Goal: Task Accomplishment & Management: Manage account settings

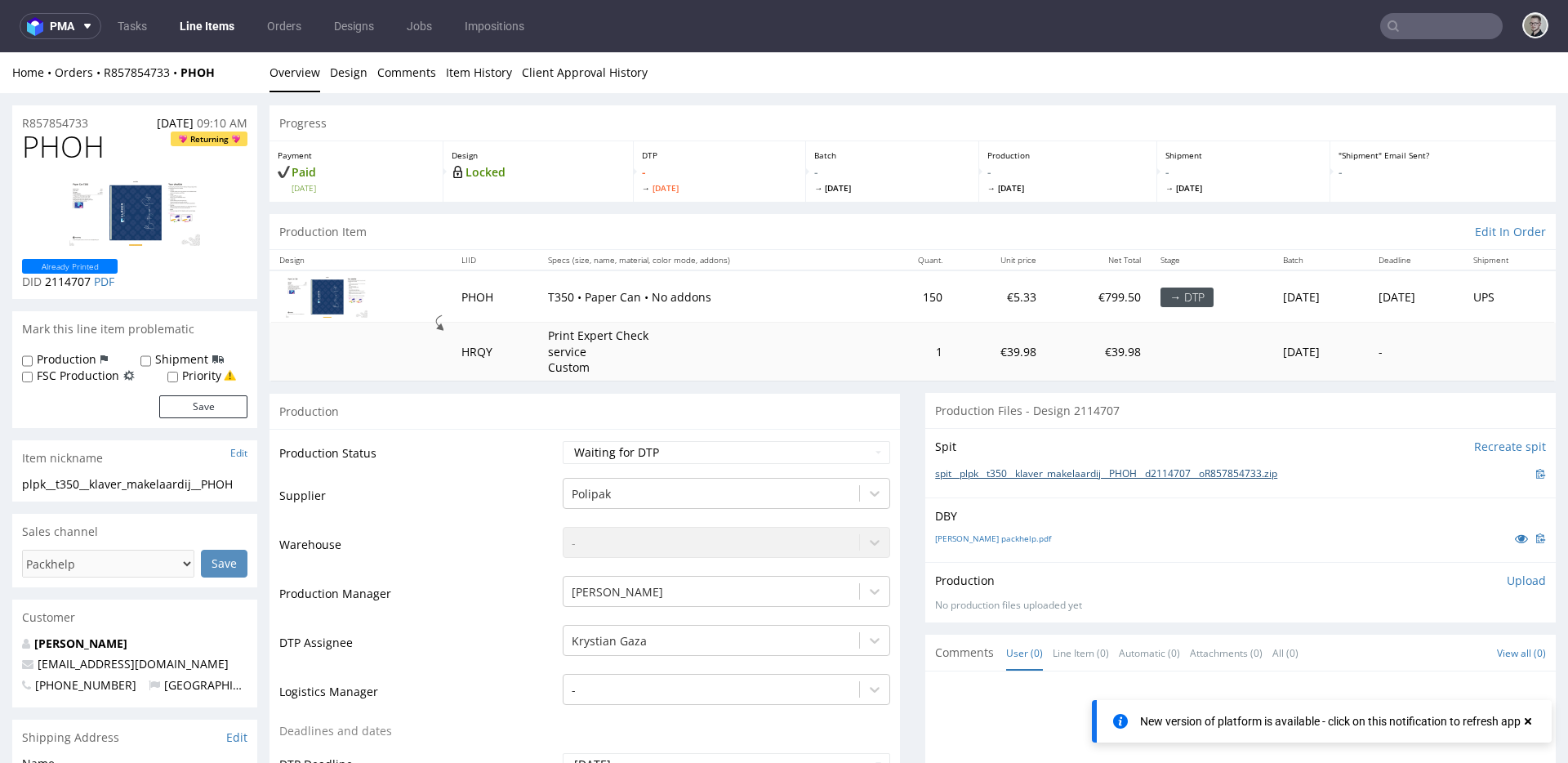
click at [1046, 467] on link "spit__plpk__t350__klaver_makelaardij__PHOH__d2114707__oR857854733.zip" at bounding box center [1106, 474] width 342 height 14
click at [960, 536] on link "[PERSON_NAME] packhelp.pdf" at bounding box center [992, 537] width 116 height 12
click at [357, 78] on link "Design" at bounding box center [348, 72] width 37 height 40
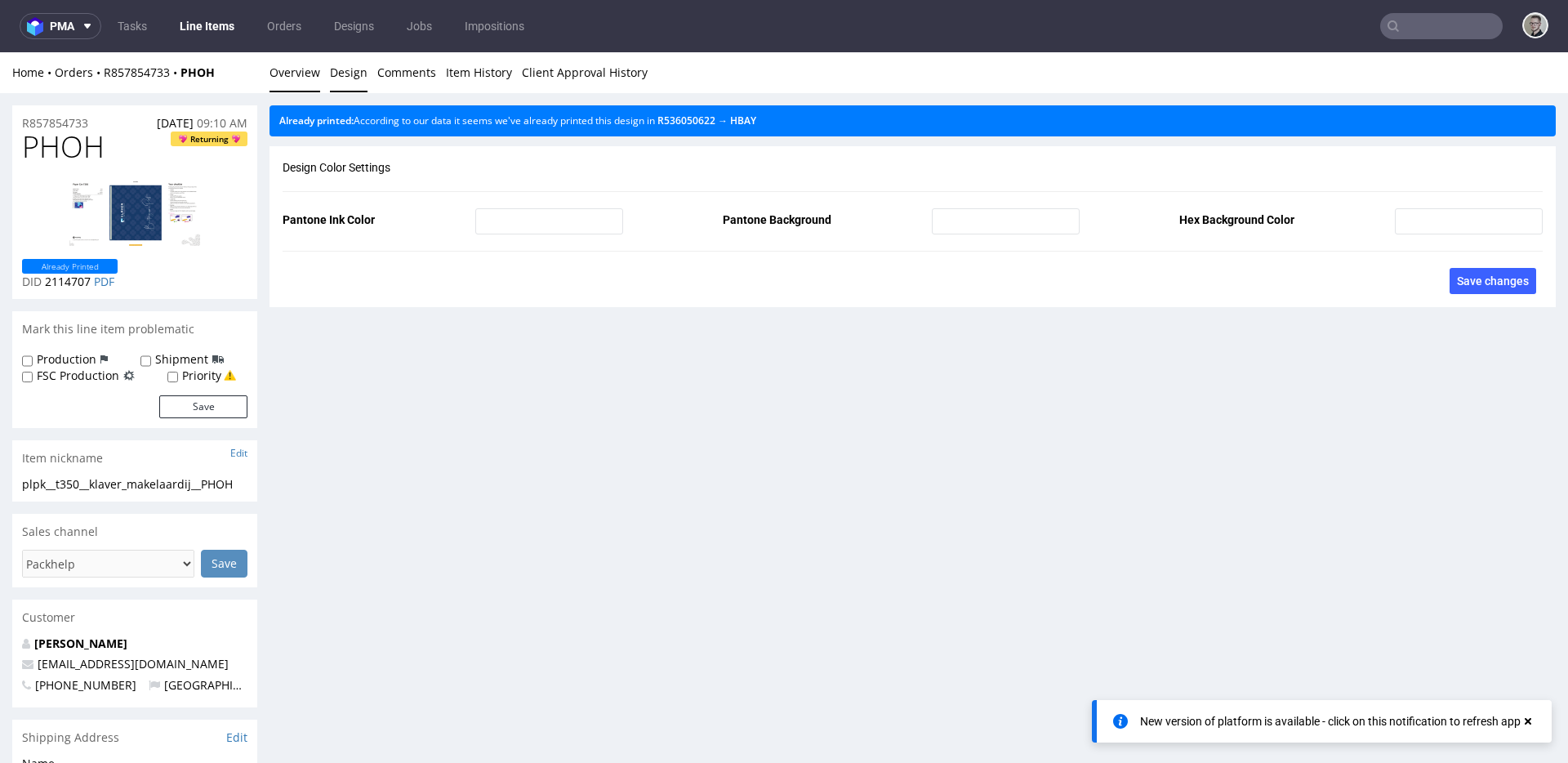
click at [288, 76] on link "Overview" at bounding box center [295, 72] width 51 height 40
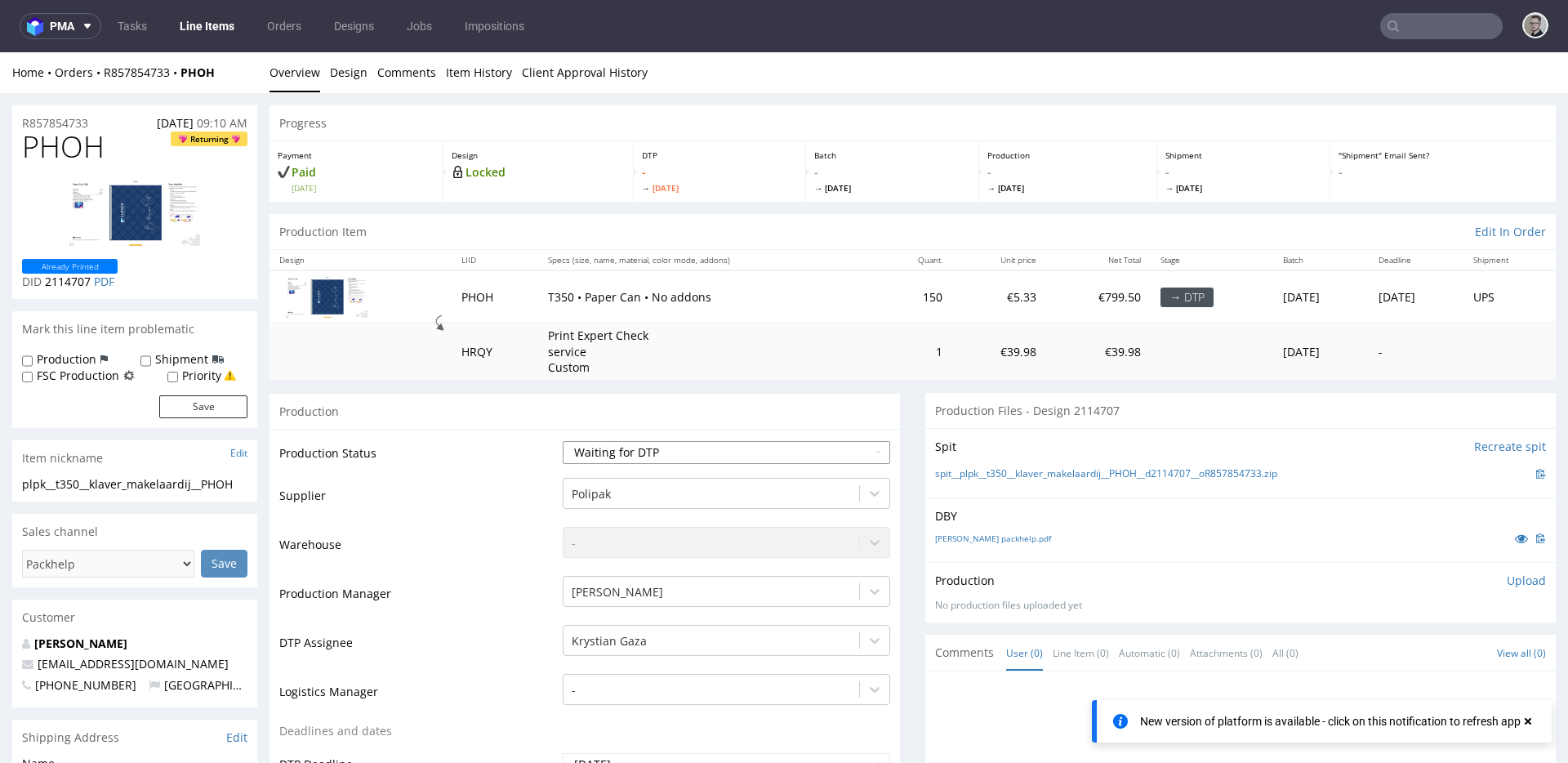
click at [799, 447] on select "Waiting for Artwork Waiting for Diecut Waiting for Mockup Waiting for DTP Waiti…" at bounding box center [727, 452] width 327 height 23
select select "dtp_in_process"
click at [563, 441] on select "Waiting for Artwork Waiting for Diecut Waiting for Mockup Waiting for DTP Waiti…" at bounding box center [727, 452] width 327 height 23
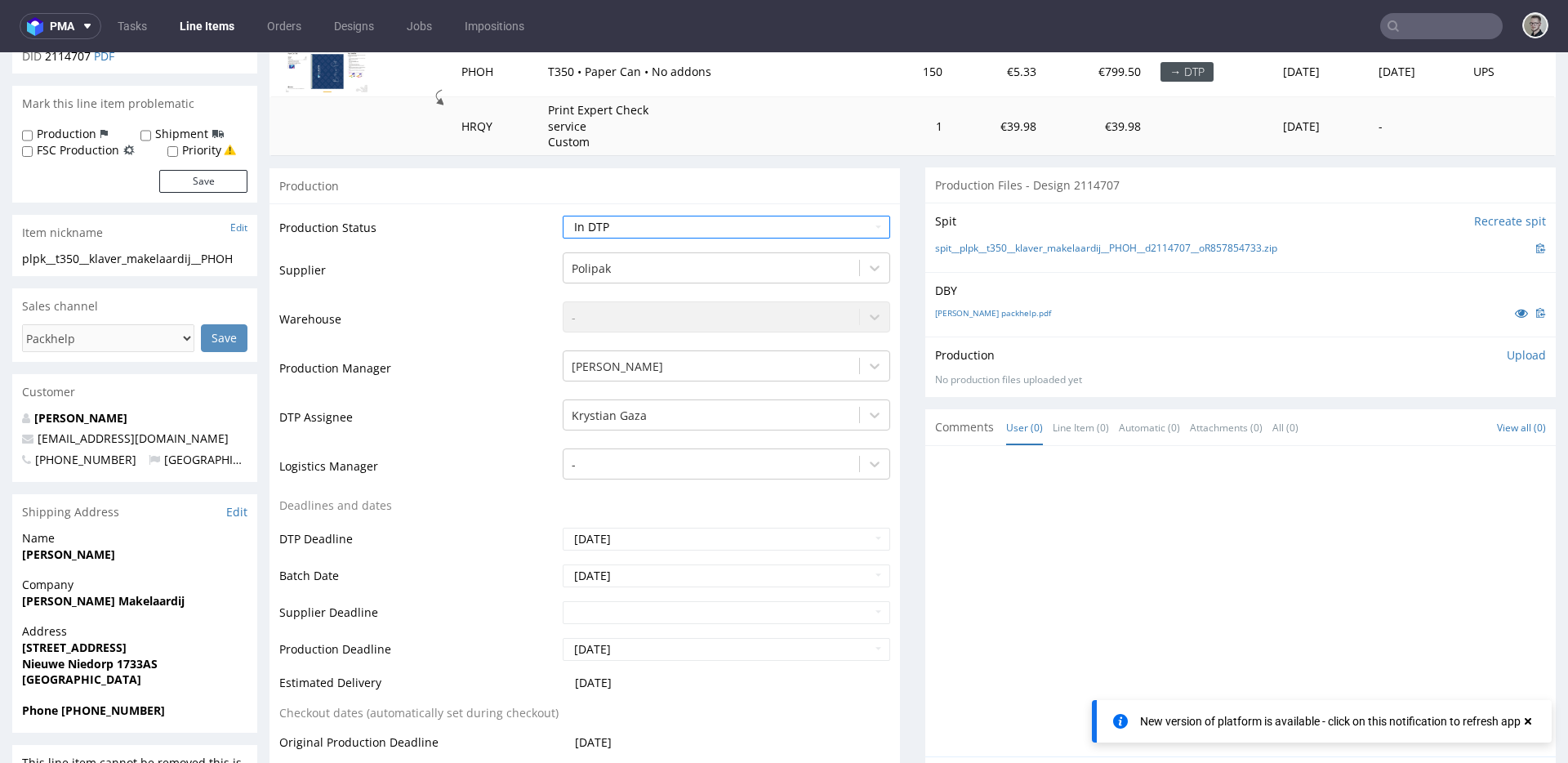
scroll to position [507, 0]
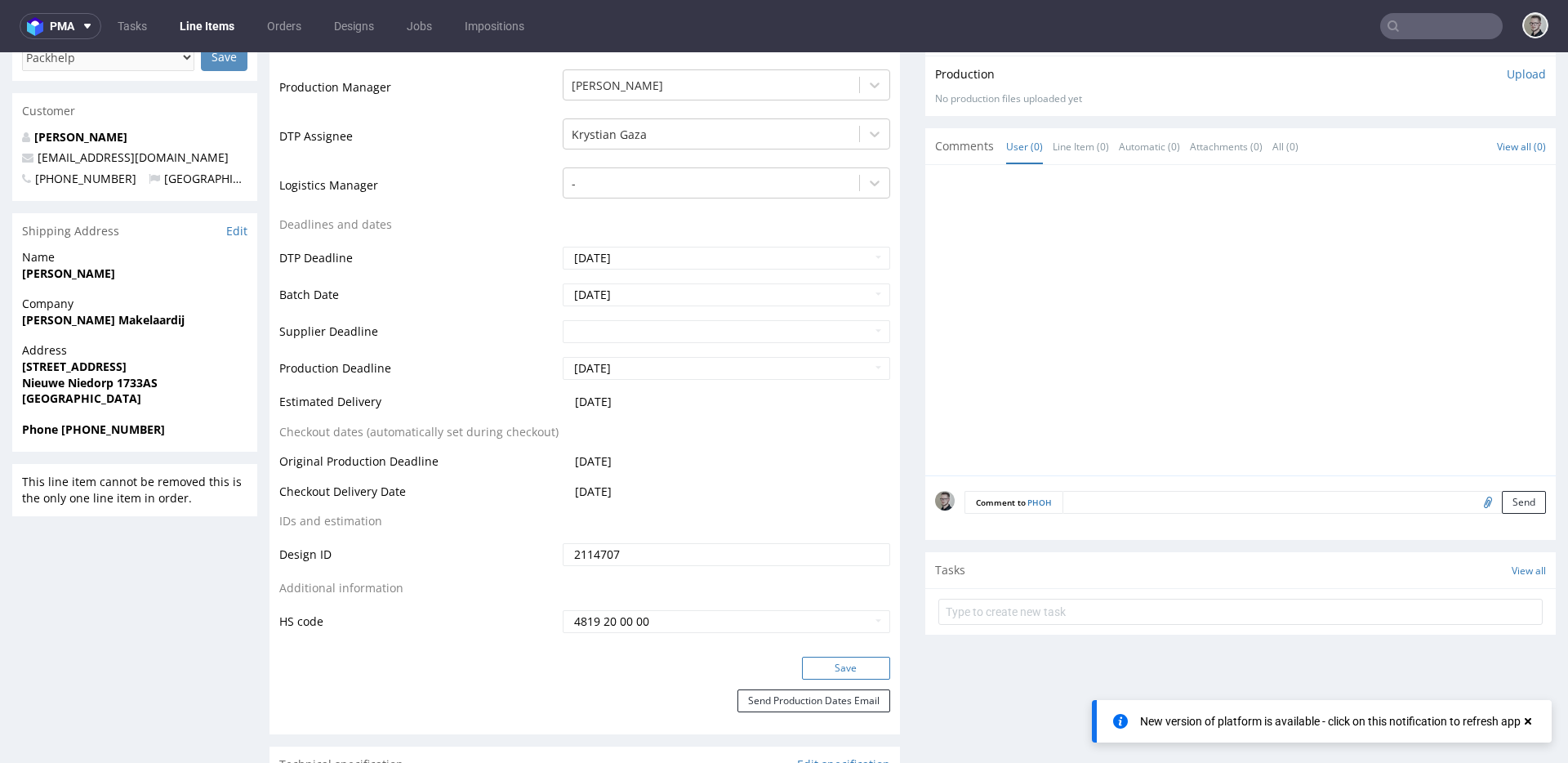
click at [862, 677] on button "Save" at bounding box center [846, 668] width 88 height 23
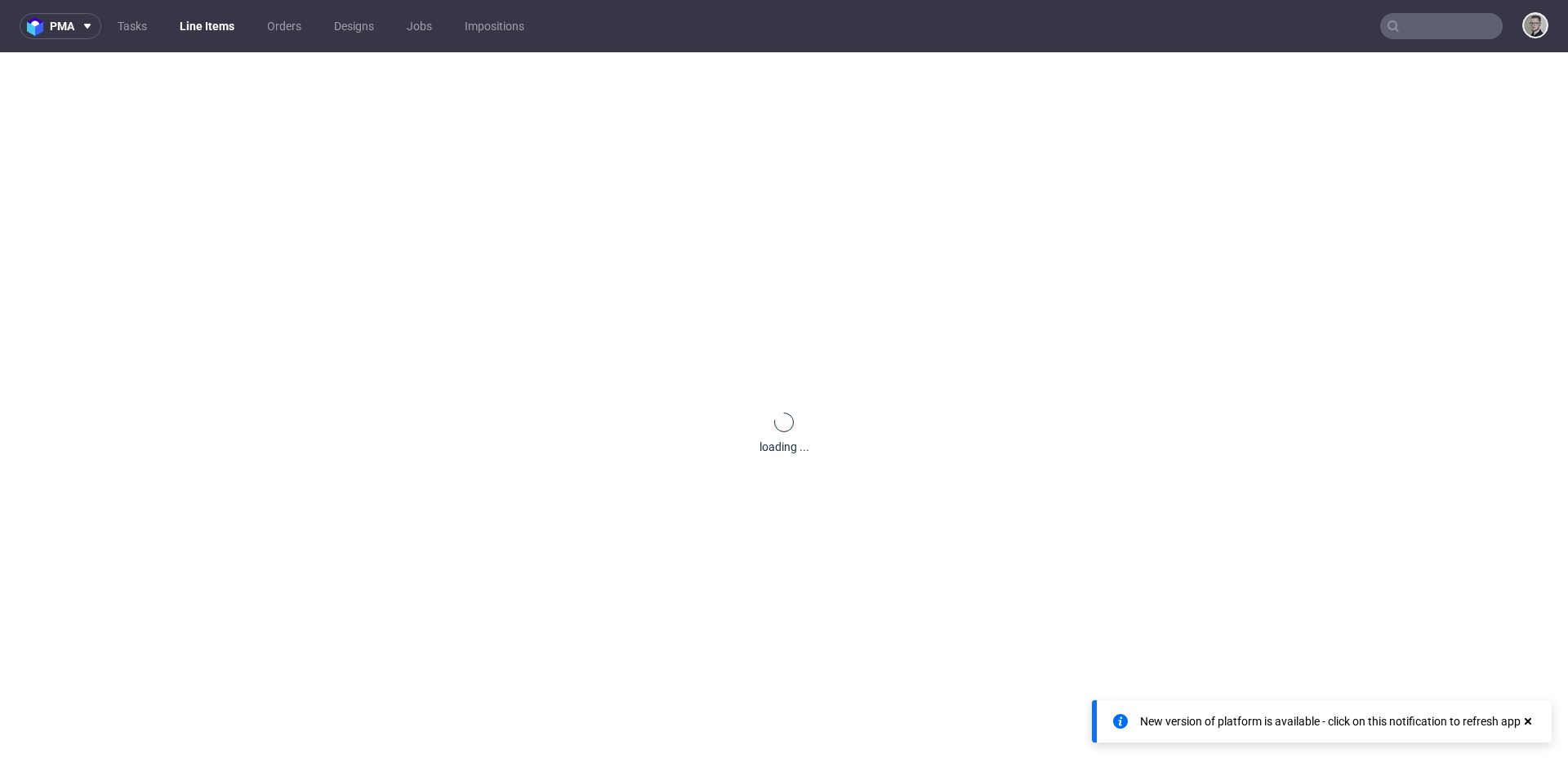
scroll to position [0, 0]
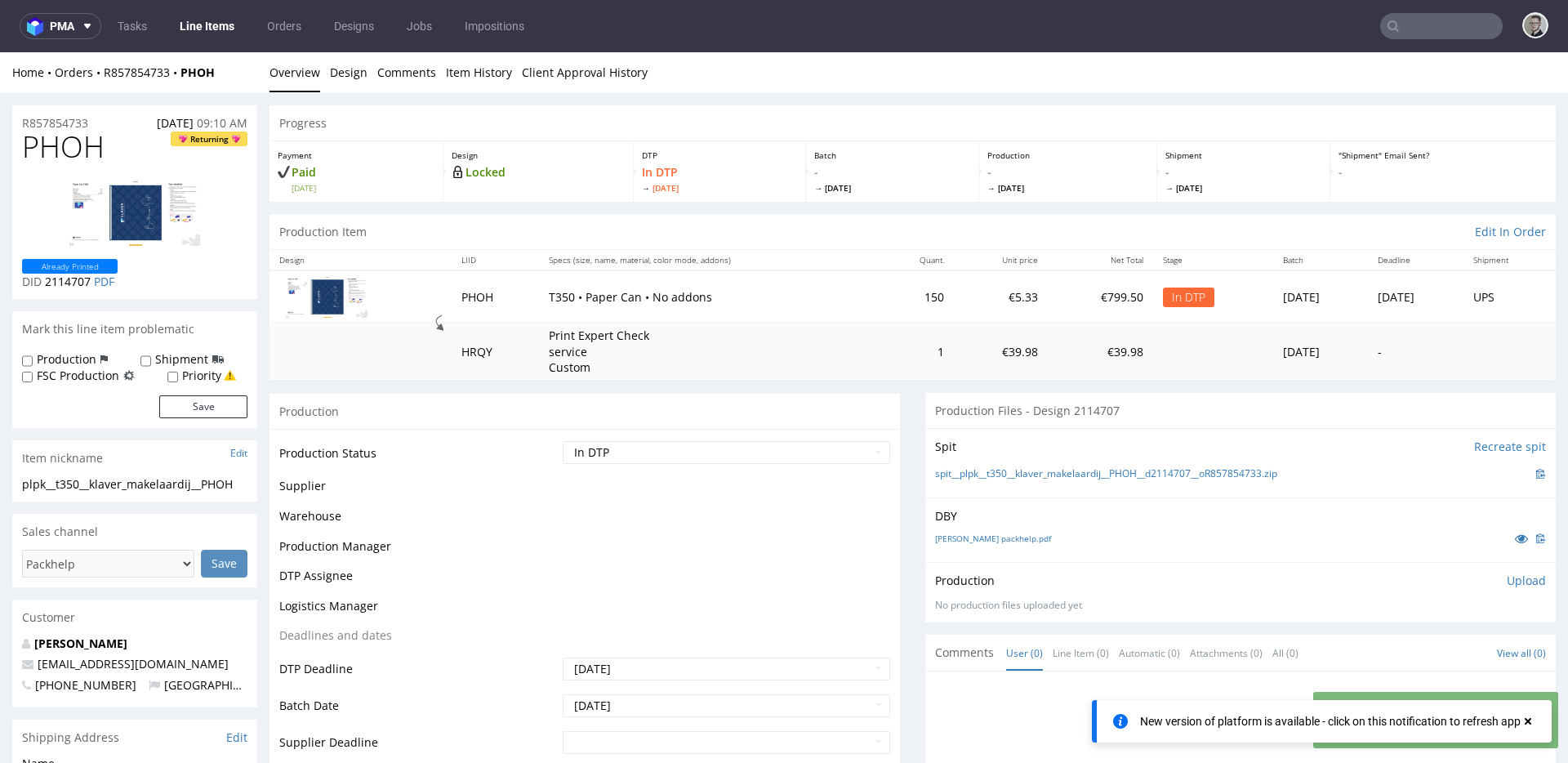
click at [1514, 583] on p "Upload" at bounding box center [1525, 580] width 39 height 16
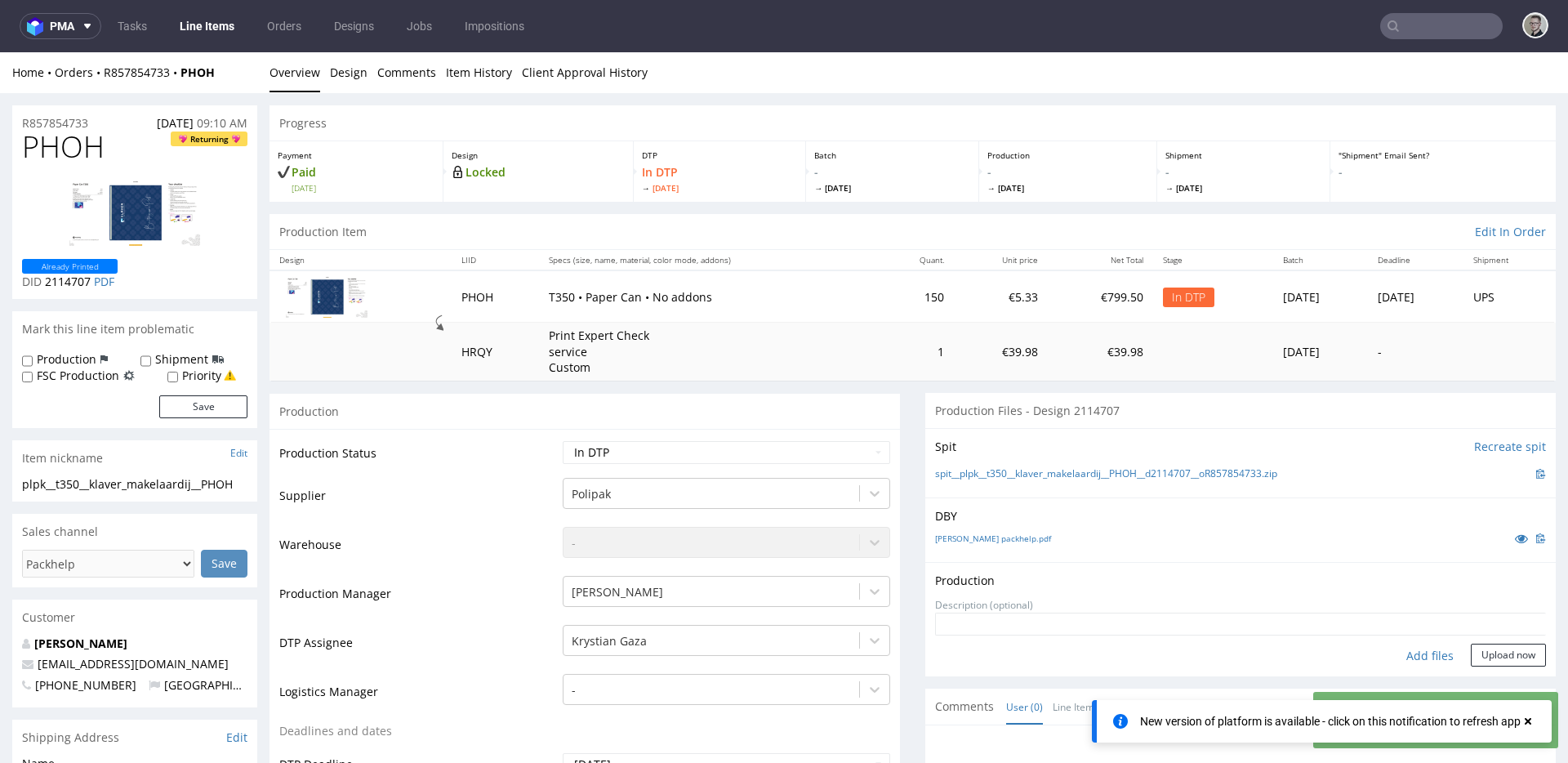
click at [1414, 649] on div "Add files" at bounding box center [1430, 655] width 82 height 25
type input "C:\fakepath\plpk__t350__klaver_makelaardij__PHOH__d2114707__oR857854733__latest…"
click at [1506, 680] on button "Upload now" at bounding box center [1508, 679] width 75 height 23
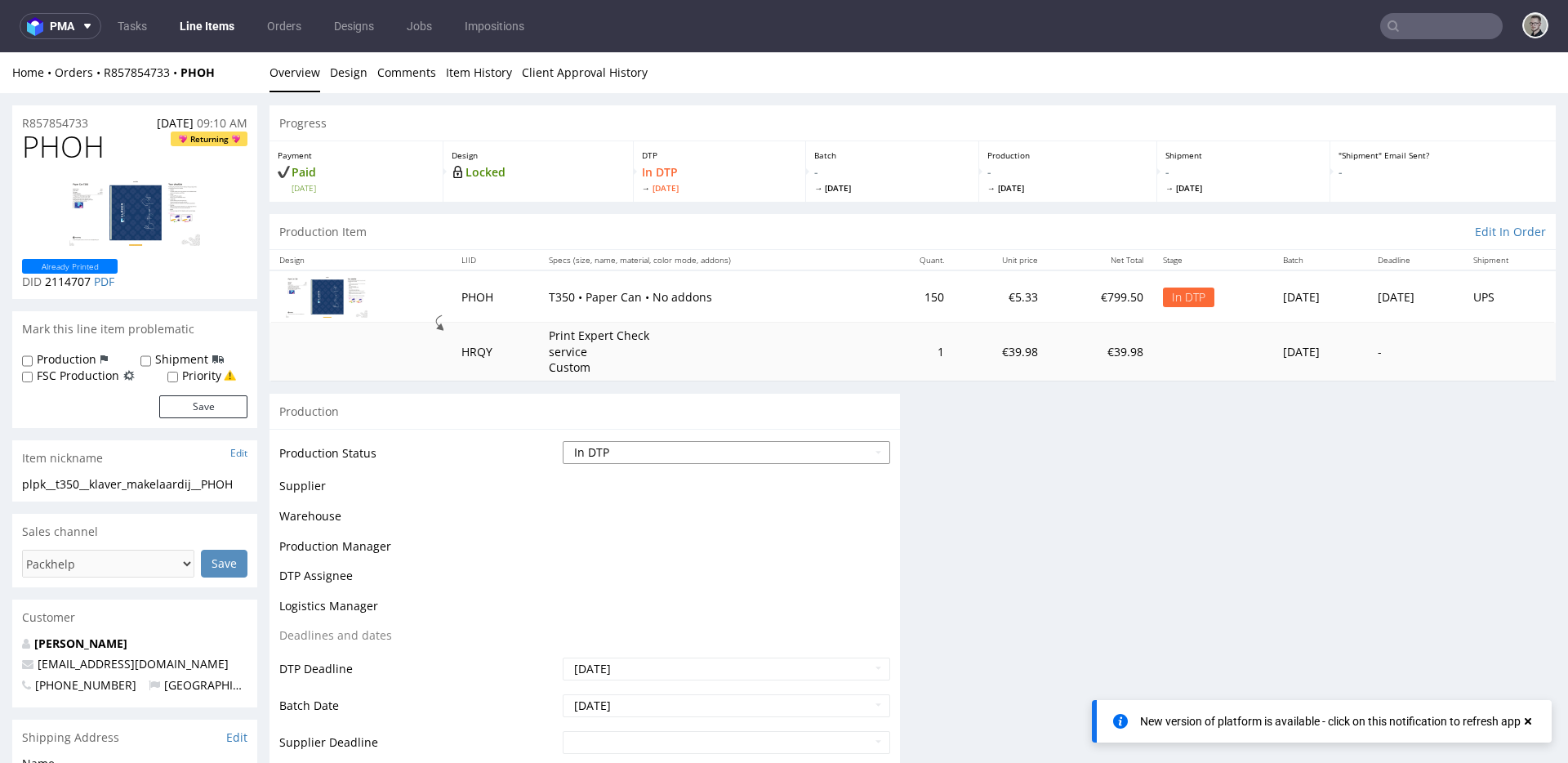
click at [692, 456] on select "Waiting for Artwork Waiting for Diecut Waiting for Mockup Waiting for DTP Waiti…" at bounding box center [727, 452] width 327 height 23
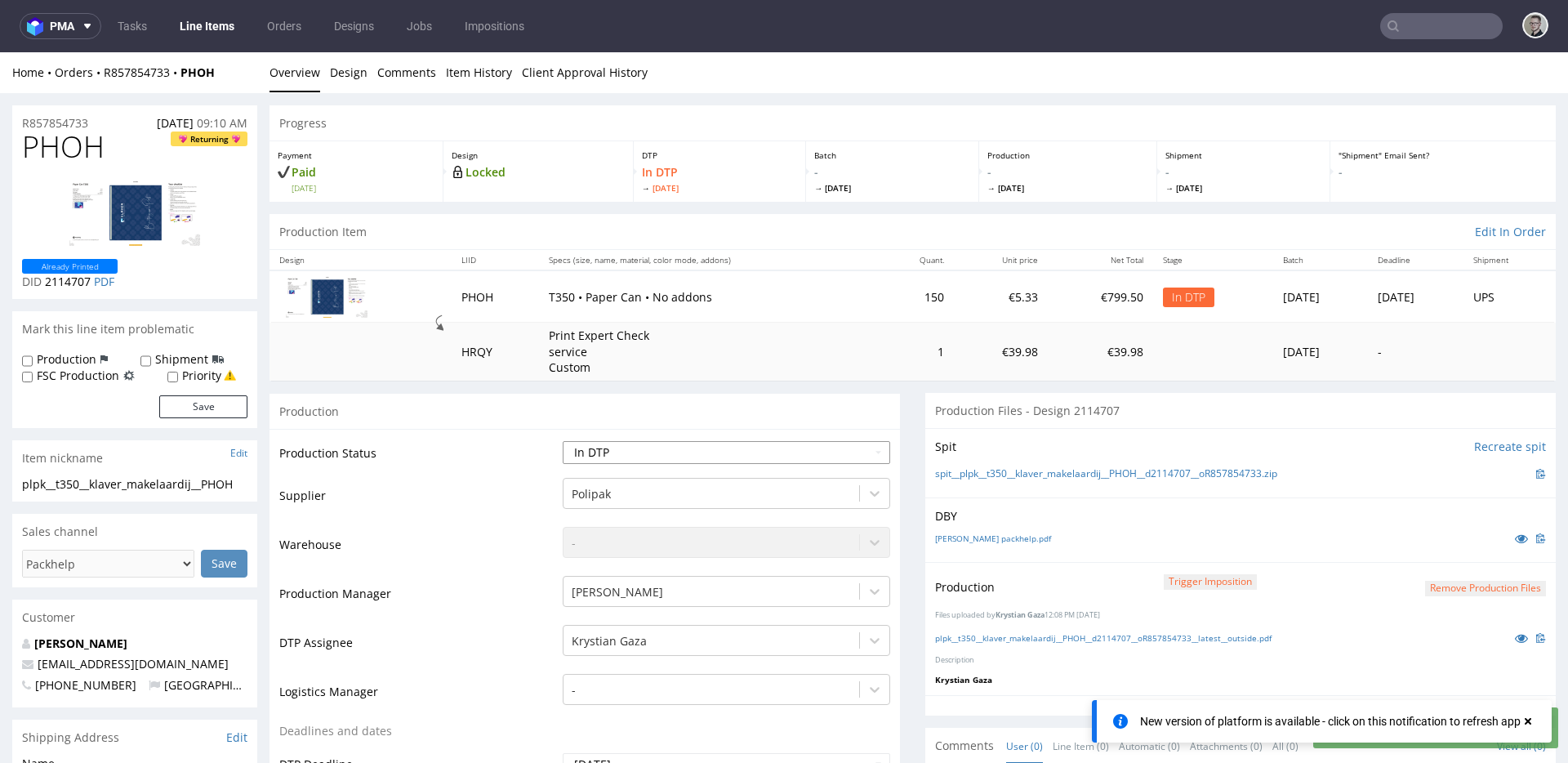
select select "dtp_production_ready"
click at [563, 441] on select "Waiting for Artwork Waiting for Diecut Waiting for Mockup Waiting for DTP Waiti…" at bounding box center [727, 452] width 327 height 23
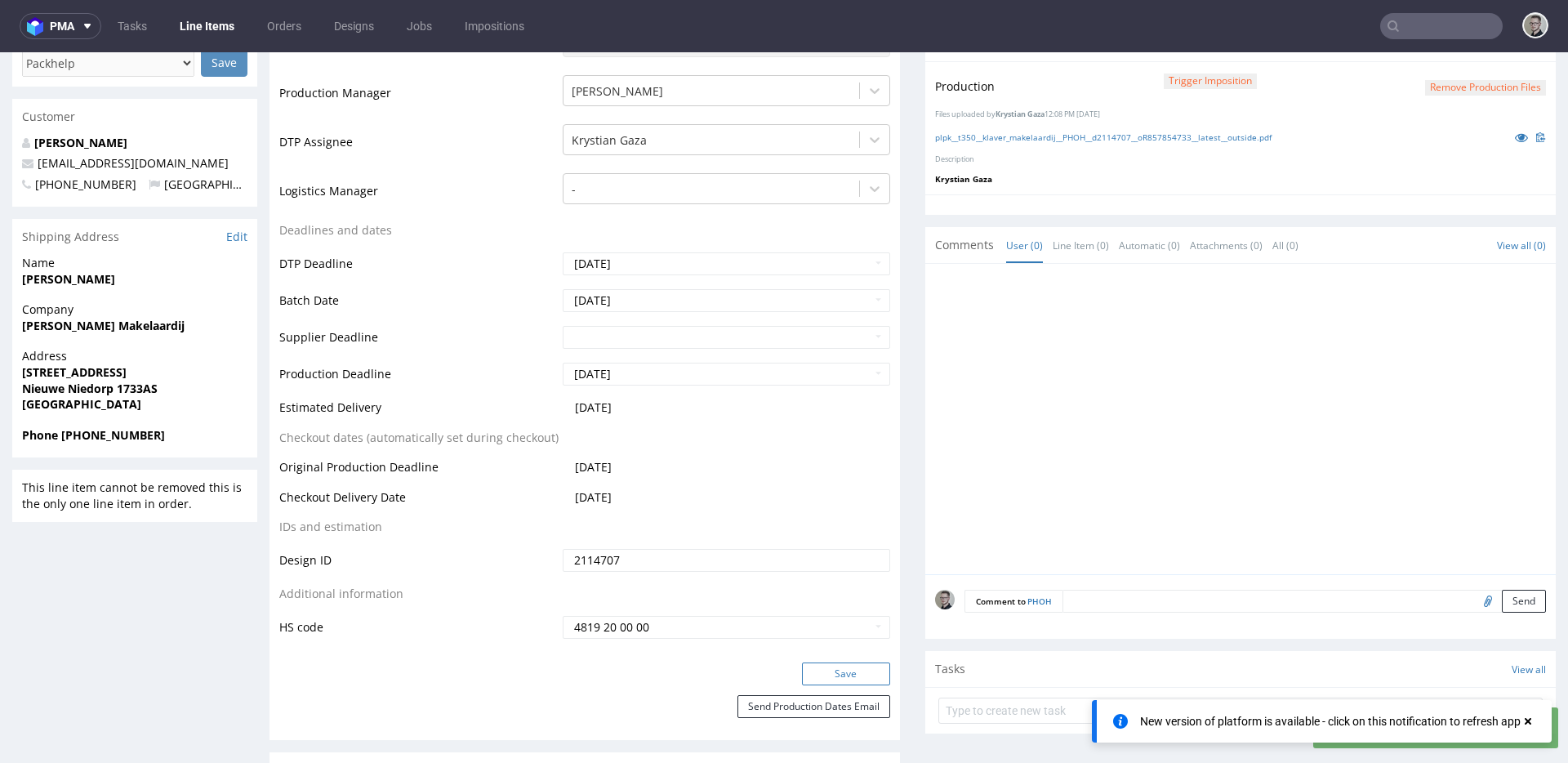
click at [851, 673] on button "Save" at bounding box center [846, 673] width 88 height 23
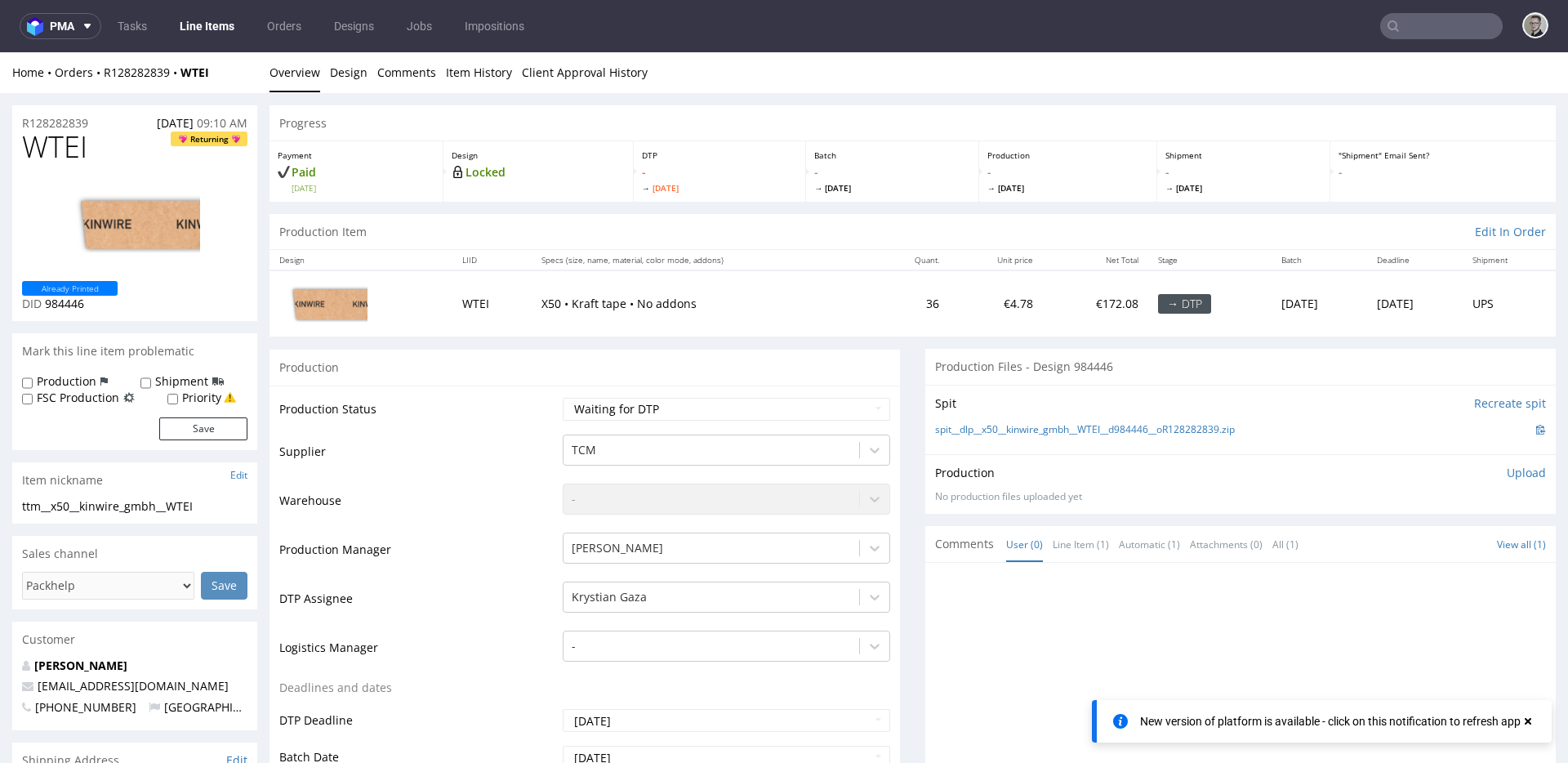
click at [1043, 326] on td "€172.08" at bounding box center [1096, 303] width 106 height 66
click at [1026, 428] on link "spit__dlp__x50__kinwire_gmbh__WTEI__d984446__oR128282839.zip" at bounding box center [1085, 429] width 300 height 14
click at [347, 74] on link "Design" at bounding box center [348, 72] width 37 height 40
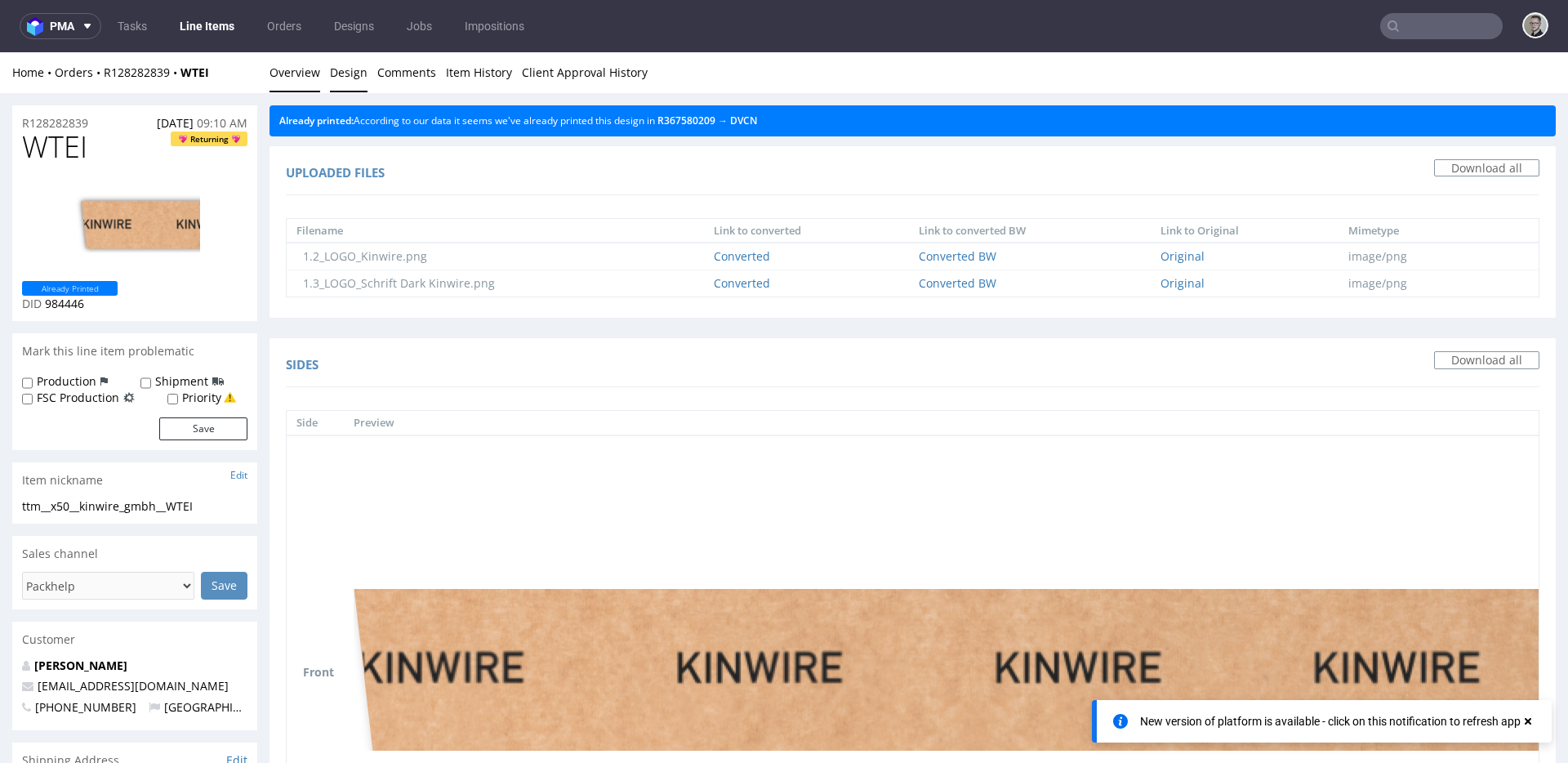
drag, startPoint x: 309, startPoint y: 77, endPoint x: 856, endPoint y: 85, distance: 547.1
click at [309, 77] on link "Overview" at bounding box center [295, 72] width 51 height 40
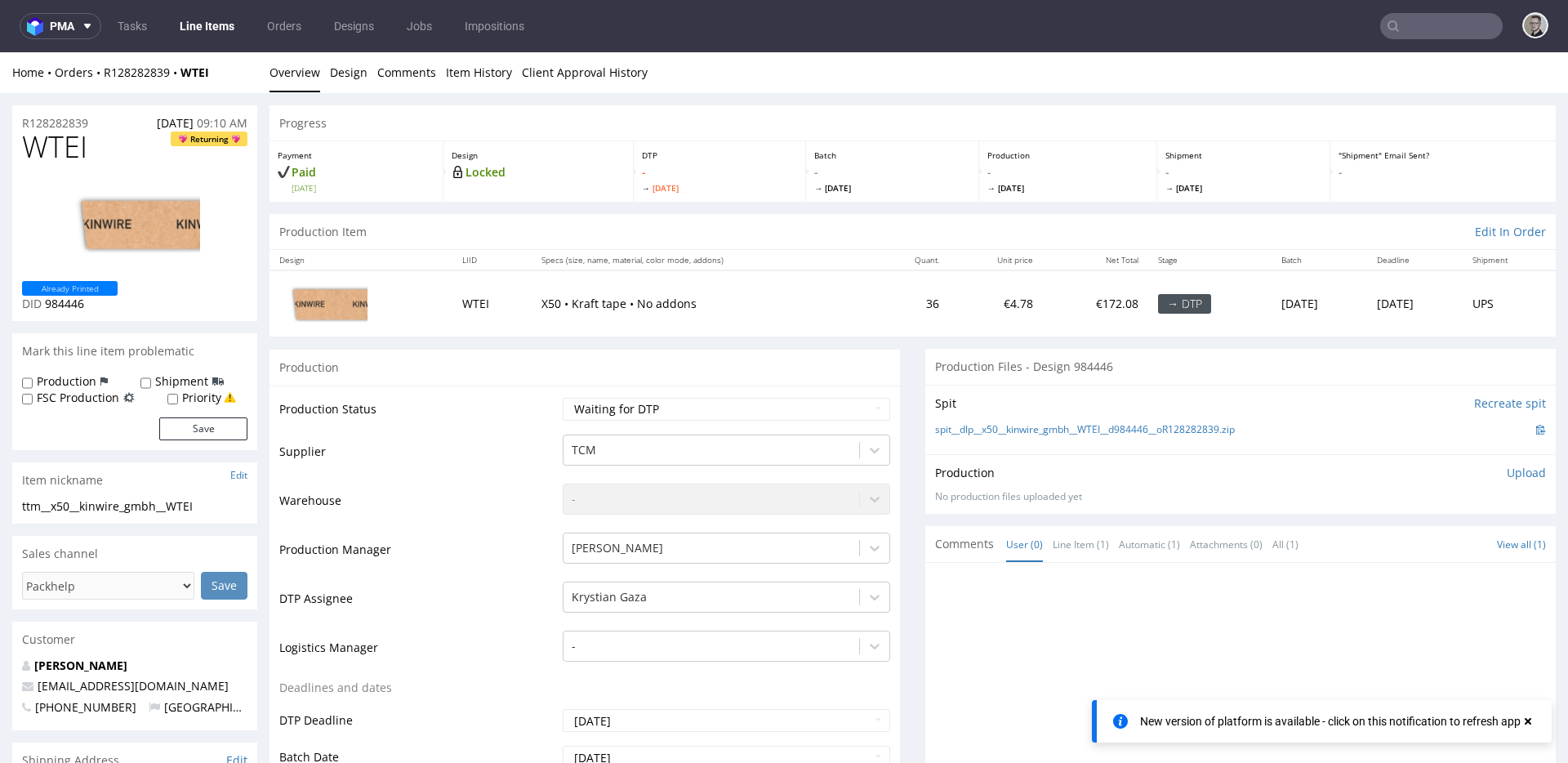
click at [1506, 478] on p "Upload" at bounding box center [1525, 473] width 39 height 16
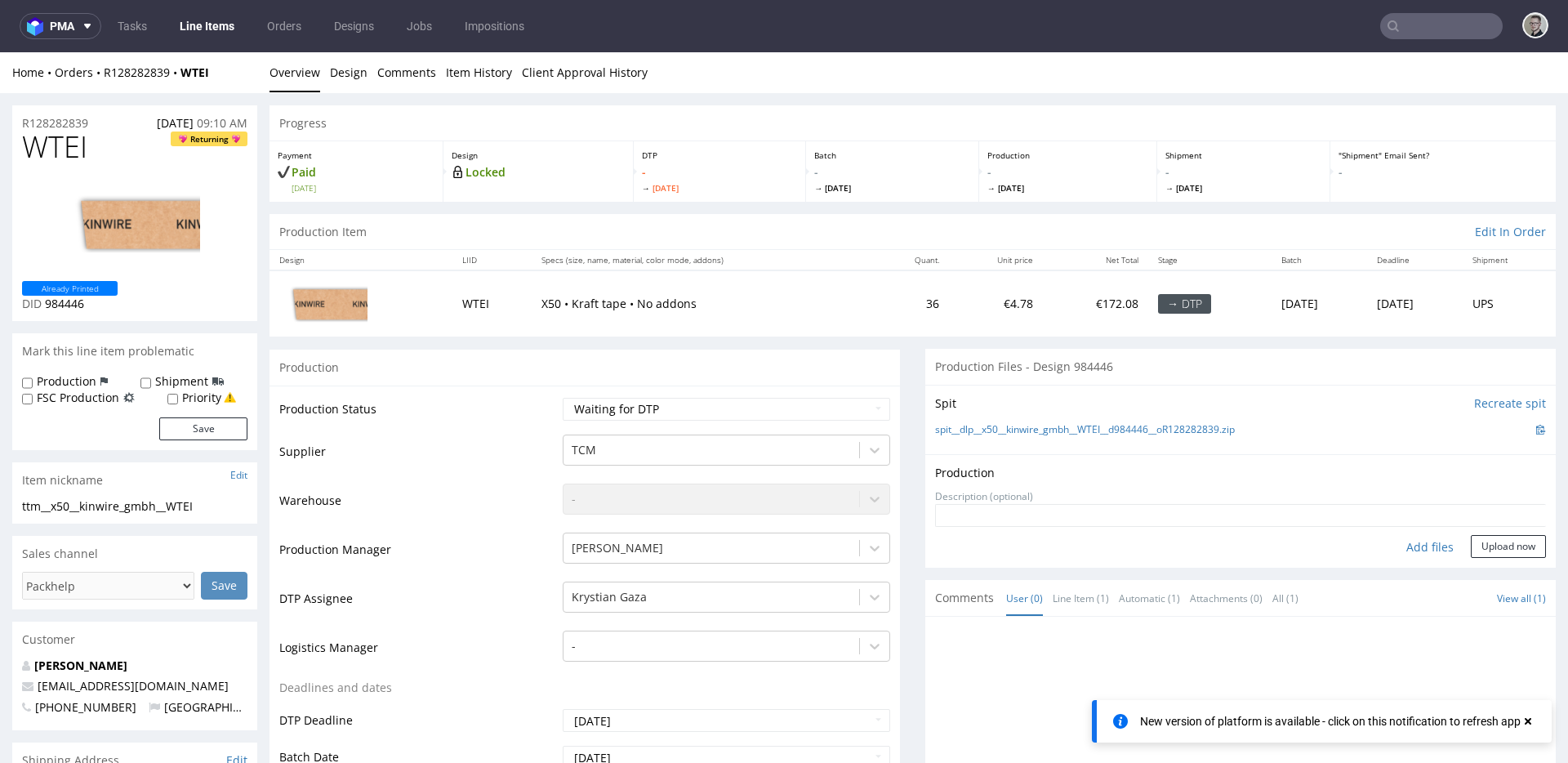
click at [1420, 540] on div "Add files" at bounding box center [1430, 547] width 82 height 25
type input "C:\fakepath\dlp__x50__kinwire_gmbh__WTEI__d984446__oR128282839__latest__outside…"
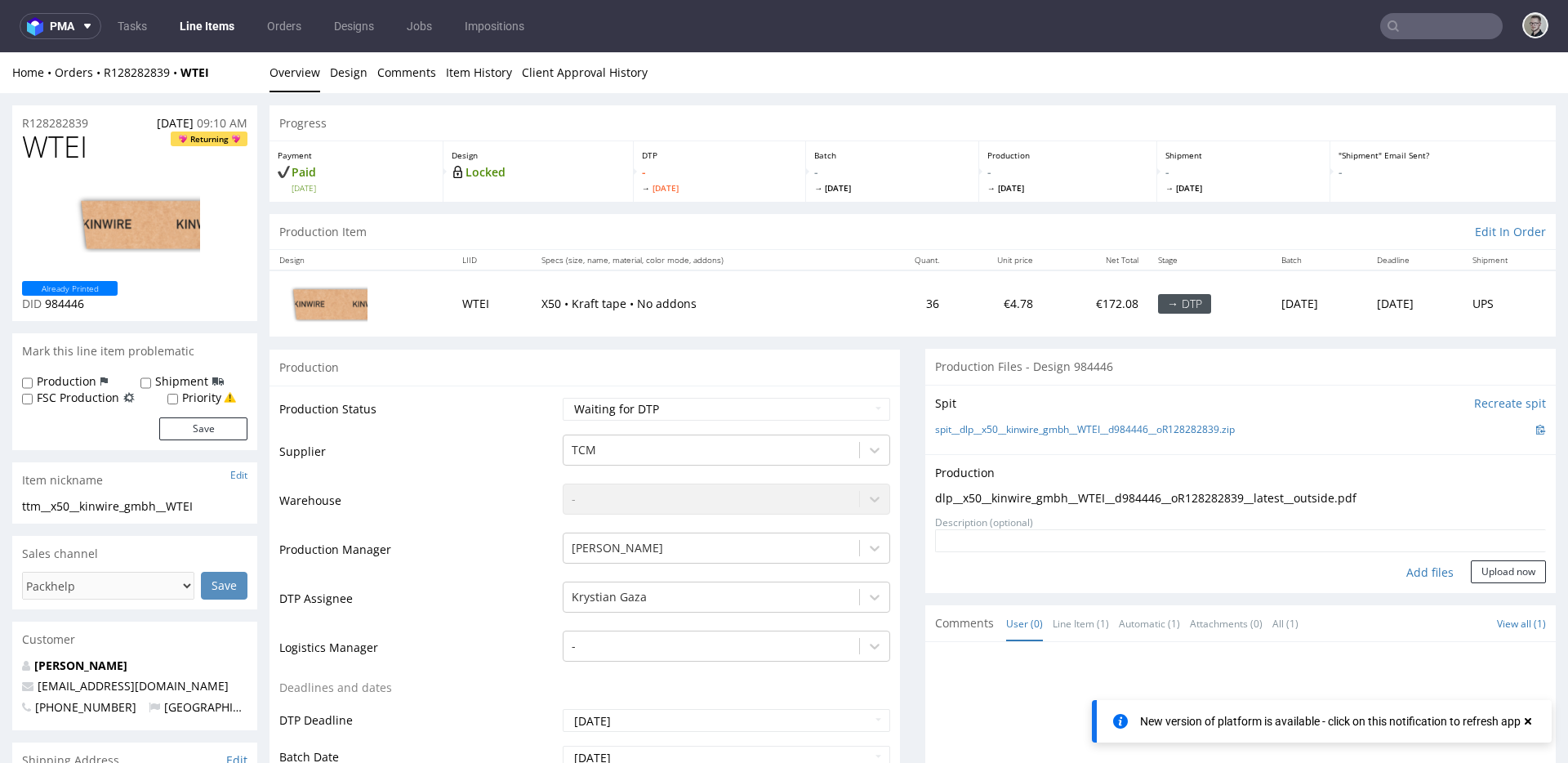
click at [1522, 556] on div "Production Upload dlp__x50__kinwire_gmbh__WTEI__d984446__oR128282839__latest__o…" at bounding box center [1240, 524] width 630 height 140
click at [1508, 570] on button "Upload now" at bounding box center [1508, 571] width 75 height 23
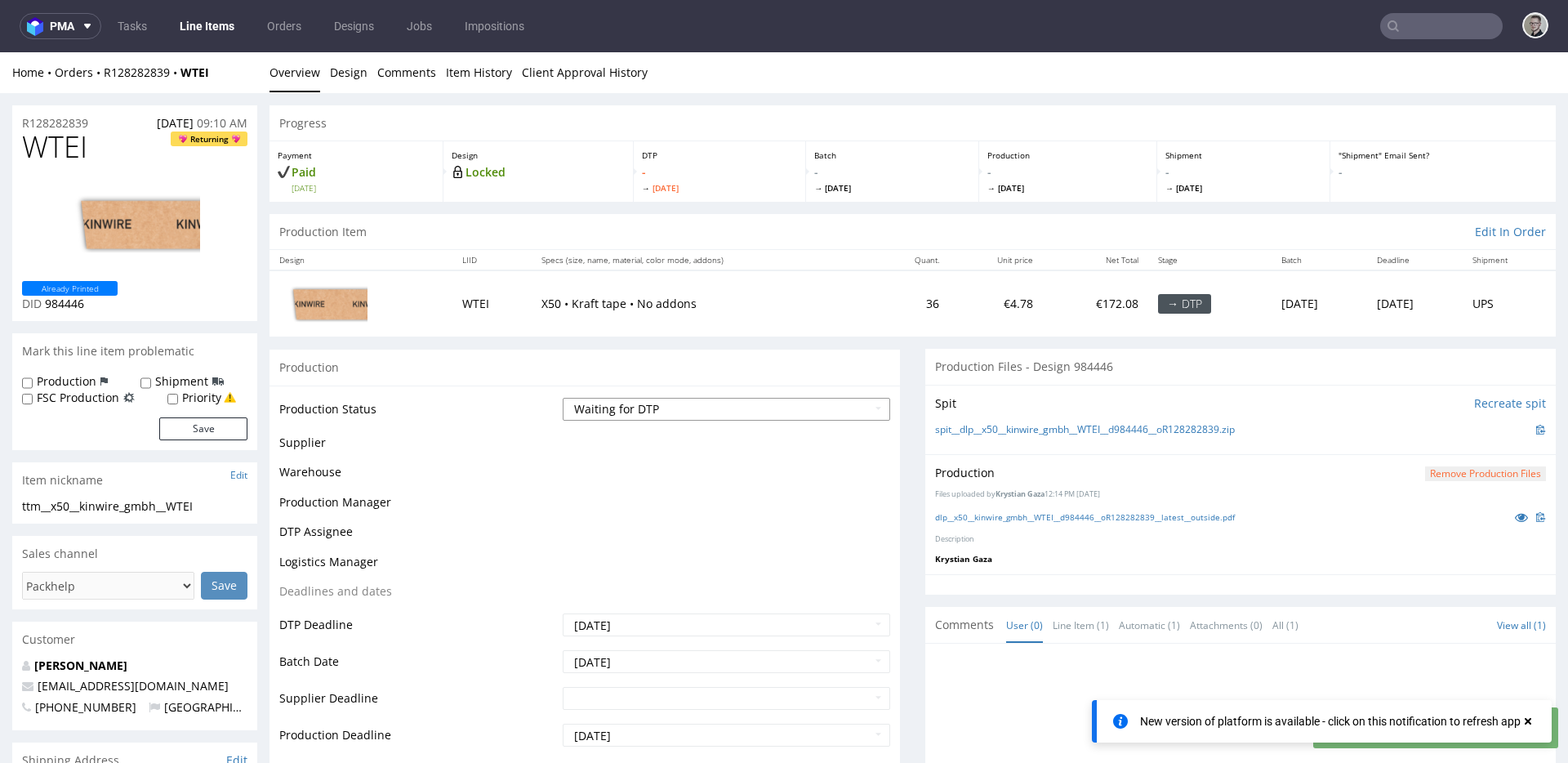
click at [763, 405] on select "Waiting for Artwork Waiting for Diecut Waiting for Mockup Waiting for DTP Waiti…" at bounding box center [727, 408] width 327 height 23
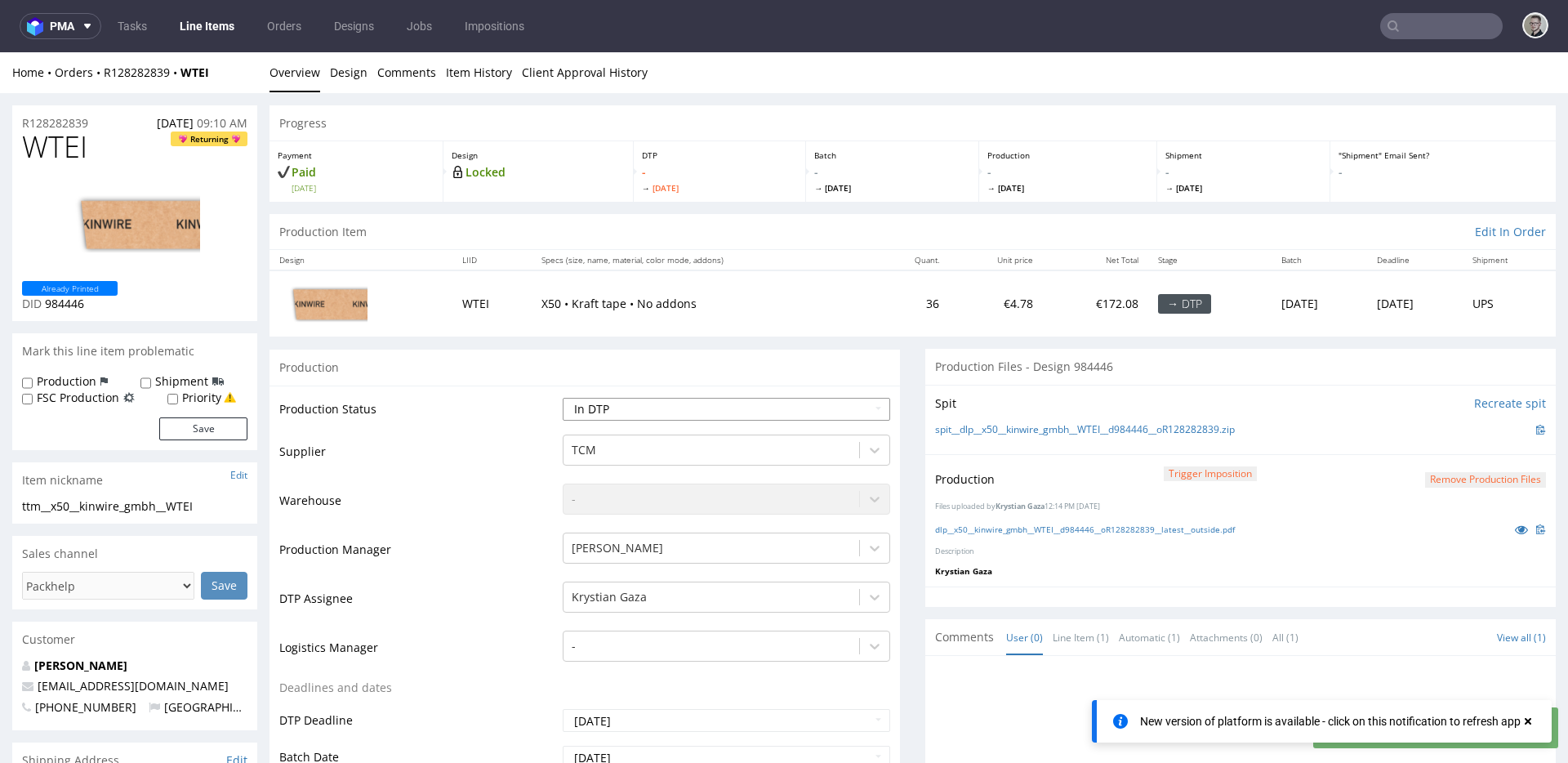
click at [563, 397] on select "Waiting for Artwork Waiting for Diecut Waiting for Mockup Waiting for DTP Waiti…" at bounding box center [727, 408] width 327 height 23
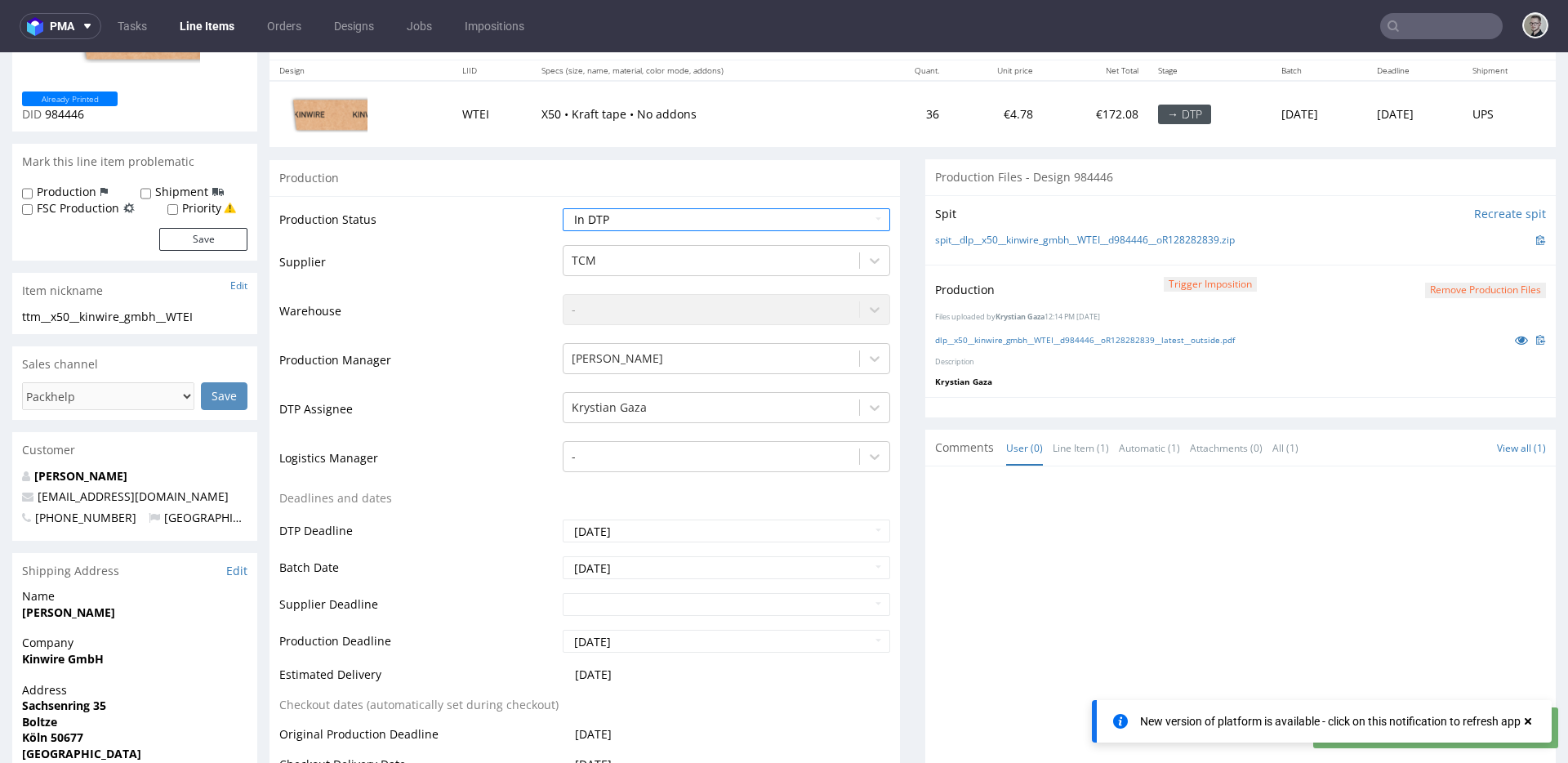
scroll to position [535, 0]
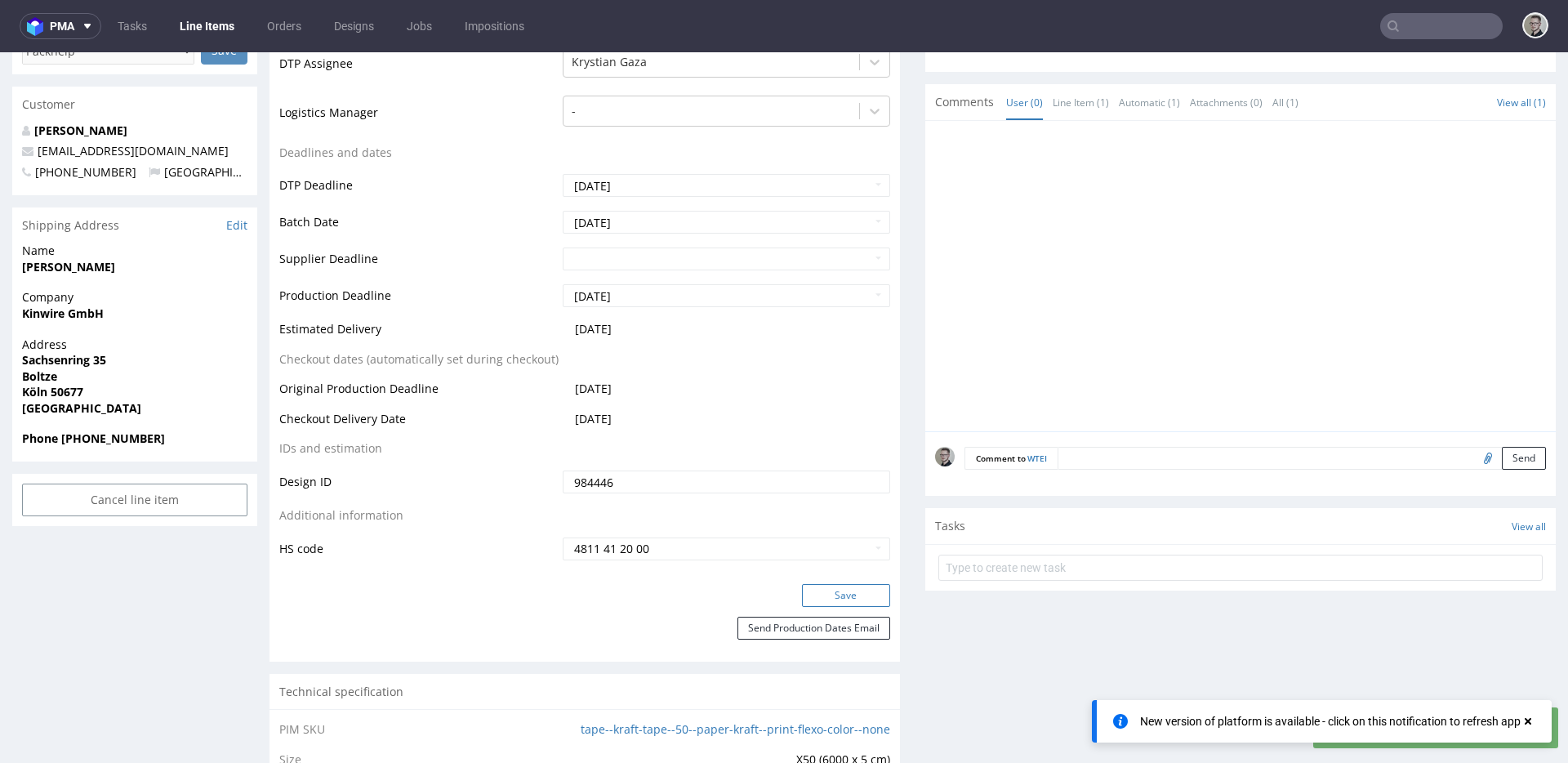
click at [856, 600] on button "Save" at bounding box center [846, 595] width 88 height 23
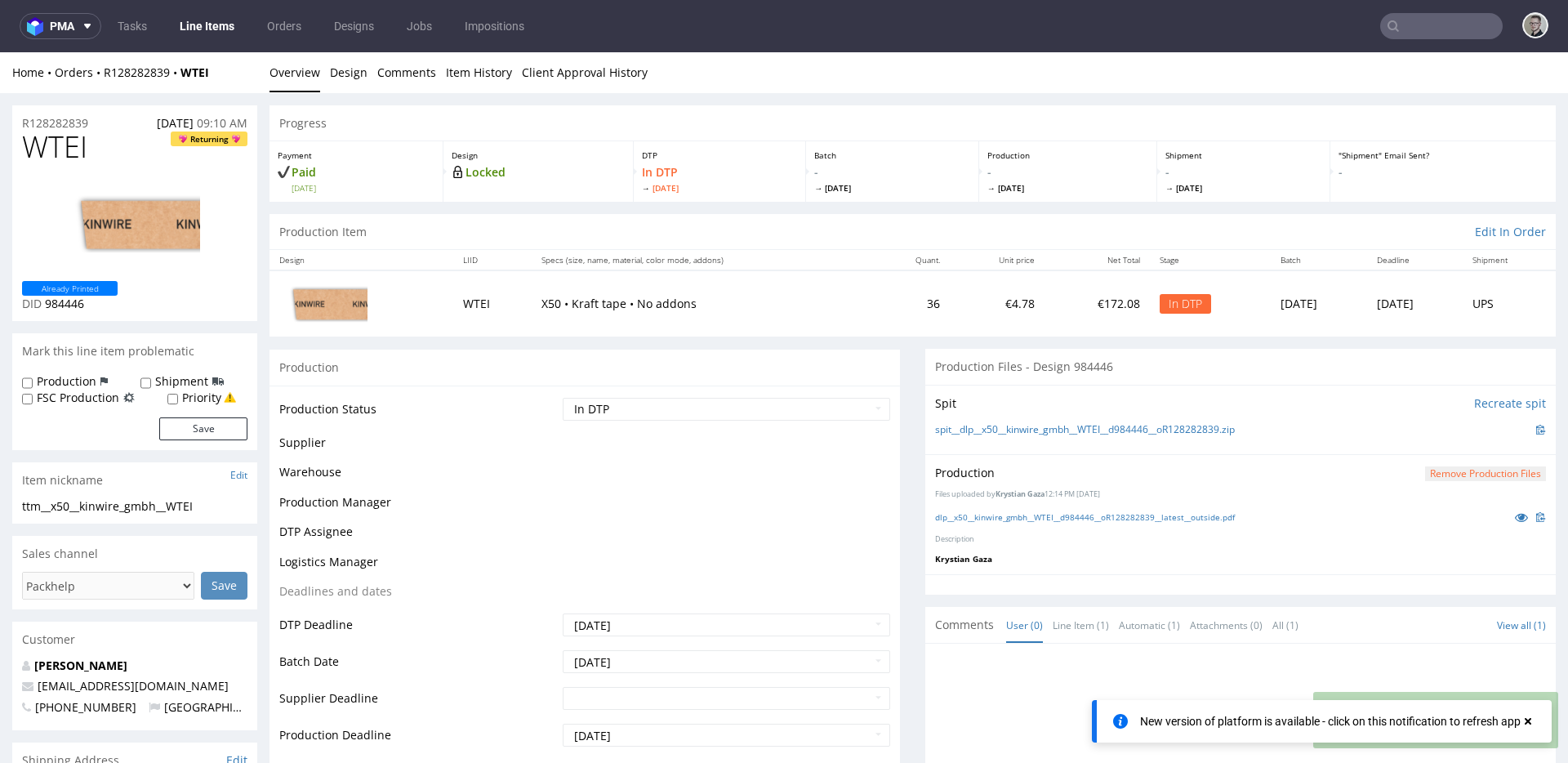
scroll to position [0, 0]
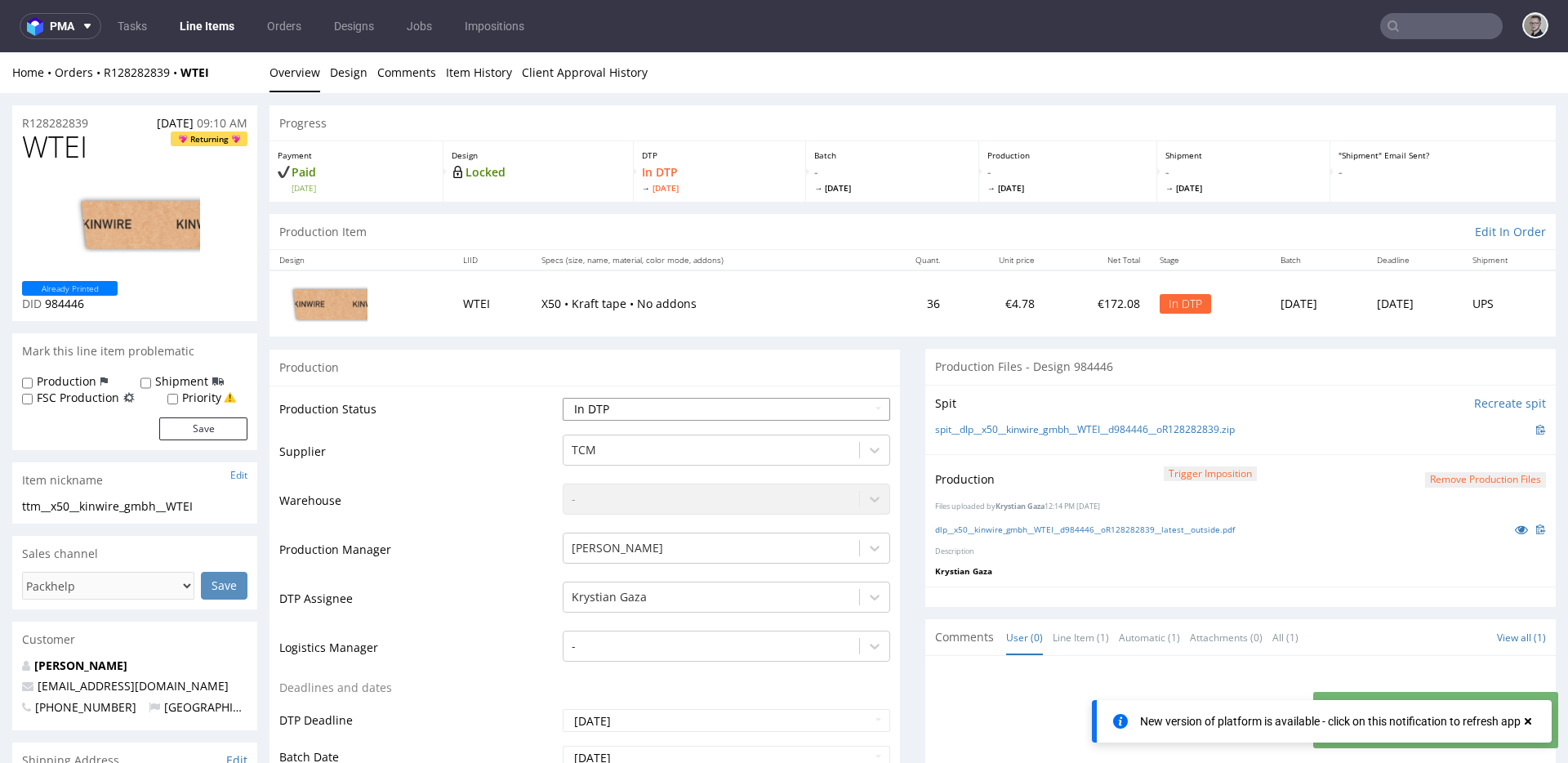
click at [755, 400] on select "Waiting for Artwork Waiting for Diecut Waiting for Mockup Waiting for DTP Waiti…" at bounding box center [727, 408] width 327 height 23
select select "dtp_production_ready"
click at [563, 397] on select "Waiting for Artwork Waiting for Diecut Waiting for Mockup Waiting for DTP Waiti…" at bounding box center [727, 408] width 327 height 23
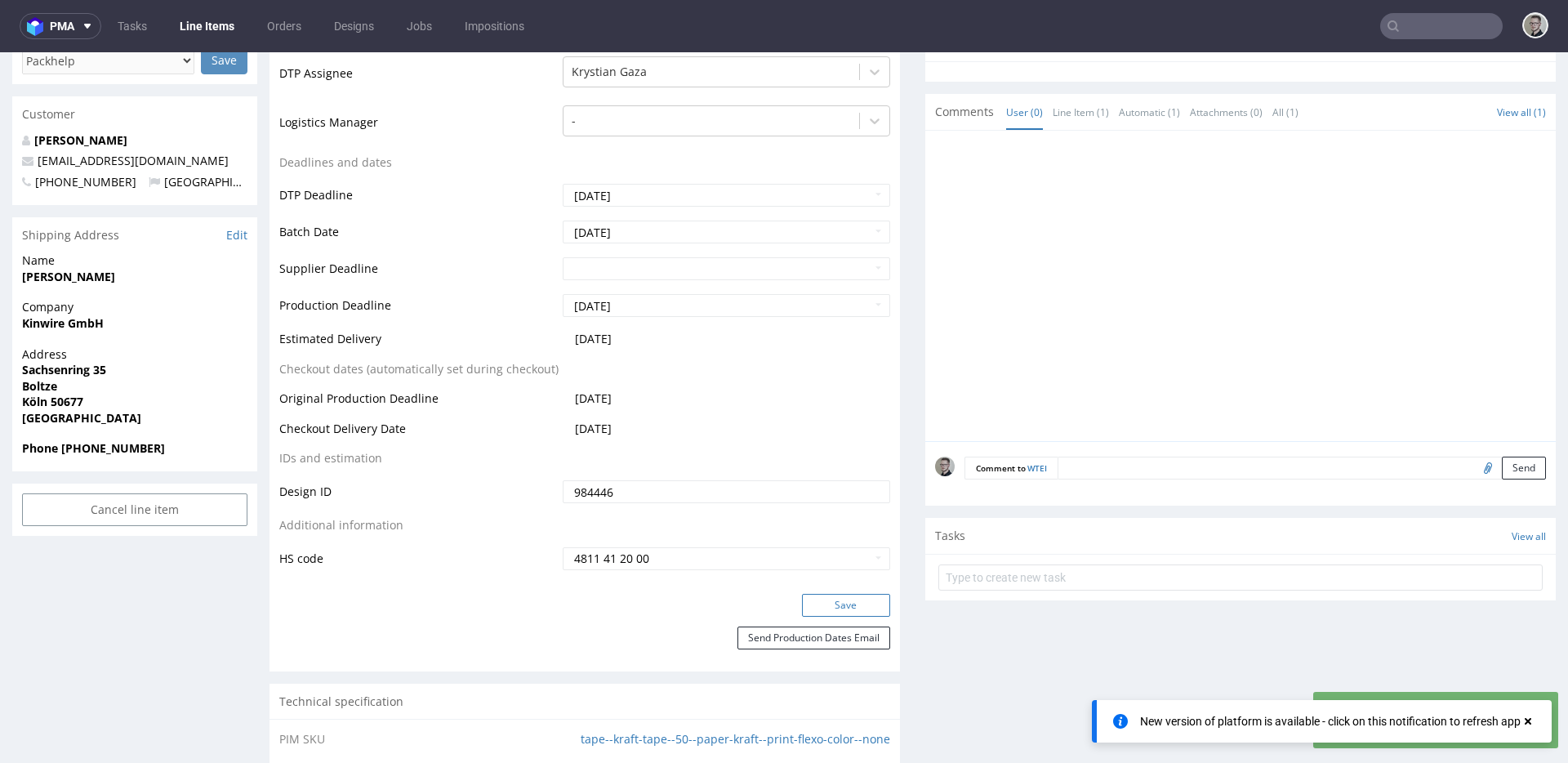
click at [863, 596] on button "Save" at bounding box center [846, 605] width 88 height 23
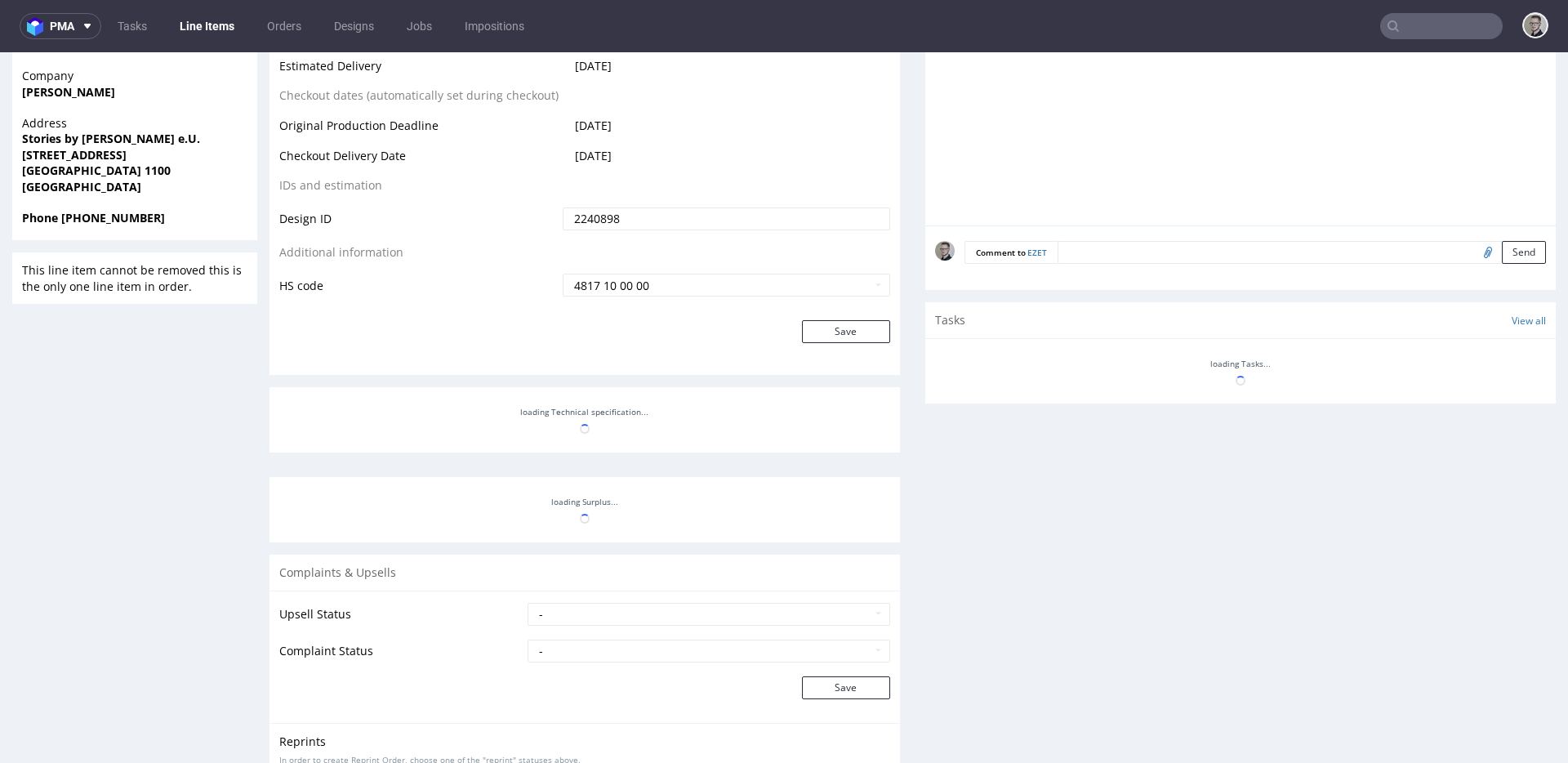
scroll to position [768, 0]
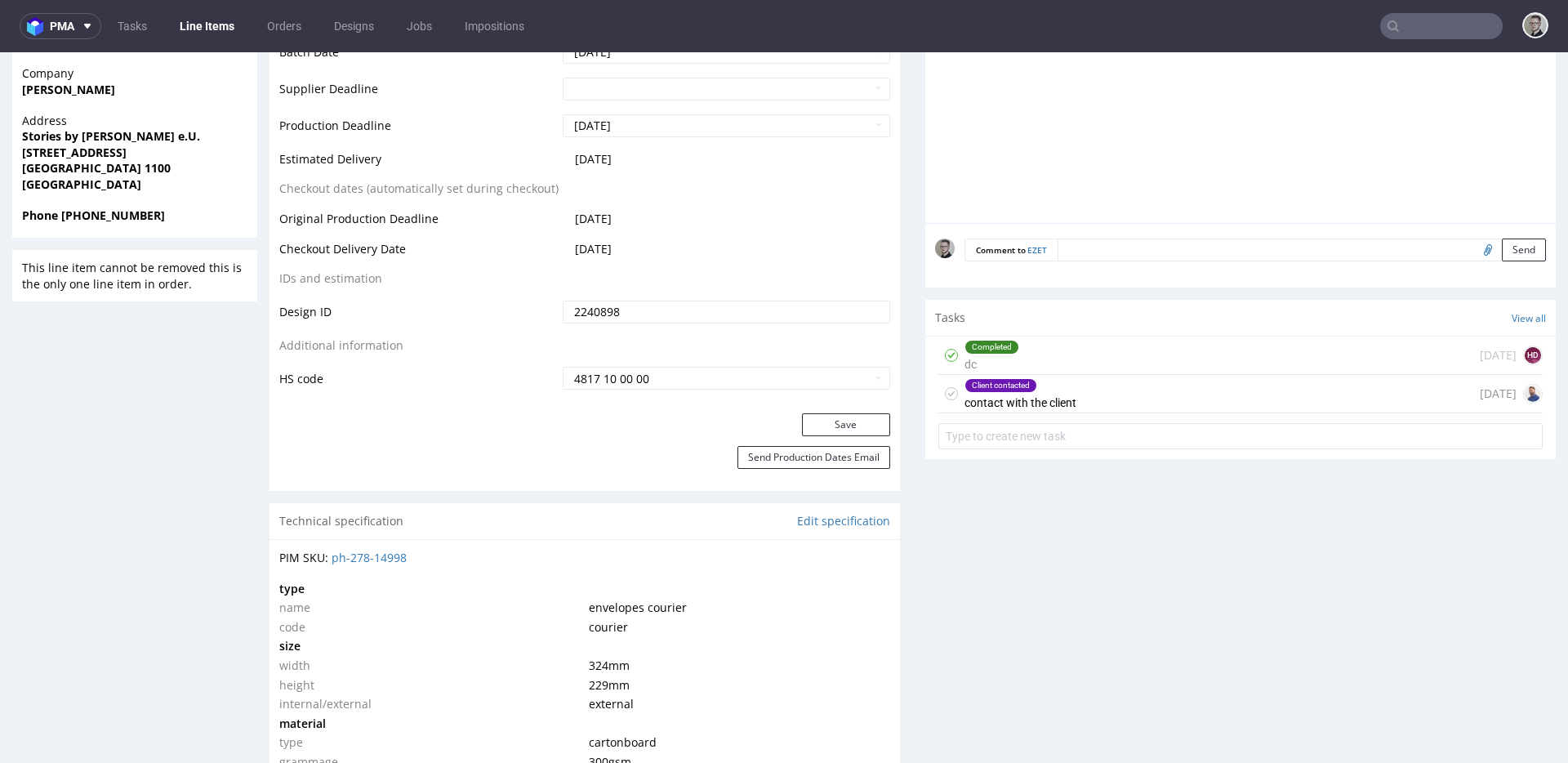
click at [1091, 375] on div "Client contacted contact with the client 21 days ago" at bounding box center [1241, 394] width 604 height 38
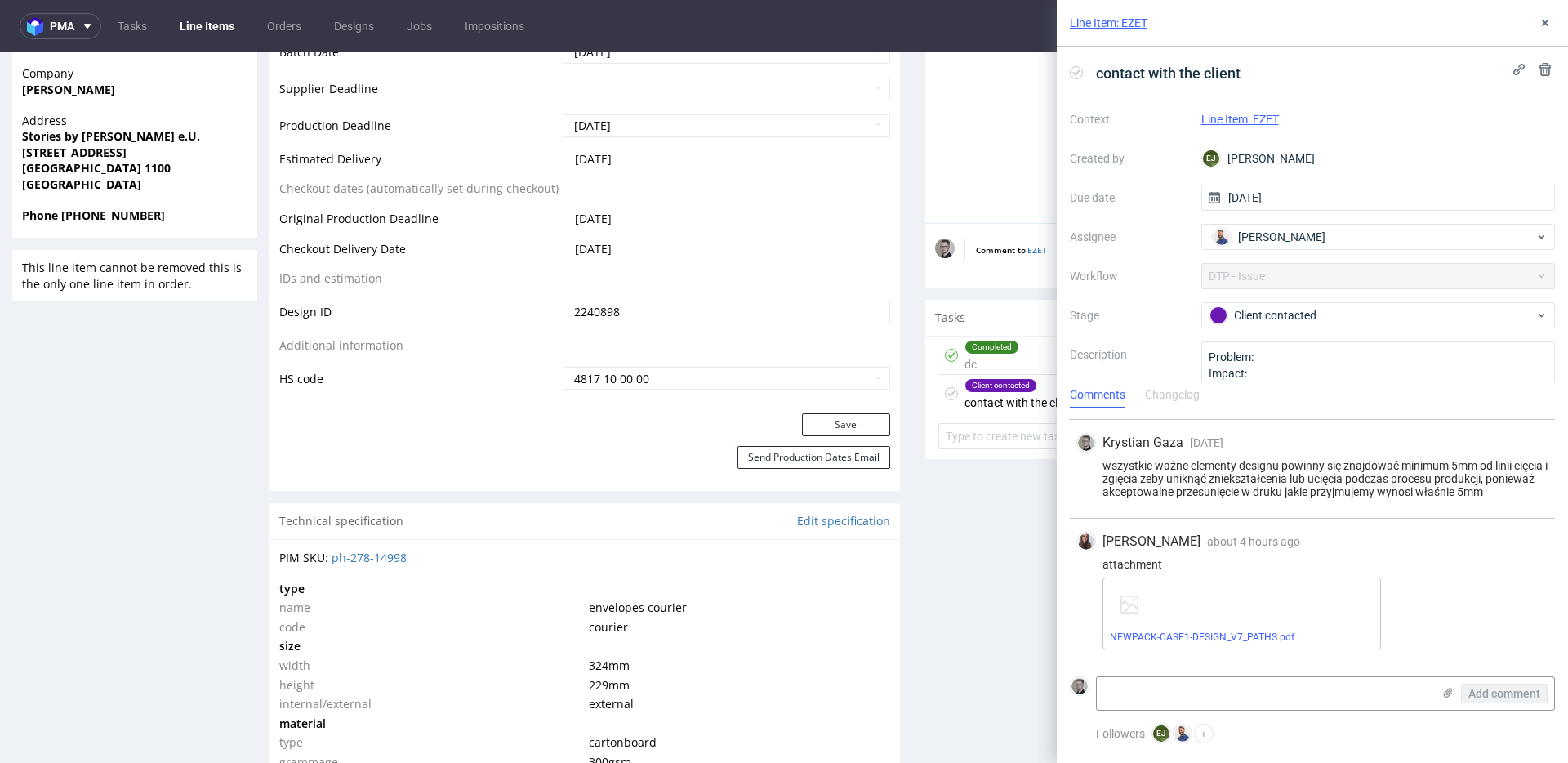
click at [1028, 396] on div "Client contacted contact with the client" at bounding box center [1020, 393] width 112 height 37
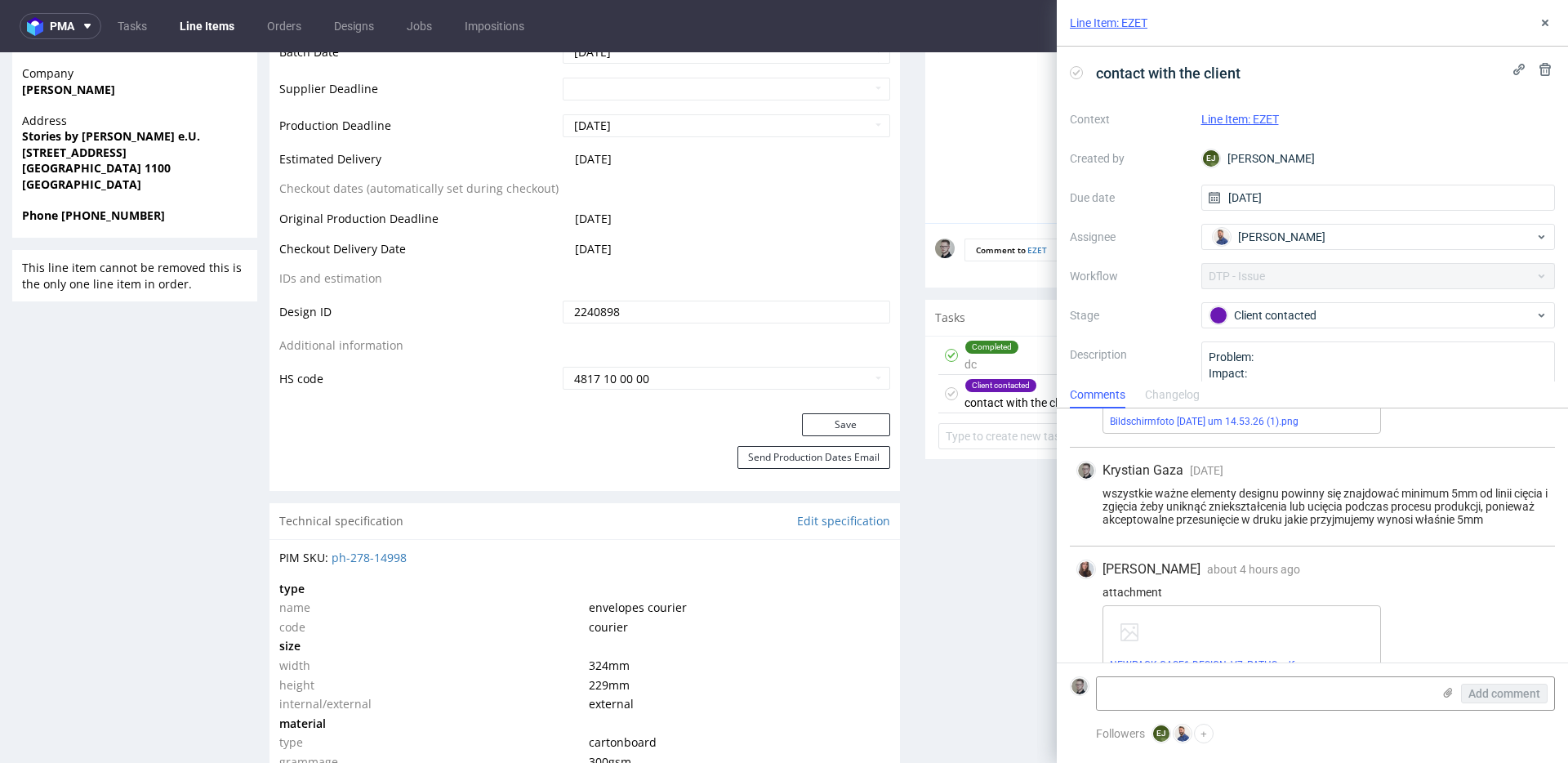
scroll to position [369, 0]
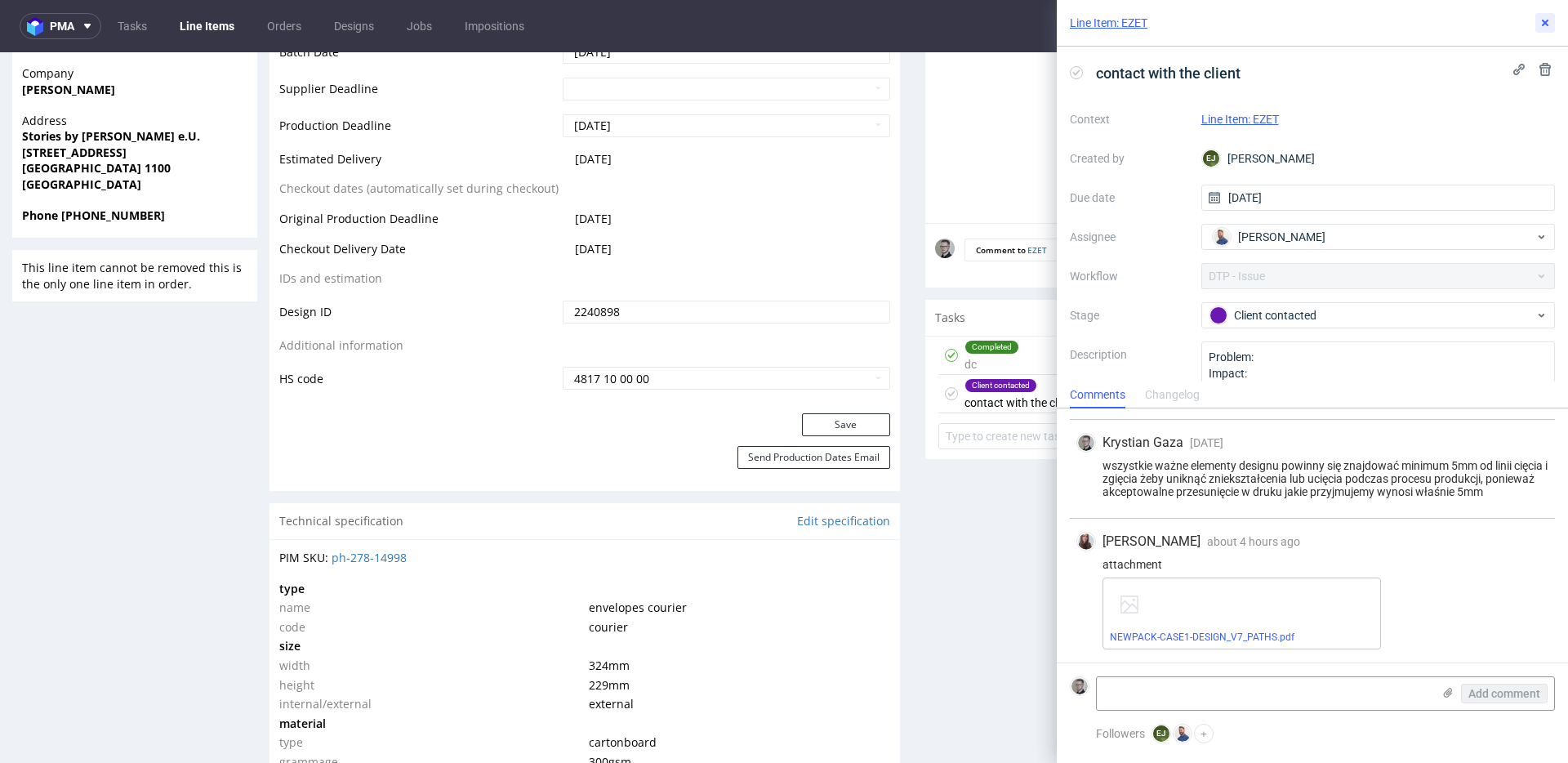
click at [1546, 21] on use at bounding box center [1544, 23] width 6 height 6
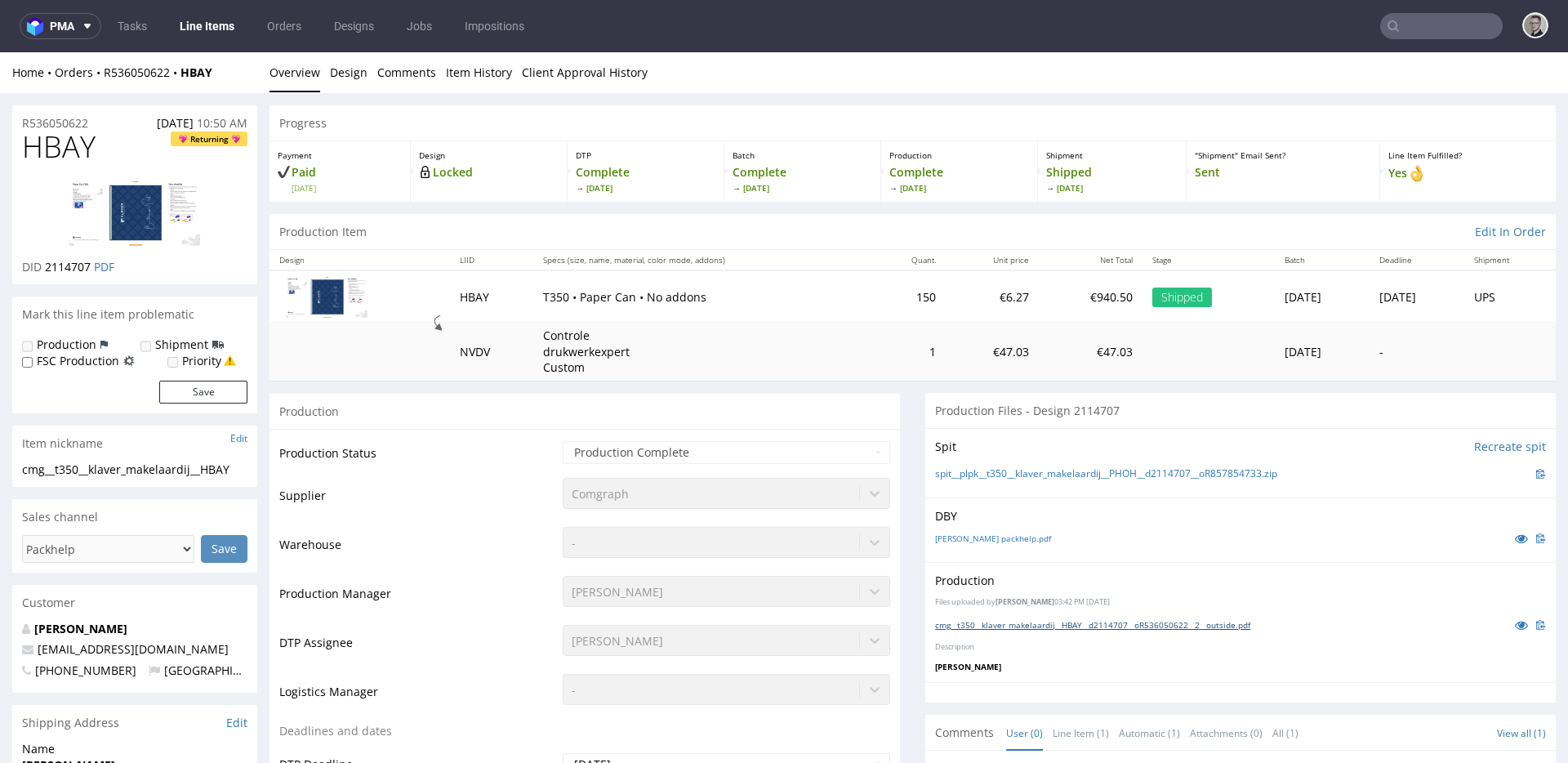
click at [1063, 629] on link "cmg__t350__klaver_makelaardij__HBAY__d2114707__oR536050622__2__outside.pdf" at bounding box center [1092, 625] width 316 height 12
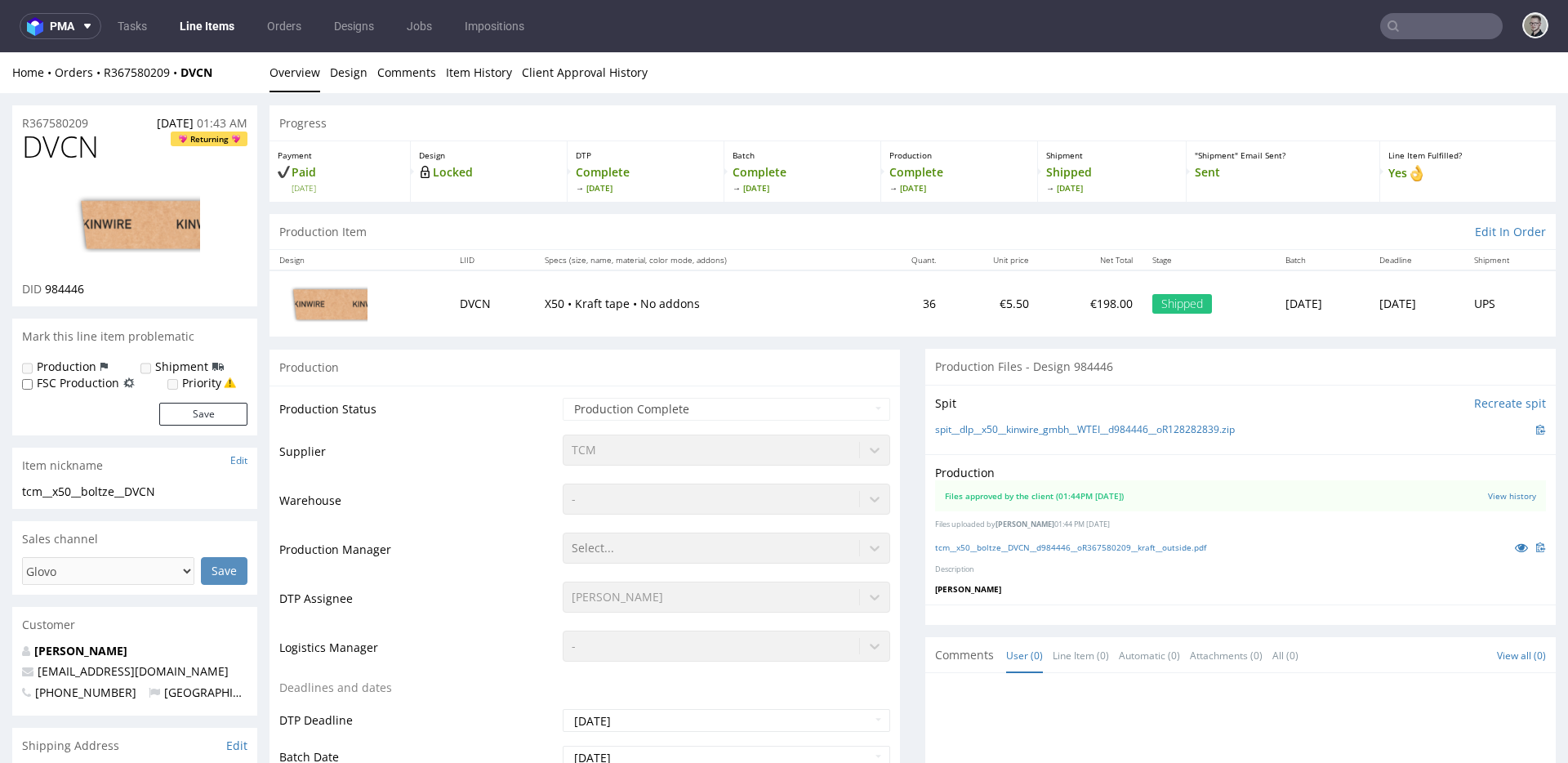
click at [1123, 561] on div "Production Files approved by the client (01:44PM [DATE]) View history Files upl…" at bounding box center [1240, 528] width 630 height 150
click at [1135, 547] on link "tcm__x50__boltze__DVCN__d984446__oR367580209__kraft__outside.pdf" at bounding box center [1070, 547] width 271 height 12
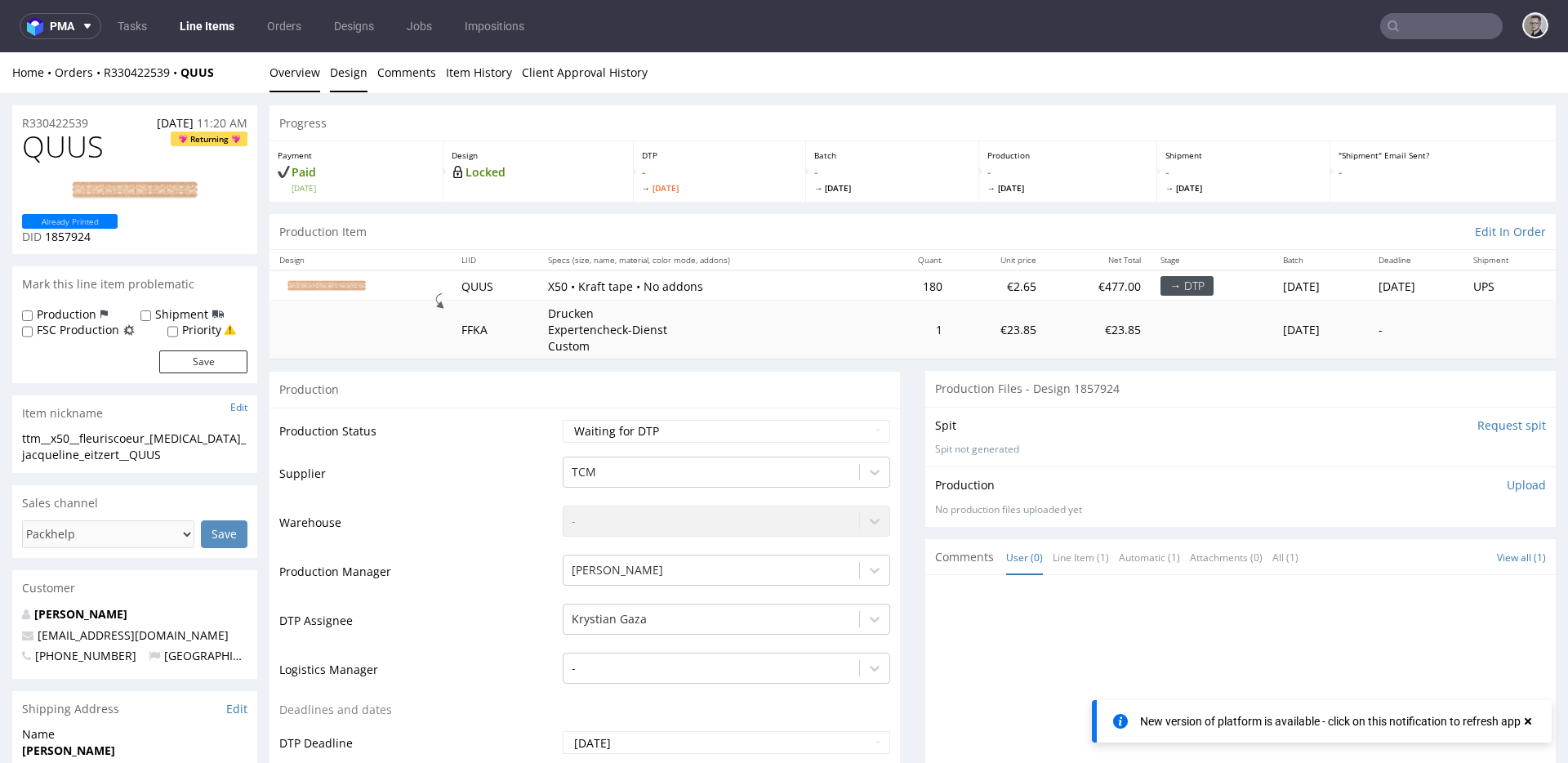
click at [349, 70] on link "Design" at bounding box center [348, 72] width 37 height 40
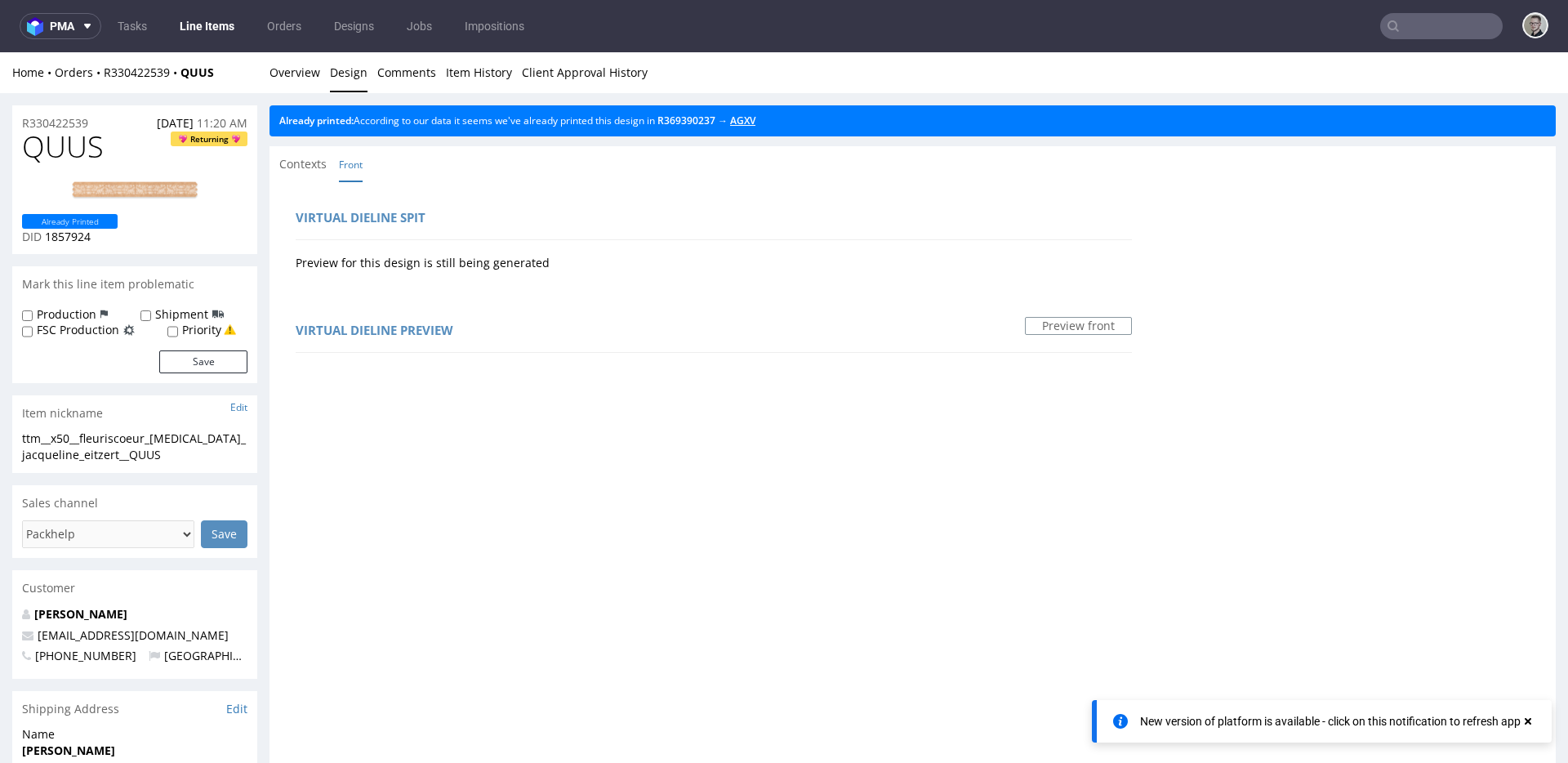
drag, startPoint x: 770, startPoint y: 120, endPoint x: 890, endPoint y: 83, distance: 125.6
click at [294, 85] on link "Overview" at bounding box center [295, 72] width 51 height 40
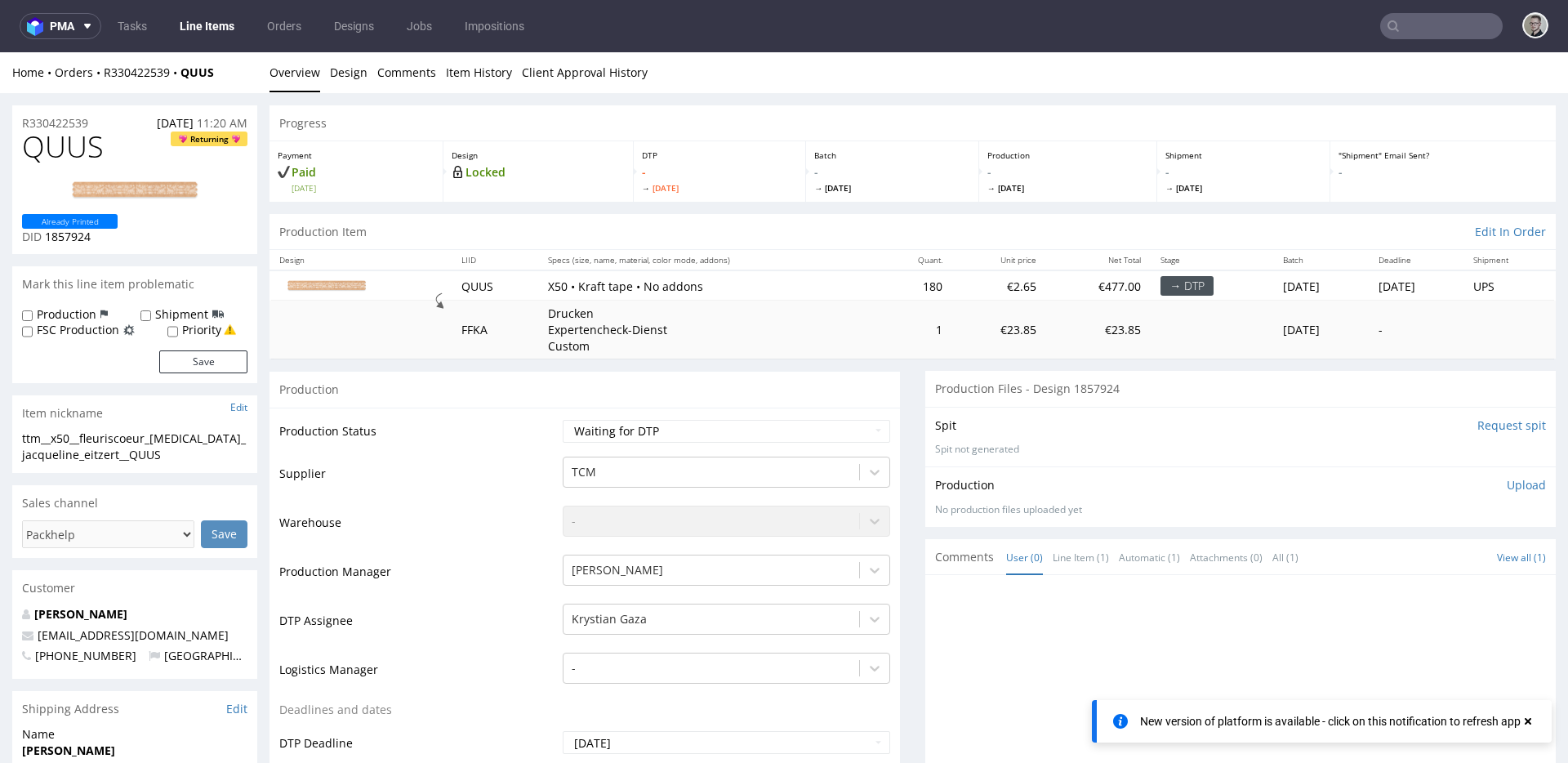
click at [116, 440] on div "ttm__x50__fleuriscoeur_inh_jacqueline_eitzert__QUUS" at bounding box center [135, 446] width 226 height 32
click at [117, 440] on div "ttm__x50__fleuriscoeur_inh_jacqueline_eitzert__QUUS" at bounding box center [135, 446] width 226 height 32
copy div "ttm__x50__fleuriscoeur_inh_jacqueline_eitzert__QUUS Update"
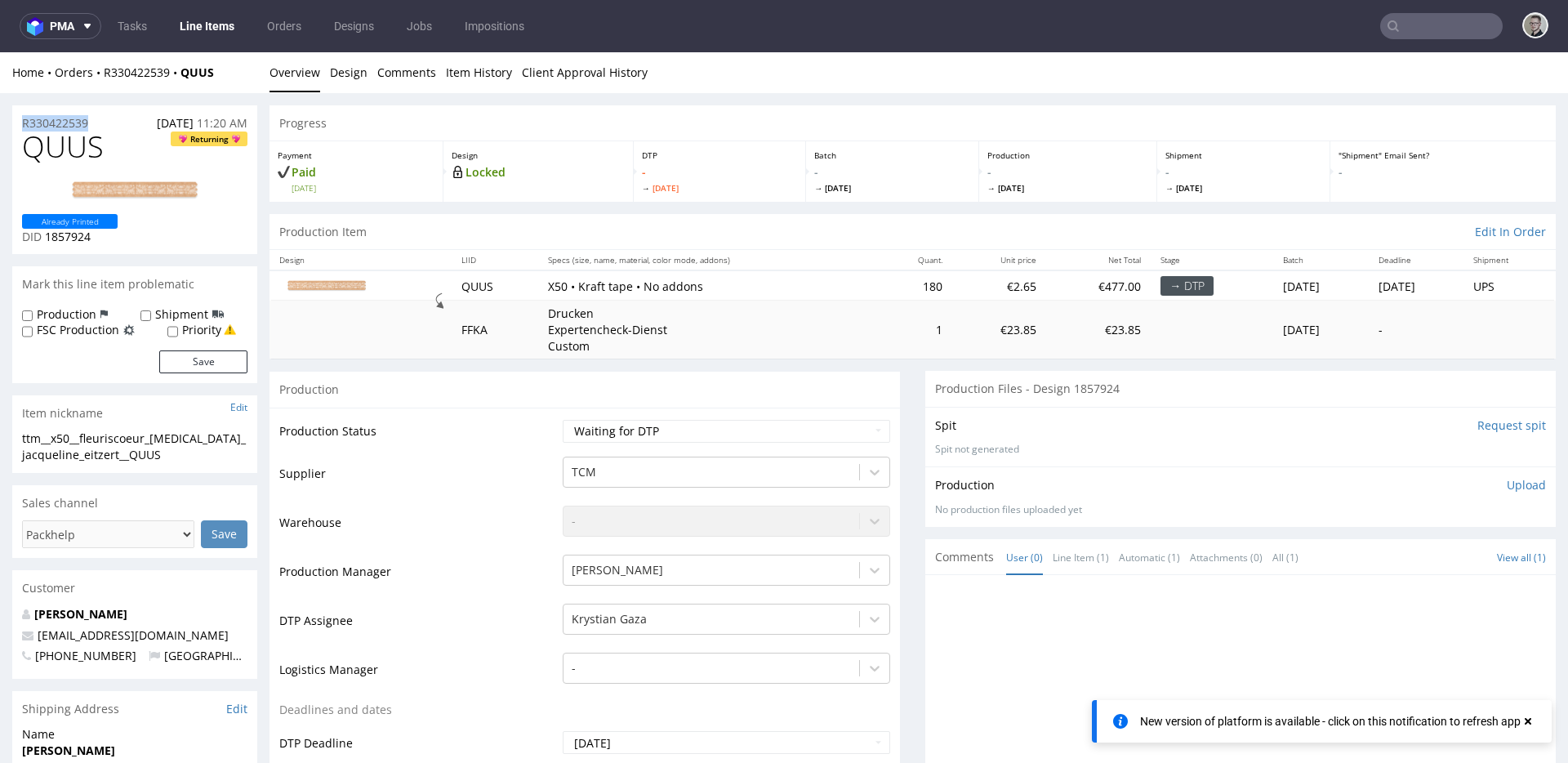
copy p "R330422539"
click at [636, 432] on select "Waiting for Artwork Waiting for Diecut Waiting for Mockup Waiting for DTP Waiti…" at bounding box center [727, 430] width 327 height 23
select select "dtp_in_process"
click at [563, 419] on select "Waiting for Artwork Waiting for Diecut Waiting for Mockup Waiting for DTP Waiti…" at bounding box center [727, 430] width 327 height 23
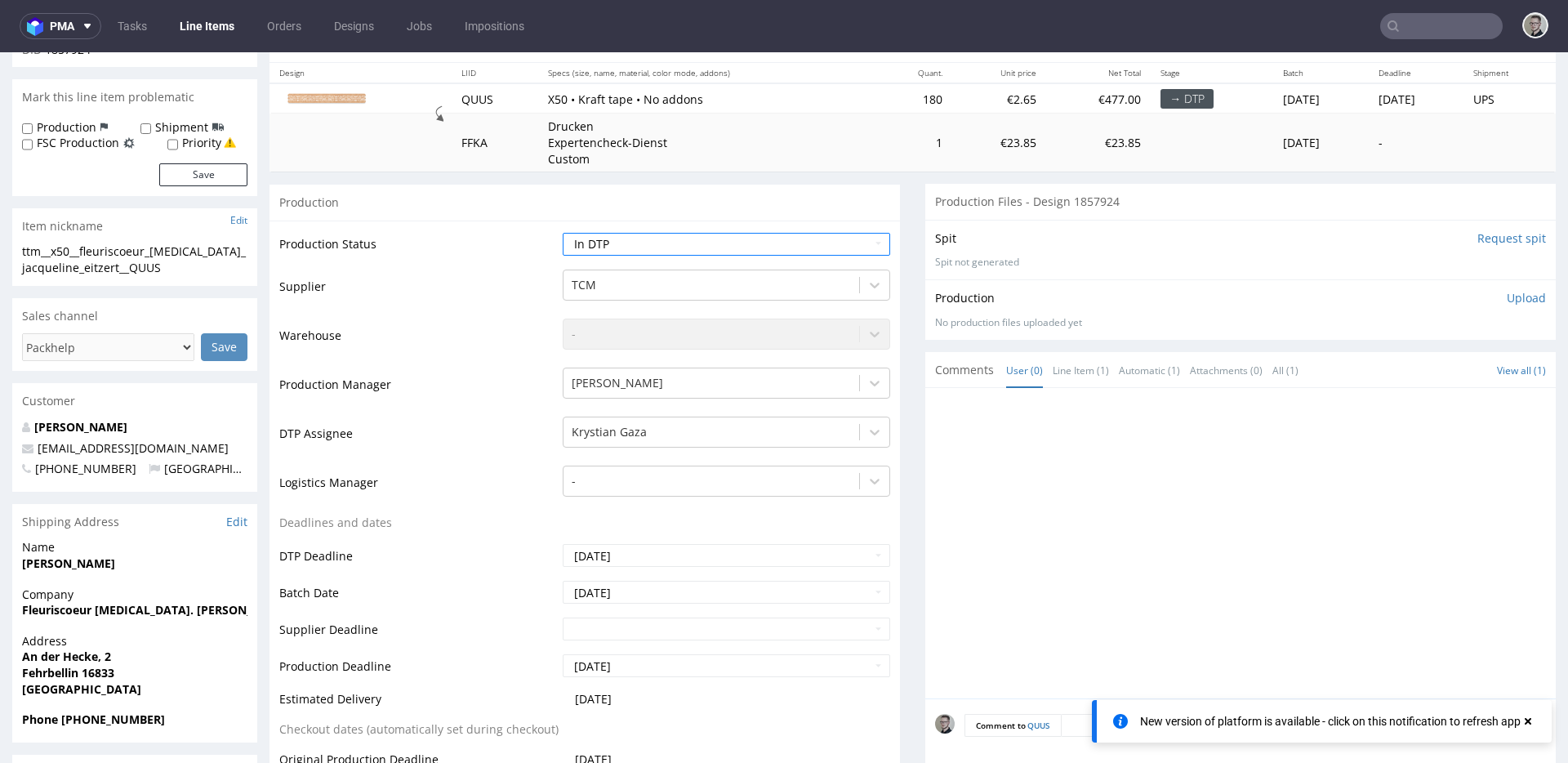
scroll to position [535, 0]
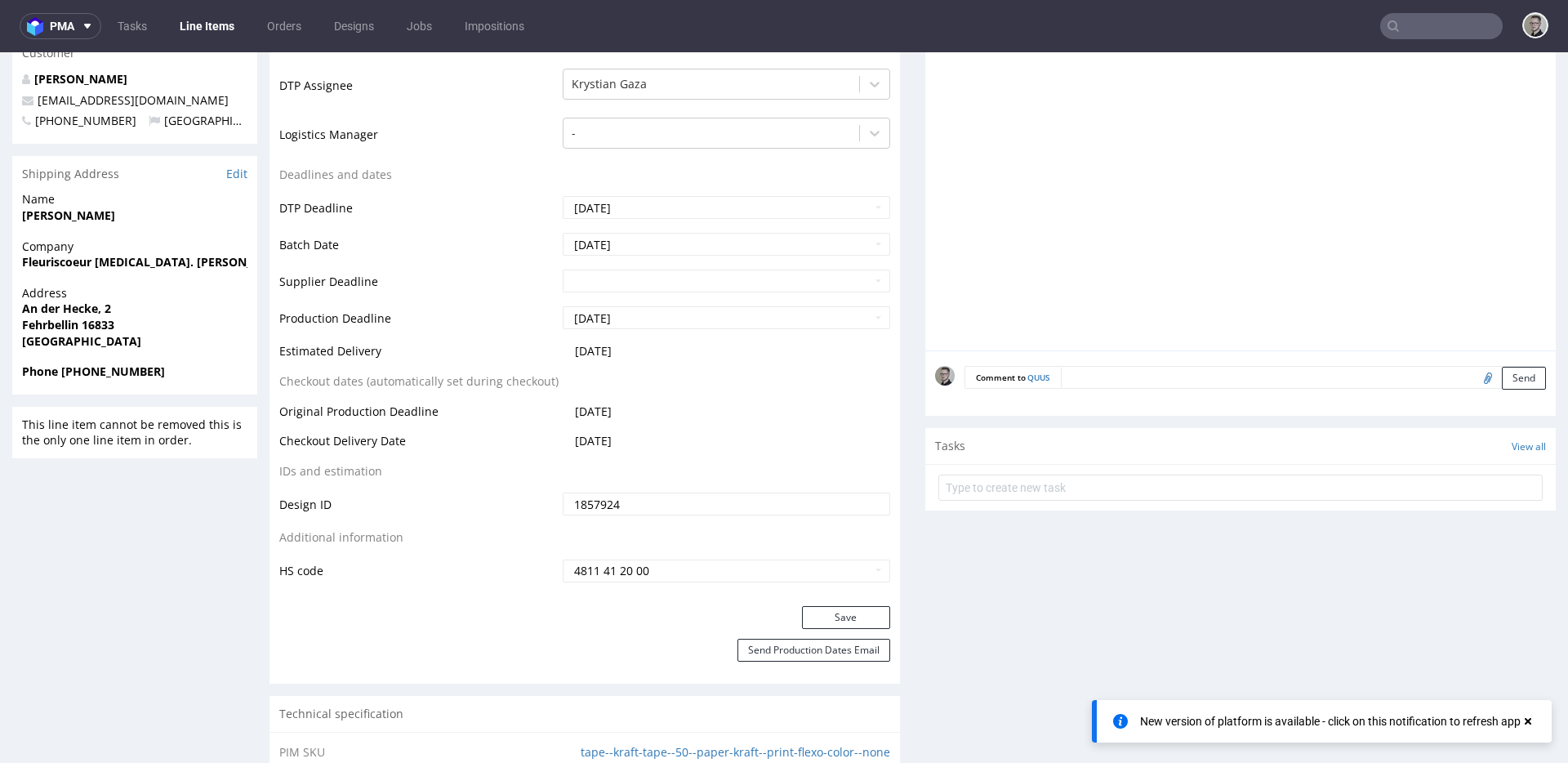
click at [822, 601] on div "Production Status Waiting for Artwork Waiting for Diecut Waiting for Mockup Wai…" at bounding box center [584, 239] width 630 height 733
click at [830, 611] on button "Save" at bounding box center [846, 617] width 88 height 23
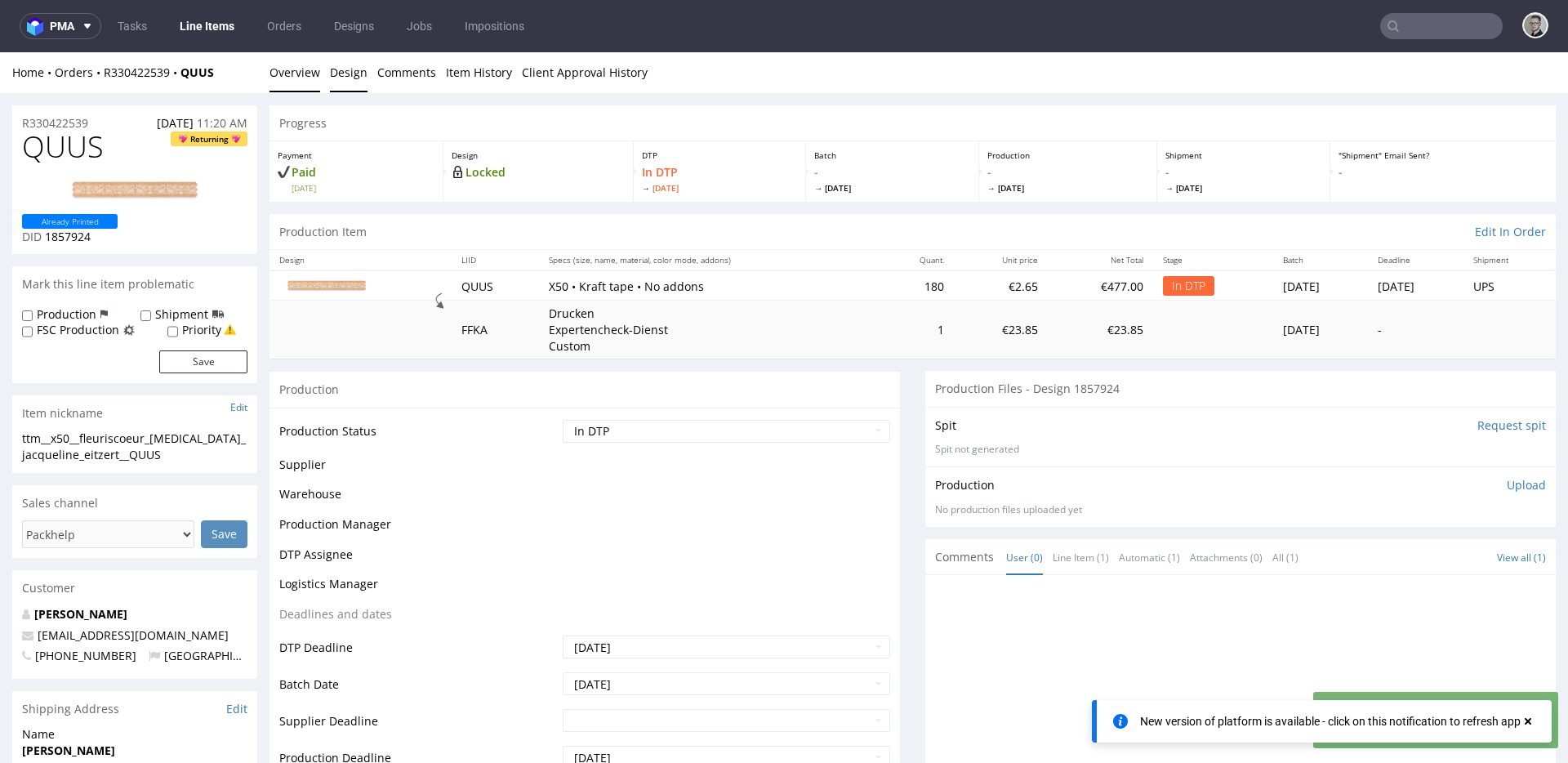
scroll to position [0, 0]
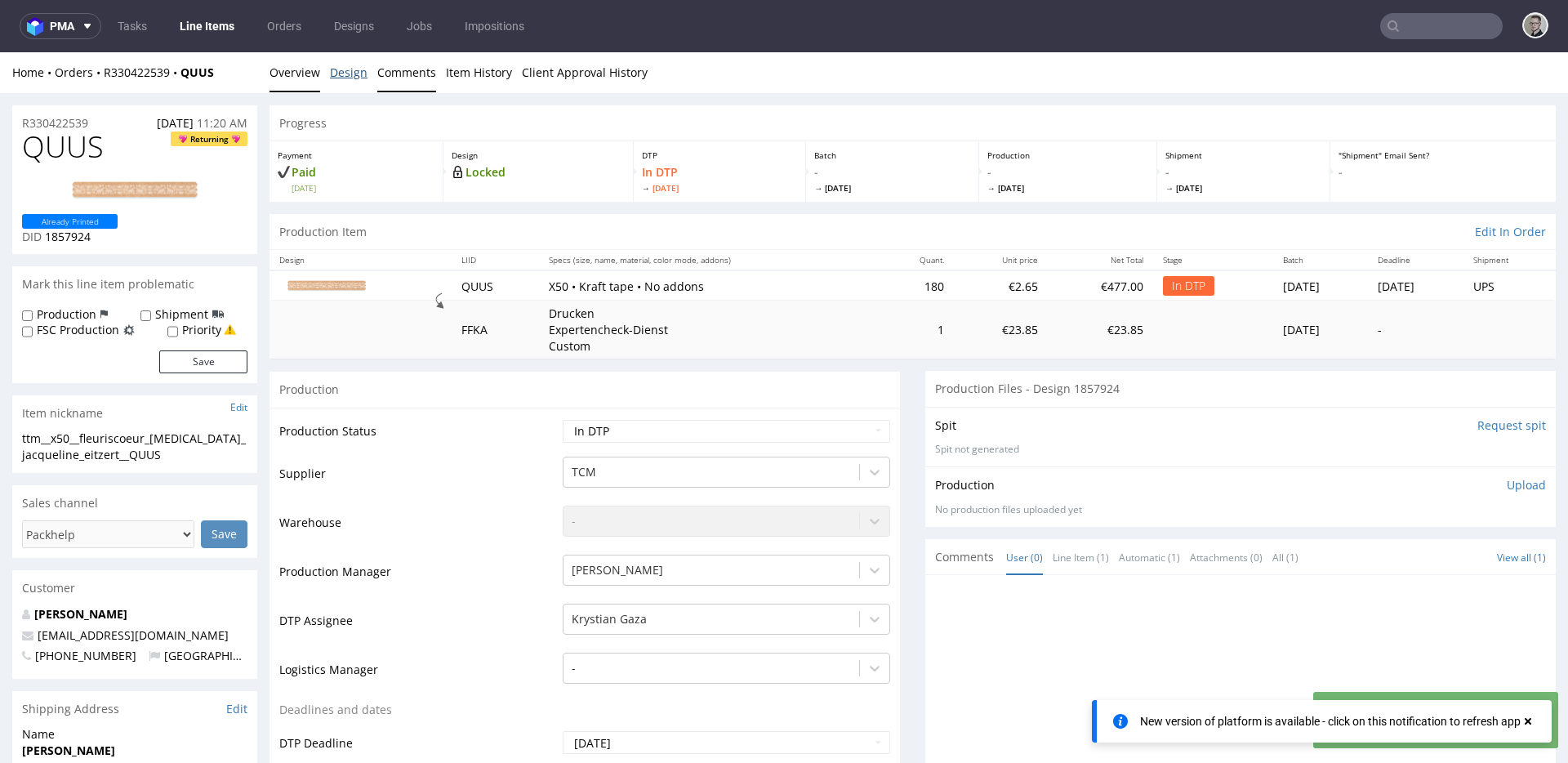
drag, startPoint x: 344, startPoint y: 75, endPoint x: 396, endPoint y: 84, distance: 52.8
click at [344, 75] on link "Design" at bounding box center [348, 72] width 37 height 40
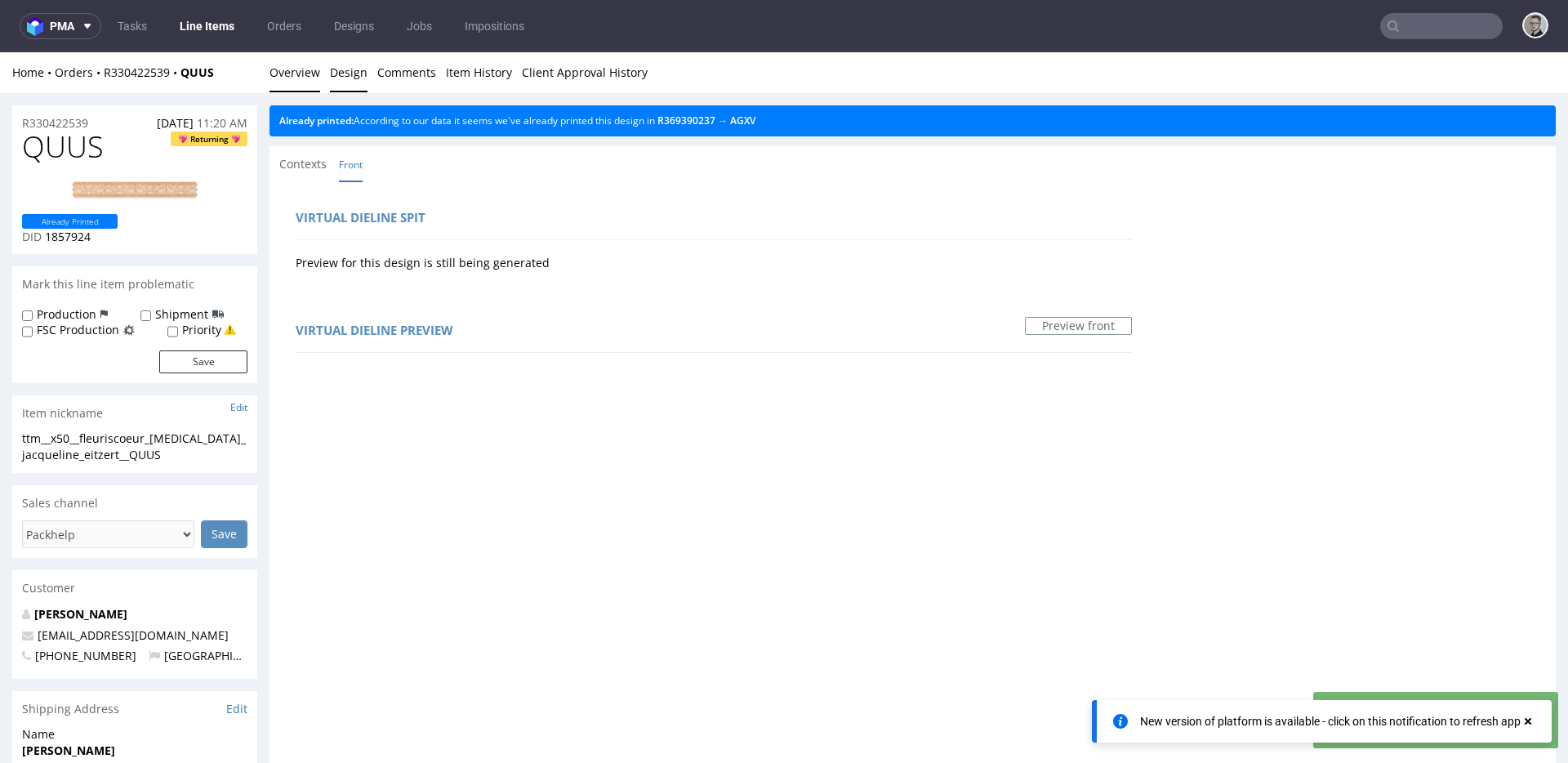
click at [309, 75] on link "Overview" at bounding box center [295, 72] width 51 height 40
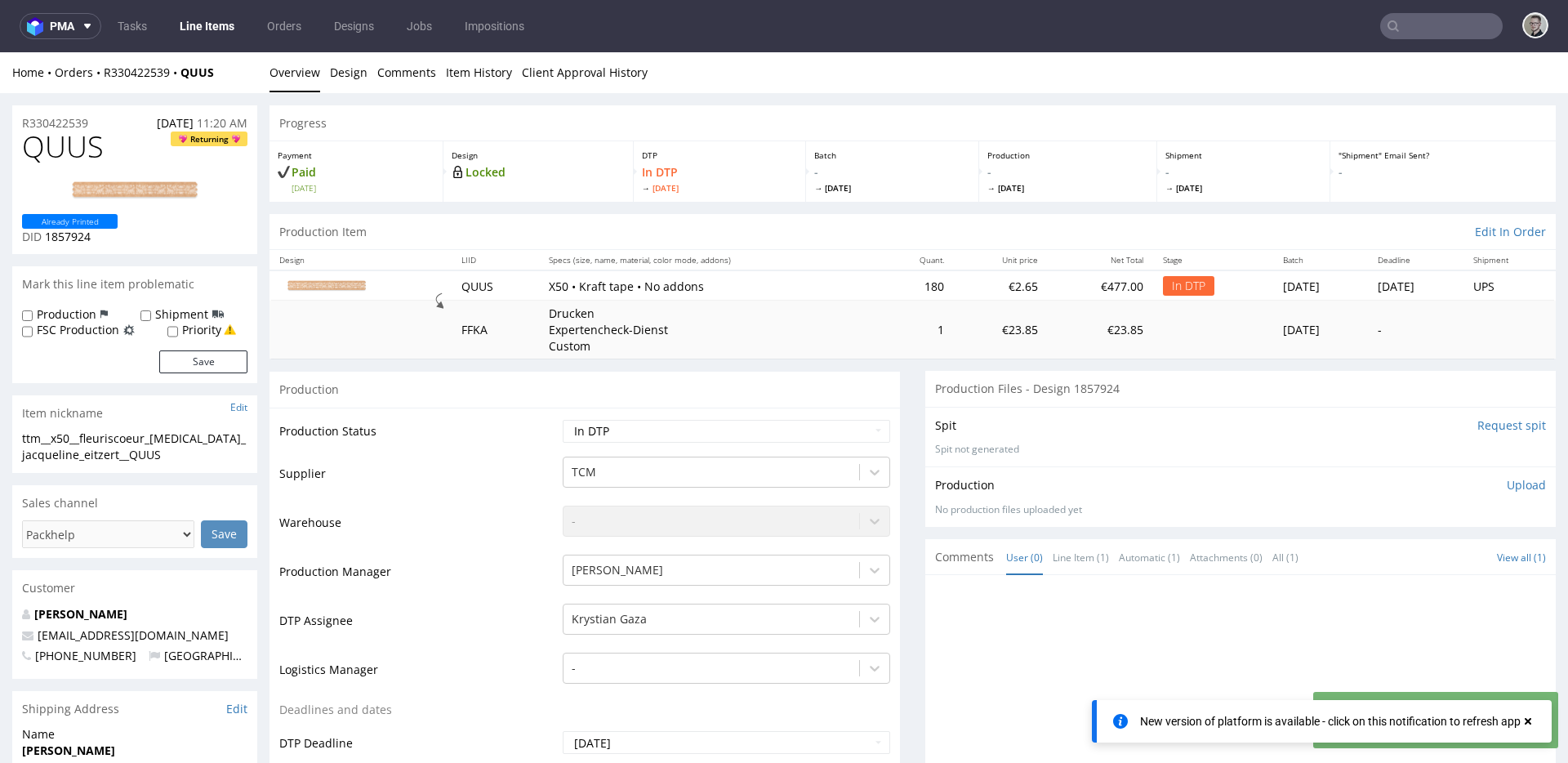
click at [1506, 481] on p "Upload" at bounding box center [1525, 485] width 39 height 16
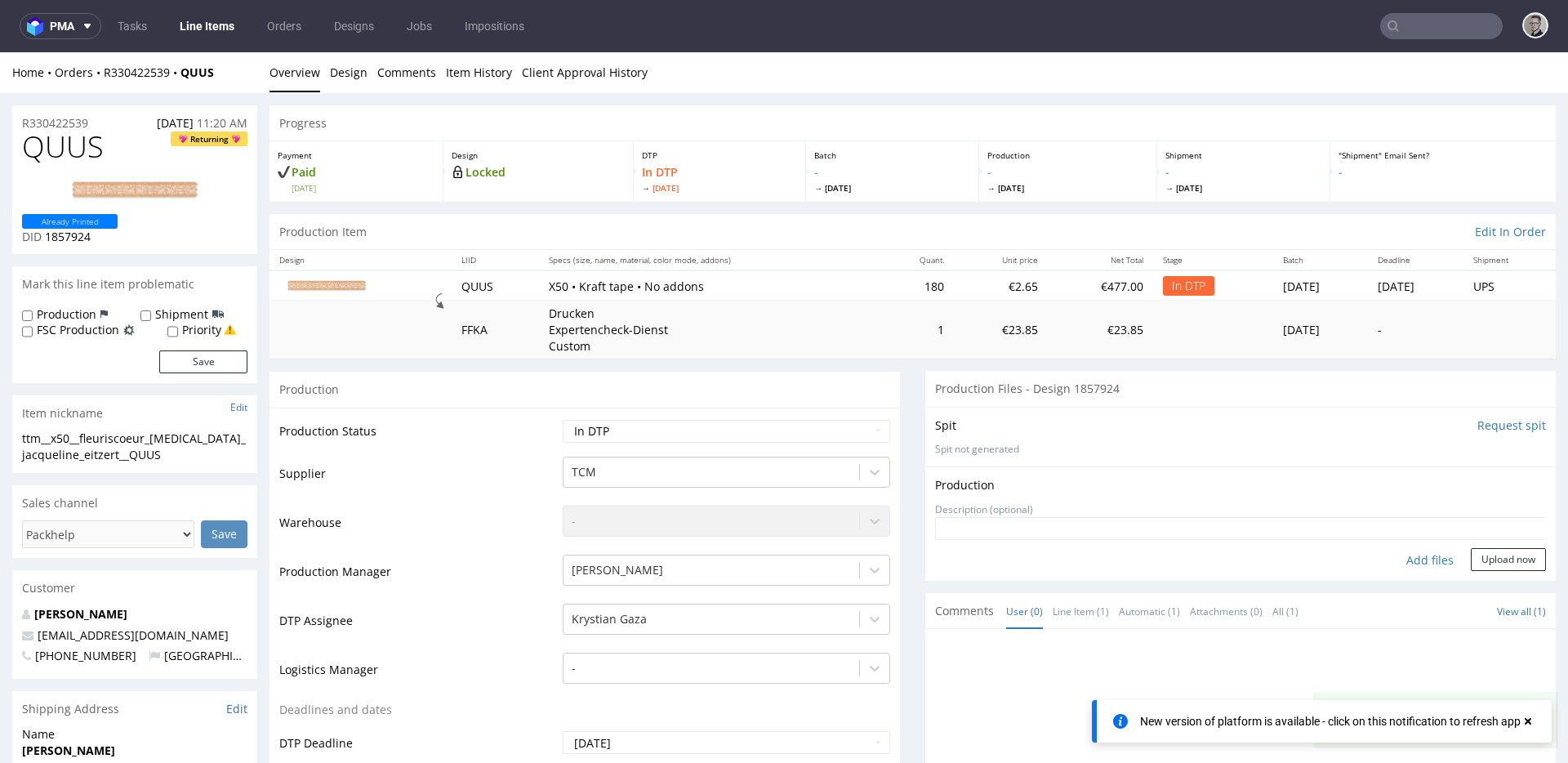
click at [1419, 556] on div "Add files" at bounding box center [1430, 559] width 82 height 25
type input "C:\fakepath\ttm__x50__fleuriscoeur_inh_jacqueline_eitzert__QUUS__d1857924__oR33…"
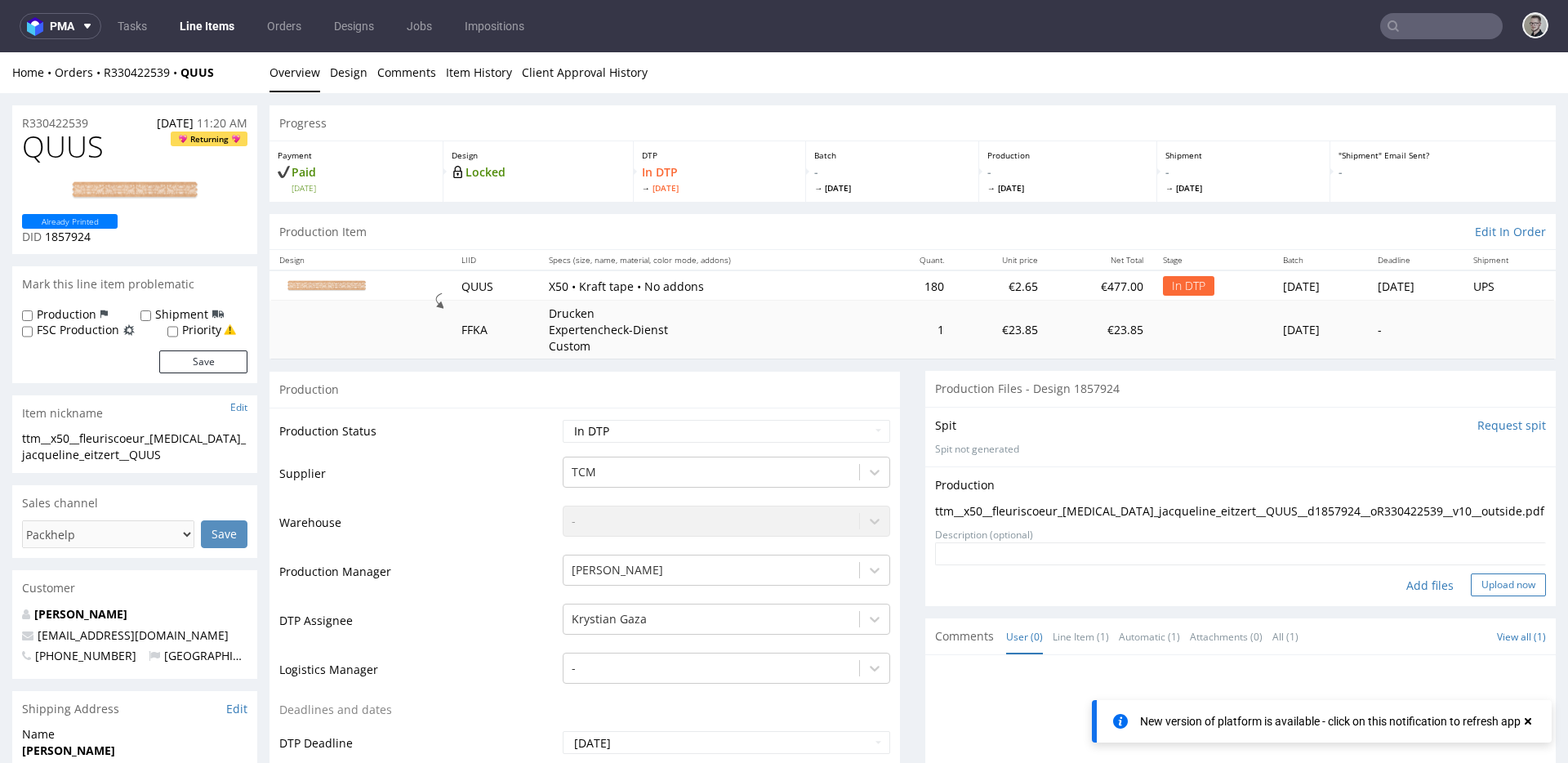
click at [1511, 582] on button "Upload now" at bounding box center [1508, 584] width 75 height 23
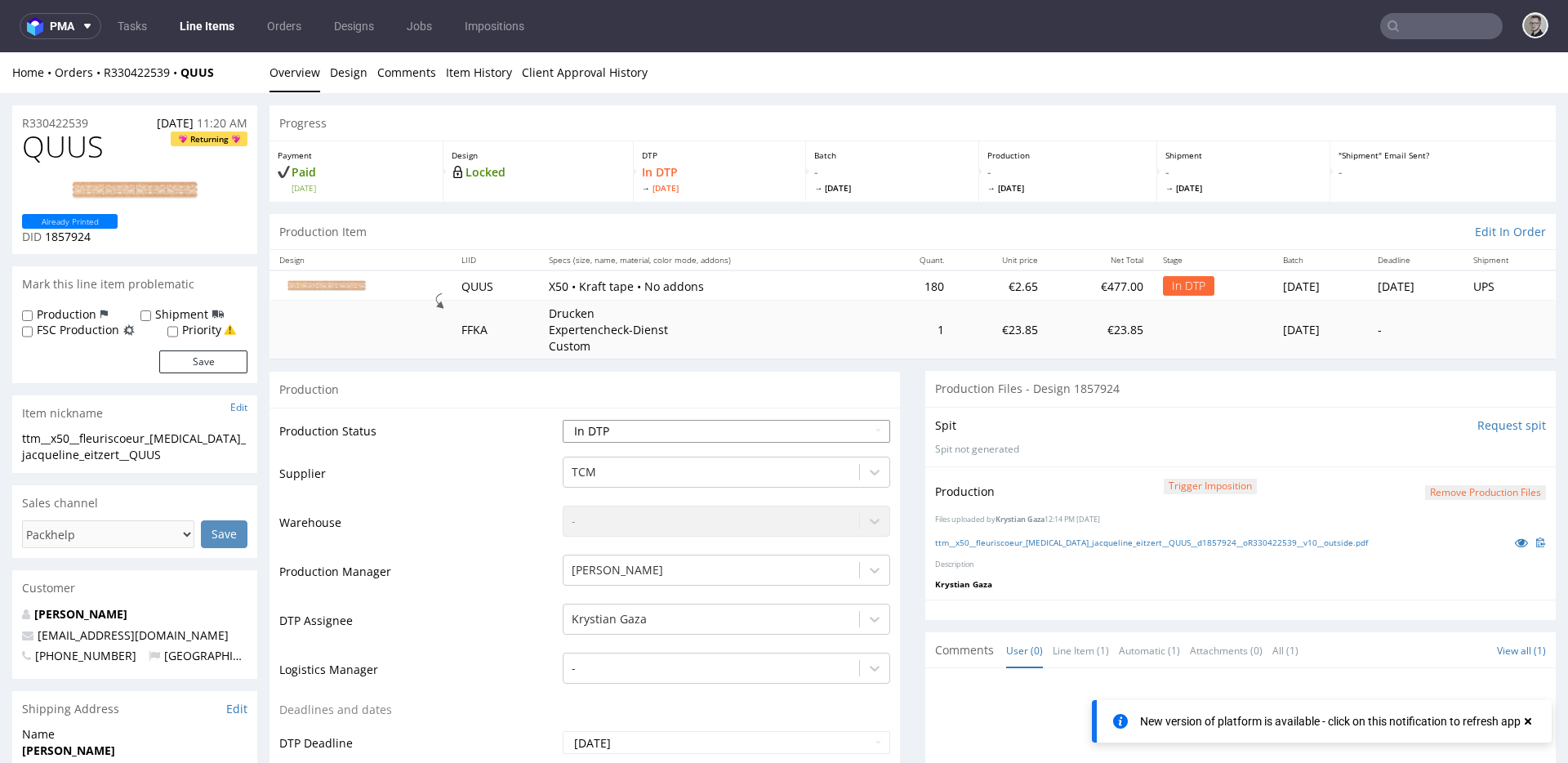
click at [707, 434] on select "Waiting for Artwork Waiting for Diecut Waiting for Mockup Waiting for DTP Waiti…" at bounding box center [727, 430] width 327 height 23
select select "dtp_production_ready"
click at [563, 419] on select "Waiting for Artwork Waiting for Diecut Waiting for Mockup Waiting for DTP Waiti…" at bounding box center [727, 430] width 327 height 23
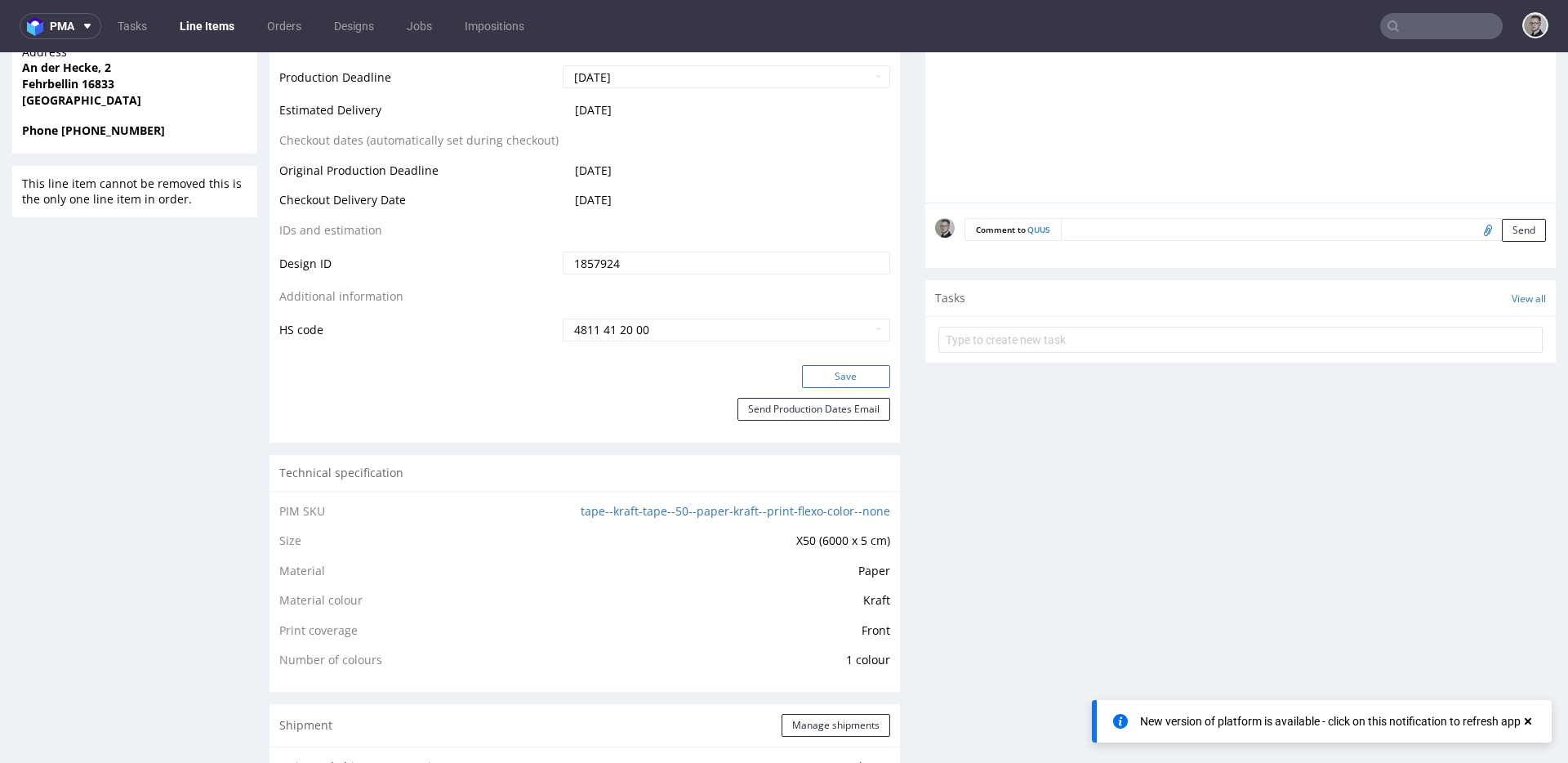
click at [852, 377] on button "Save" at bounding box center [846, 376] width 88 height 23
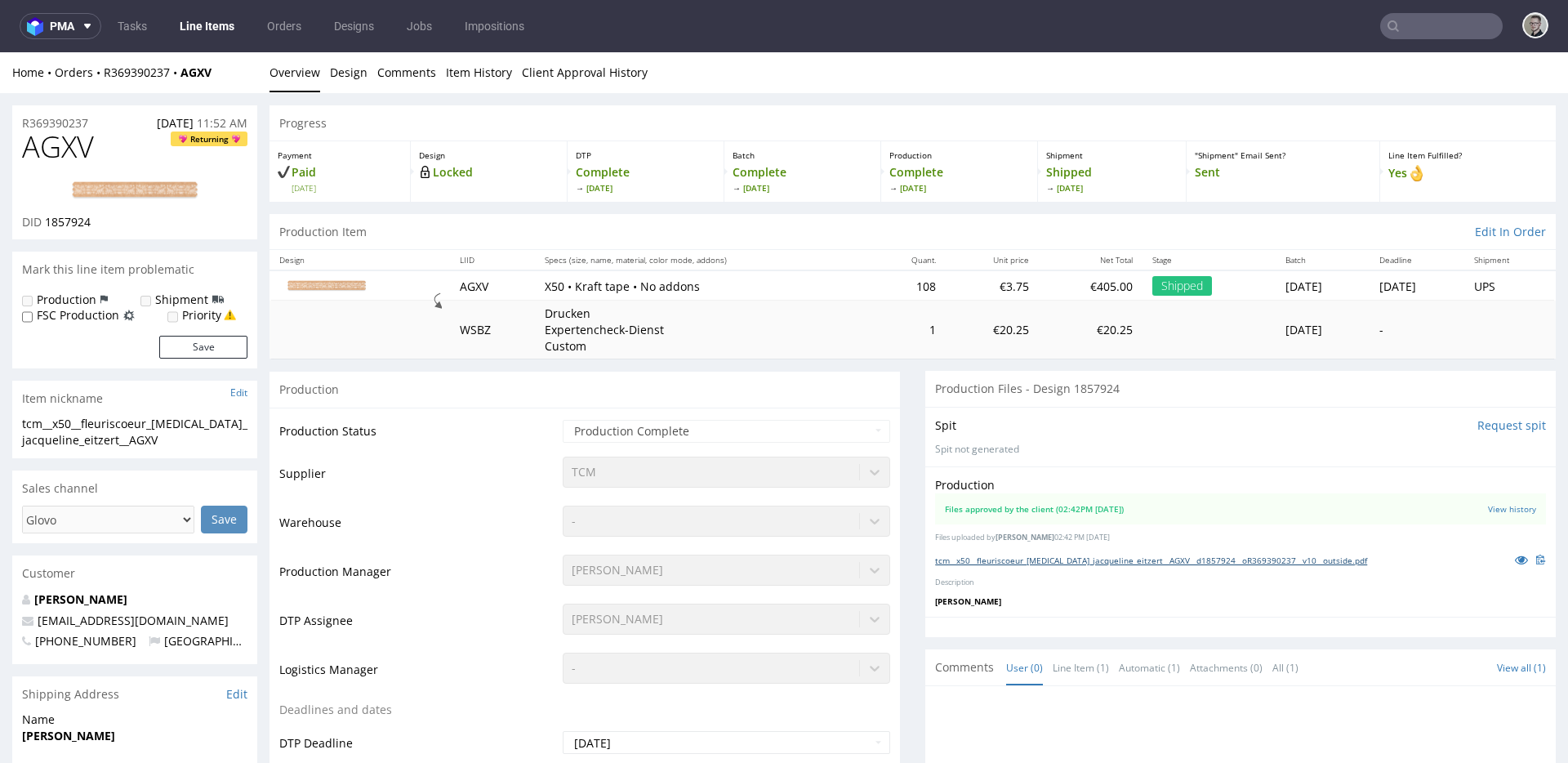
click at [1096, 558] on link "tcm__x50__fleuriscoeur_[MEDICAL_DATA]_jacqueline_eitzert__AGXV__d1857924__oR369…" at bounding box center [1151, 560] width 432 height 12
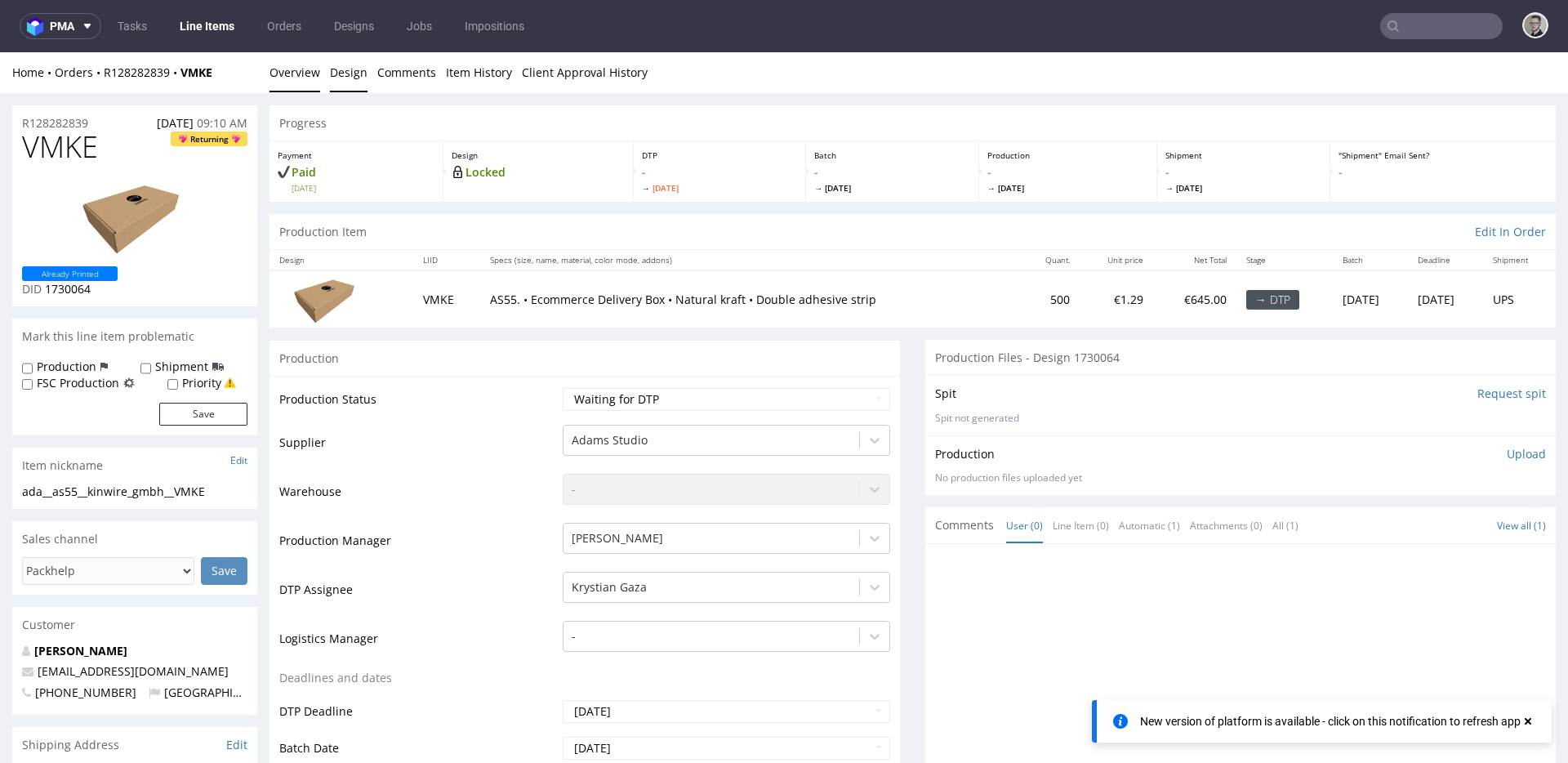
click at [356, 74] on link "Design" at bounding box center [348, 72] width 37 height 40
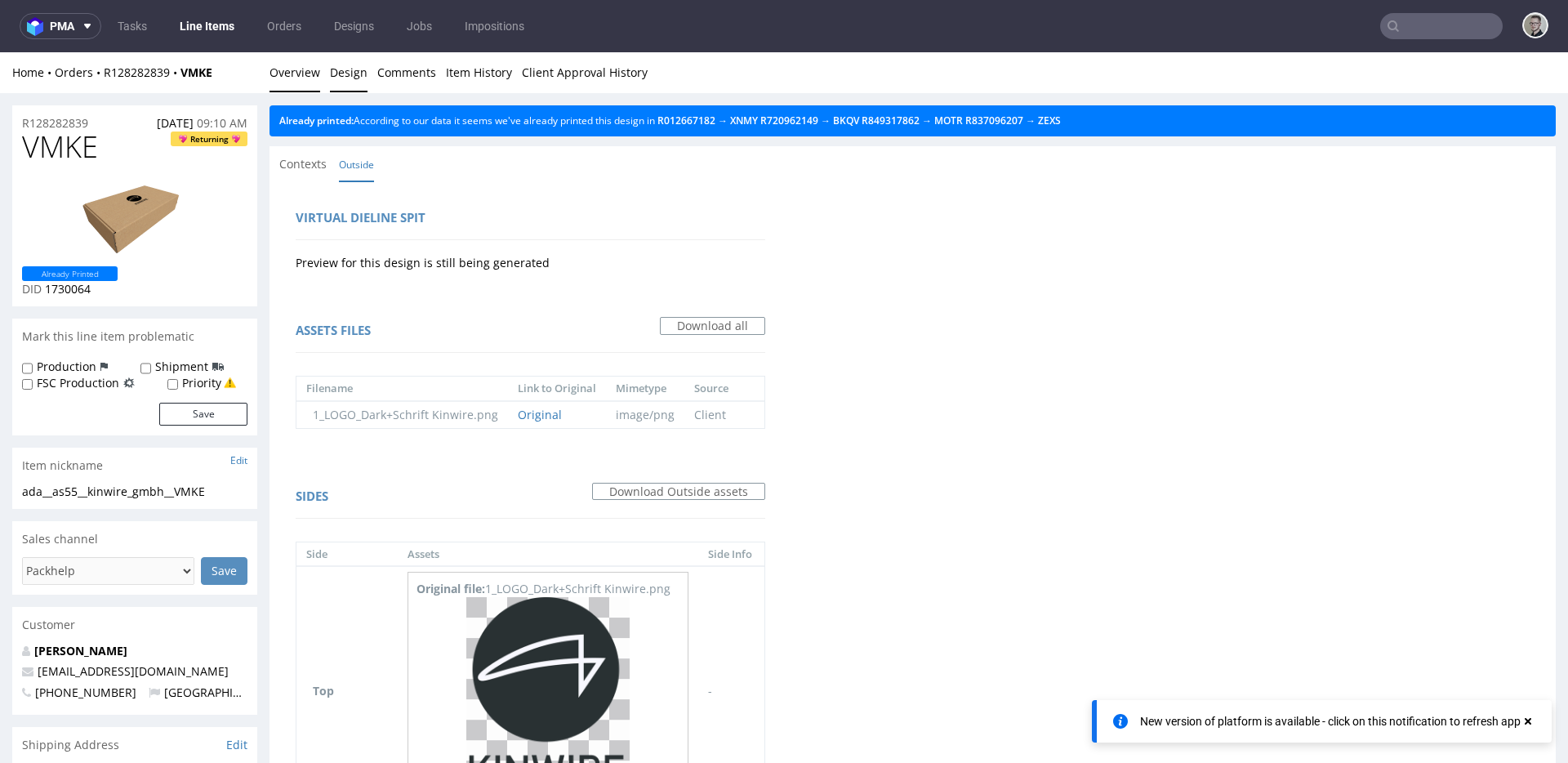
click at [302, 73] on link "Overview" at bounding box center [295, 72] width 51 height 40
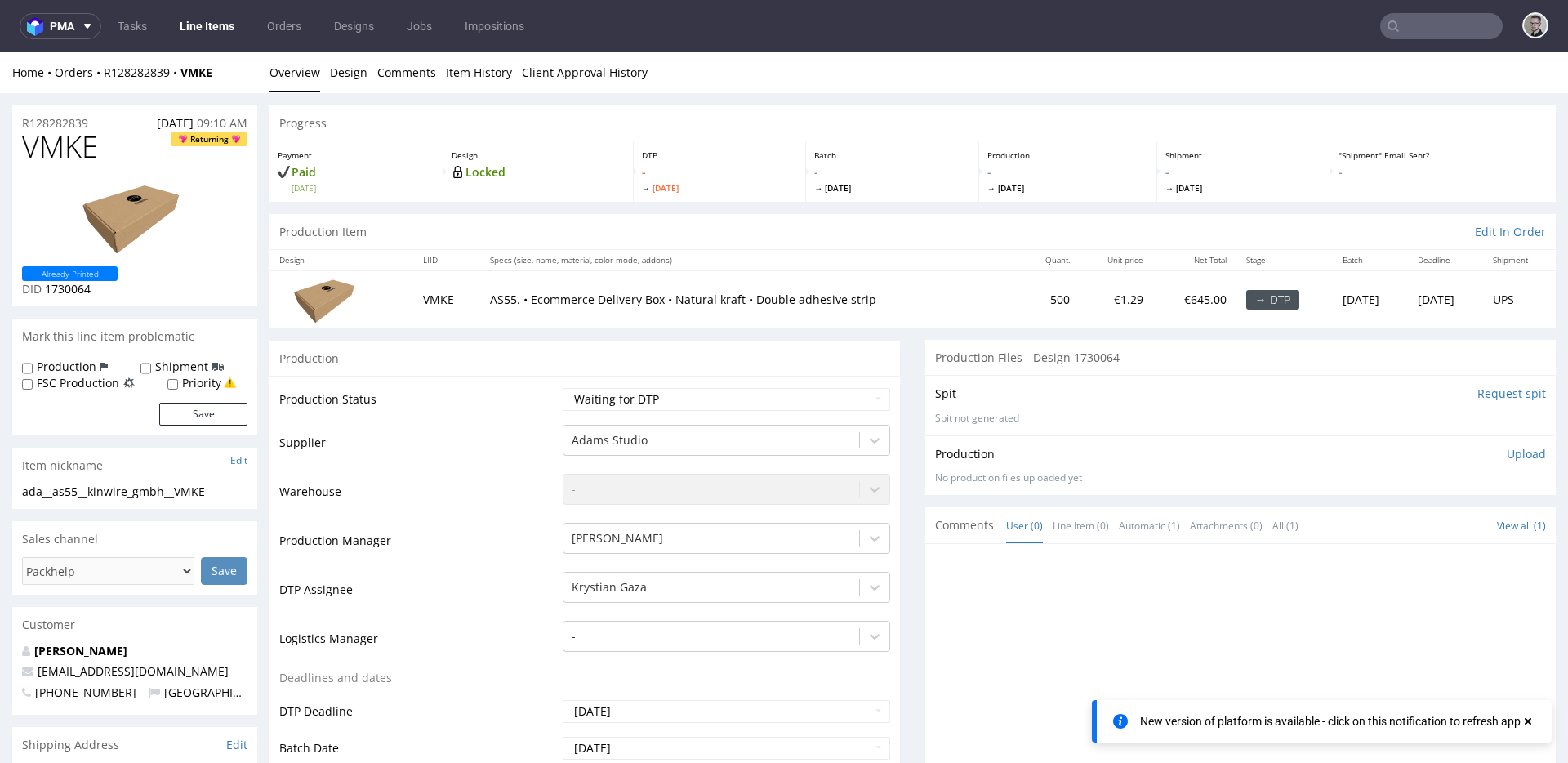
click at [148, 493] on div "ada__as55__kinwire_gmbh__VMKE" at bounding box center [135, 492] width 226 height 16
click at [149, 493] on div "ada__as55__kinwire_gmbh__VMKE" at bounding box center [135, 492] width 226 height 16
drag, startPoint x: 107, startPoint y: 116, endPoint x: 0, endPoint y: 123, distance: 107.2
copy p "R128282839"
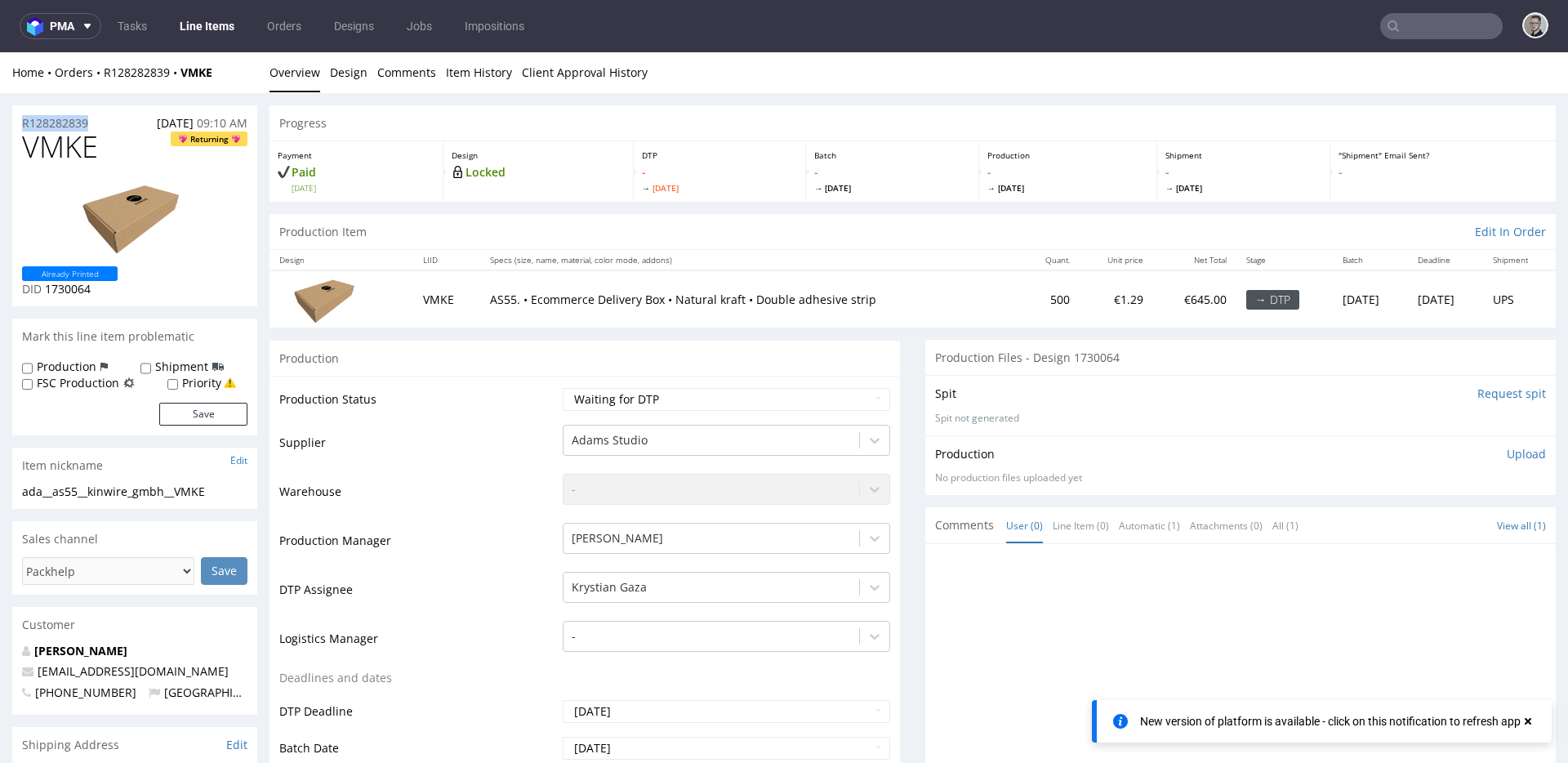
click at [691, 378] on form "Production Production Status Waiting for Artwork Waiting for Diecut Waiting for…" at bounding box center [584, 763] width 630 height 848
click at [691, 393] on select "Waiting for Artwork Waiting for Diecut Waiting for Mockup Waiting for DTP Waiti…" at bounding box center [727, 398] width 327 height 23
select select "dtp_in_process"
click at [563, 387] on select "Waiting for Artwork Waiting for Diecut Waiting for Mockup Waiting for DTP Waiti…" at bounding box center [727, 398] width 327 height 23
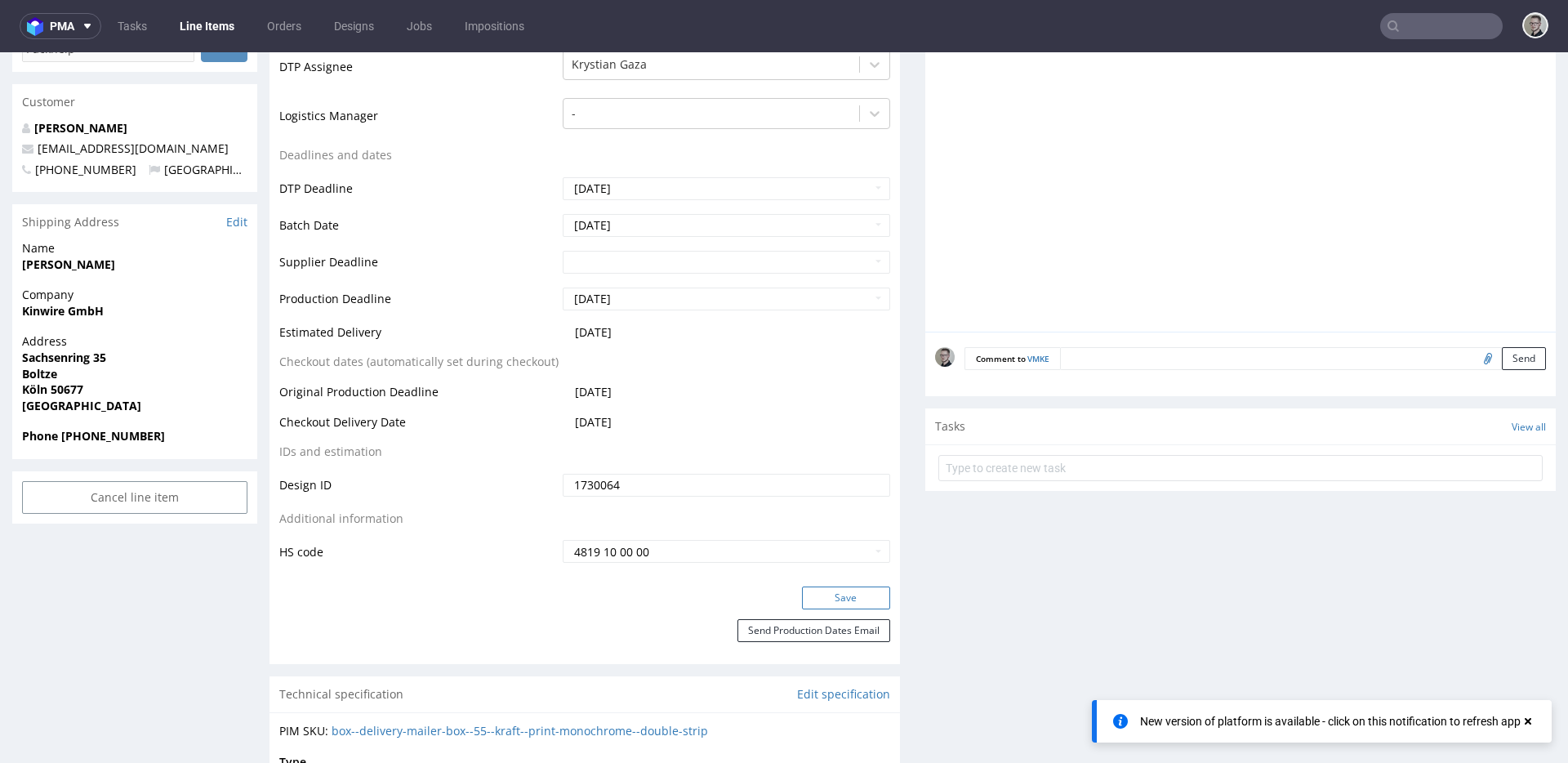
click at [854, 604] on button "Save" at bounding box center [846, 597] width 88 height 23
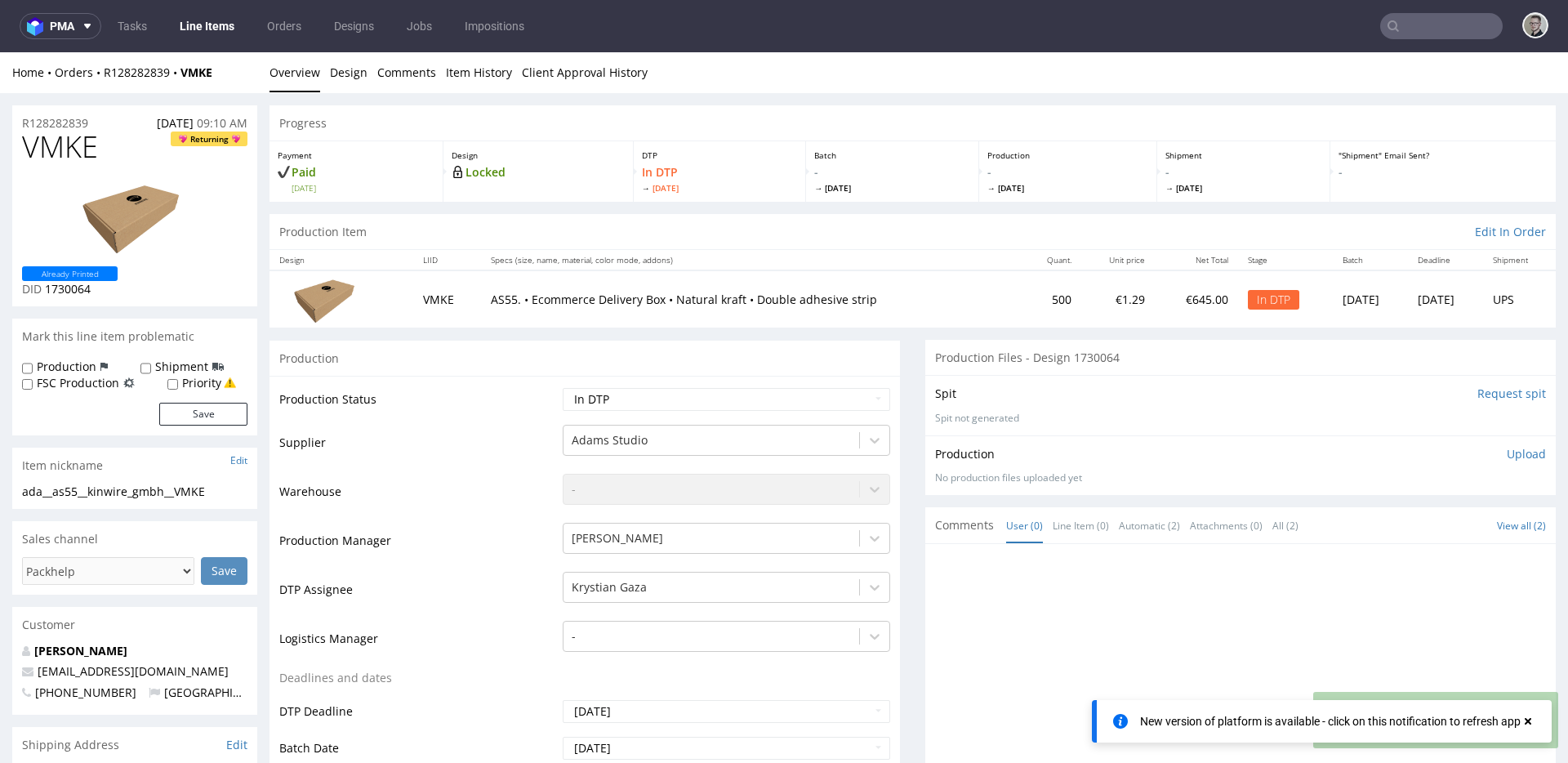
click at [1508, 446] on p "Upload" at bounding box center [1525, 454] width 39 height 16
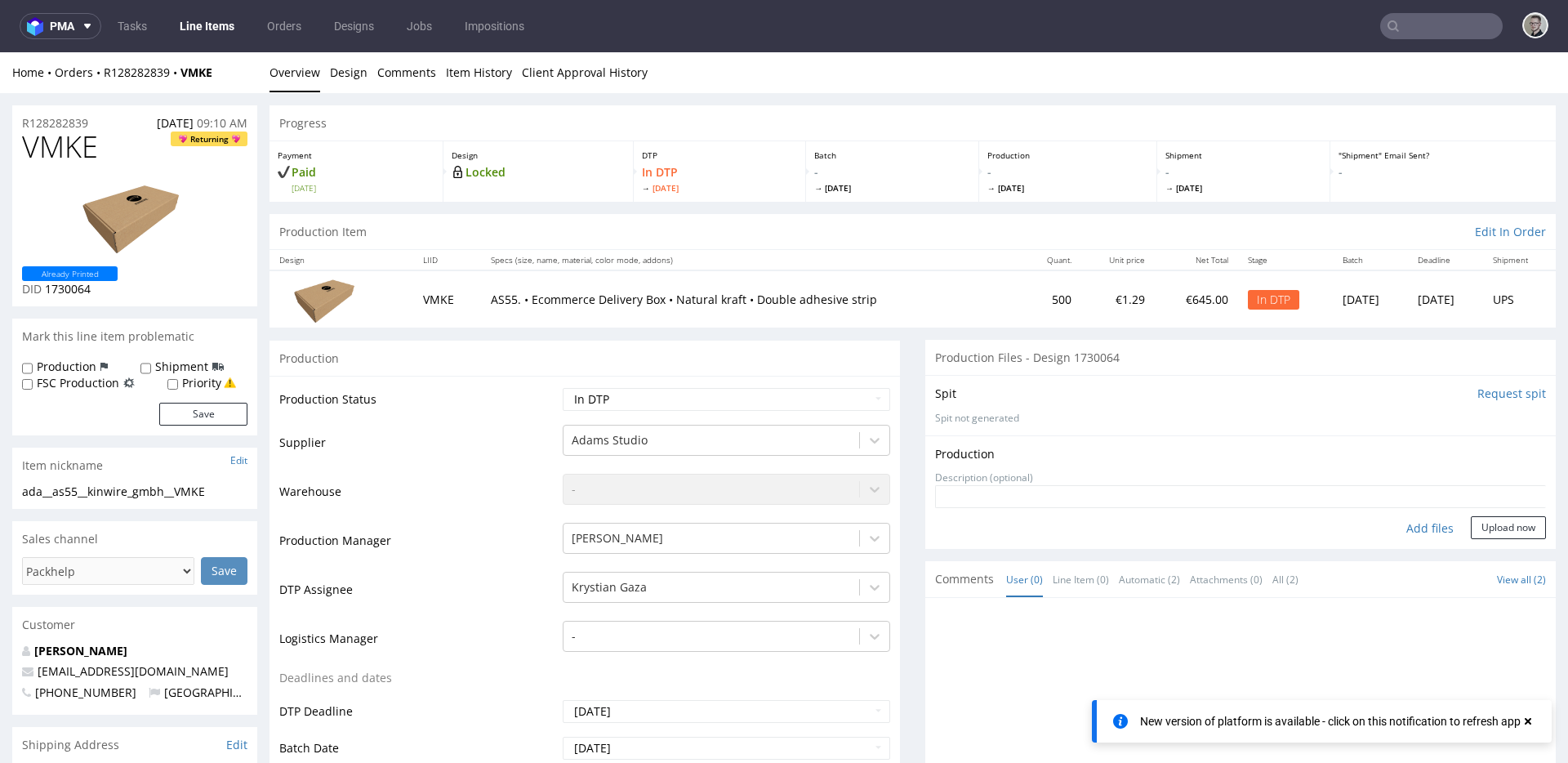
click at [1423, 530] on div "Add files" at bounding box center [1430, 527] width 82 height 25
type input "C:\fakepath\ada__as55__kinwire_gmbh__VMKE__d1730064__oR128282839__outside.pdf"
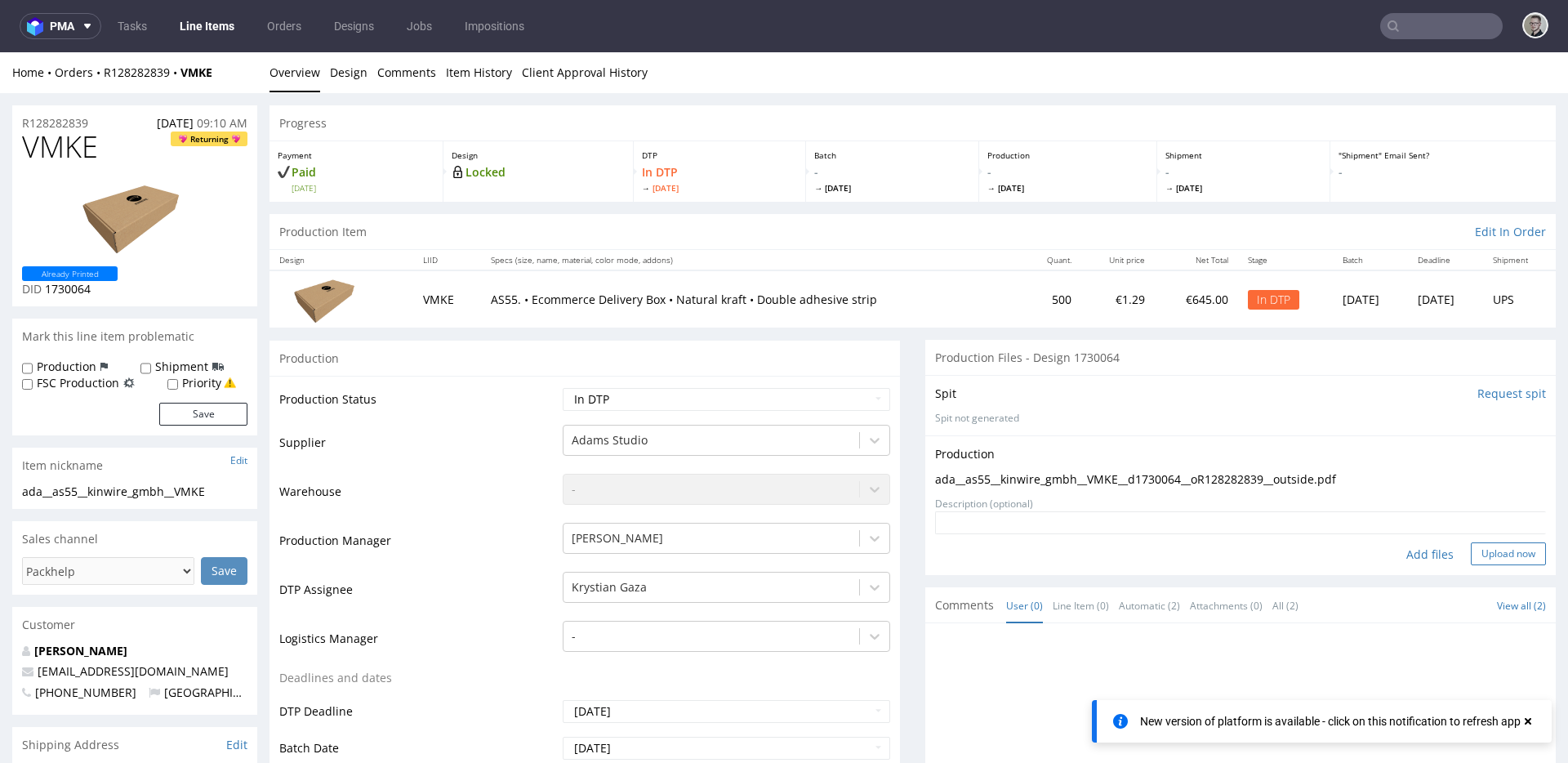
click at [1471, 552] on button "Upload now" at bounding box center [1508, 553] width 75 height 23
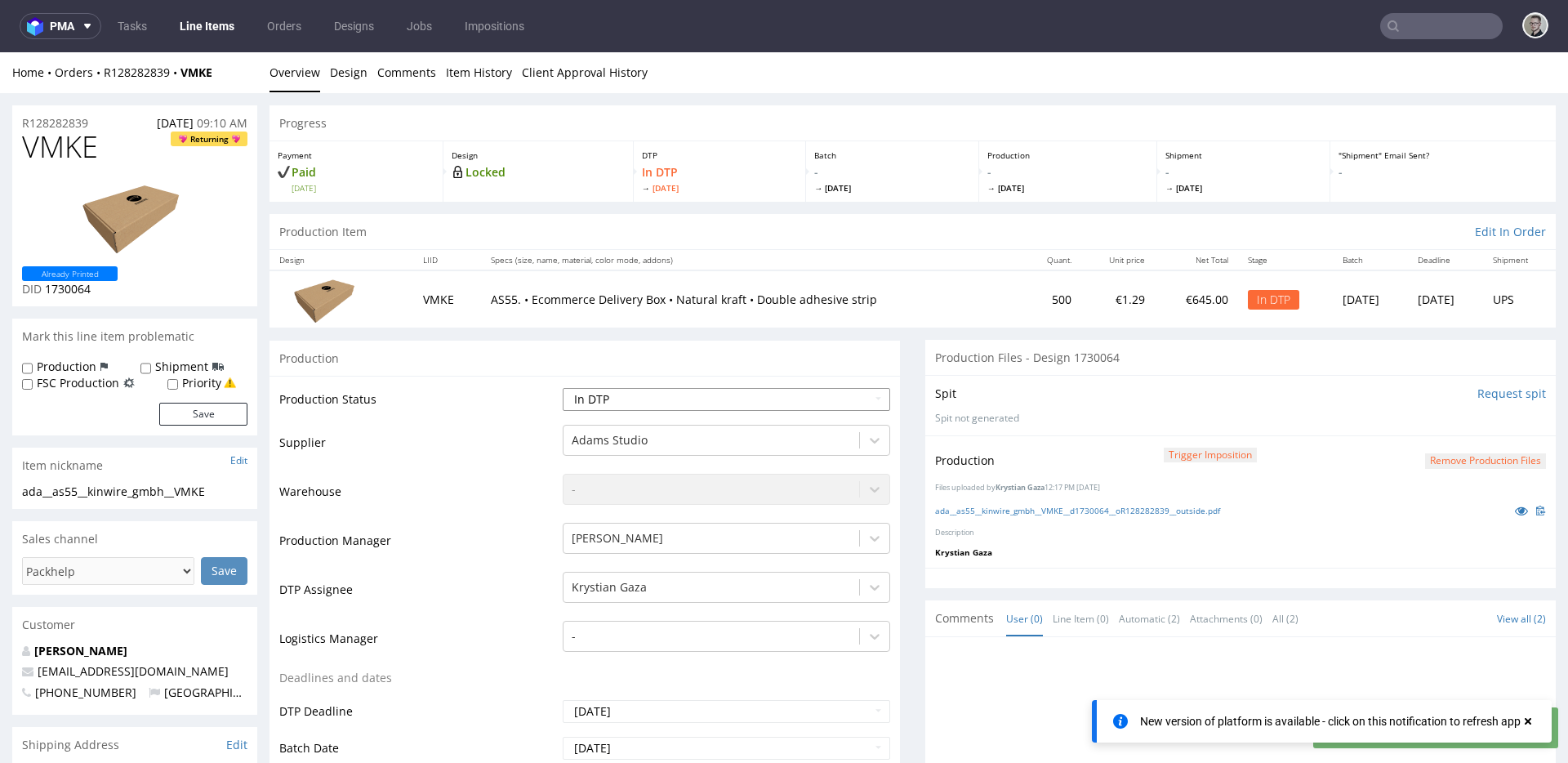
click at [699, 393] on select "Waiting for Artwork Waiting for Diecut Waiting for Mockup Waiting for DTP Waiti…" at bounding box center [727, 398] width 327 height 23
select select "dtp_production_ready"
click at [563, 387] on select "Waiting for Artwork Waiting for Diecut Waiting for Mockup Waiting for DTP Waiti…" at bounding box center [727, 398] width 327 height 23
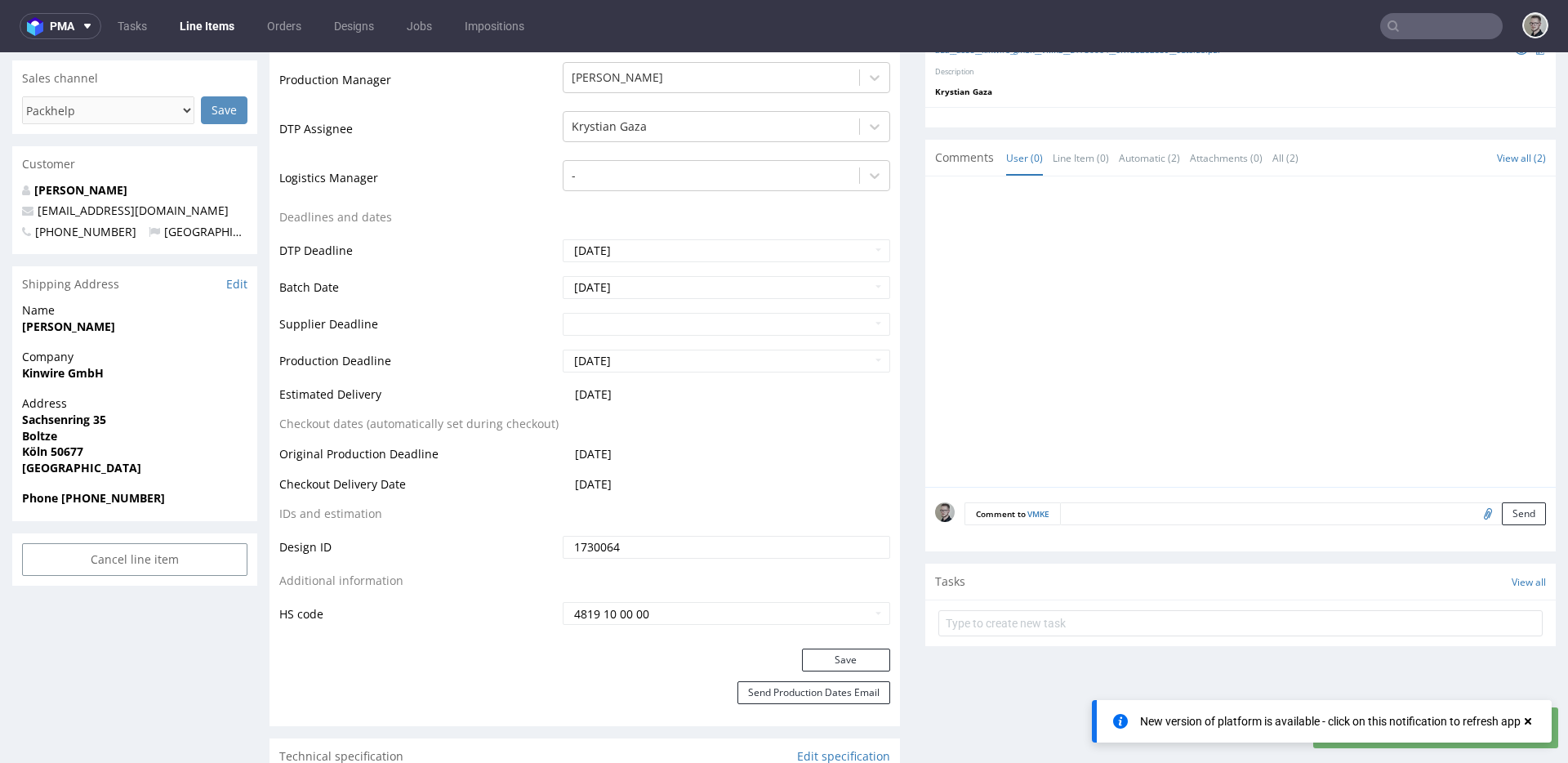
scroll to position [464, 0]
click at [860, 648] on button "Save" at bounding box center [846, 656] width 88 height 23
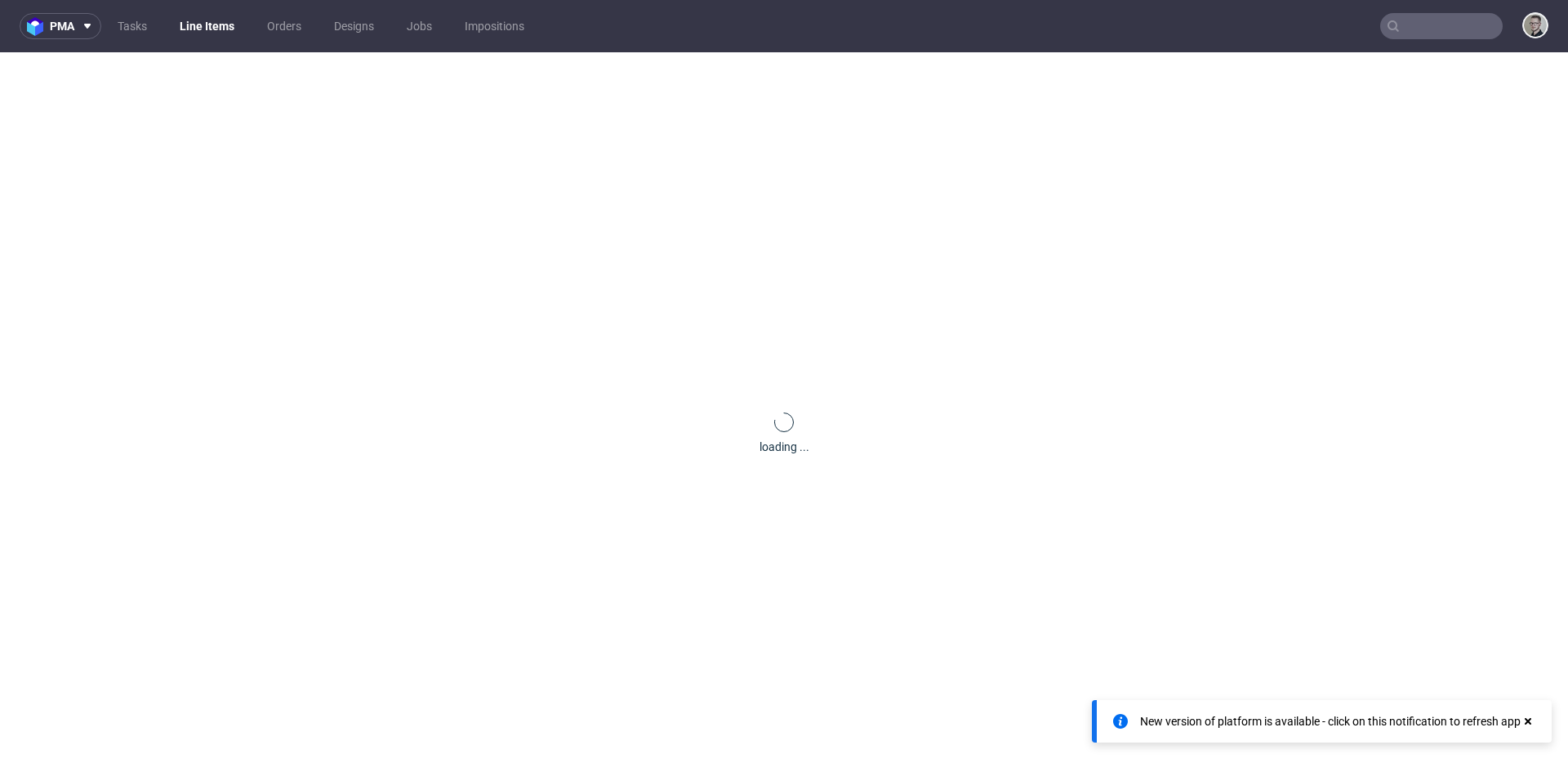
scroll to position [0, 0]
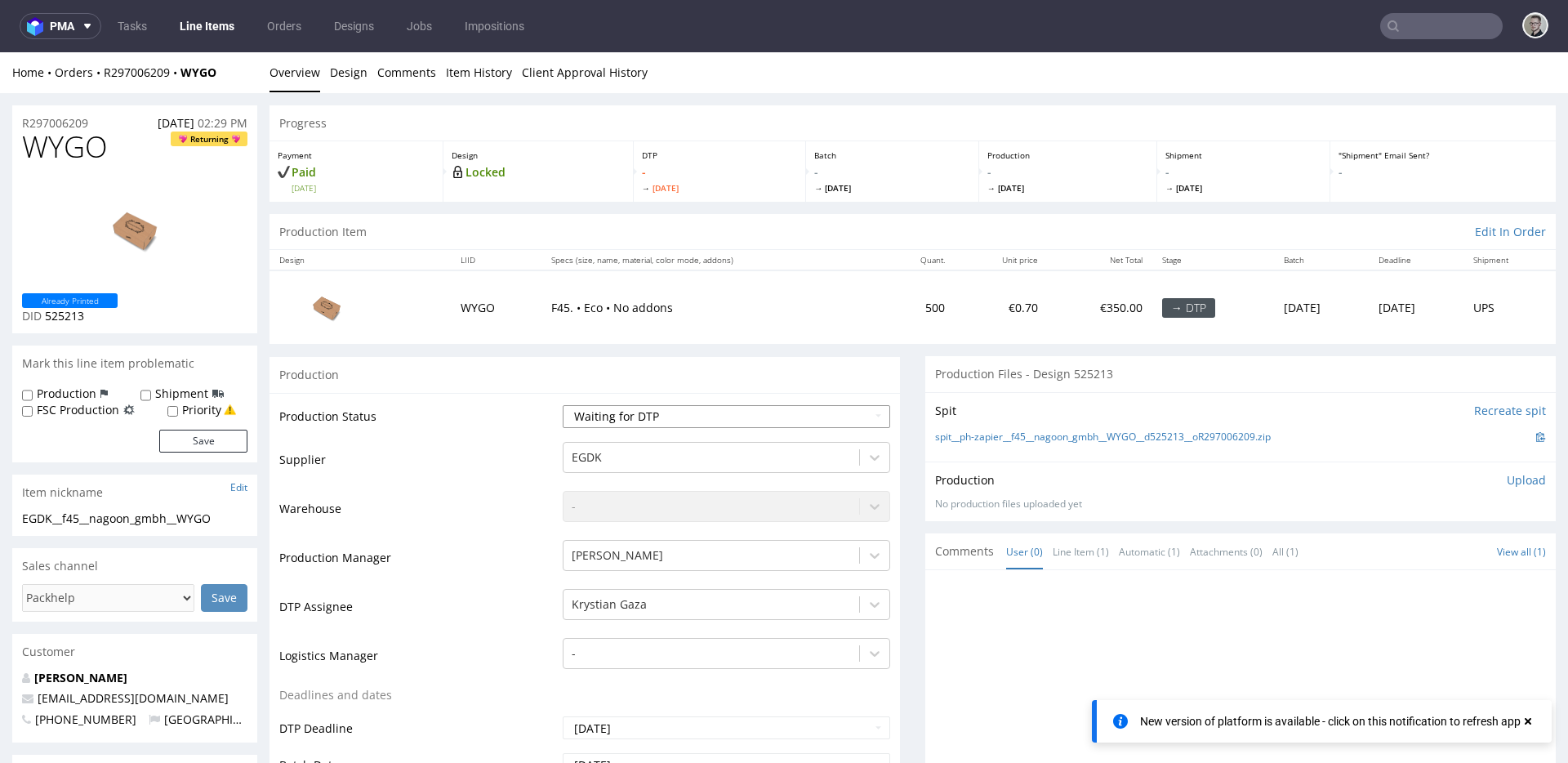
click at [645, 416] on select "Waiting for Artwork Waiting for Diecut Waiting for Mockup Waiting for DTP Waiti…" at bounding box center [727, 416] width 327 height 23
select select "dtp_in_process"
click at [563, 405] on select "Waiting for Artwork Waiting for Diecut Waiting for Mockup Waiting for DTP Waiti…" at bounding box center [727, 416] width 327 height 23
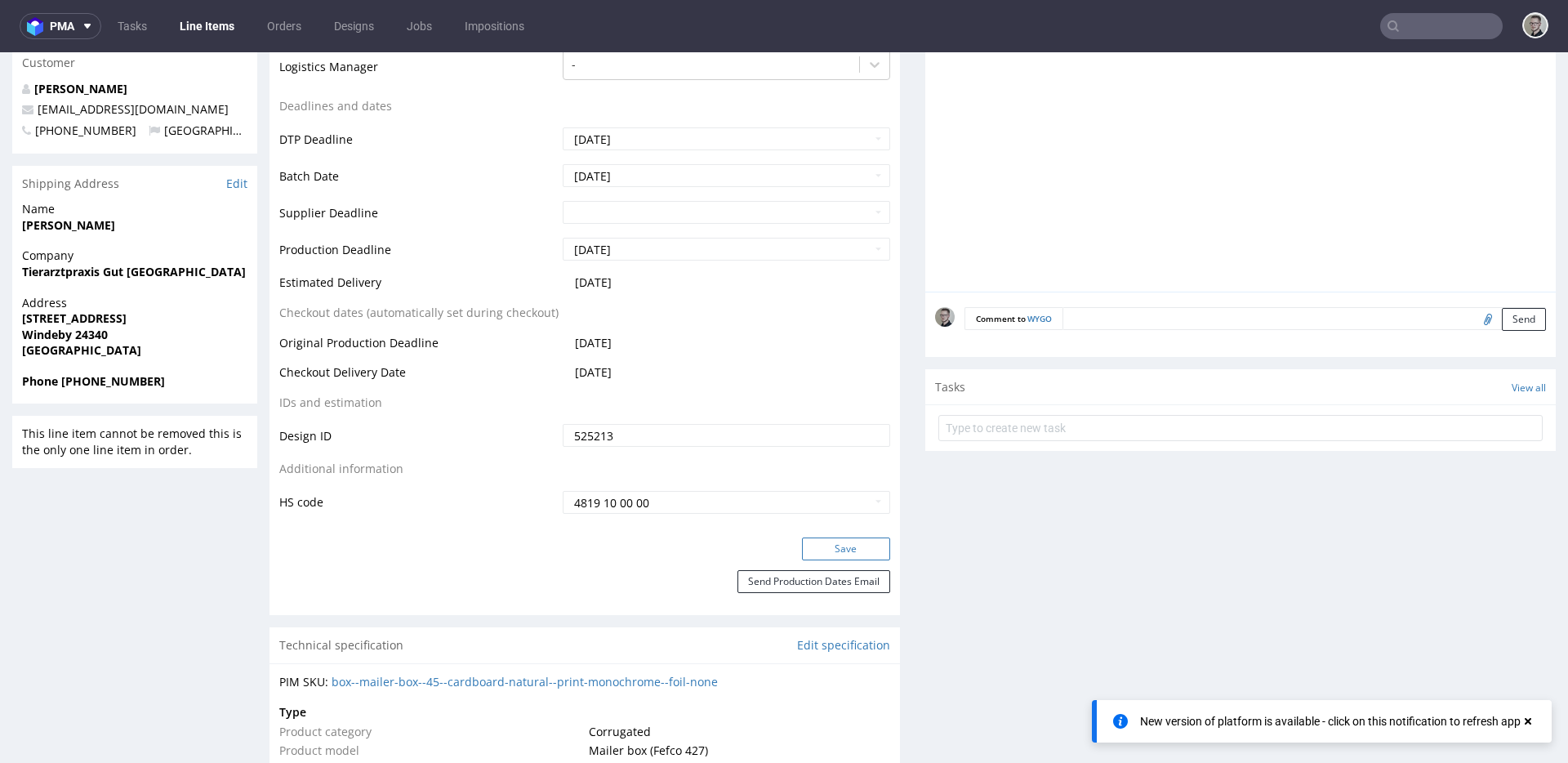
click at [833, 544] on button "Save" at bounding box center [846, 548] width 88 height 23
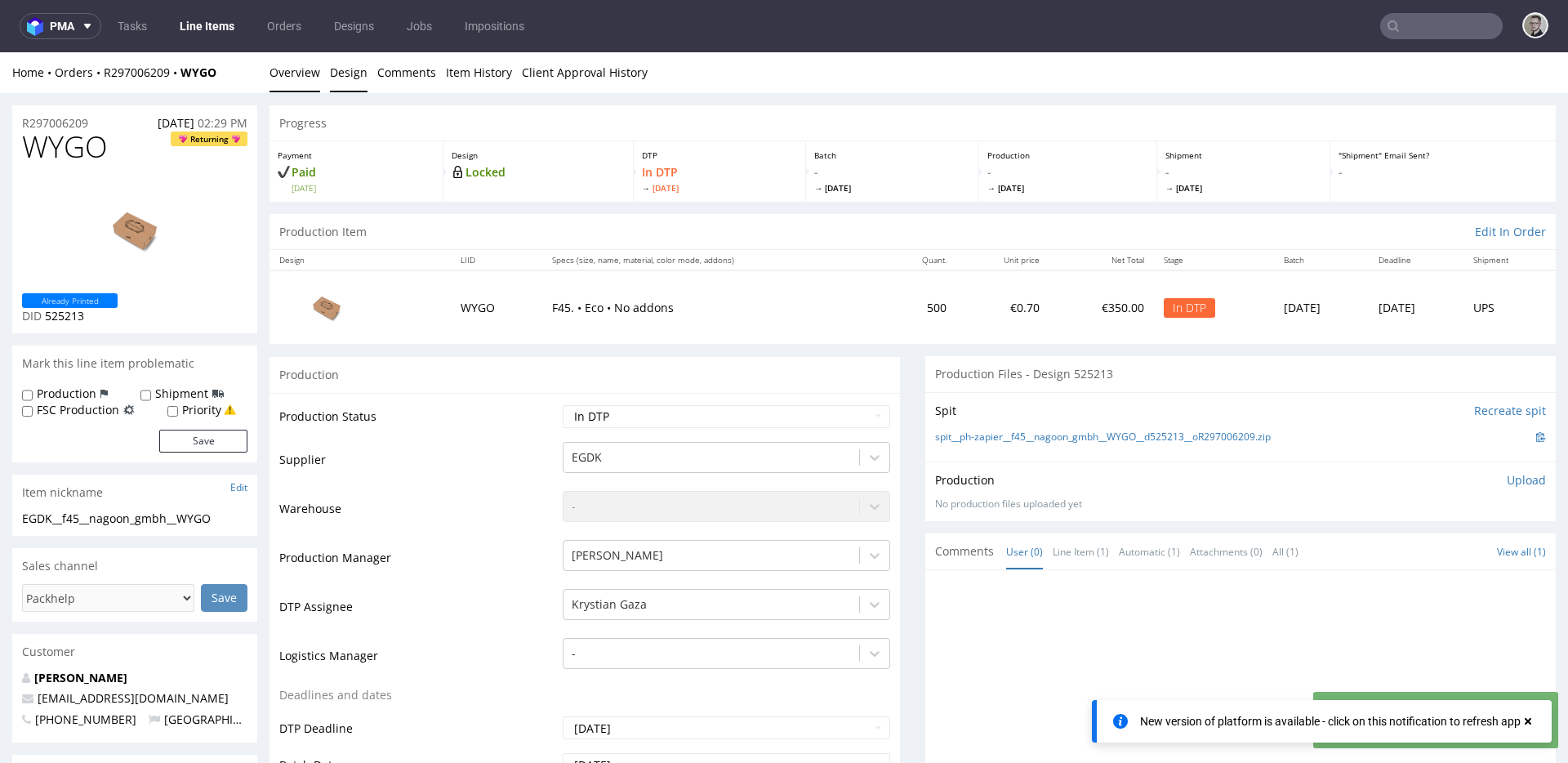
click at [347, 75] on link "Design" at bounding box center [348, 72] width 37 height 40
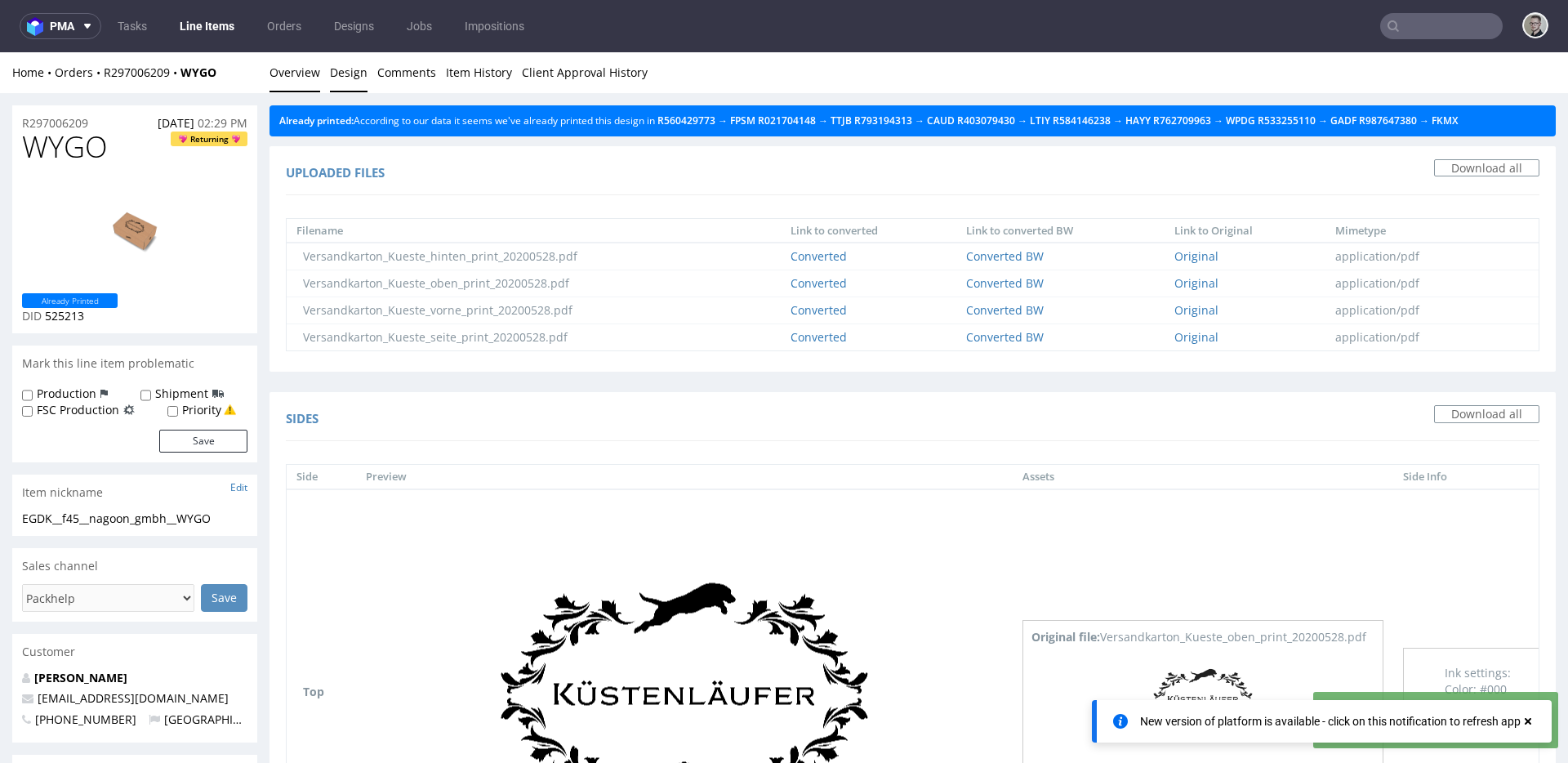
click at [300, 79] on link "Overview" at bounding box center [295, 72] width 51 height 40
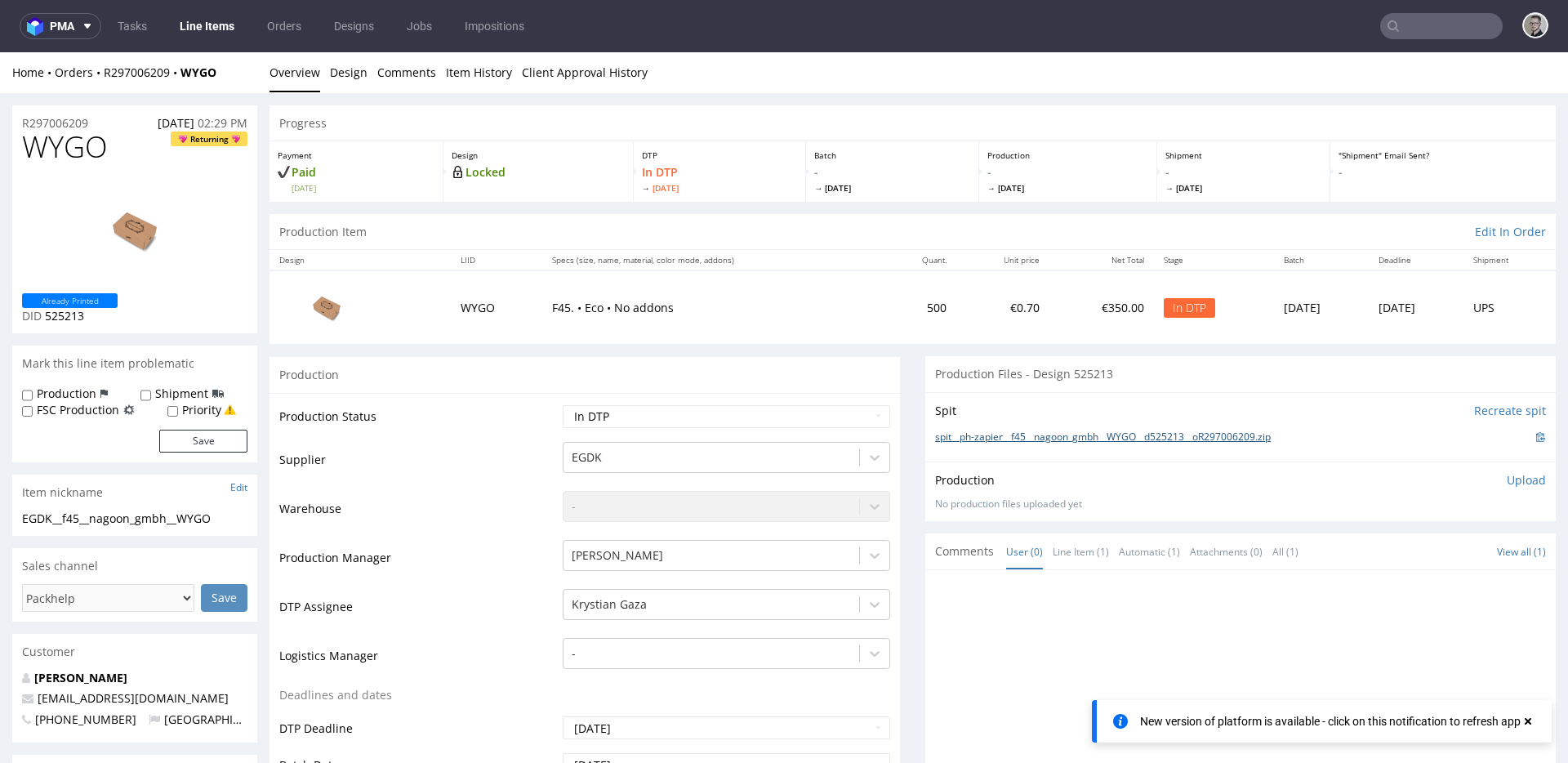
click at [1100, 444] on div "Spit Recreate spit spit__ph-zapier__f45__nagoon_gmbh__WYGO__d525213__oR29700620…" at bounding box center [1240, 427] width 630 height 69
click at [1105, 437] on link "spit__ph-zapier__f45__nagoon_gmbh__WYGO__d525213__oR297006209.zip" at bounding box center [1102, 437] width 336 height 14
click at [1506, 485] on p "Upload" at bounding box center [1525, 480] width 39 height 16
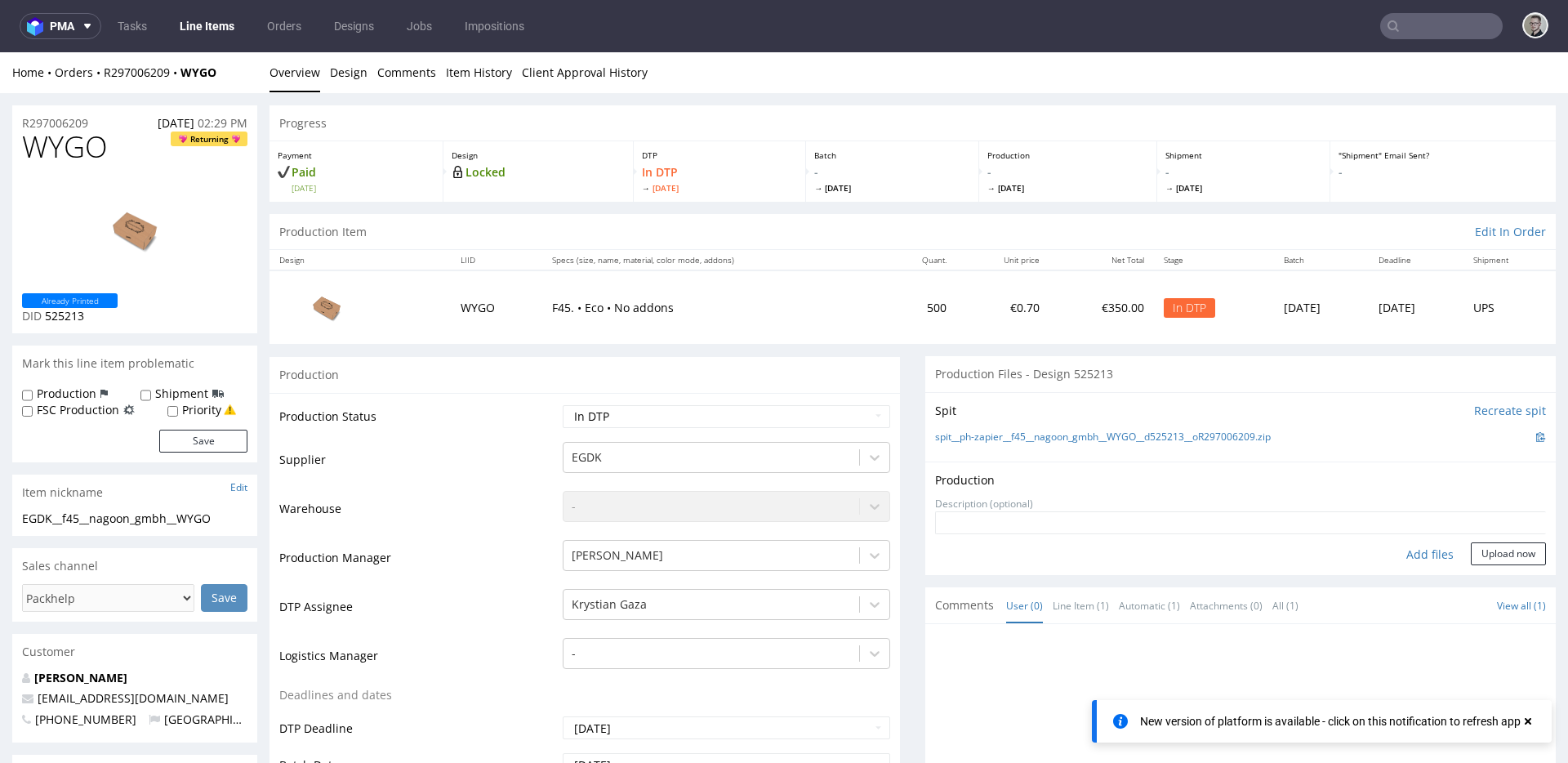
click at [1389, 549] on div "Add files" at bounding box center [1430, 554] width 82 height 25
type input "C:\fakepath\ph-zapier__f45__nagoon_gmbh__WYGO__d525213__oR297006209__outside.pdf"
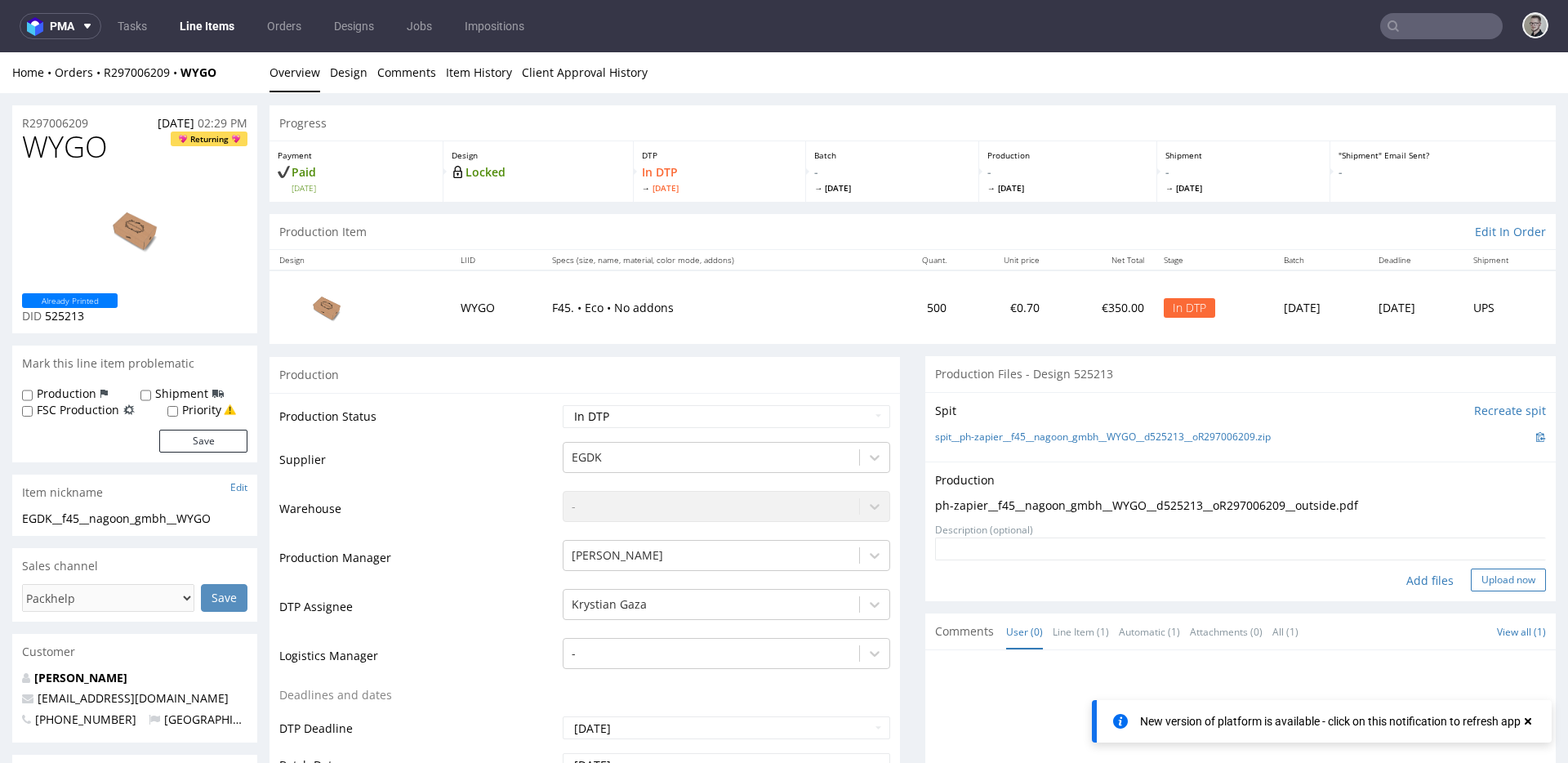
click at [1471, 587] on button "Upload now" at bounding box center [1508, 579] width 75 height 23
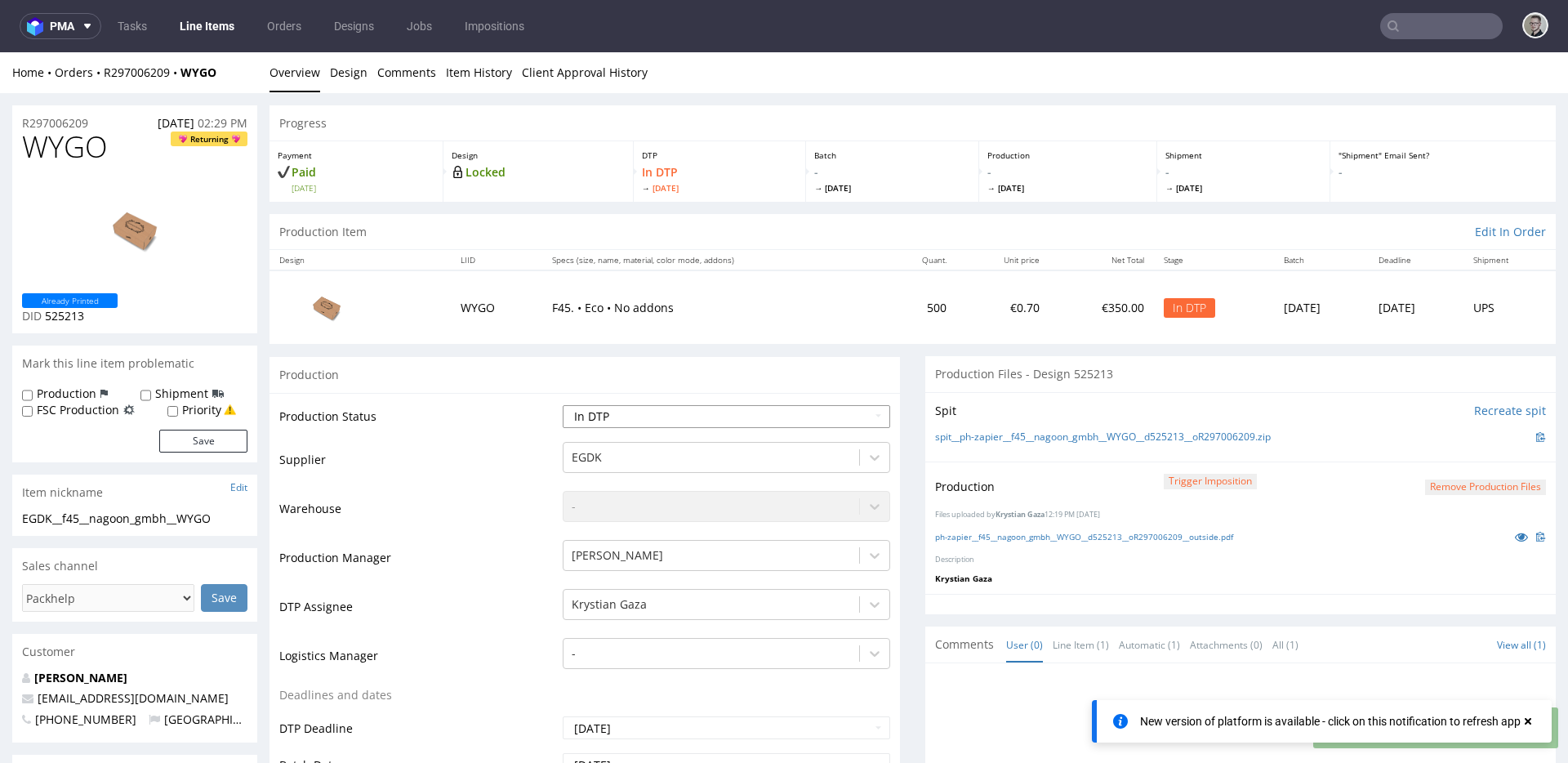
click at [731, 419] on select "Waiting for Artwork Waiting for Diecut Waiting for Mockup Waiting for DTP Waiti…" at bounding box center [727, 416] width 327 height 23
select select "dtp_production_ready"
click at [563, 405] on select "Waiting for Artwork Waiting for Diecut Waiting for Mockup Waiting for DTP Waiti…" at bounding box center [727, 416] width 327 height 23
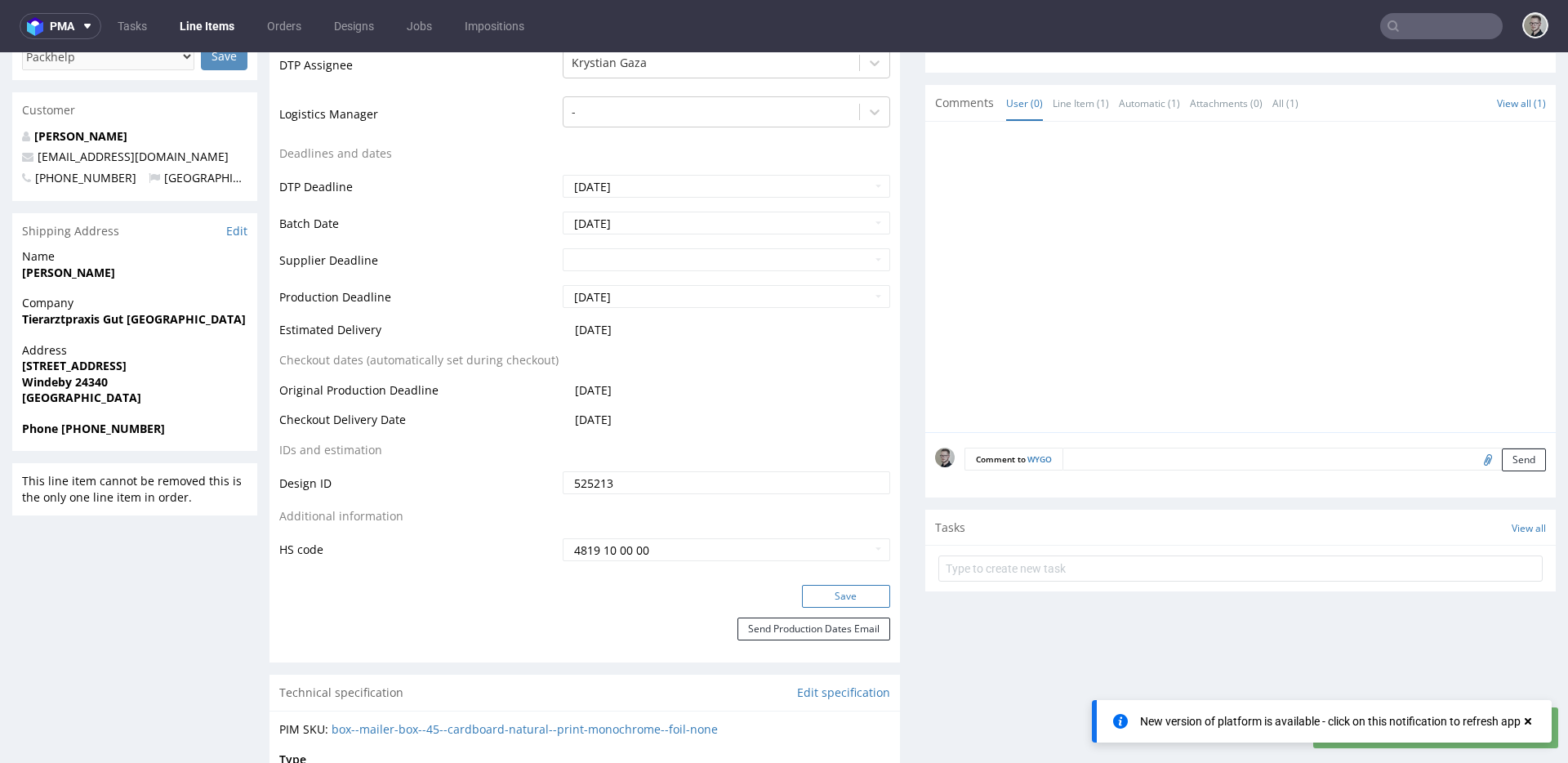
click at [849, 596] on button "Save" at bounding box center [846, 596] width 88 height 23
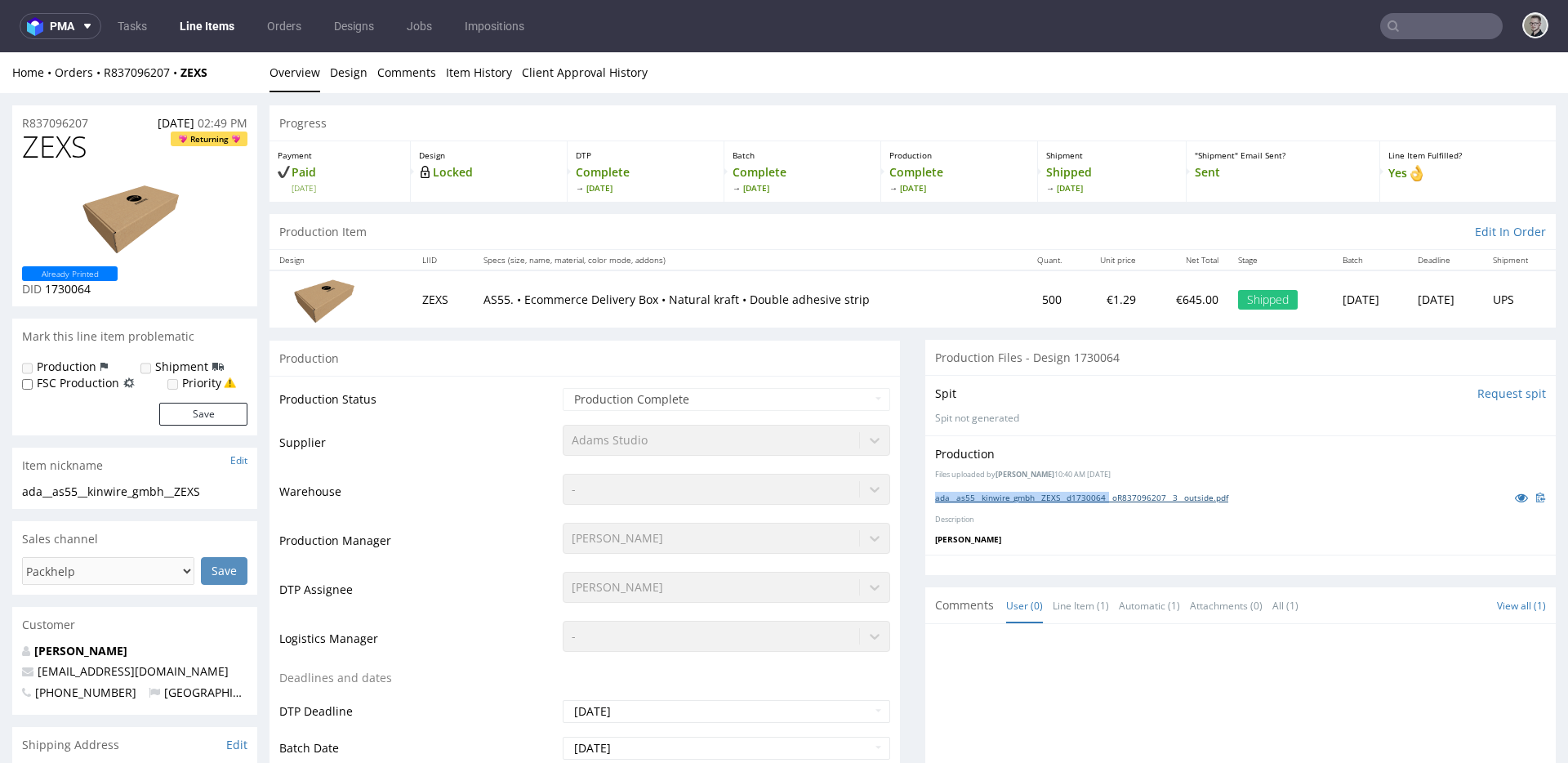
drag, startPoint x: 1114, startPoint y: 488, endPoint x: 1118, endPoint y: 497, distance: 9.8
click at [1116, 493] on div "Production Files uploaded by Elżbieta Jelińska 10:40 AM March 13th, 2025 ada__a…" at bounding box center [1240, 495] width 630 height 119
click at [1119, 498] on link "ada__as55__kinwire_gmbh__ZEXS__d1730064__oR837096207__3__outside.pdf" at bounding box center [1081, 497] width 293 height 12
click at [140, 497] on div "ada__as55__kinwire_gmbh__ZEXS" at bounding box center [135, 492] width 226 height 16
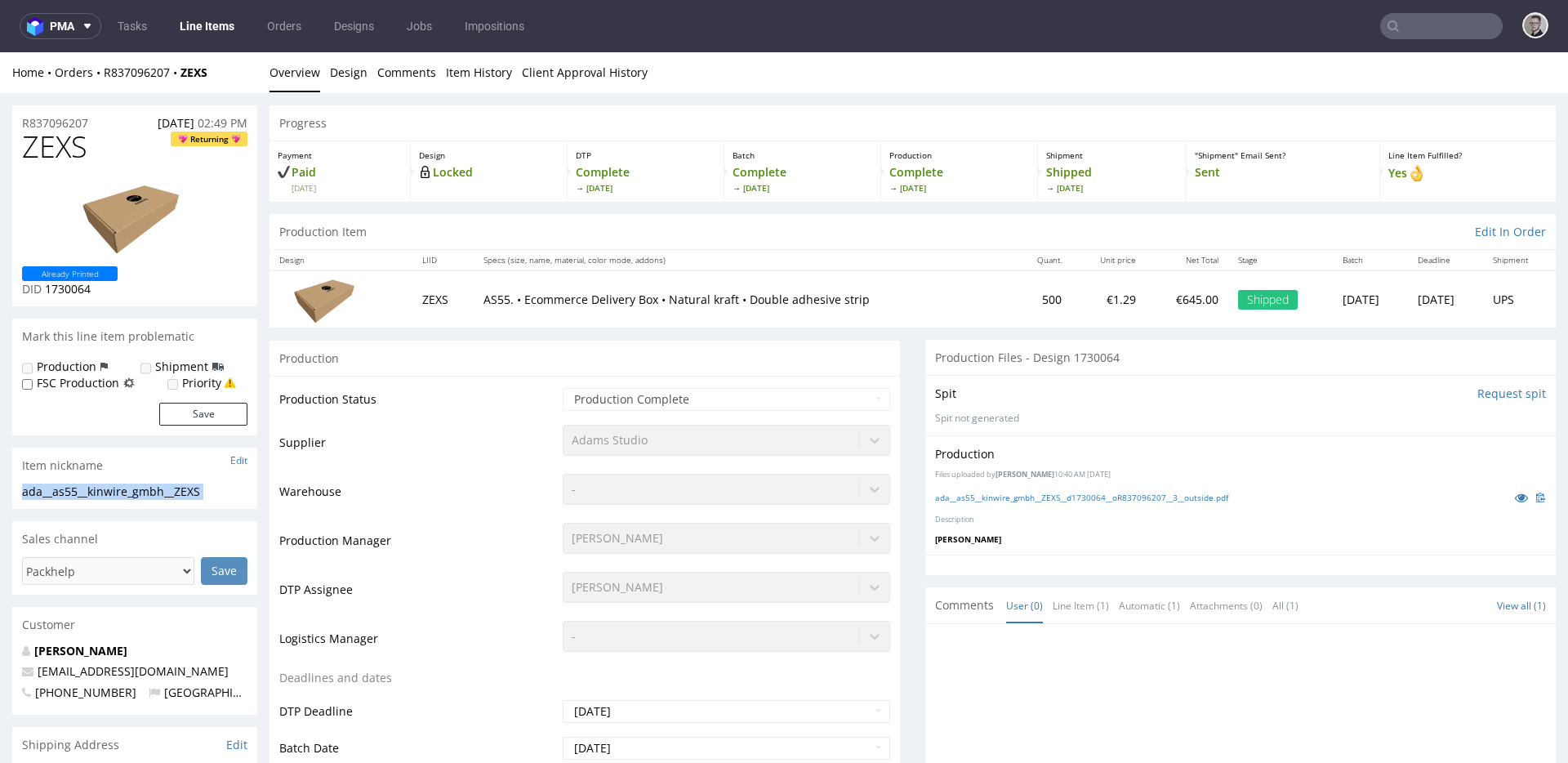
click at [141, 496] on div "ada__as55__kinwire_gmbh__ZEXS" at bounding box center [135, 492] width 226 height 16
drag, startPoint x: 84, startPoint y: 125, endPoint x: 0, endPoint y: 136, distance: 84.7
drag, startPoint x: 107, startPoint y: 120, endPoint x: 13, endPoint y: 121, distance: 94.0
click at [13, 121] on div "R837096207 07.03.2025 02:49 PM" at bounding box center [134, 118] width 245 height 26
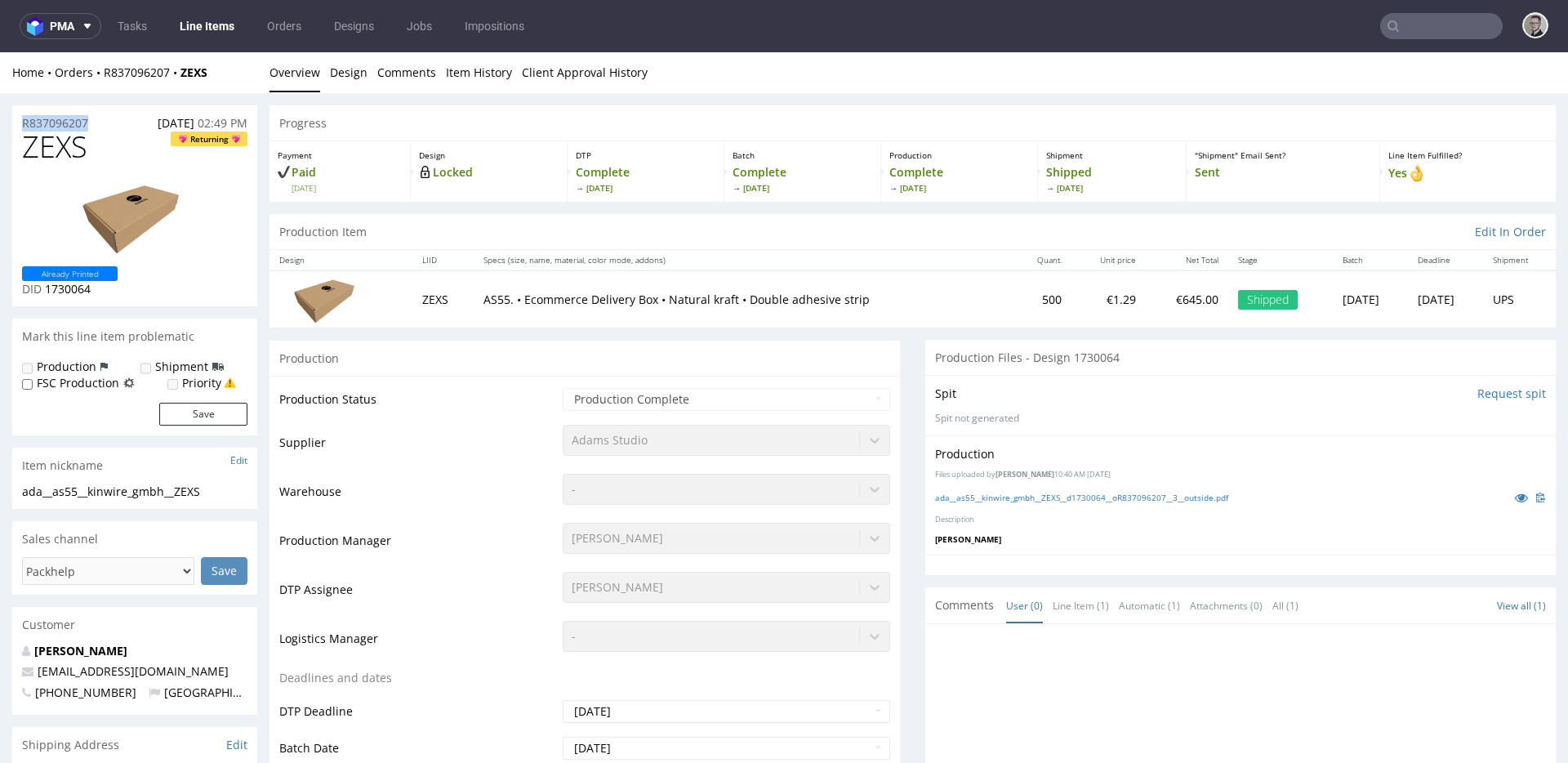
copy p "R837096207"
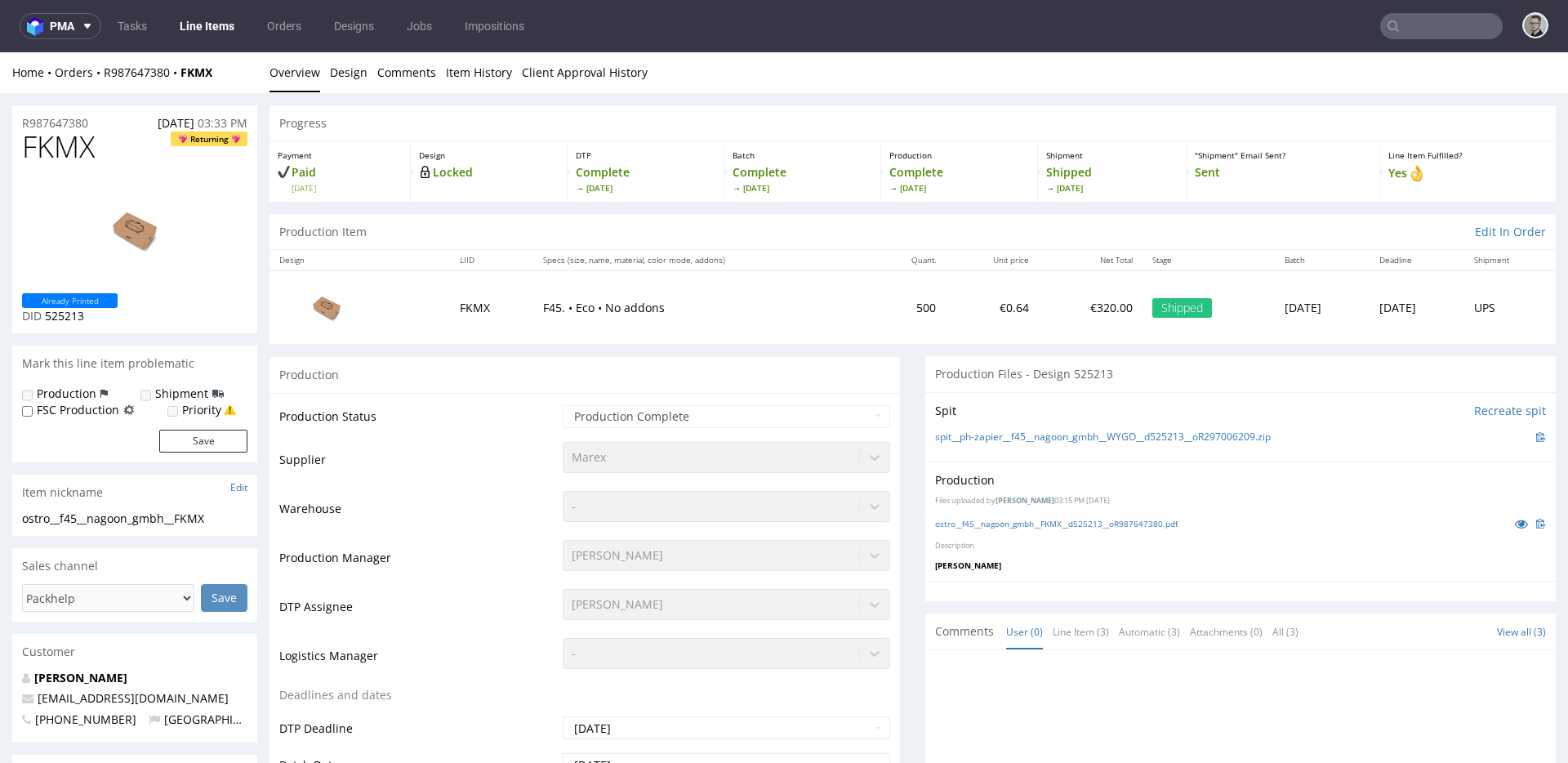
click at [1081, 529] on div "ostro__f45__nagoon_gmbh__FKMX__d525213__oR987647380.pdf" at bounding box center [1241, 524] width 611 height 18
click at [1087, 518] on link "ostro__f45__nagoon_gmbh__FKMX__d525213__oR987647380.pdf" at bounding box center [1056, 523] width 243 height 12
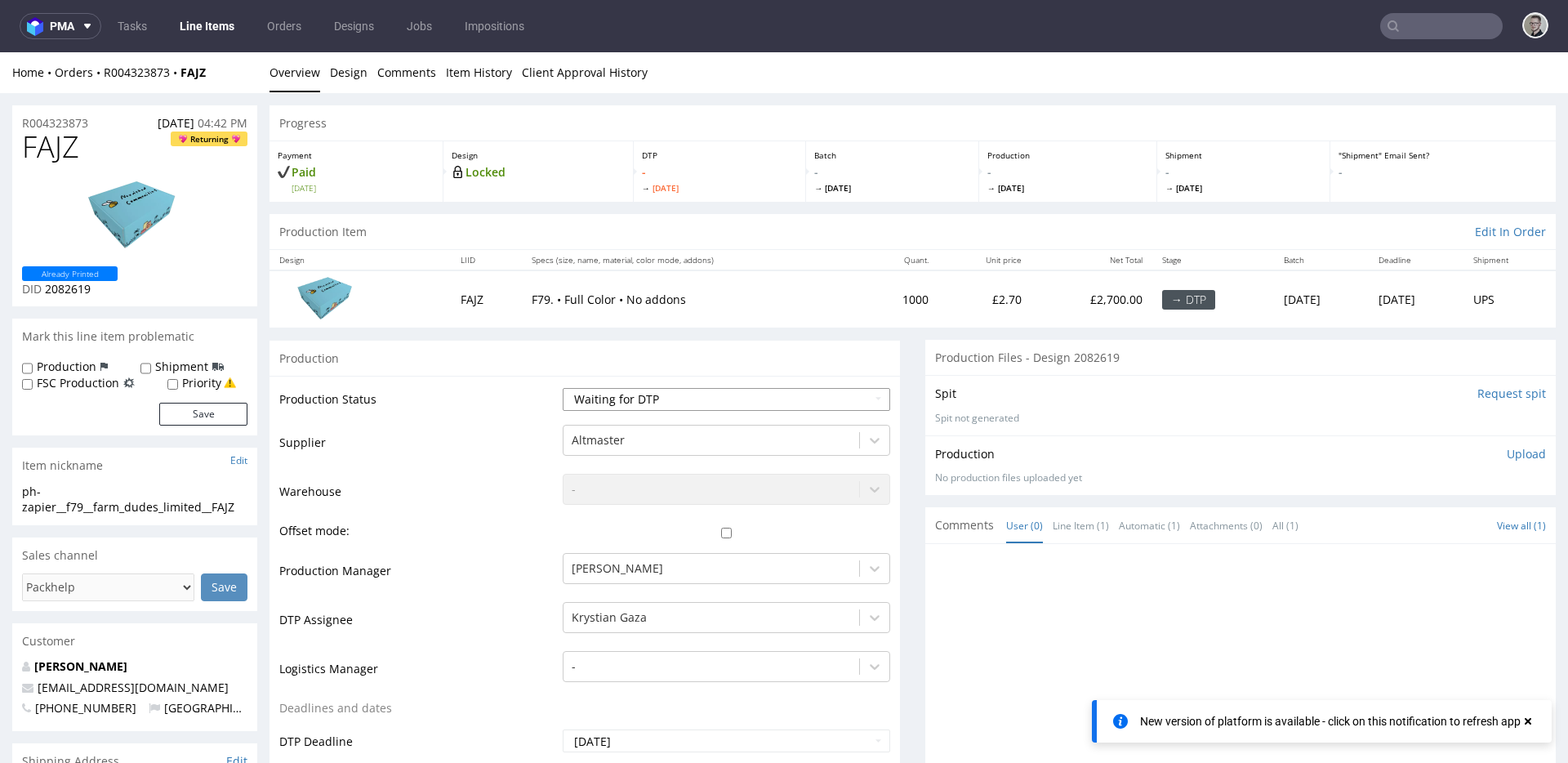
click at [670, 404] on select "Waiting for Artwork Waiting for Diecut Waiting for Mockup Waiting for DTP Waiti…" at bounding box center [727, 398] width 327 height 23
select select "dtp_in_process"
click at [563, 387] on select "Waiting for Artwork Waiting for Diecut Waiting for Mockup Waiting for DTP Waiti…" at bounding box center [727, 398] width 327 height 23
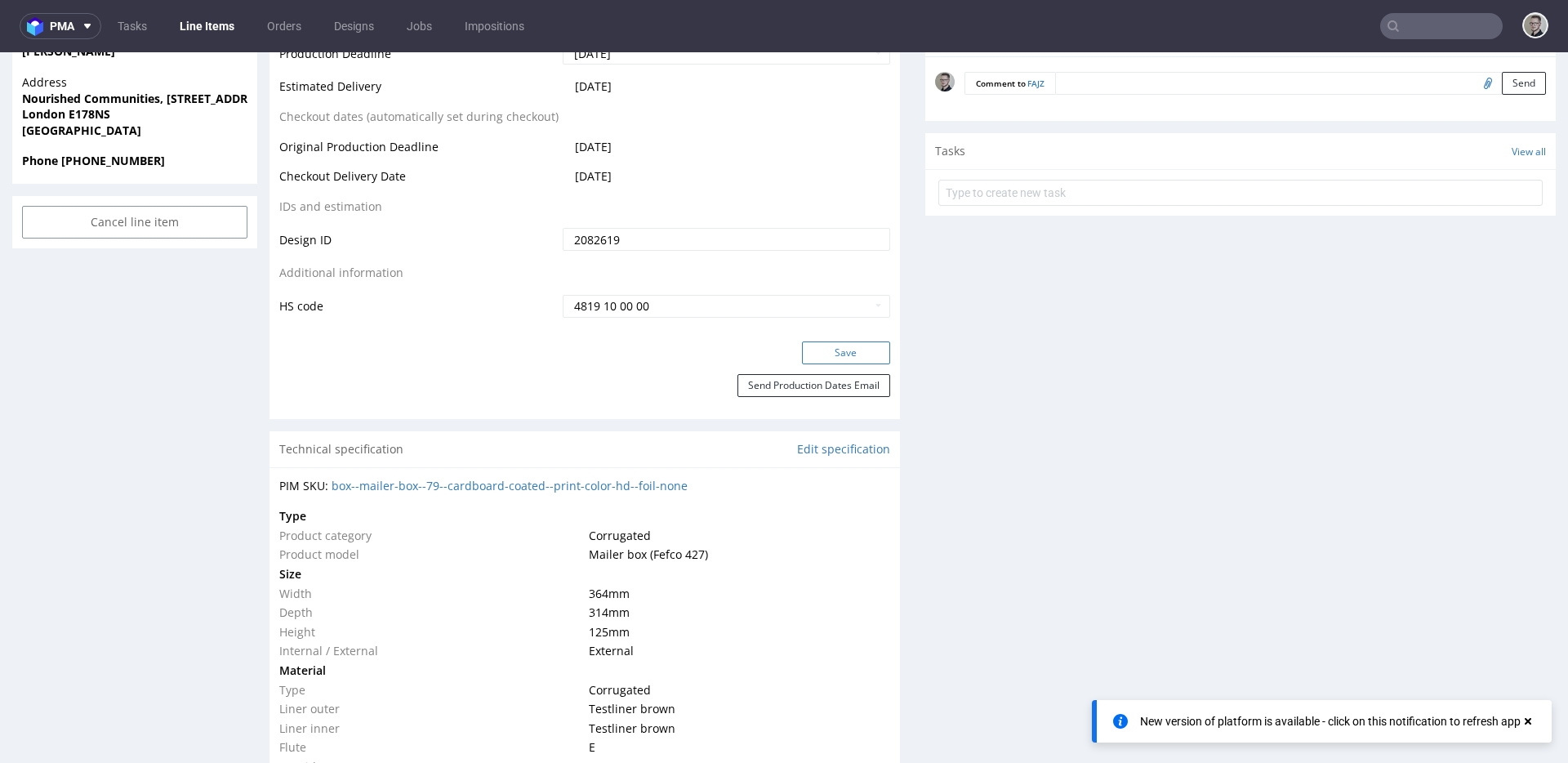
click at [837, 346] on button "Save" at bounding box center [846, 352] width 88 height 23
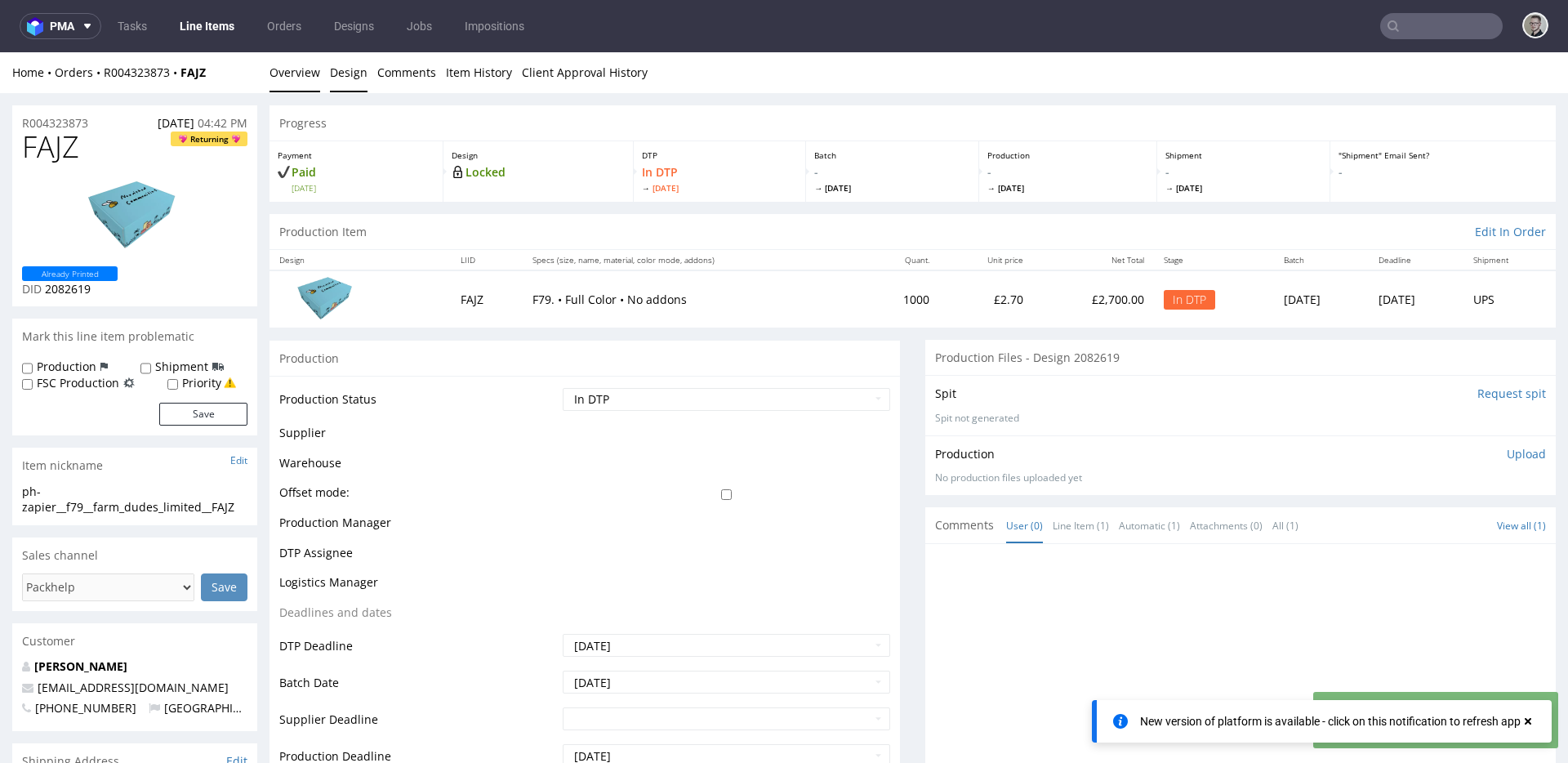
click at [348, 83] on link "Design" at bounding box center [348, 72] width 37 height 40
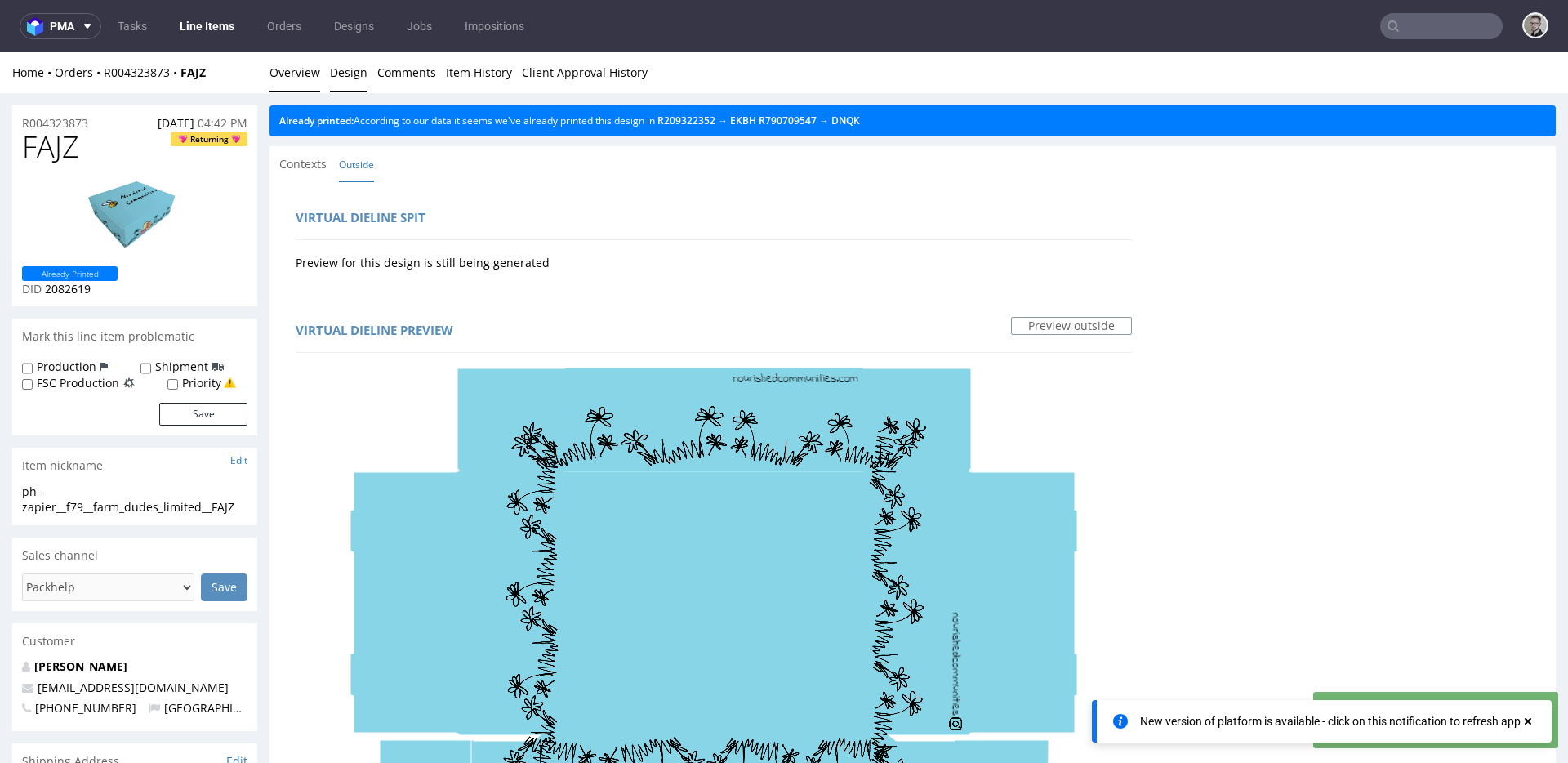
click at [289, 79] on link "Overview" at bounding box center [295, 72] width 51 height 40
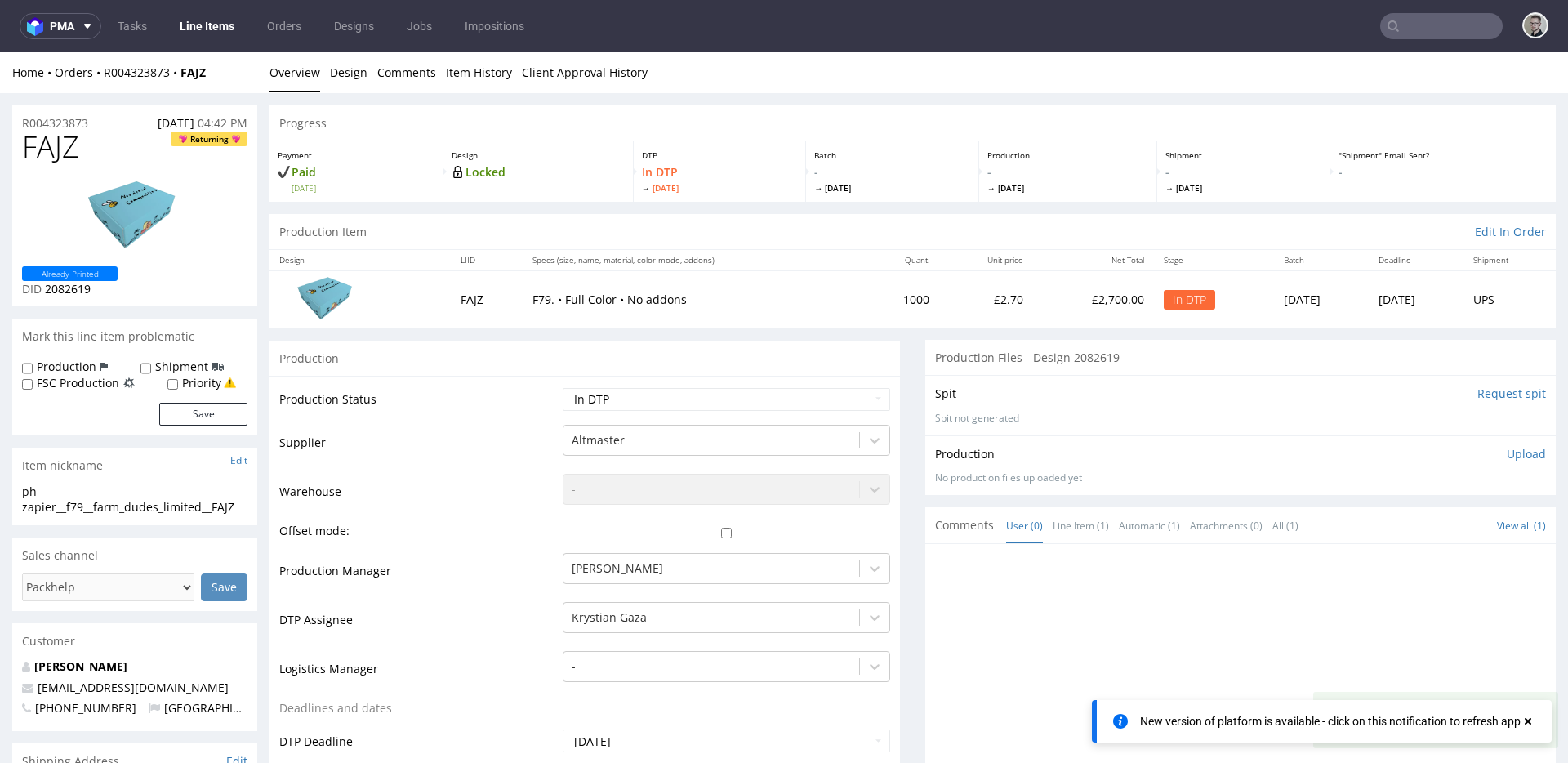
click at [124, 507] on div "ph-zapier__f79__farm_dudes_limited__FAJZ" at bounding box center [135, 499] width 226 height 32
click at [124, 508] on div "ph-zapier__f79__farm_dudes_limited__FAJZ" at bounding box center [135, 499] width 226 height 32
copy div "ph-zapier__f79__farm_dudes_limited__FAJZ Update"
drag, startPoint x: 107, startPoint y: 123, endPoint x: 0, endPoint y: 94, distance: 110.9
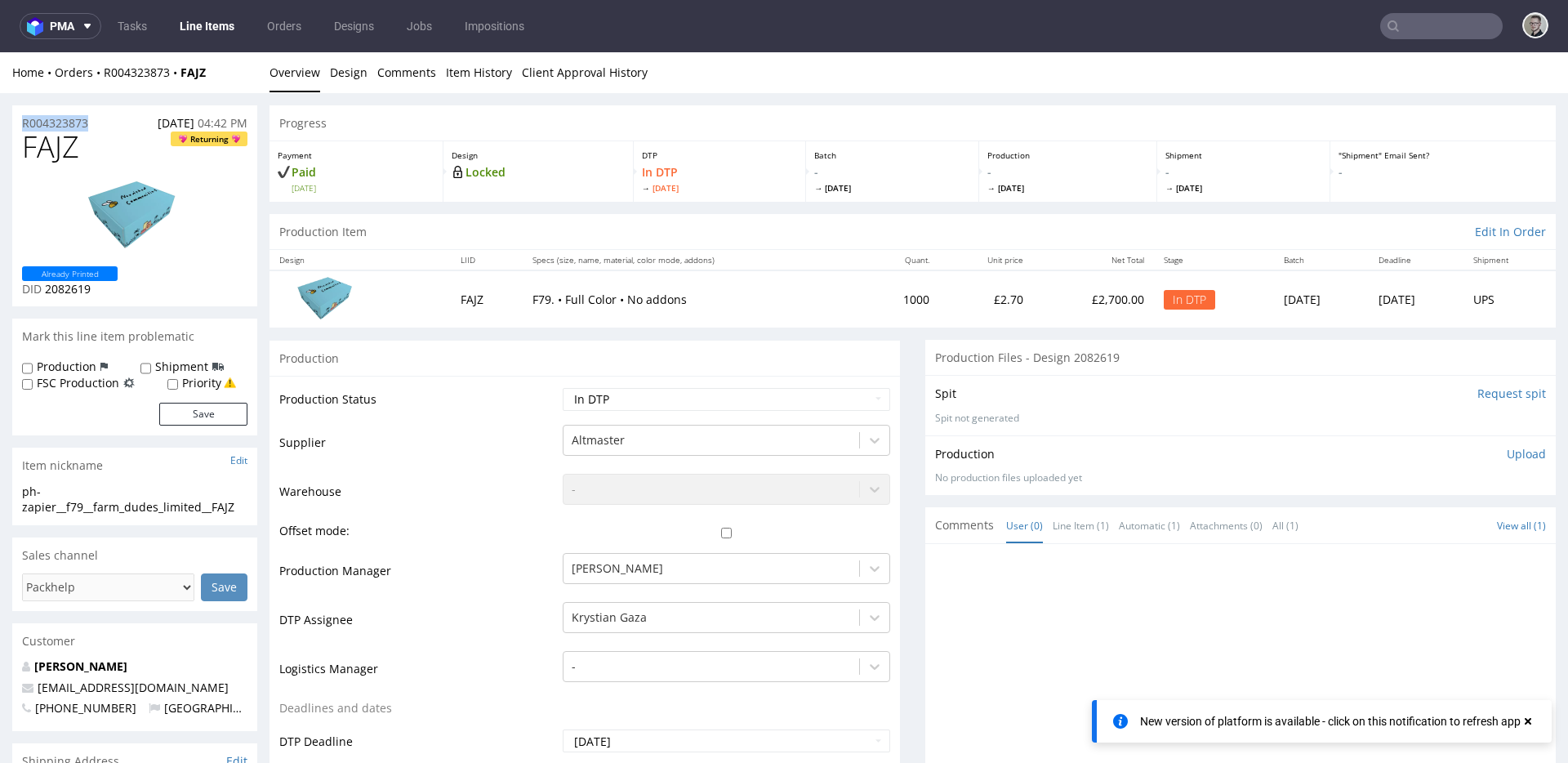
copy p "R004323873"
drag, startPoint x: 1504, startPoint y: 443, endPoint x: 1504, endPoint y: 453, distance: 10.0
click at [1505, 443] on div "Production Upload No production files uploaded yet Description (optional) Add f…" at bounding box center [1240, 466] width 630 height 60
click at [1506, 457] on p "Upload" at bounding box center [1525, 454] width 39 height 16
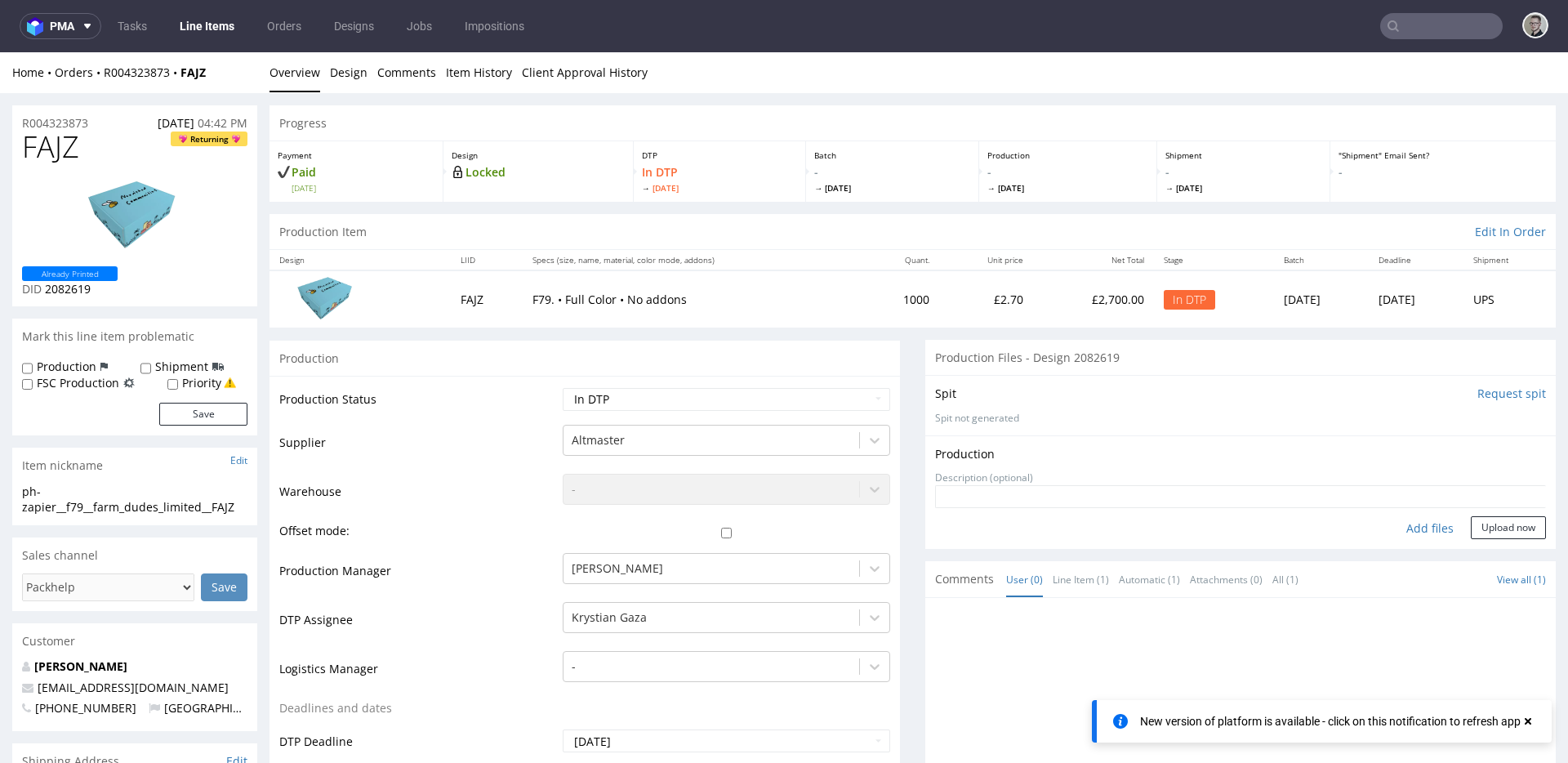
click at [1394, 531] on div "Add files" at bounding box center [1430, 527] width 82 height 25
type input "C:\fakepath\ph-zapier__f79__farm_dudes_limited__FAJZ__d2082619__oR004323873__v7…"
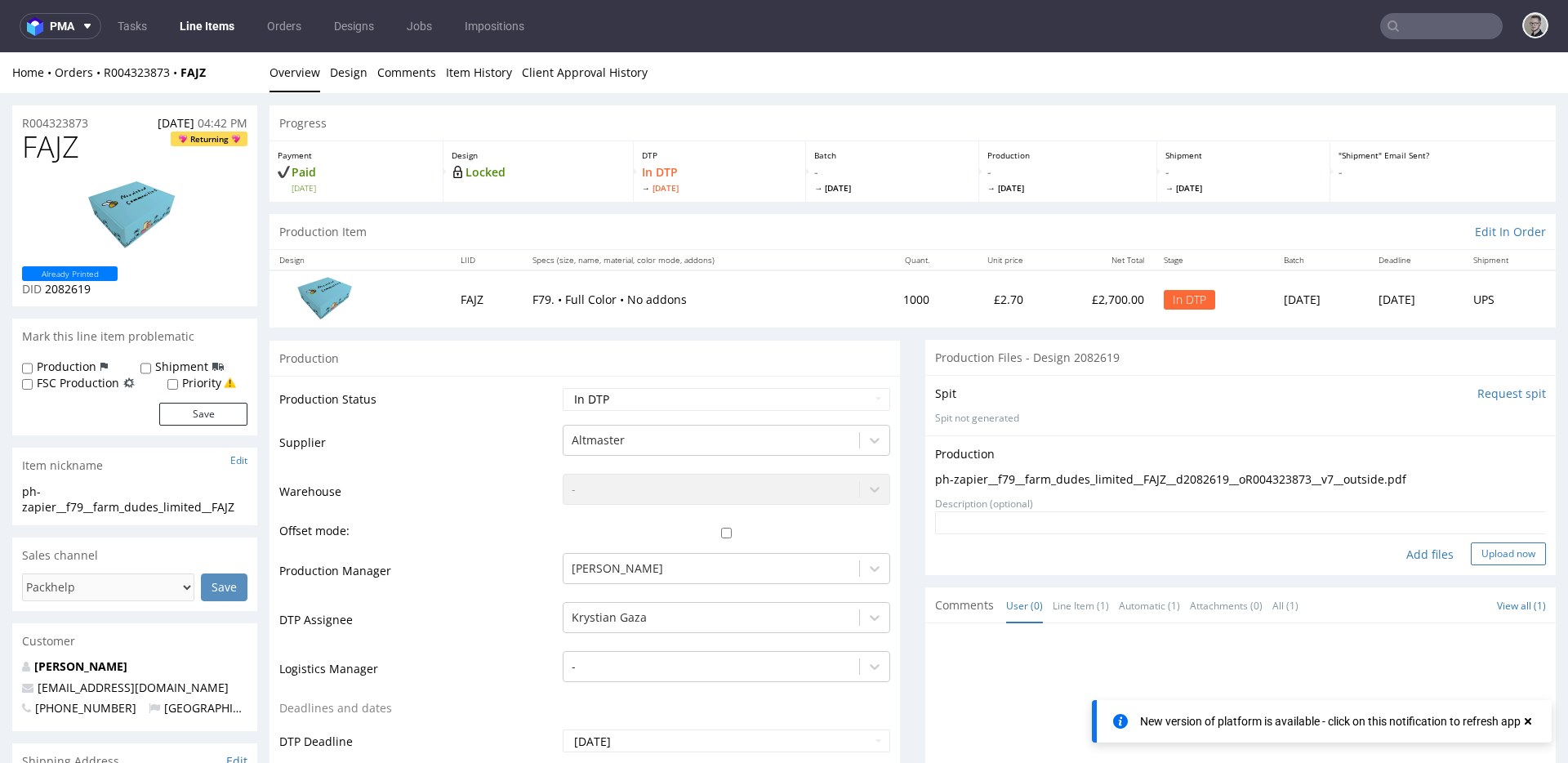
click at [1505, 555] on button "Upload now" at bounding box center [1508, 553] width 75 height 23
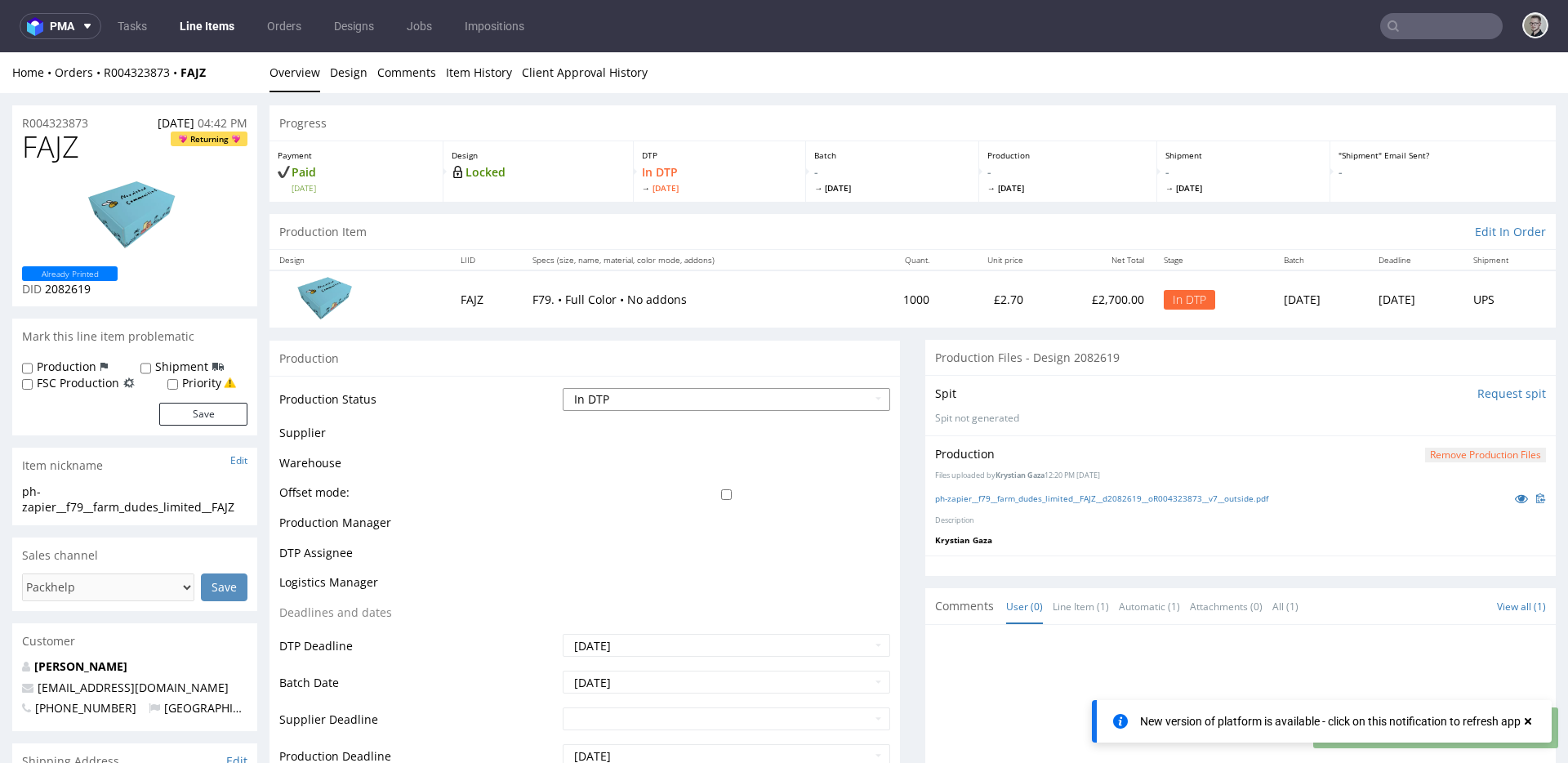
click at [723, 397] on select "Waiting for Artwork Waiting for Diecut Waiting for Mockup Waiting for DTP Waiti…" at bounding box center [727, 398] width 327 height 23
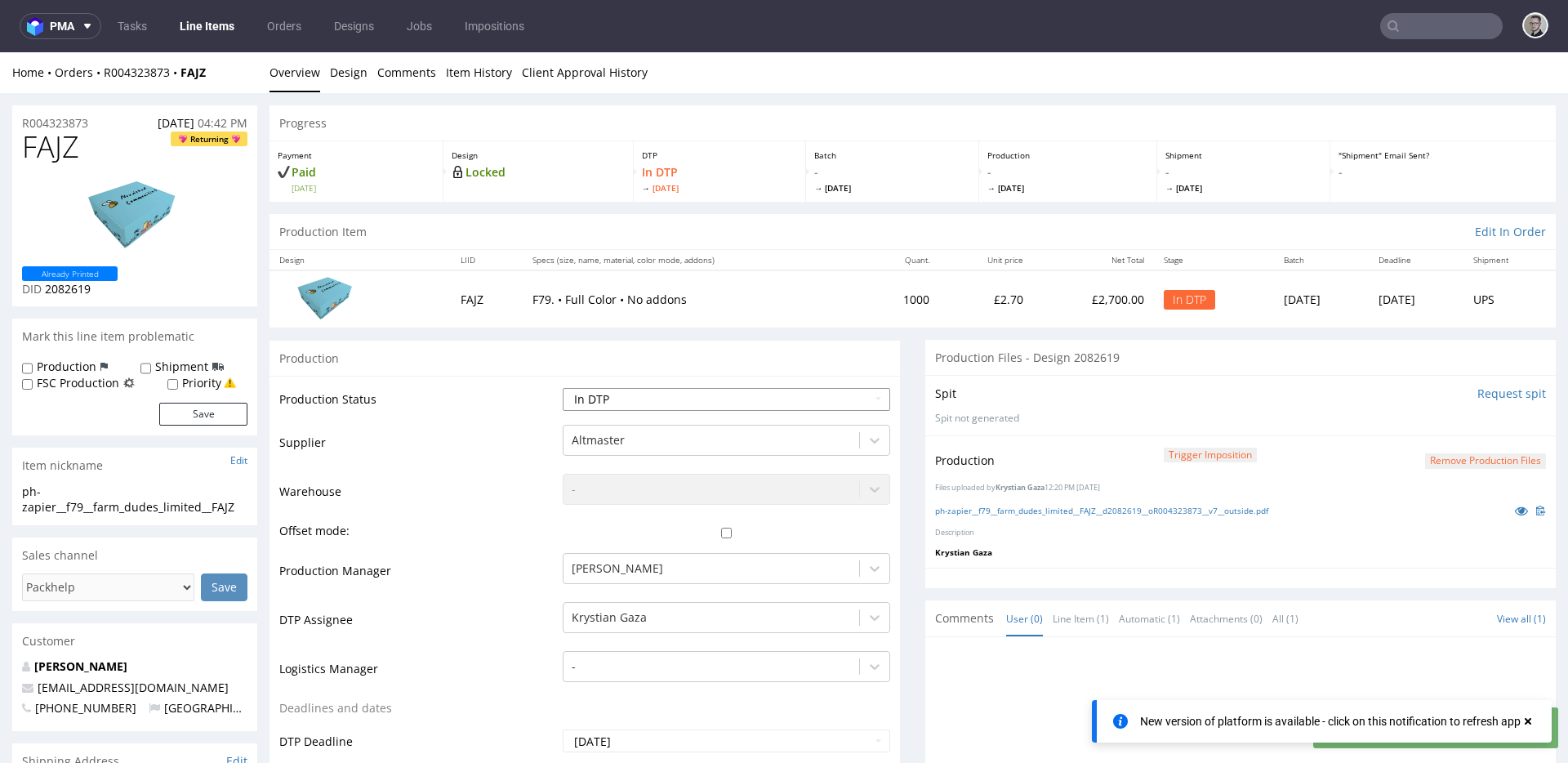
select select "dtp_production_ready"
click at [563, 387] on select "Waiting for Artwork Waiting for Diecut Waiting for Mockup Waiting for DTP Waiti…" at bounding box center [727, 398] width 327 height 23
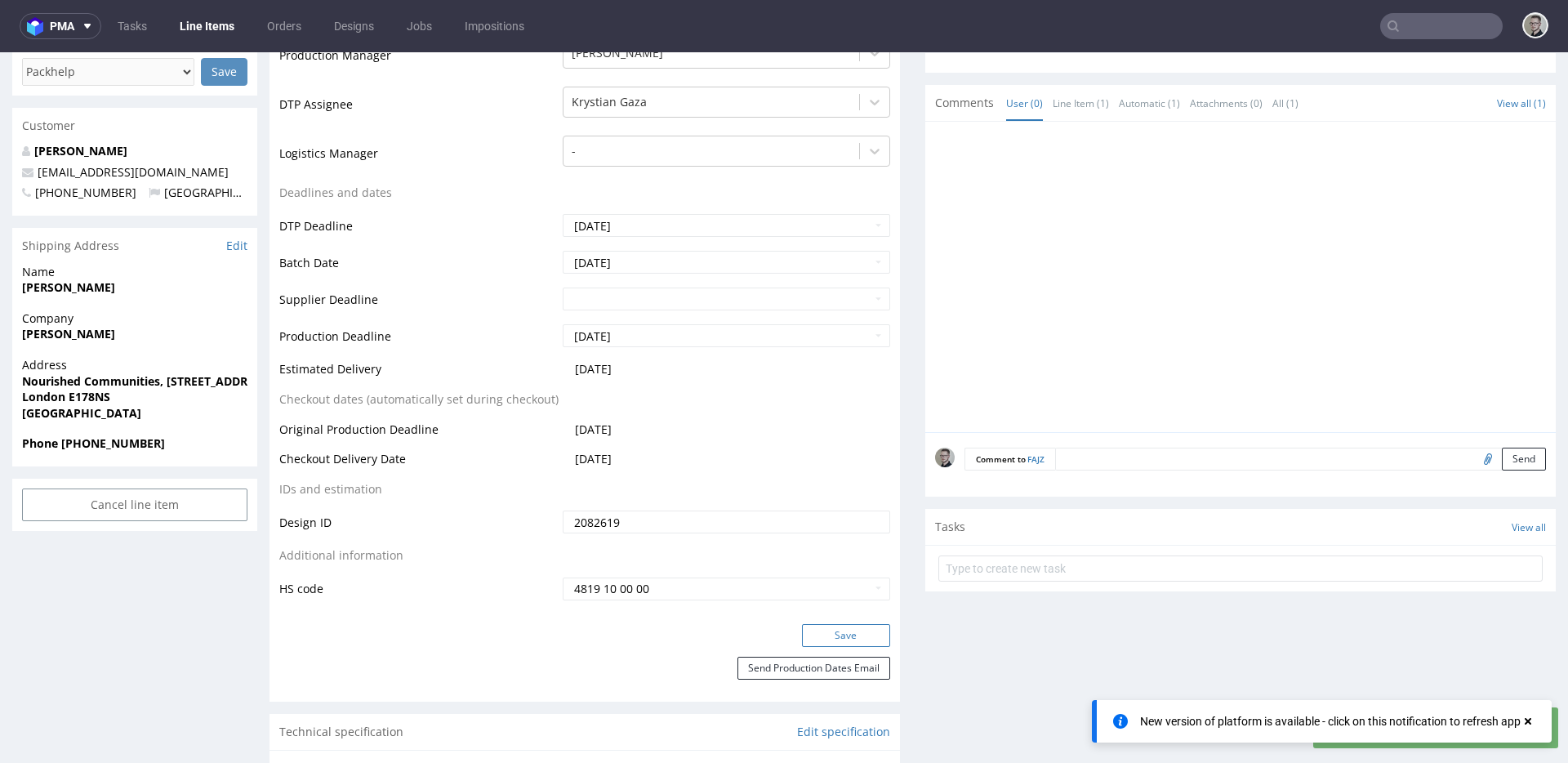
click at [843, 638] on button "Save" at bounding box center [846, 635] width 88 height 23
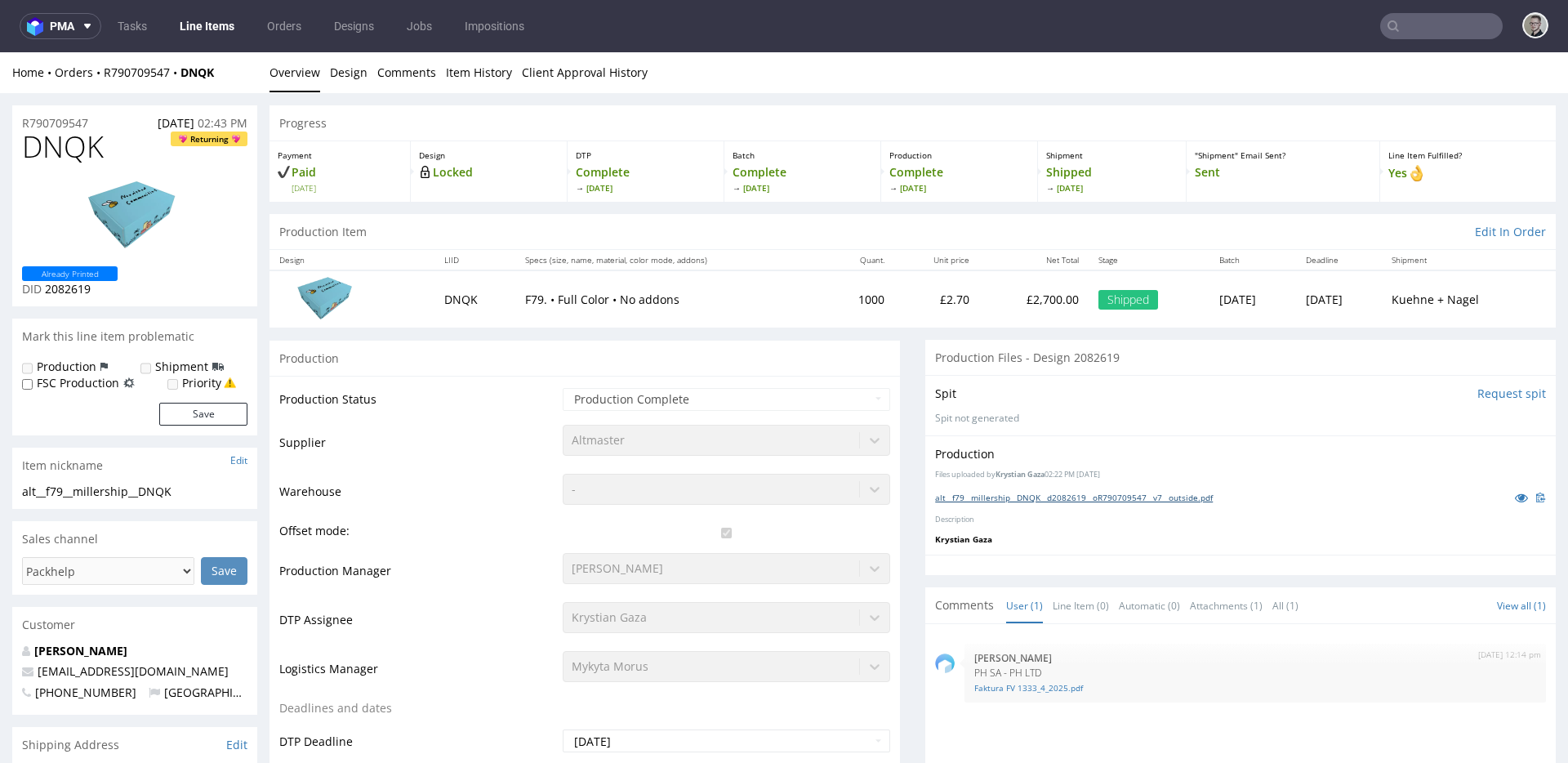
click at [1163, 498] on link "alt__f79__millership__DNQK__d2082619__oR790709547__v7__outside.pdf" at bounding box center [1073, 497] width 277 height 12
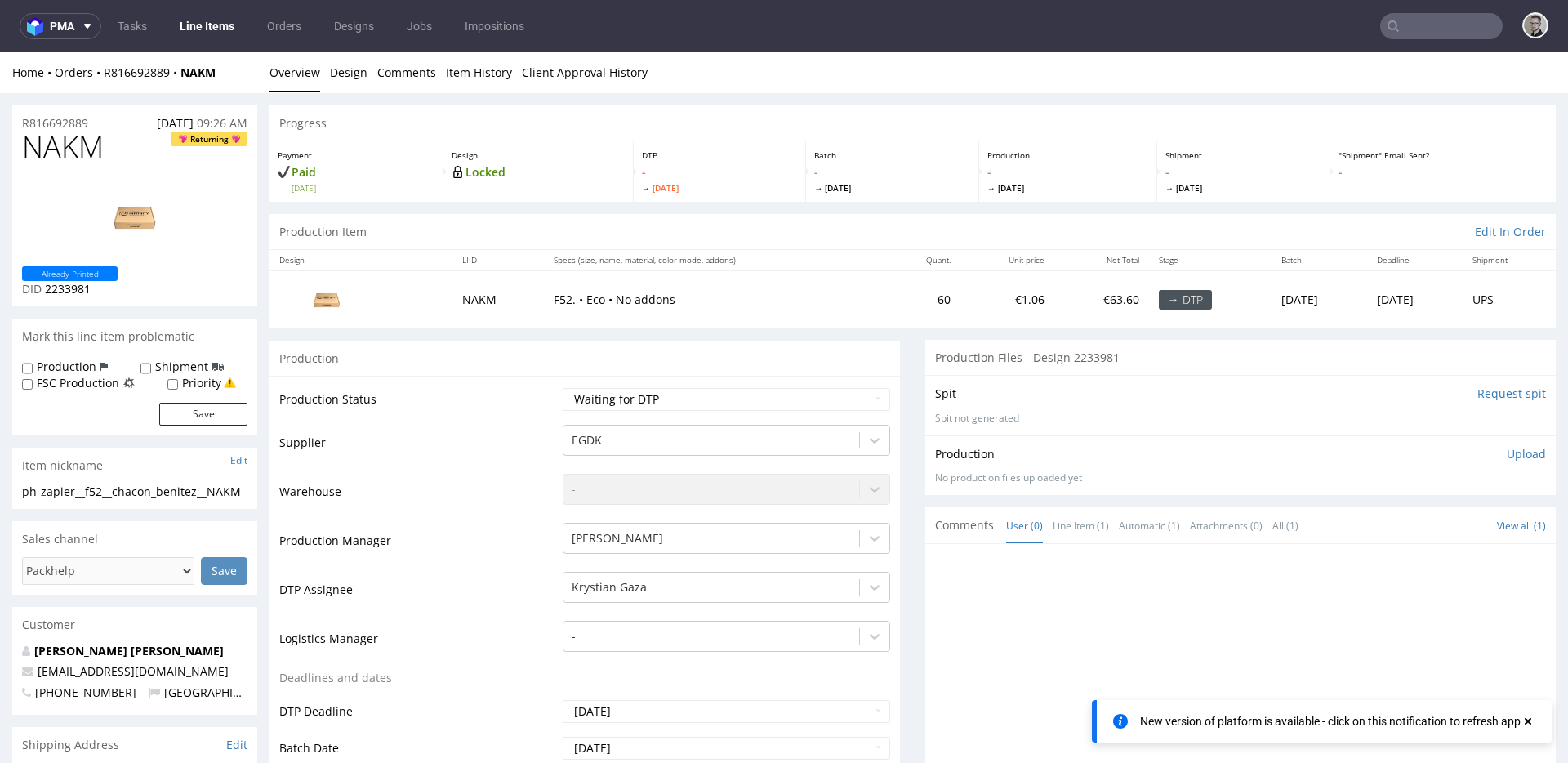
click at [819, 344] on div "Production" at bounding box center [584, 357] width 630 height 36
click at [705, 397] on select "Waiting for Artwork Waiting for Diecut Waiting for Mockup Waiting for DTP Waiti…" at bounding box center [727, 398] width 327 height 23
select select "dtp_in_process"
click at [563, 387] on select "Waiting for Artwork Waiting for Diecut Waiting for Mockup Waiting for DTP Waiti…" at bounding box center [727, 398] width 327 height 23
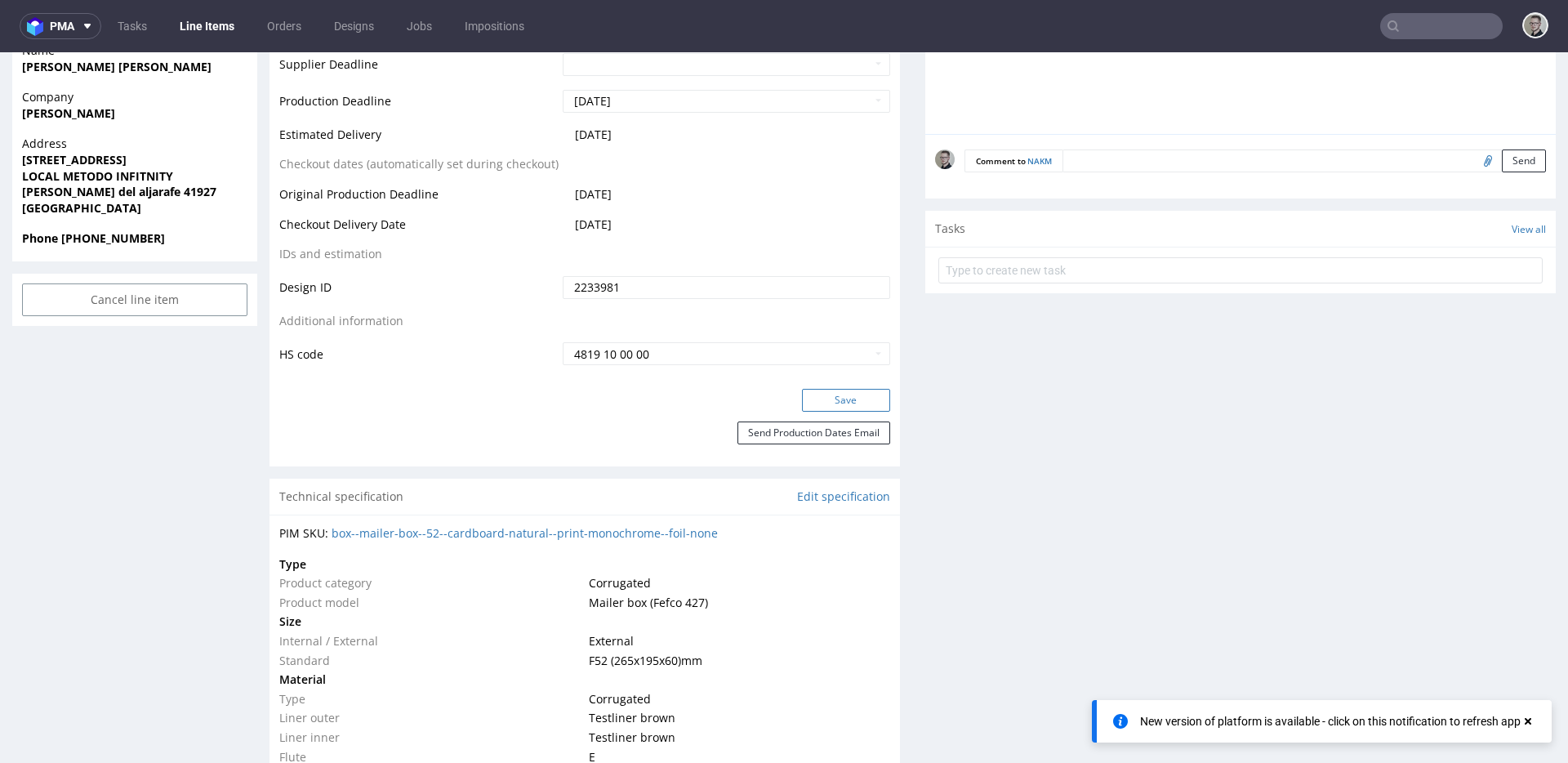
click at [853, 404] on button "Save" at bounding box center [846, 399] width 88 height 23
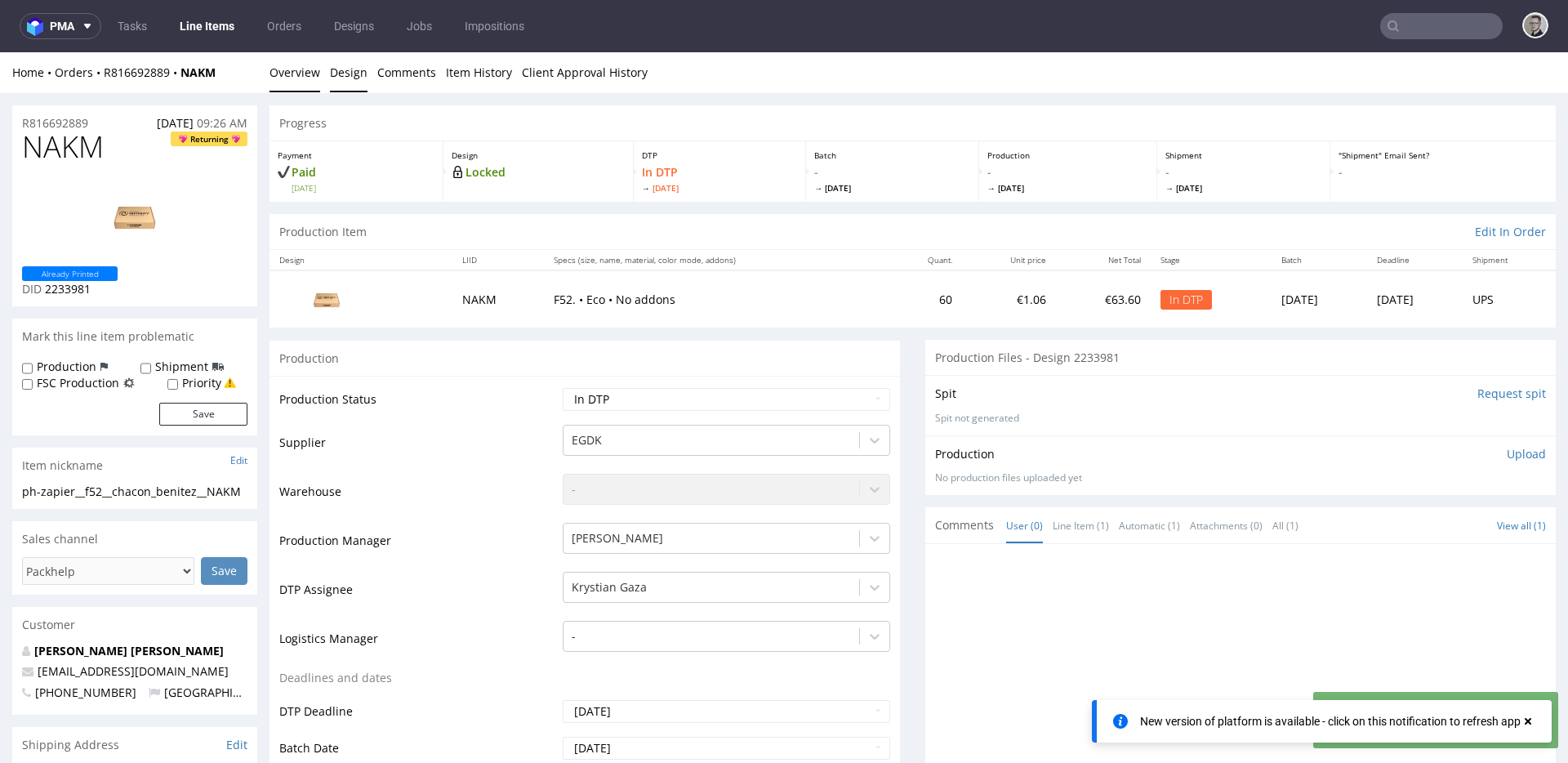
click at [346, 66] on link "Design" at bounding box center [348, 72] width 37 height 40
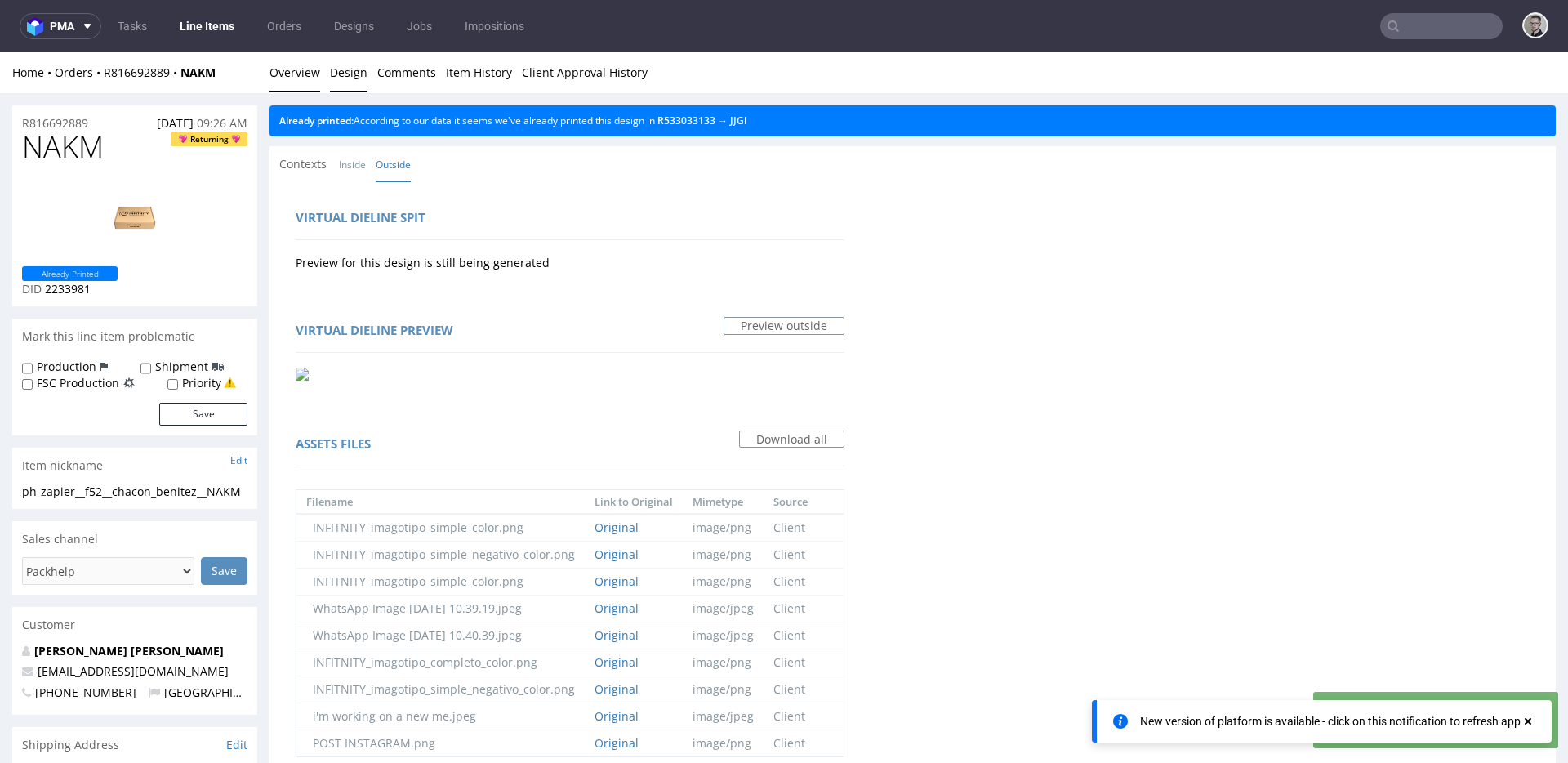
click at [302, 67] on link "Overview" at bounding box center [295, 72] width 51 height 40
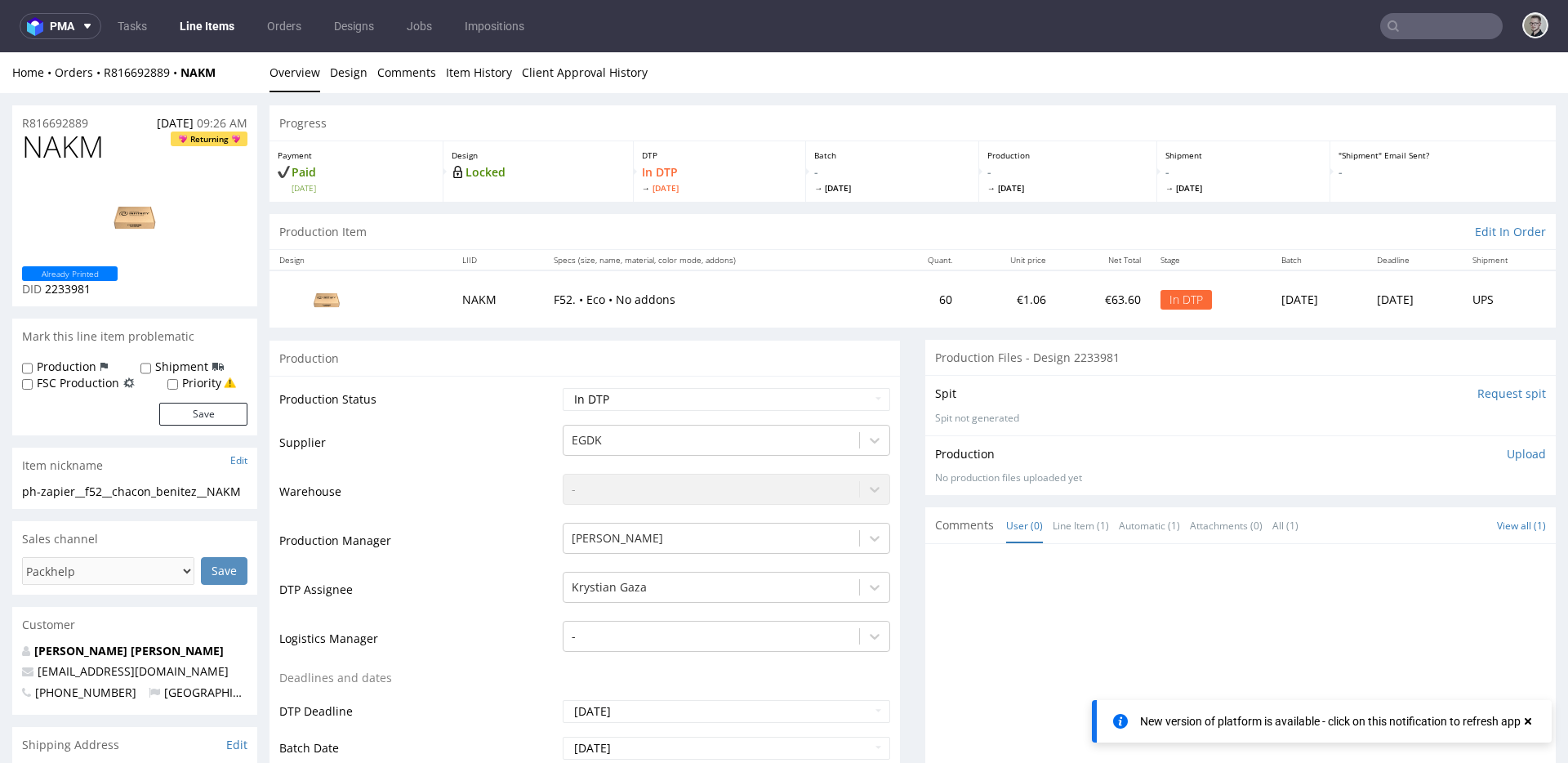
click at [100, 497] on div "ph-zapier__f52__chacon_benitez__NAKM" at bounding box center [135, 492] width 226 height 16
copy div "ph-zapier__f52__chacon_benitez__NAKM Update"
drag, startPoint x: 105, startPoint y: 122, endPoint x: 0, endPoint y: 108, distance: 105.9
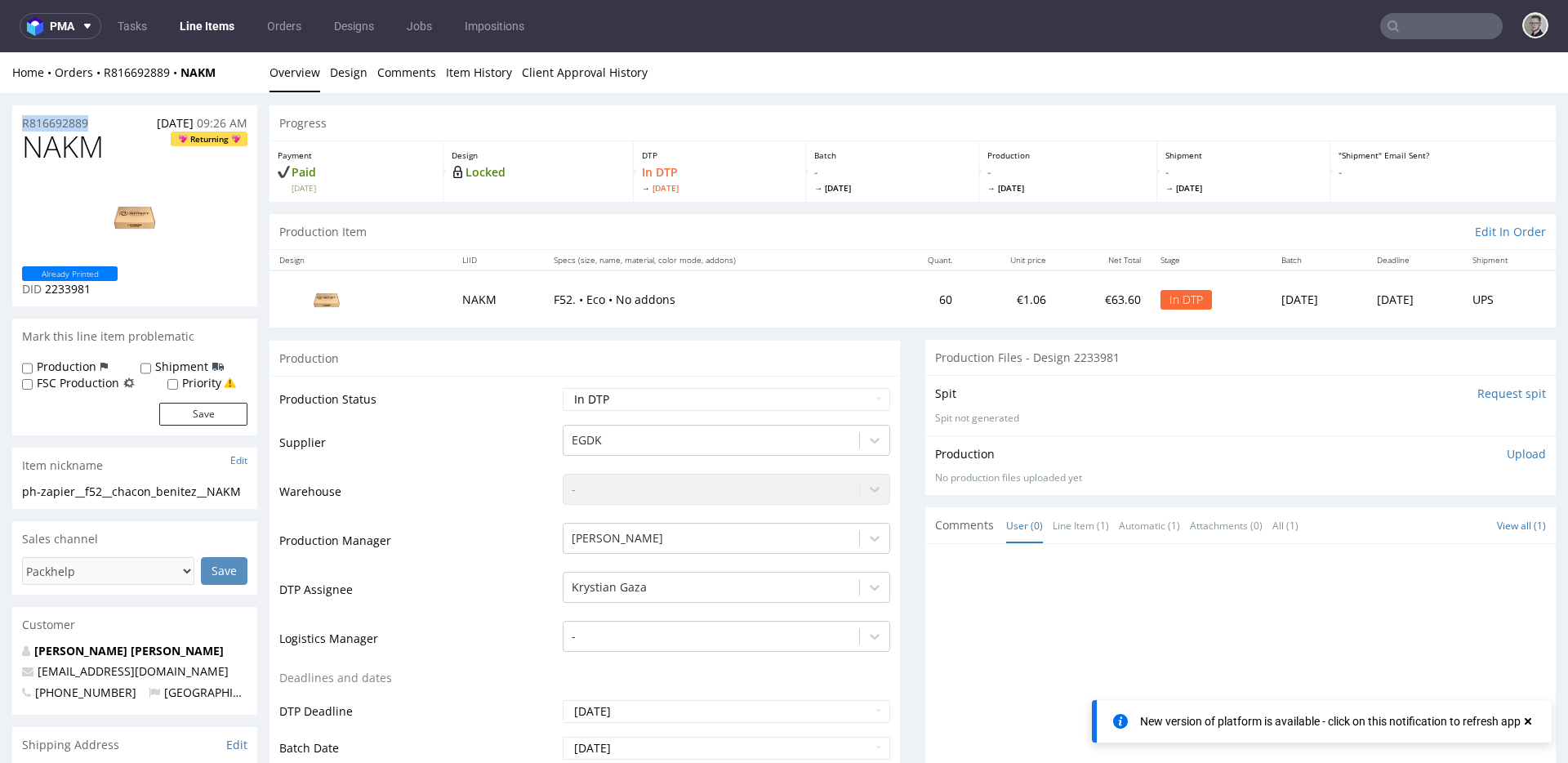
copy p "R816692889"
click at [1513, 443] on div "Production Upload No production files uploaded yet Description (optional) Add f…" at bounding box center [1240, 466] width 630 height 60
click at [1506, 454] on p "Upload" at bounding box center [1525, 454] width 39 height 16
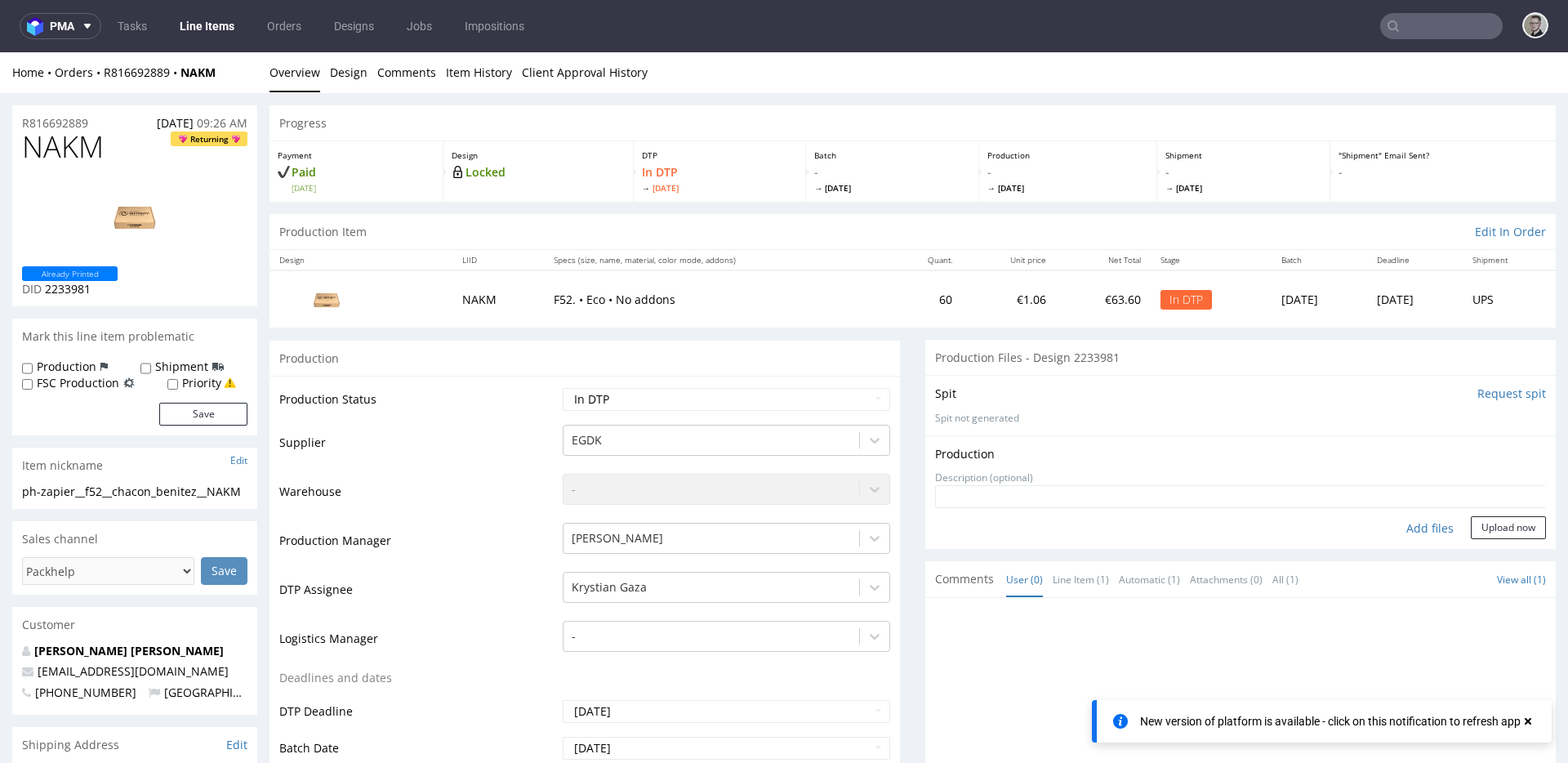
click at [1418, 530] on div "Add files" at bounding box center [1430, 527] width 82 height 25
type input "C:\fakepath\ph-zapier__f52__chacon_benitez__NAKM__d2233981__oR816692889__outsid…"
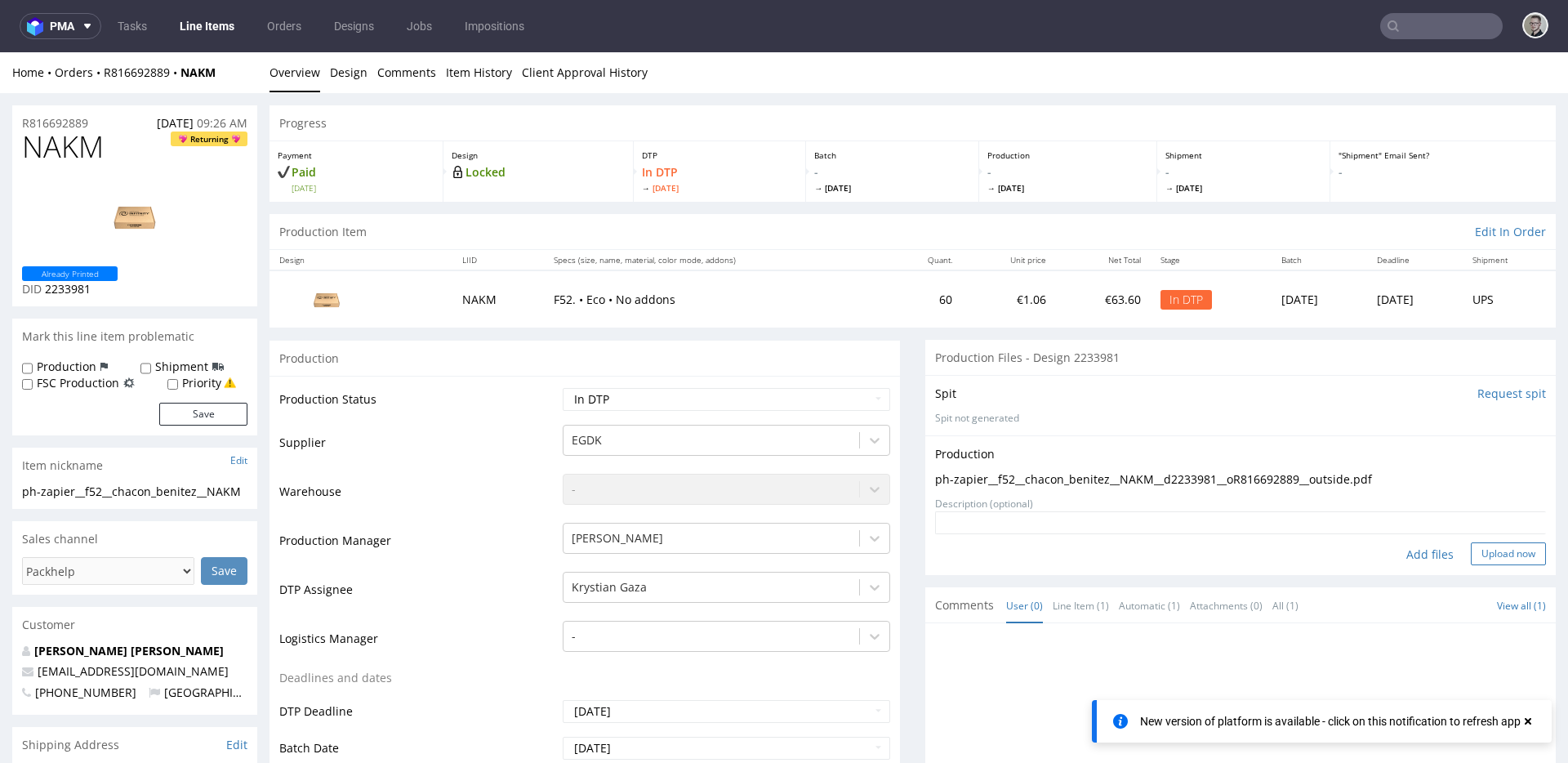
click at [1496, 554] on button "Upload now" at bounding box center [1508, 553] width 75 height 23
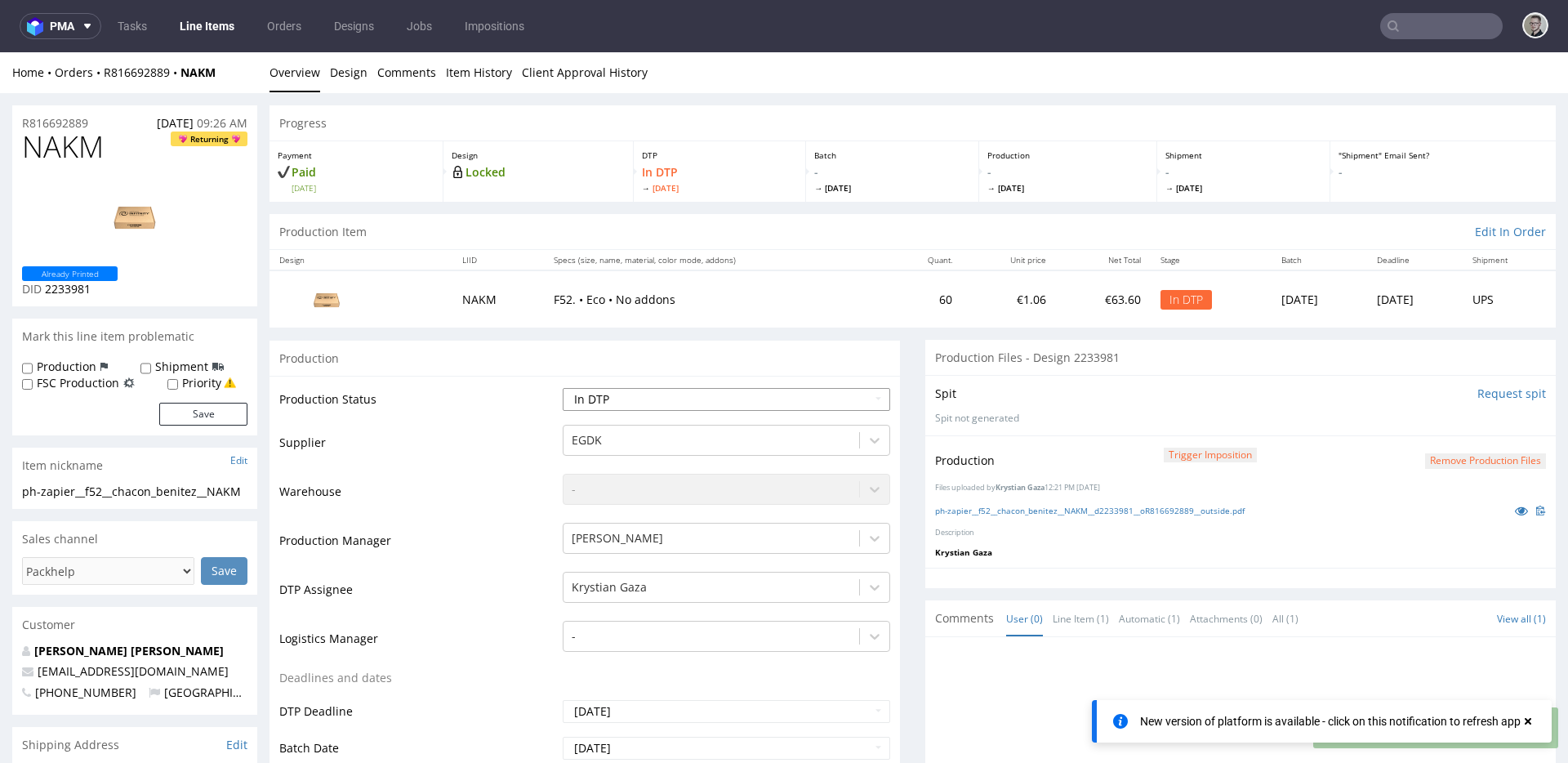
click at [729, 392] on select "Waiting for Artwork Waiting for Diecut Waiting for Mockup Waiting for DTP Waiti…" at bounding box center [727, 398] width 327 height 23
select select "dtp_production_ready"
click at [563, 387] on select "Waiting for Artwork Waiting for Diecut Waiting for Mockup Waiting for DTP Waiti…" at bounding box center [727, 398] width 327 height 23
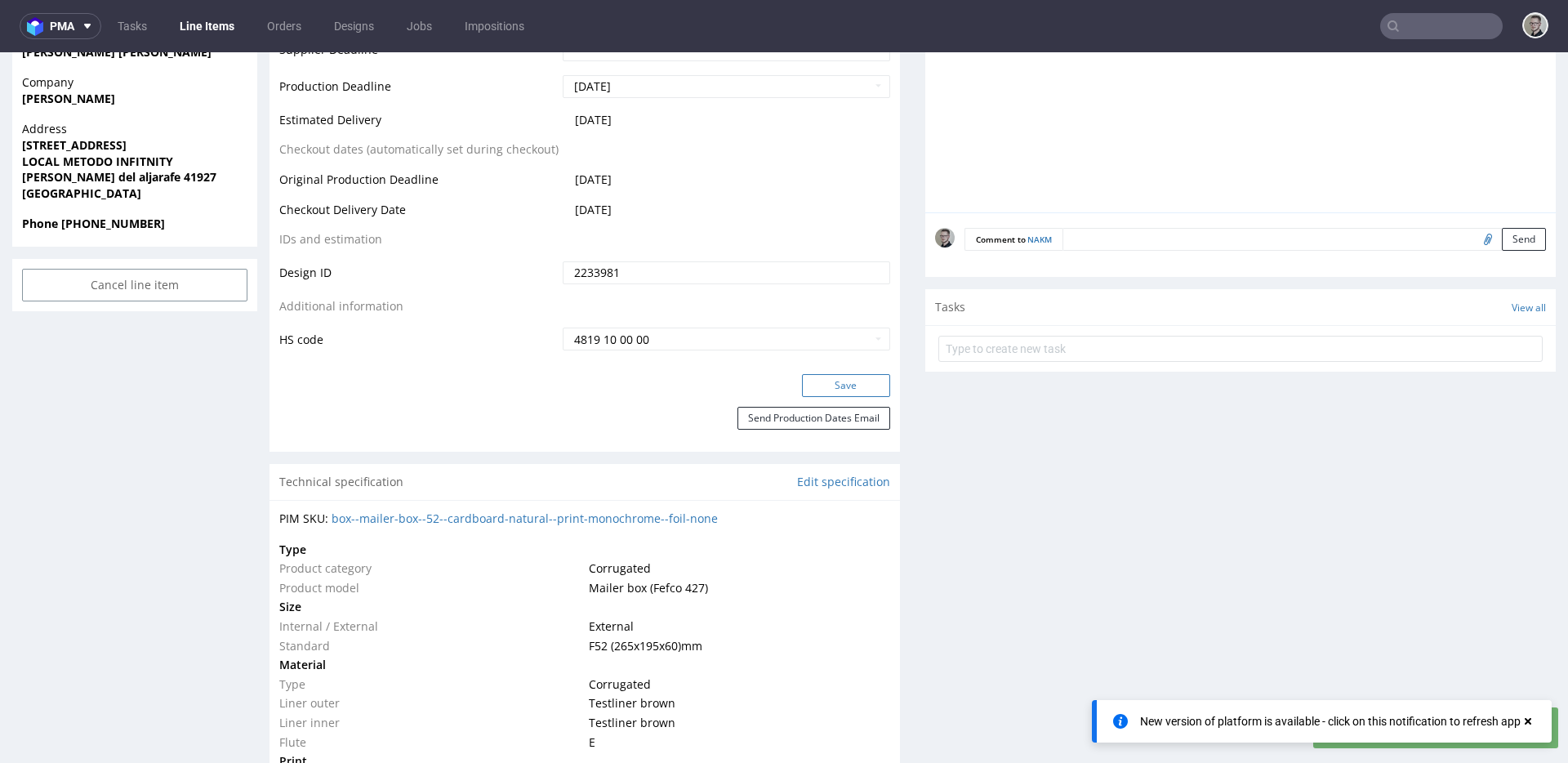
click at [867, 389] on button "Save" at bounding box center [846, 385] width 88 height 23
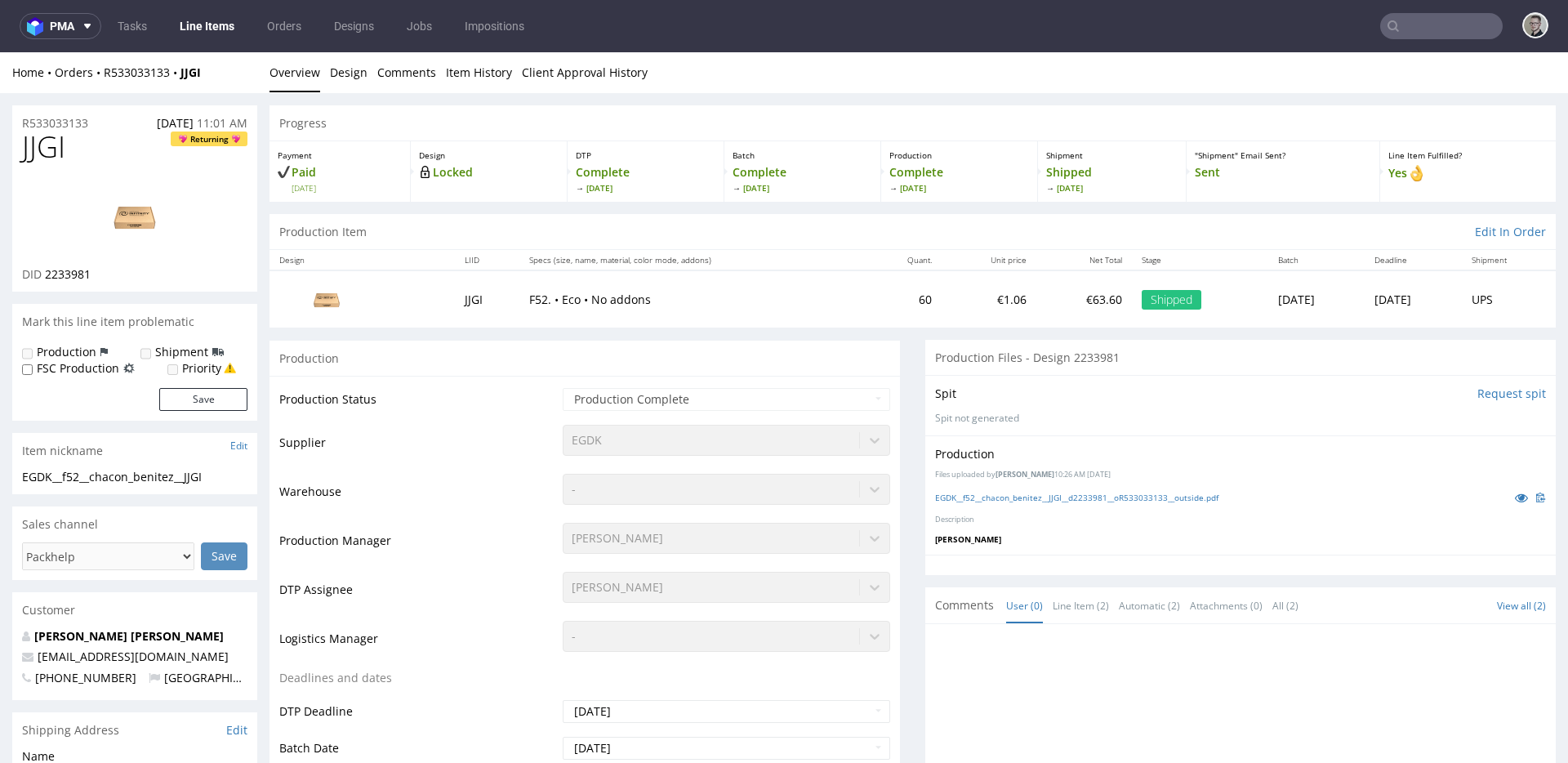
click at [1109, 490] on div "EGDK__f52__chacon_benitez__JJGI__d2233981__oR533033133__outside.pdf" at bounding box center [1241, 497] width 611 height 18
click at [1111, 493] on link "EGDK__f52__chacon_benitez__JJGI__d2233981__oR533033133__outside.pdf" at bounding box center [1077, 497] width 284 height 12
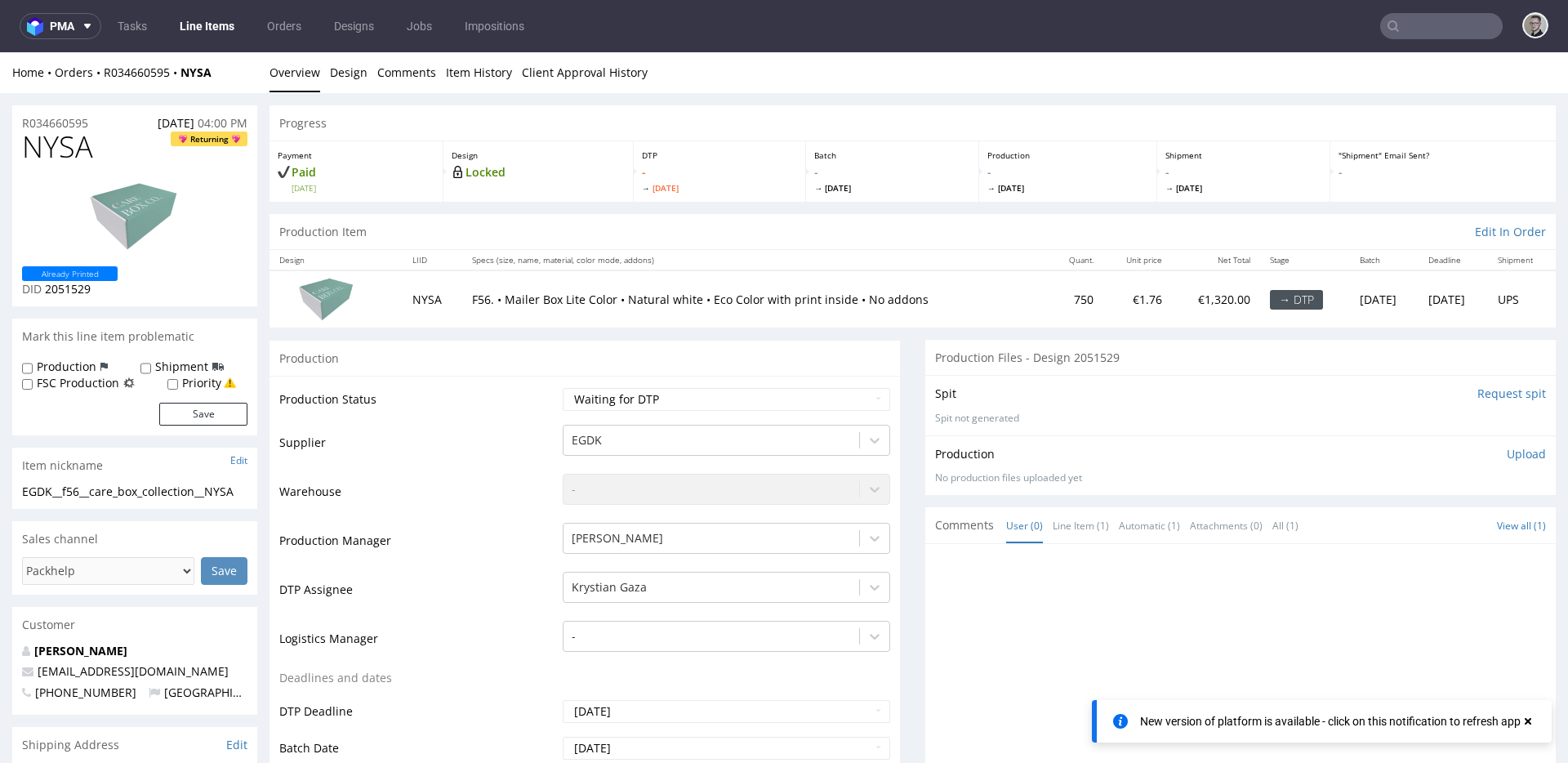
click at [548, 356] on div "Production" at bounding box center [584, 357] width 630 height 36
drag, startPoint x: 513, startPoint y: 437, endPoint x: 517, endPoint y: 424, distance: 13.6
click at [514, 436] on td "Supplier" at bounding box center [418, 447] width 279 height 49
click at [344, 67] on link "Design" at bounding box center [348, 72] width 37 height 40
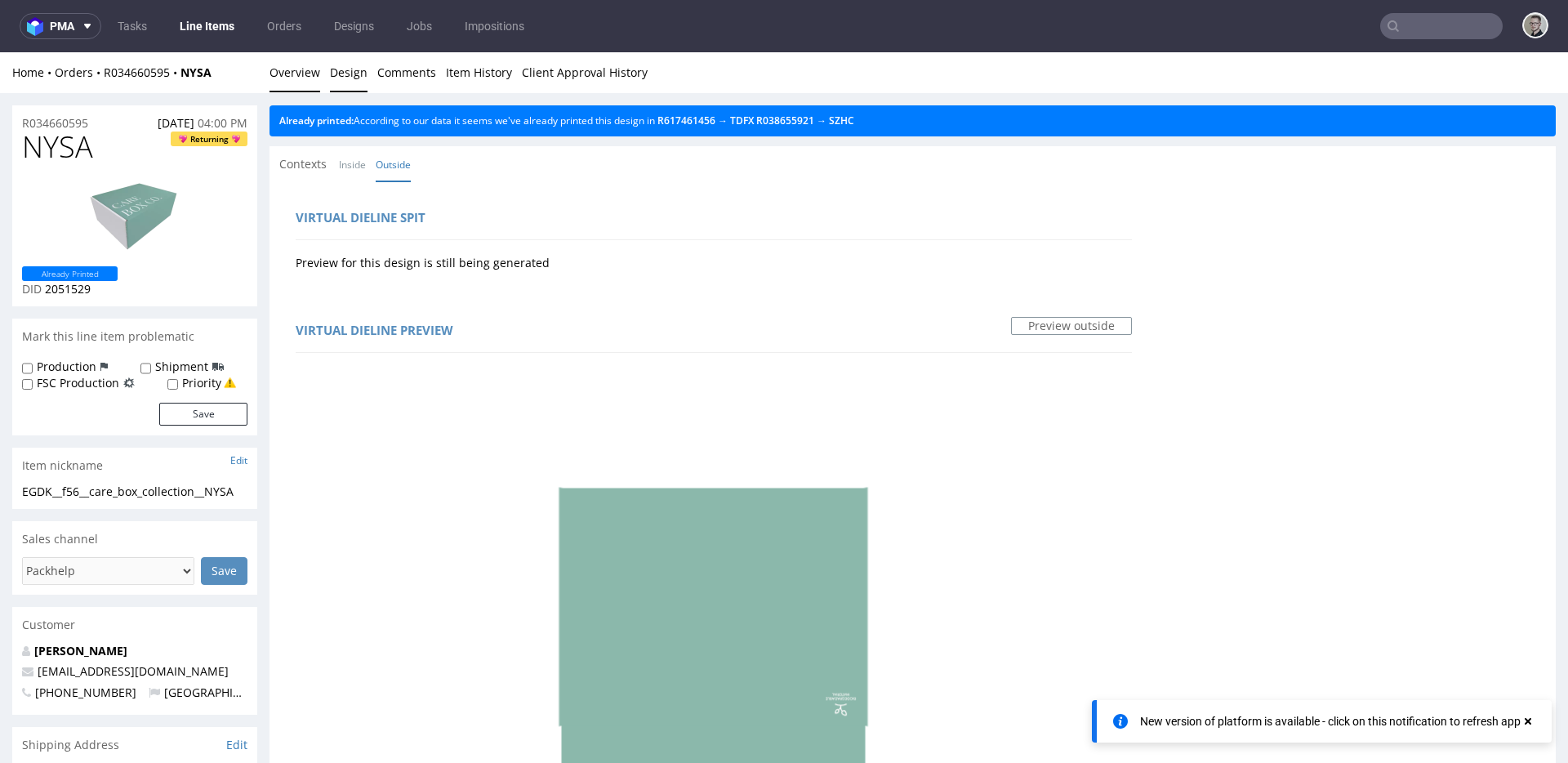
click at [280, 73] on link "Overview" at bounding box center [295, 72] width 51 height 40
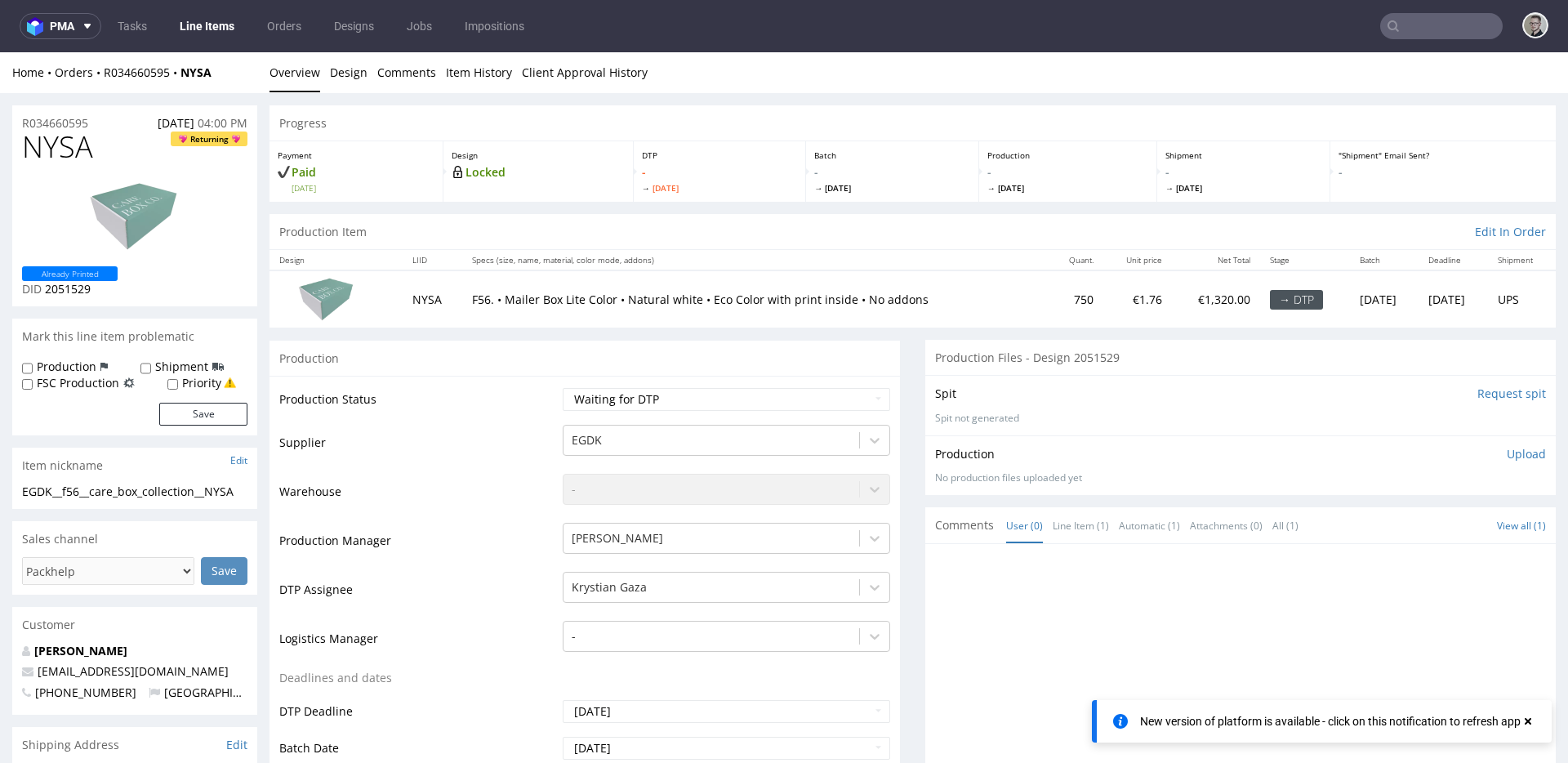
click at [114, 496] on div "EGDK__f56__care_box_collection__NYSA" at bounding box center [135, 492] width 226 height 16
copy div "EGDK__f56__care_box_collection__NYSA"
drag, startPoint x: 105, startPoint y: 124, endPoint x: 0, endPoint y: 92, distance: 109.8
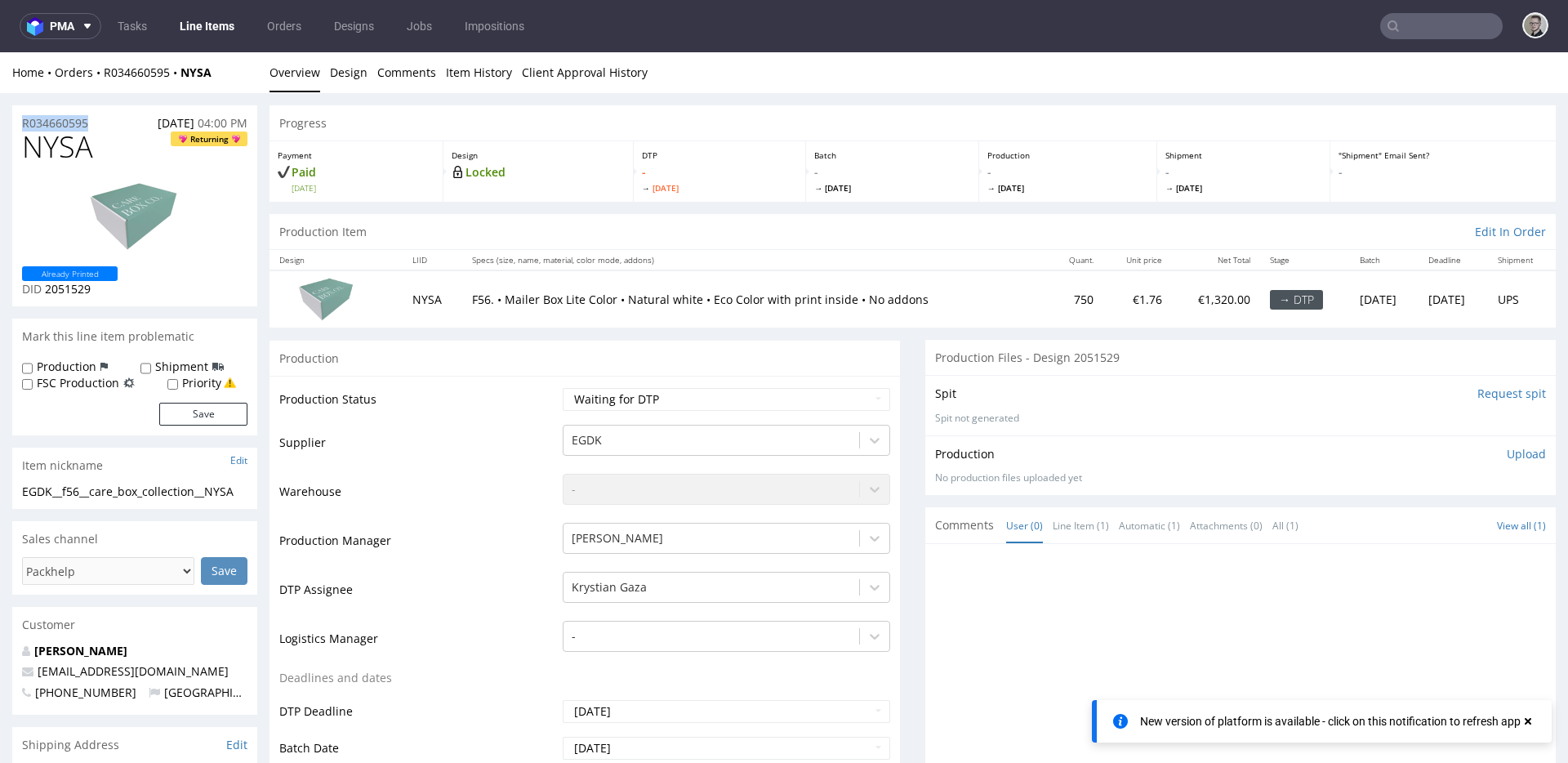
copy p "R034660595"
click at [1506, 449] on p "Upload" at bounding box center [1525, 454] width 39 height 16
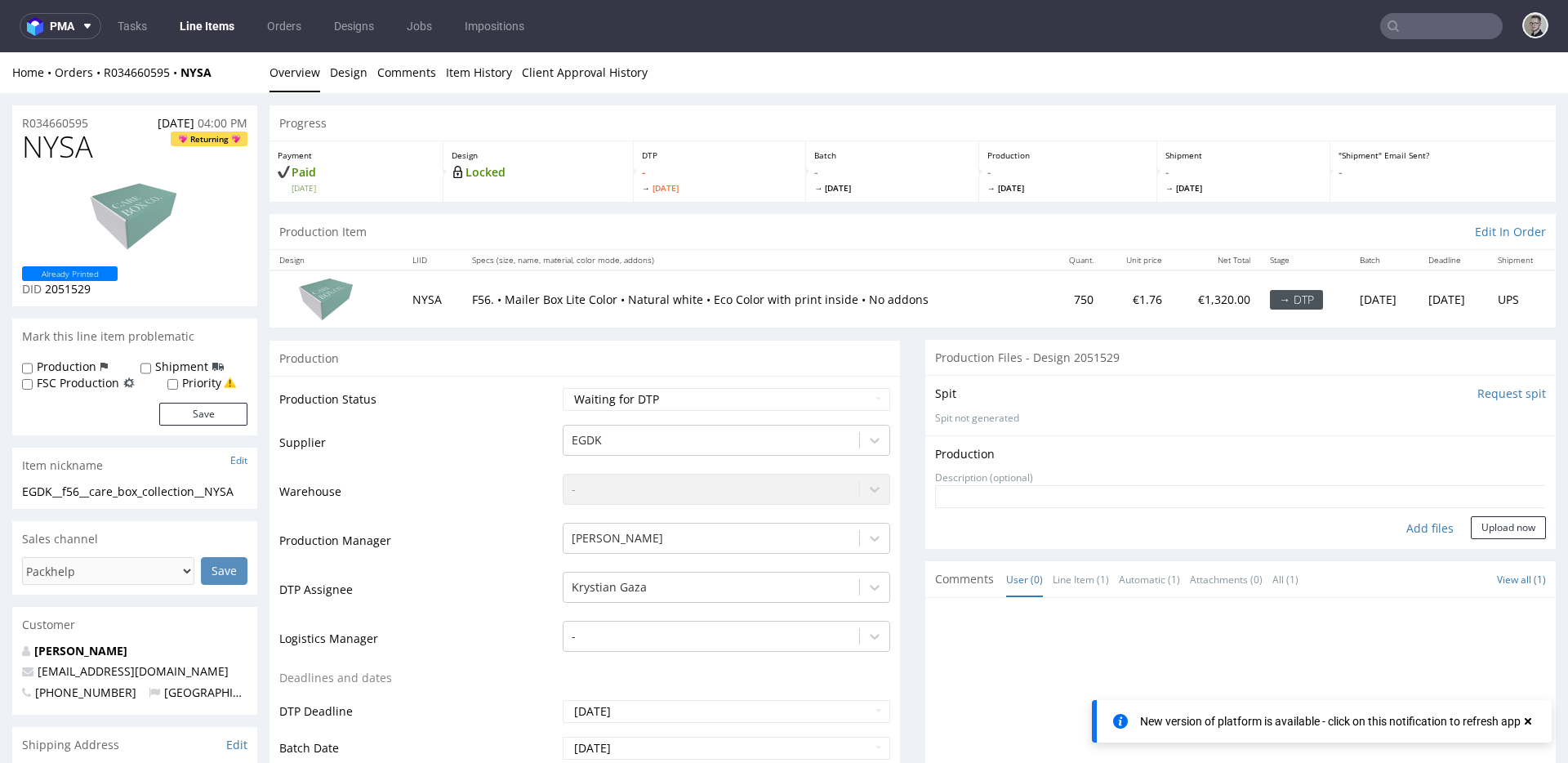
click at [1422, 524] on div "Add files" at bounding box center [1430, 527] width 82 height 25
type input "C:\fakepath\EGDK__f56__care_box_collection__NYSA__d2051529__oR034660595__7__out…"
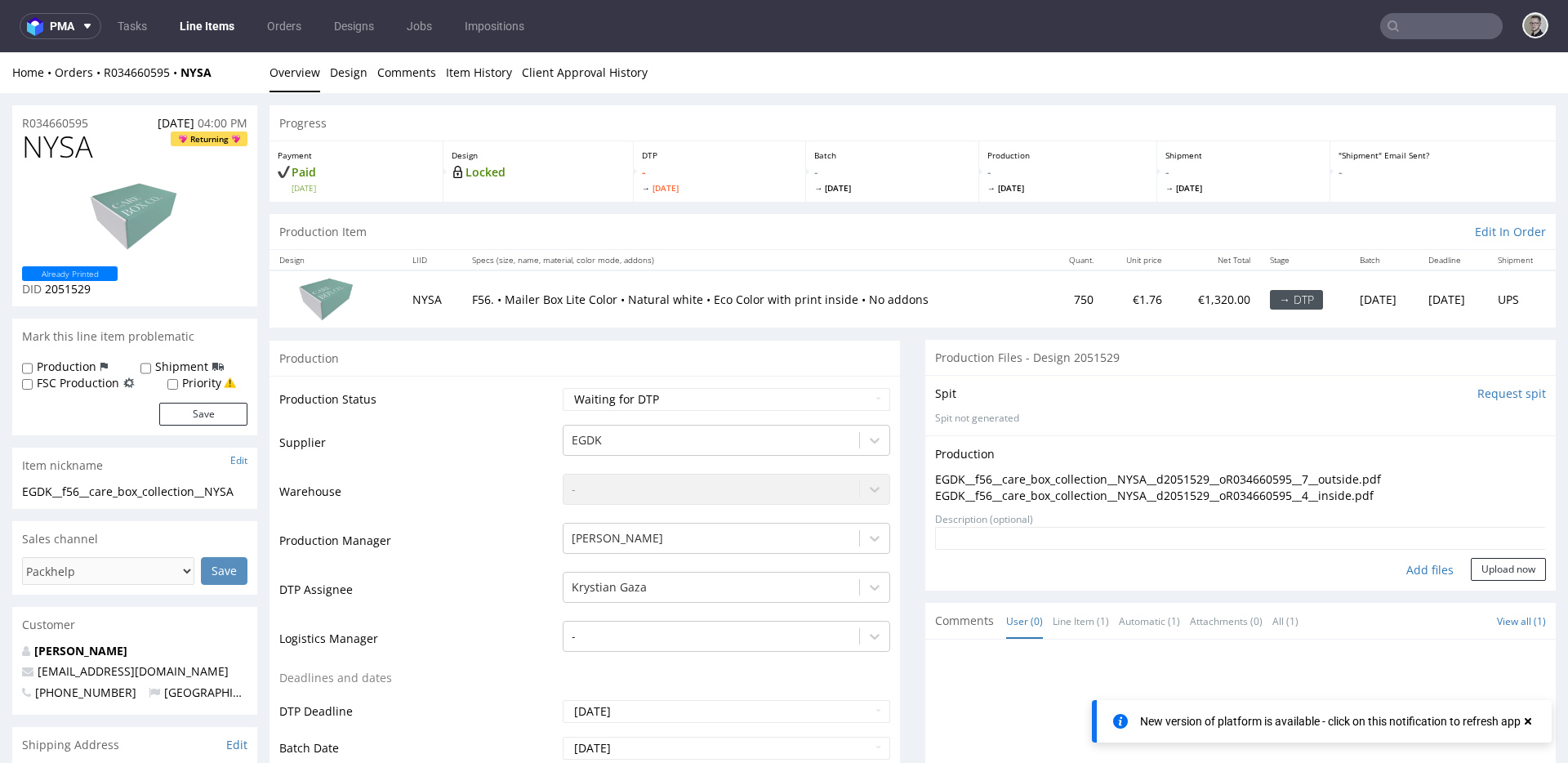
click at [1498, 550] on form "Add files Upload now" at bounding box center [1241, 553] width 611 height 54
click at [1495, 571] on button "Upload now" at bounding box center [1508, 568] width 75 height 23
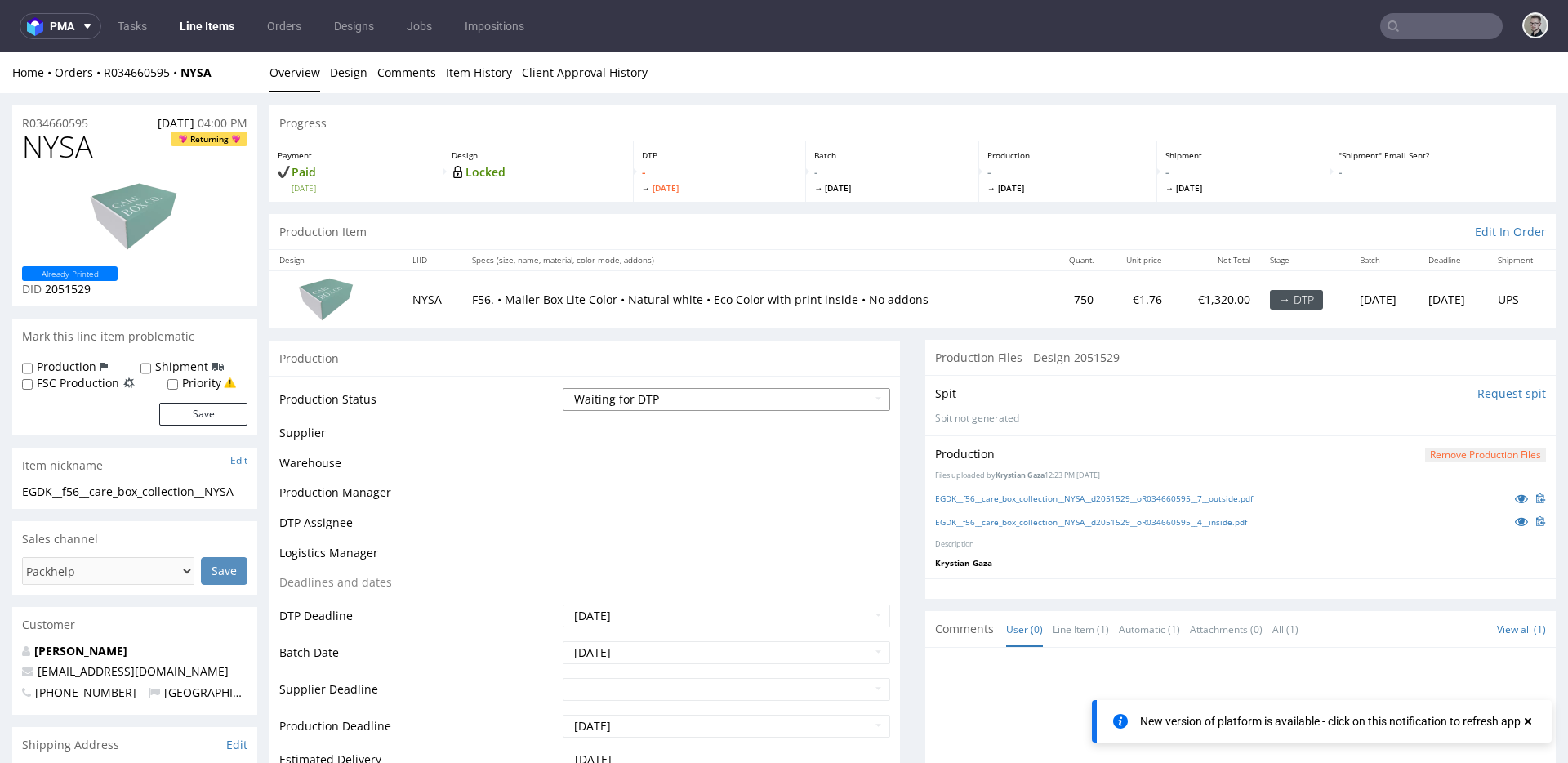
click at [693, 400] on select "Waiting for Artwork Waiting for Diecut Waiting for Mockup Waiting for DTP Waiti…" at bounding box center [727, 398] width 327 height 23
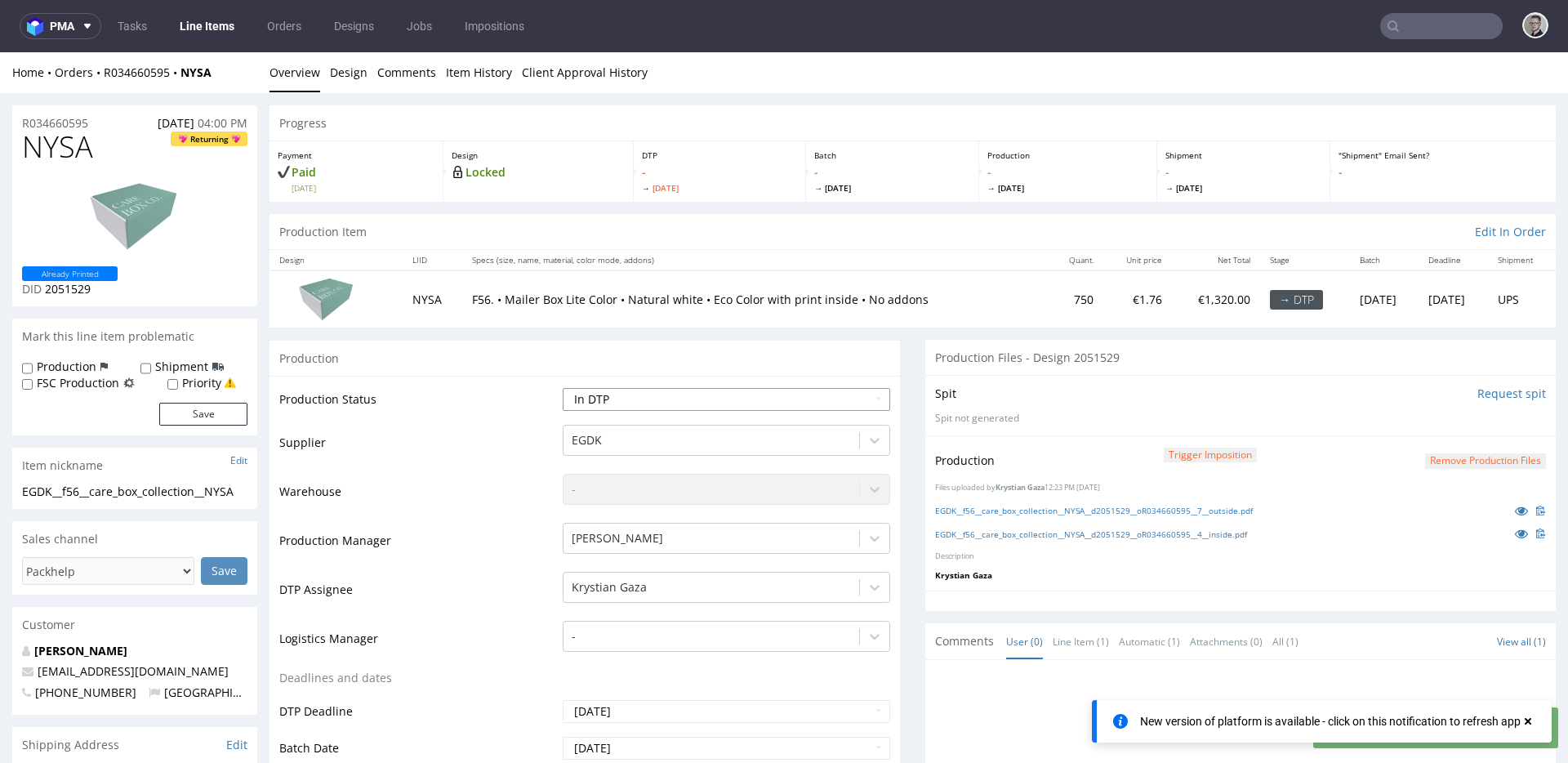
click at [563, 387] on select "Waiting for Artwork Waiting for Diecut Waiting for Mockup Waiting for DTP Waiti…" at bounding box center [727, 398] width 327 height 23
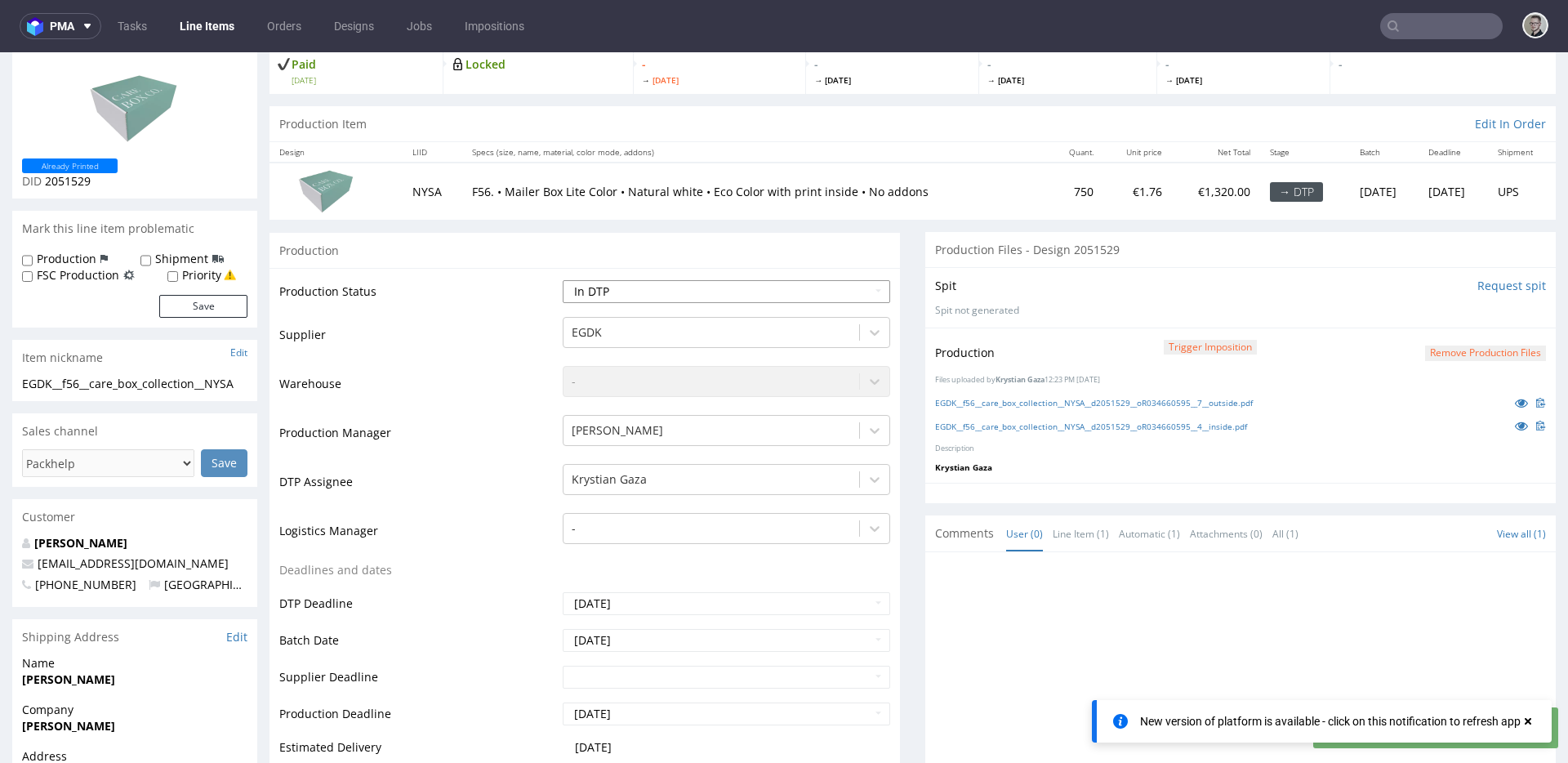
scroll to position [480, 0]
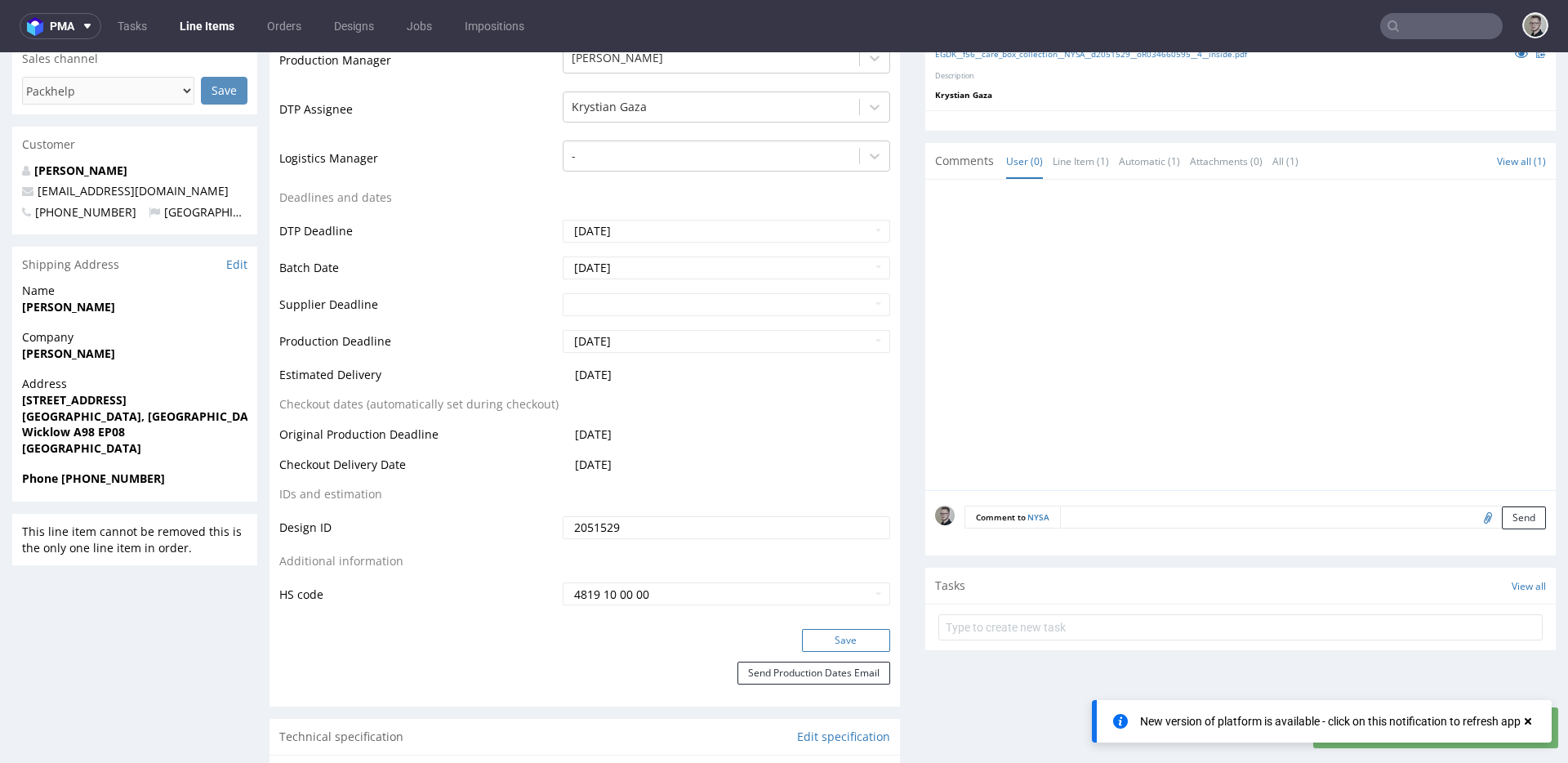
click at [847, 641] on button "Save" at bounding box center [846, 639] width 88 height 23
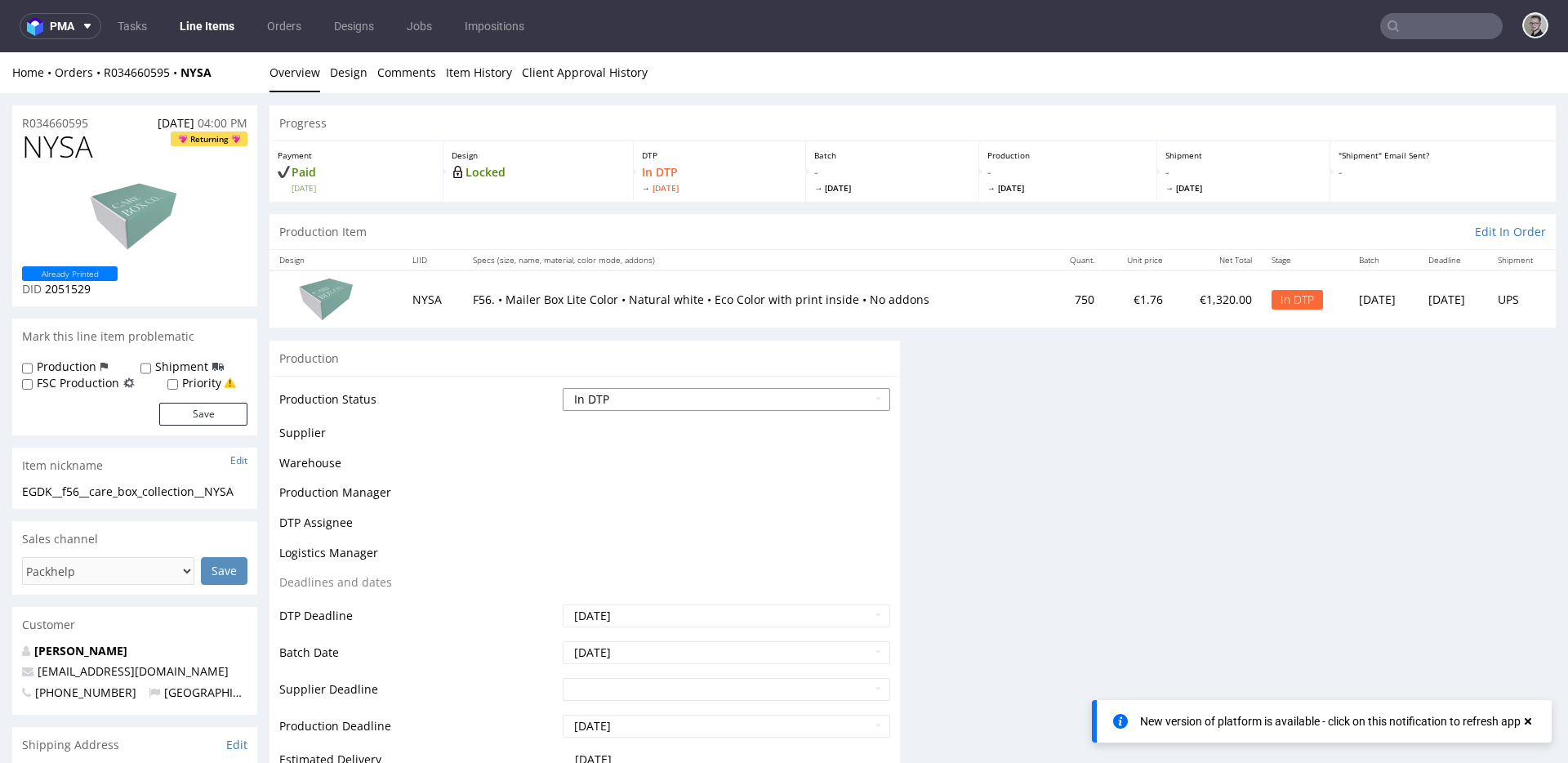
scroll to position [0, 0]
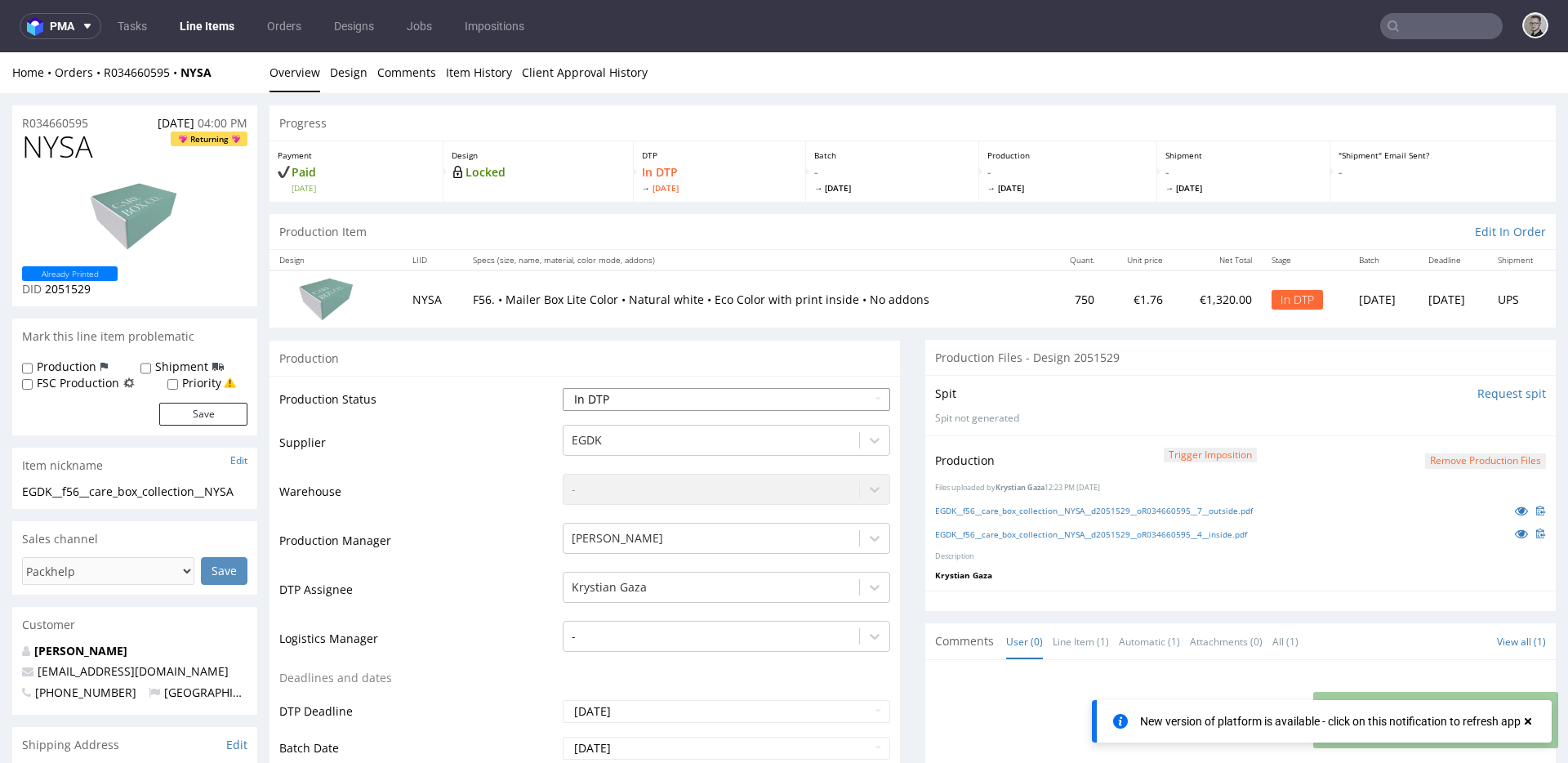
click at [705, 389] on select "Waiting for Artwork Waiting for Diecut Waiting for Mockup Waiting for DTP Waiti…" at bounding box center [727, 398] width 327 height 23
select select "dtp_production_ready"
click at [563, 387] on select "Waiting for Artwork Waiting for Diecut Waiting for Mockup Waiting for DTP Waiti…" at bounding box center [727, 398] width 327 height 23
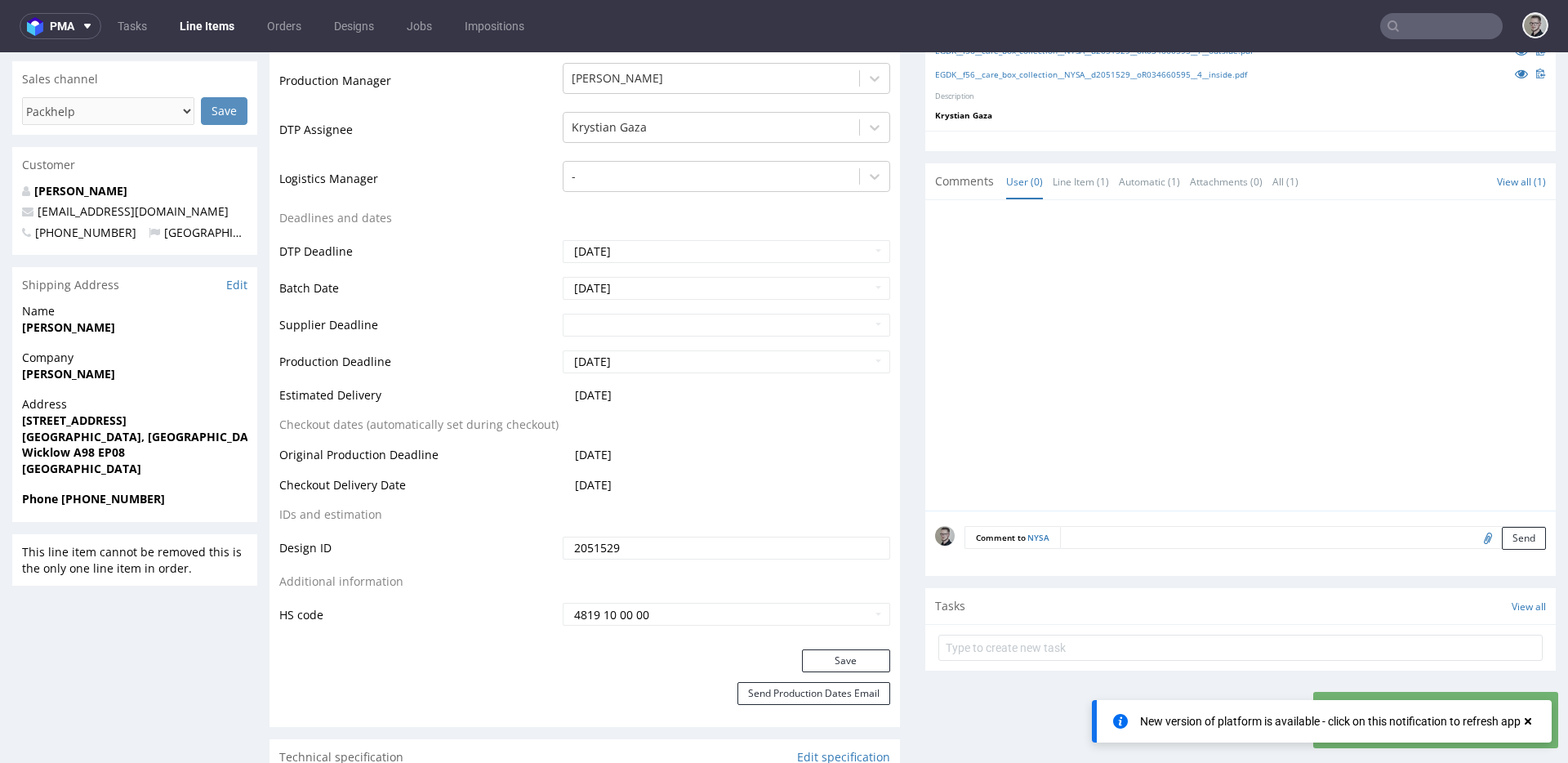
scroll to position [1003, 0]
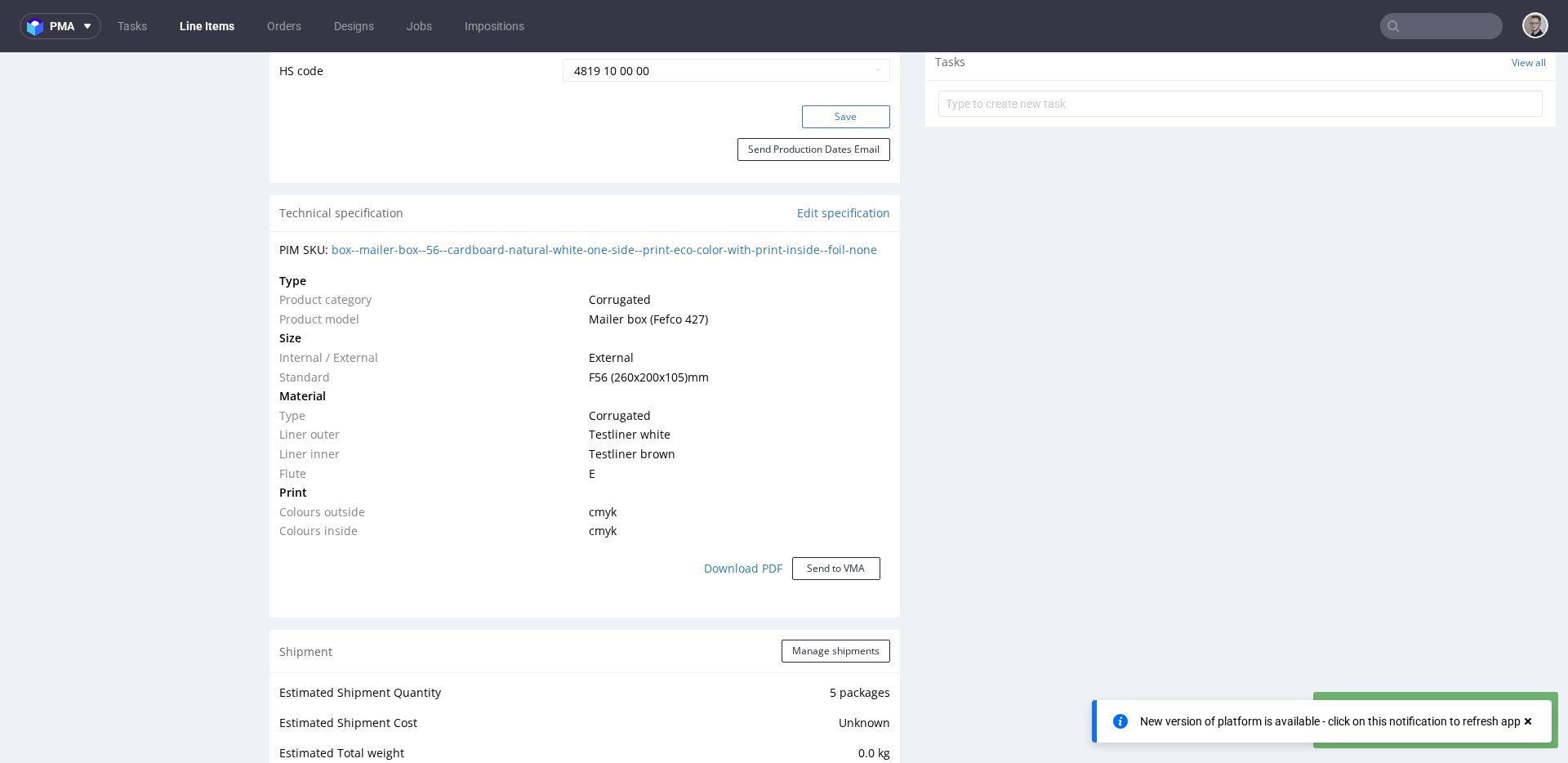
click at [833, 112] on button "Save" at bounding box center [846, 116] width 88 height 23
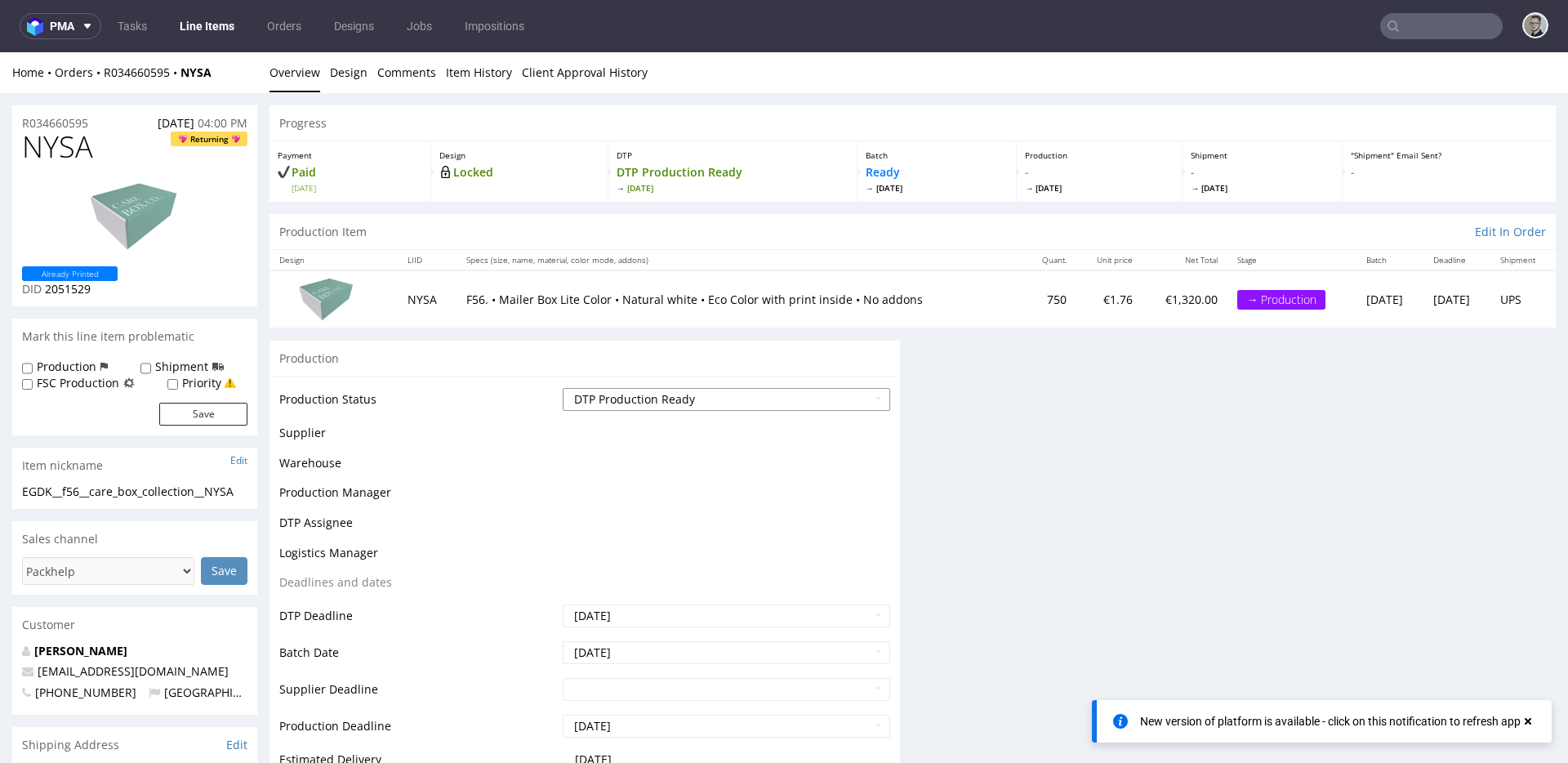
scroll to position [0, 0]
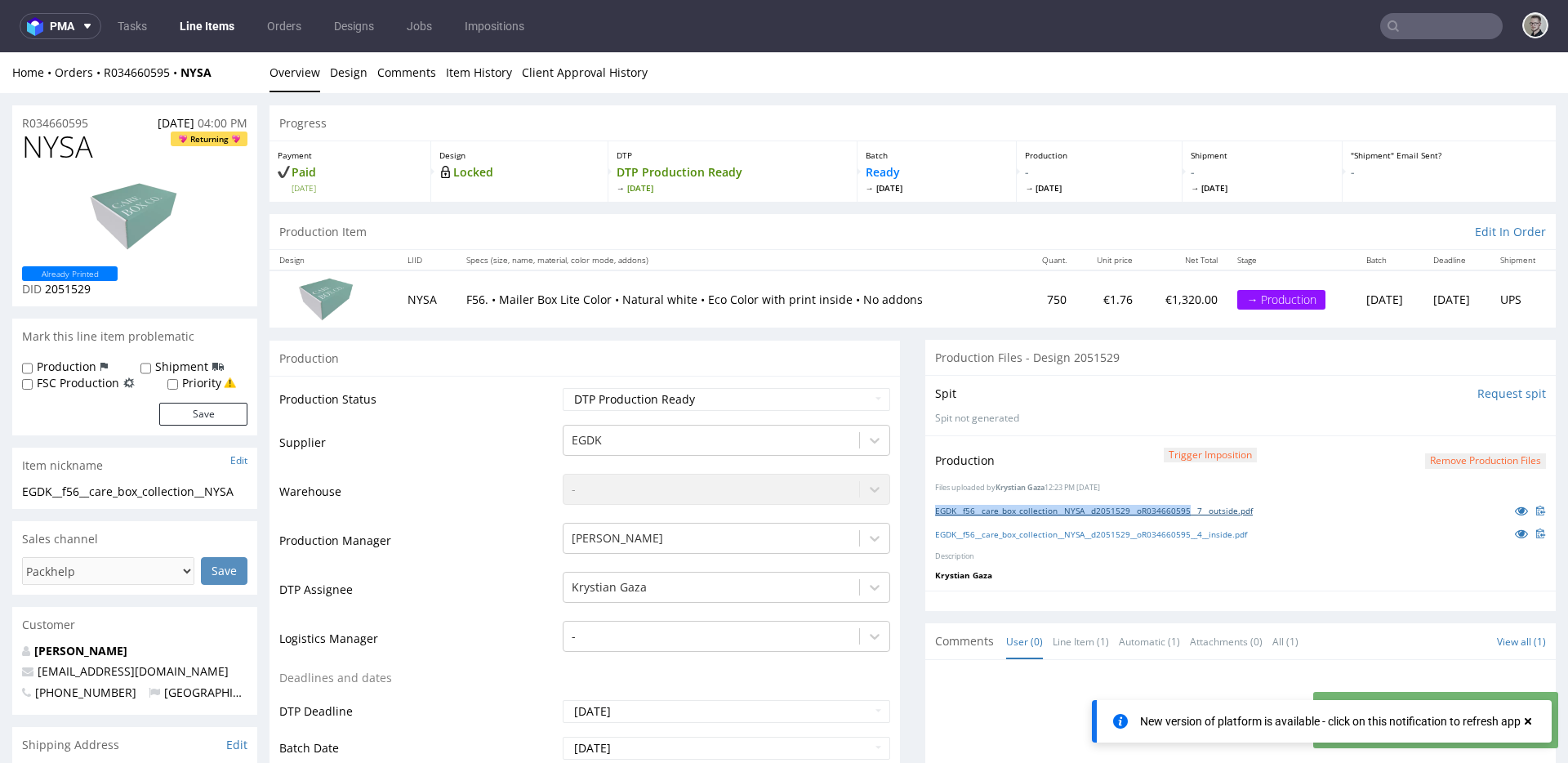
drag, startPoint x: 915, startPoint y: 512, endPoint x: 1201, endPoint y: 513, distance: 286.0
click at [1201, 513] on div "Production Trigger Imposition Remove production files Files uploaded by Krystia…" at bounding box center [1240, 513] width 630 height 156
copy link "EGDK__f56__care_box_collection__NYSA__d2051529__oR034660595"
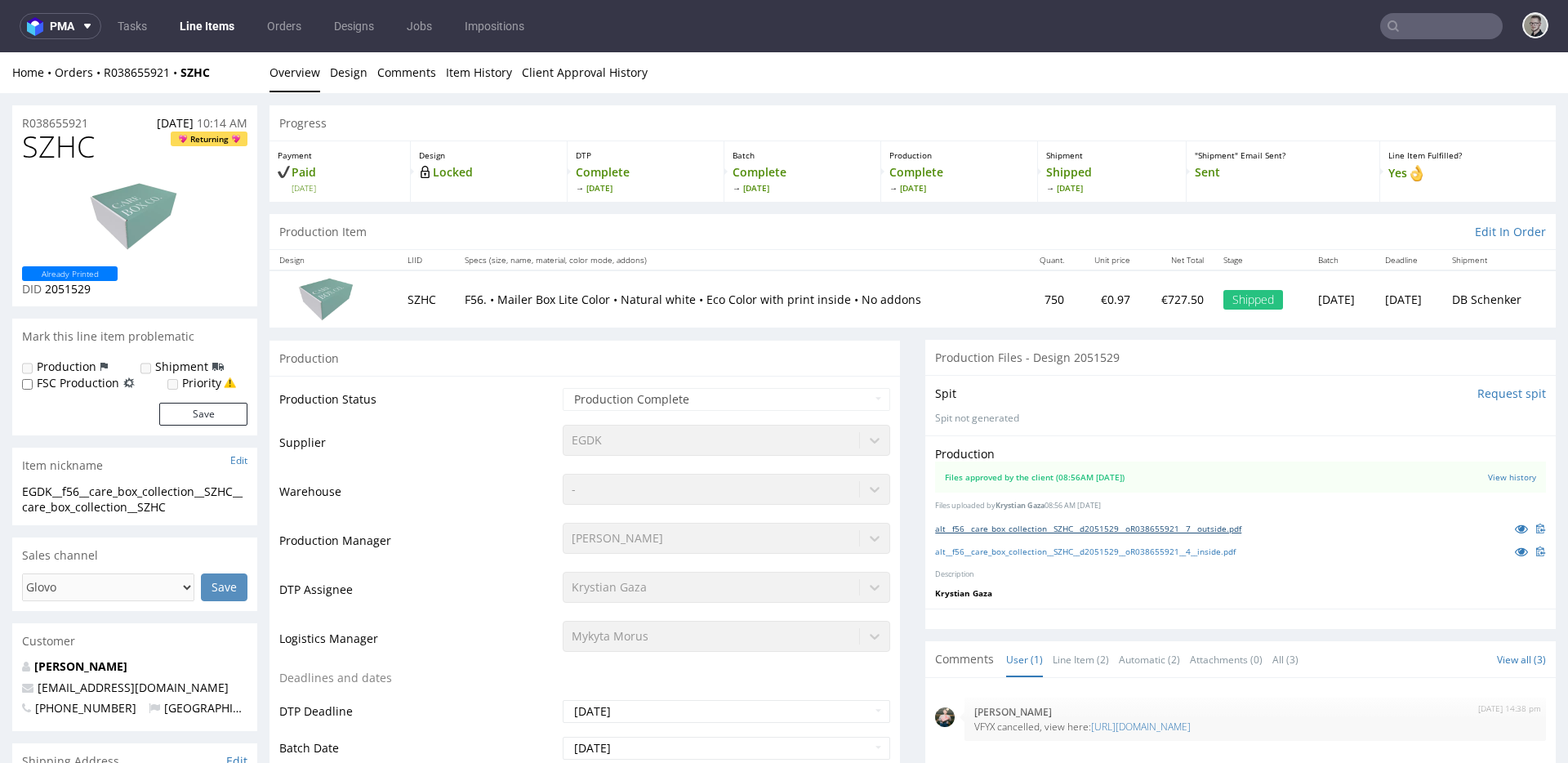
click at [1040, 529] on link "alt__f56__care_box_collection__SZHC__d2051529__oR038655921__7__outside.pdf" at bounding box center [1088, 528] width 307 height 12
click at [1047, 553] on link "alt__f56__care_box_collection__SZHC__d2051529__oR038655921__4__inside.pdf" at bounding box center [1085, 551] width 300 height 12
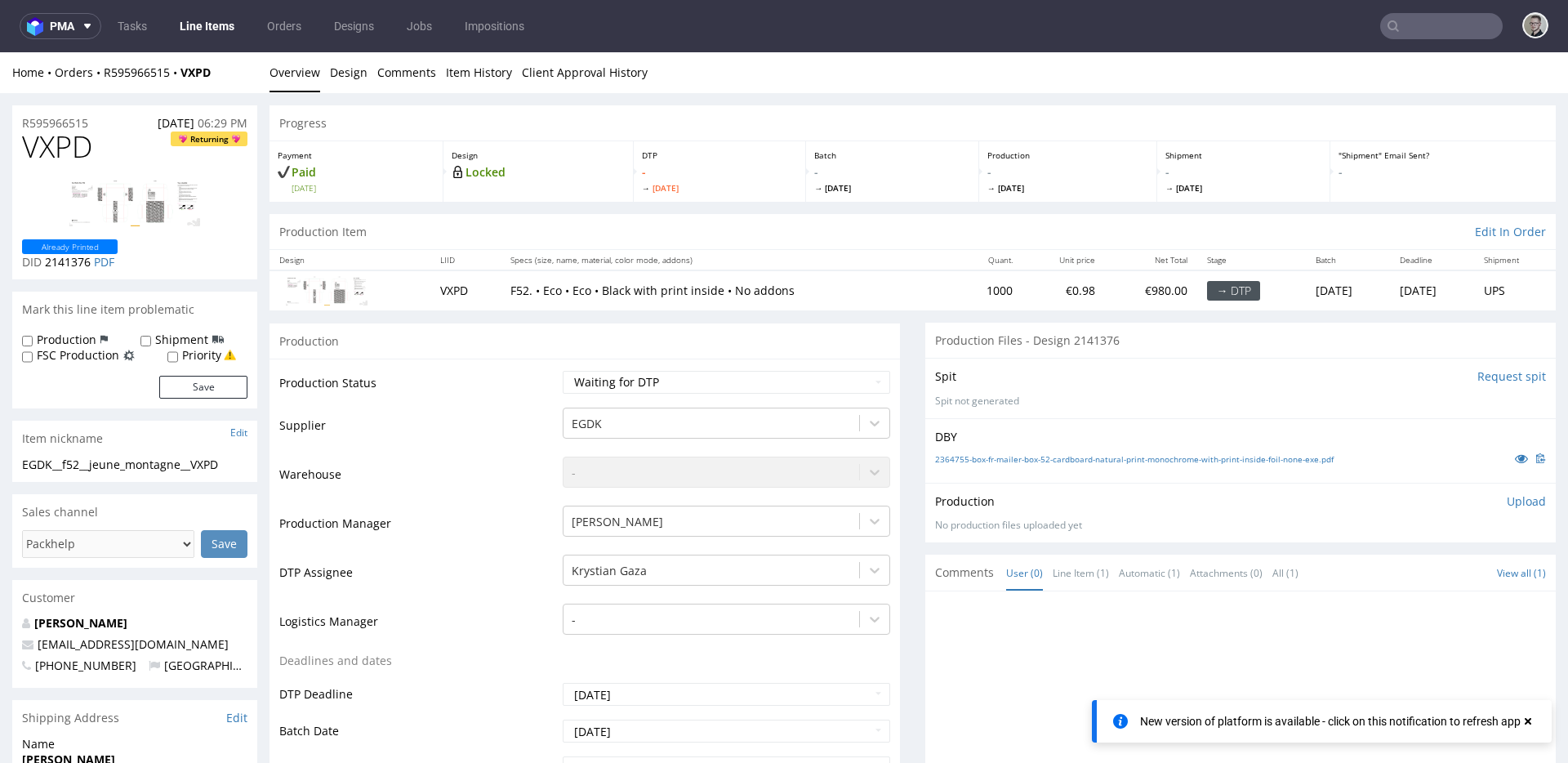
click at [885, 419] on div "Production Status Waiting for Artwork Waiting for Diecut Waiting for Mockup Wai…" at bounding box center [584, 725] width 630 height 733
click at [857, 390] on select "Waiting for Artwork Waiting for Diecut Waiting for Mockup Waiting for DTP Waiti…" at bounding box center [727, 382] width 327 height 23
select select "dtp_in_process"
click at [563, 371] on select "Waiting for Artwork Waiting for Diecut Waiting for Mockup Waiting for DTP Waiti…" at bounding box center [727, 382] width 327 height 23
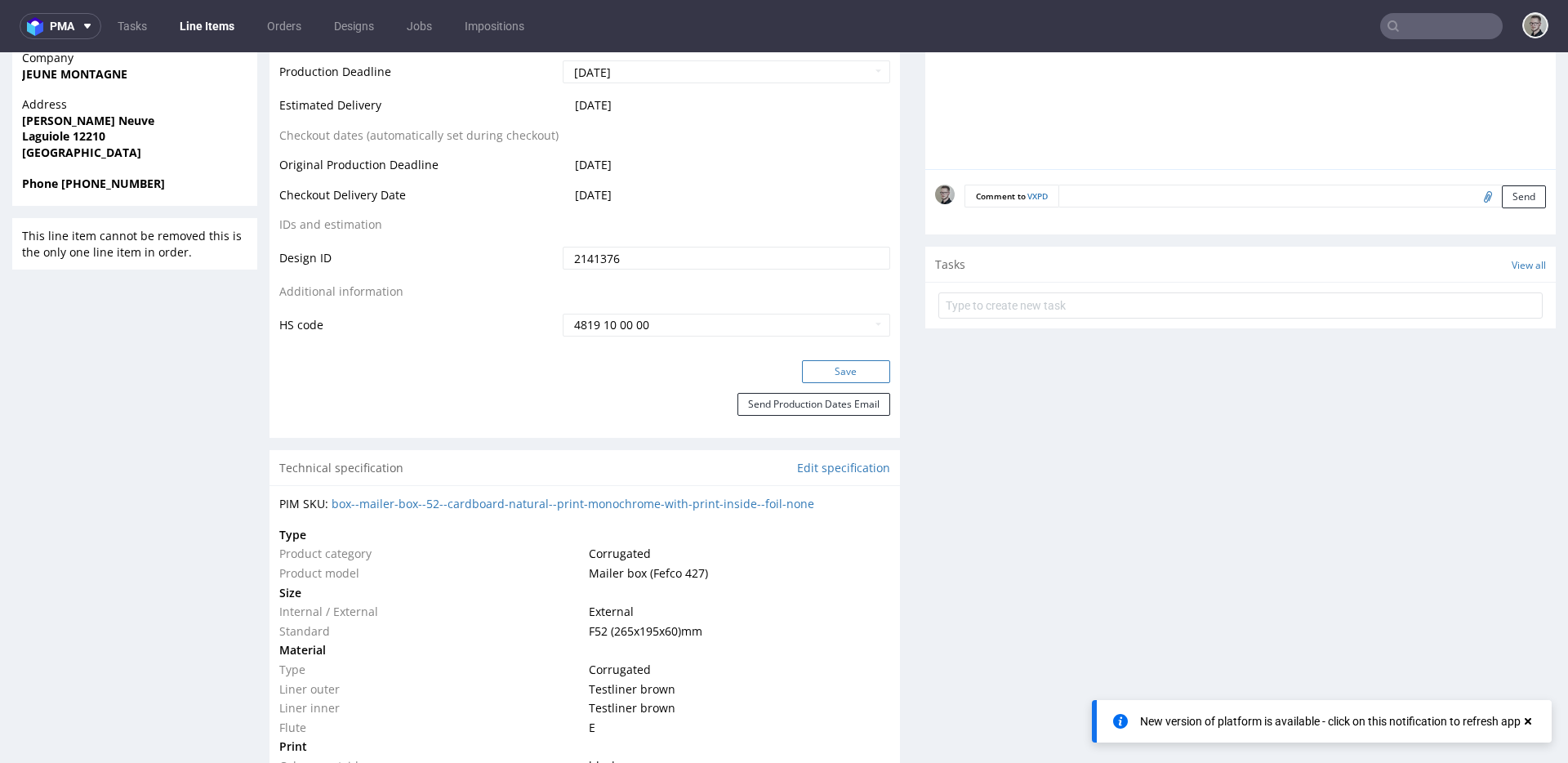
click at [818, 379] on button "Save" at bounding box center [846, 371] width 88 height 23
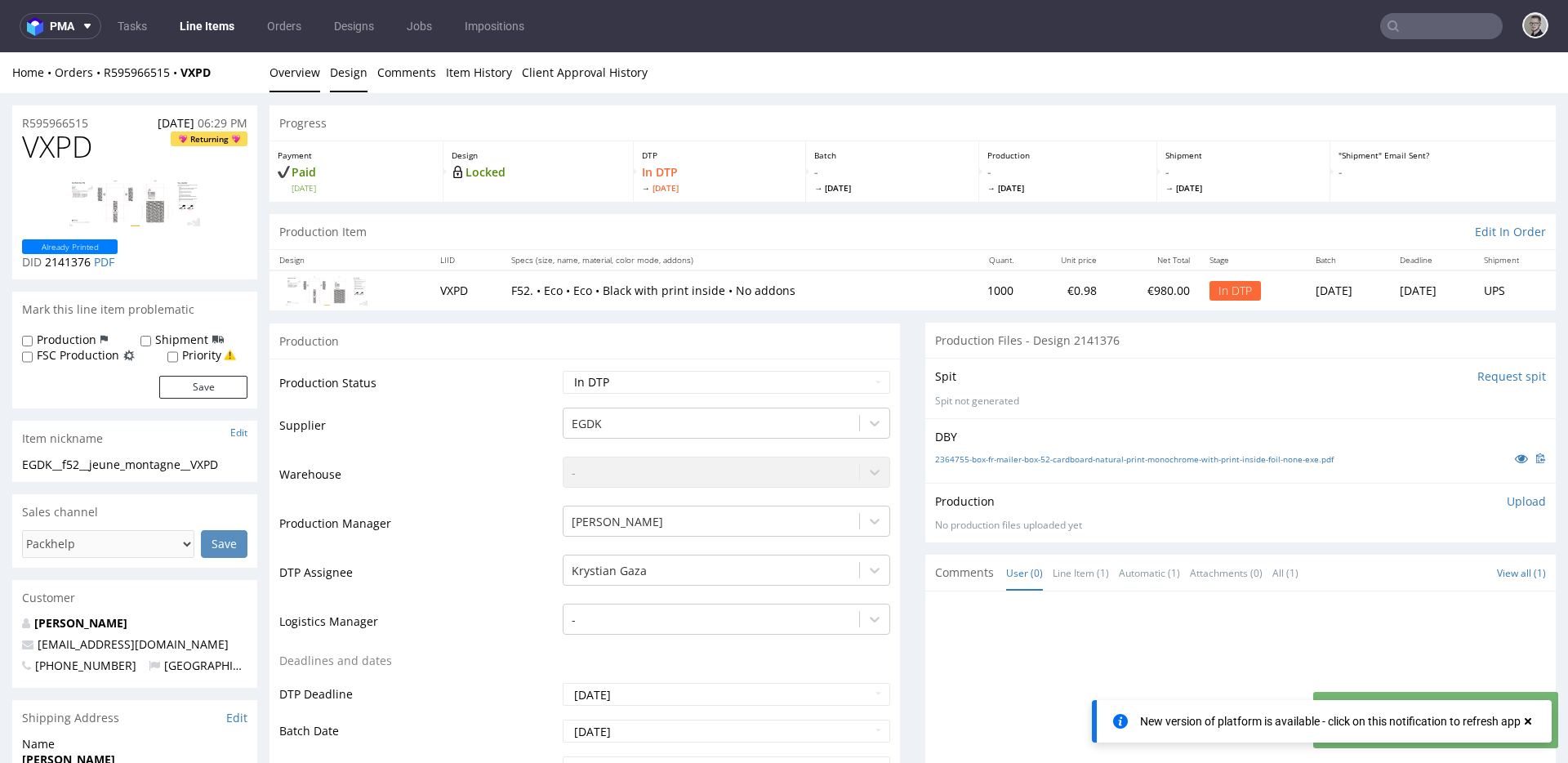
drag, startPoint x: 332, startPoint y: 103, endPoint x: 338, endPoint y: 62, distance: 41.4
click at [344, 84] on link "Design" at bounding box center [348, 72] width 37 height 40
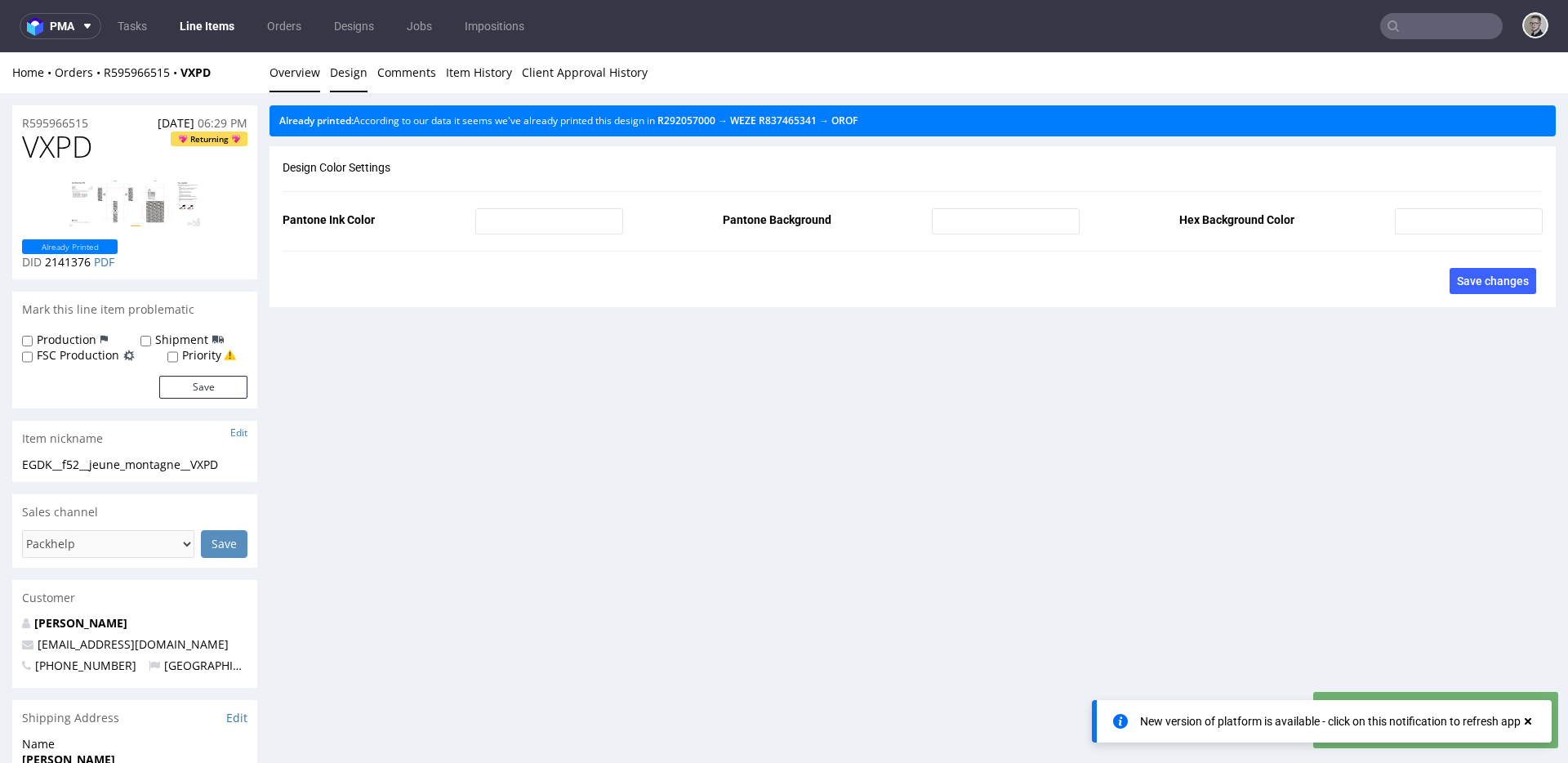
click at [297, 69] on link "Overview" at bounding box center [295, 72] width 51 height 40
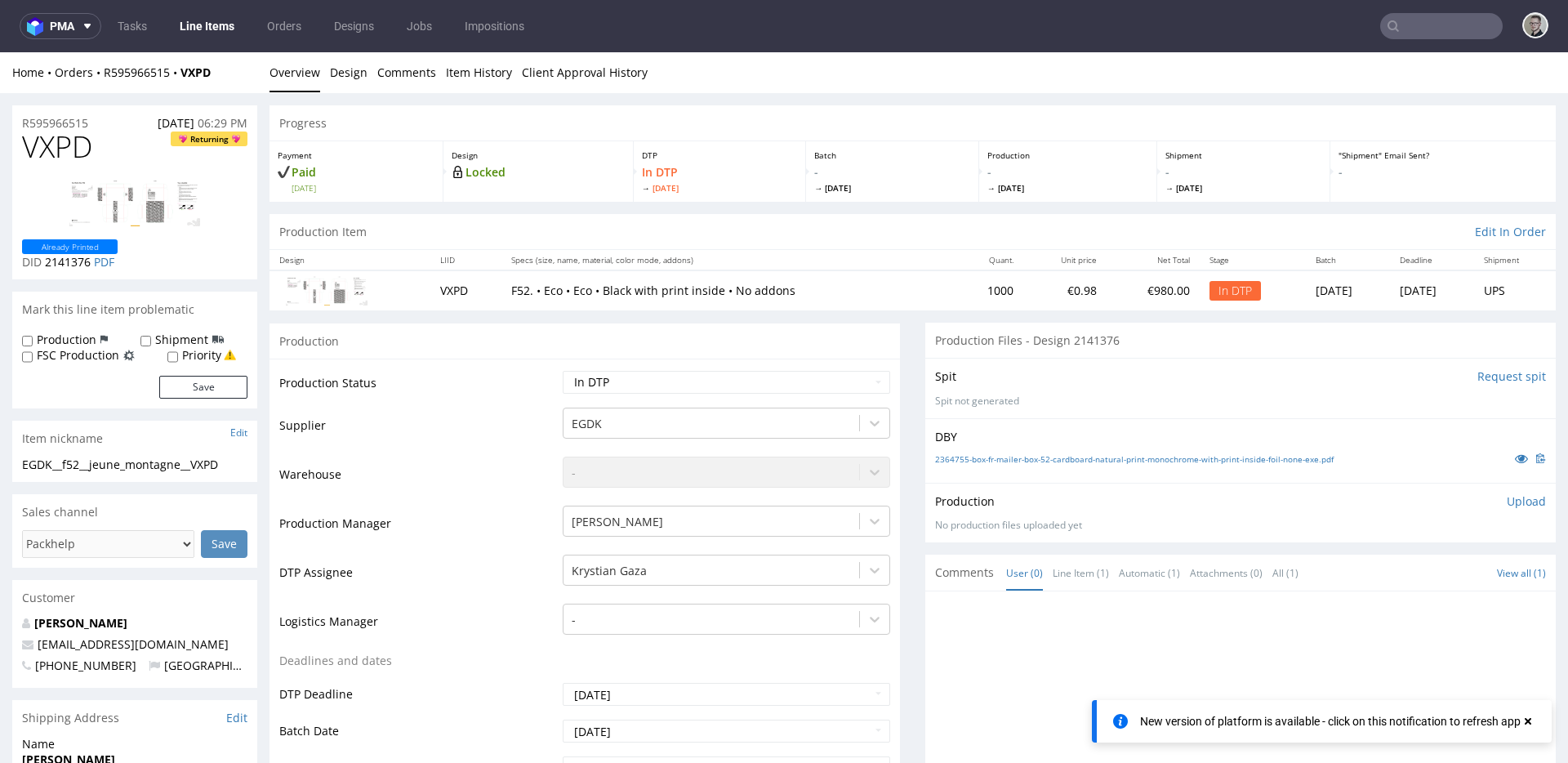
click at [212, 458] on div "EGDK__f52__jeune_montagne__VXPD" at bounding box center [135, 465] width 226 height 16
click at [213, 459] on div "EGDK__f52__jeune_montagne__VXPD" at bounding box center [135, 465] width 226 height 16
copy div "EGDK__f52__jeune_montagne__VXPD"
drag, startPoint x: 97, startPoint y: 118, endPoint x: 0, endPoint y: 95, distance: 99.7
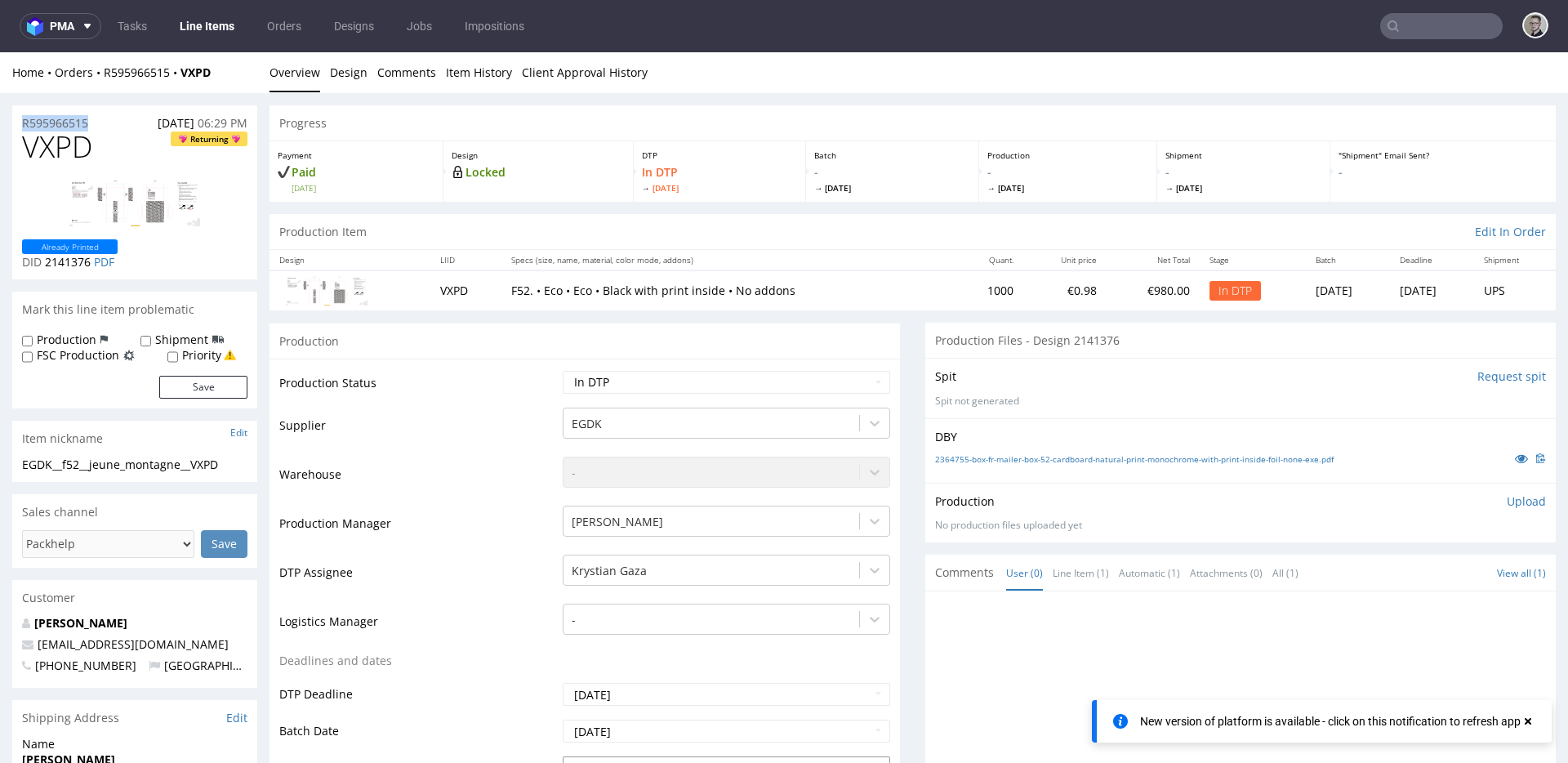
copy p "R595966515"
click at [1513, 507] on p "Upload" at bounding box center [1525, 501] width 39 height 16
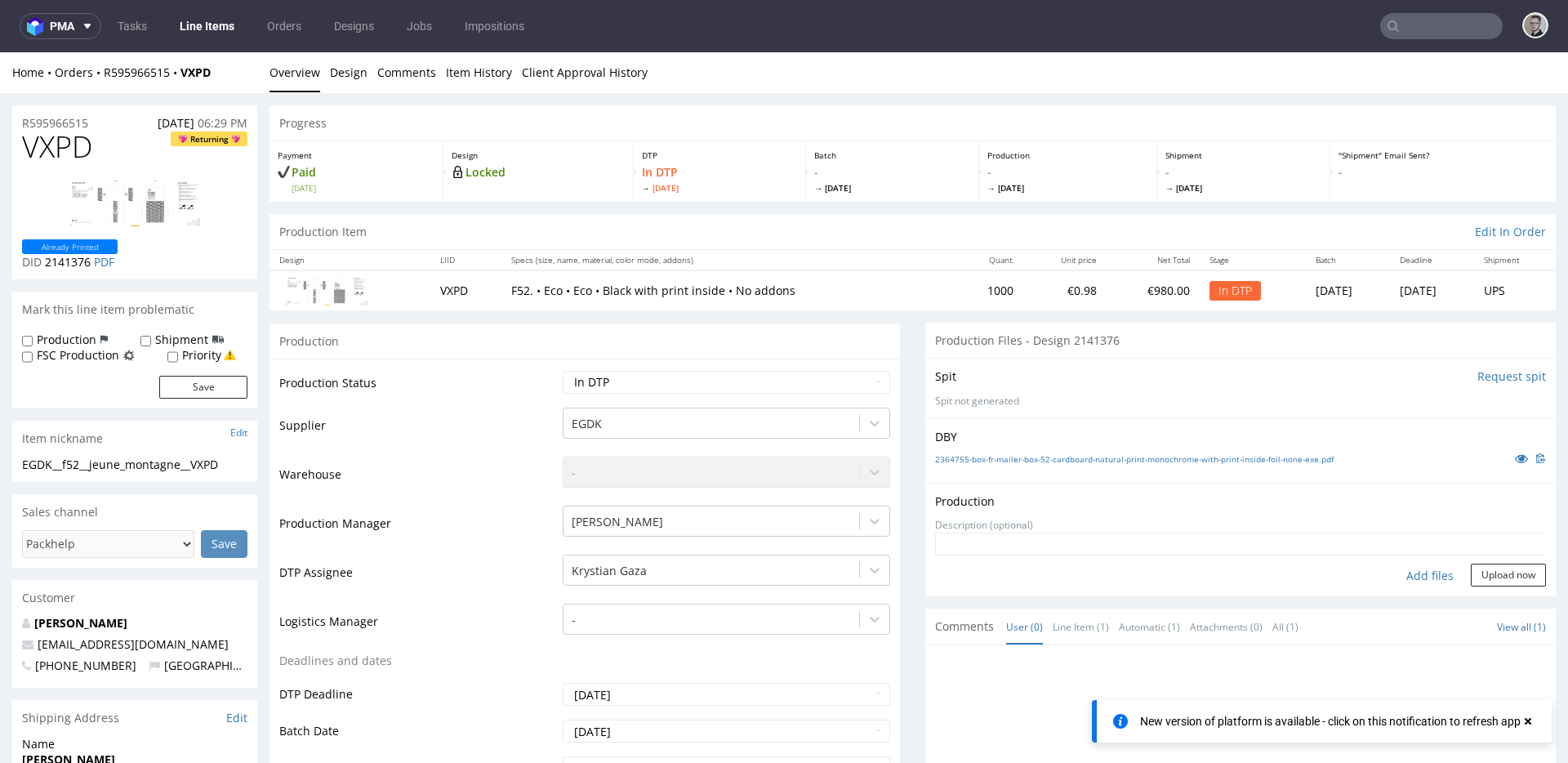
click at [1419, 575] on div "Add files" at bounding box center [1430, 575] width 82 height 25
type input "C:\fakepath\EGDK__f52__jeune_montagne__VXPD__d2141376__oR595966515__6__outside.…"
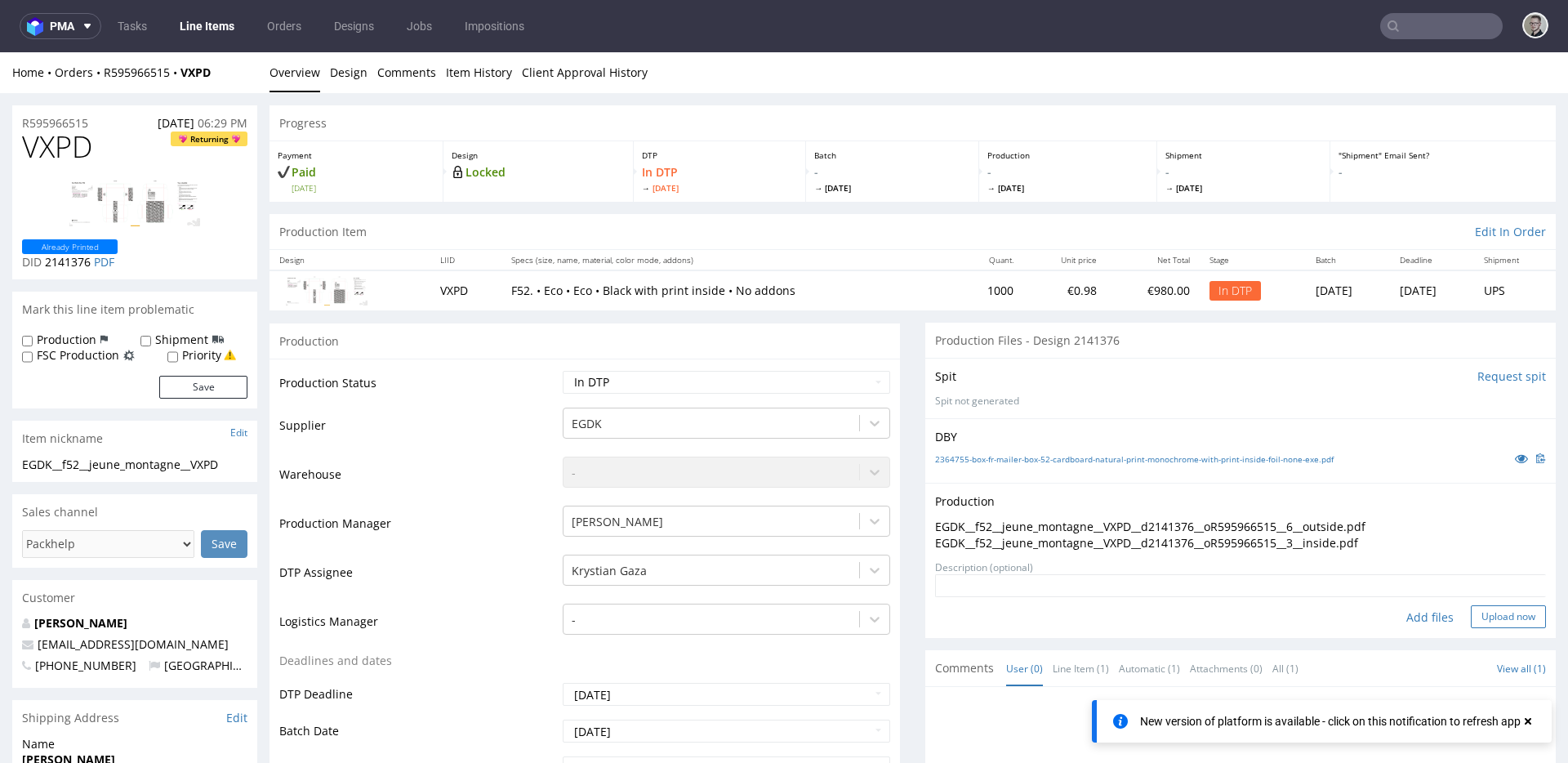
click at [1476, 619] on button "Upload now" at bounding box center [1508, 616] width 75 height 23
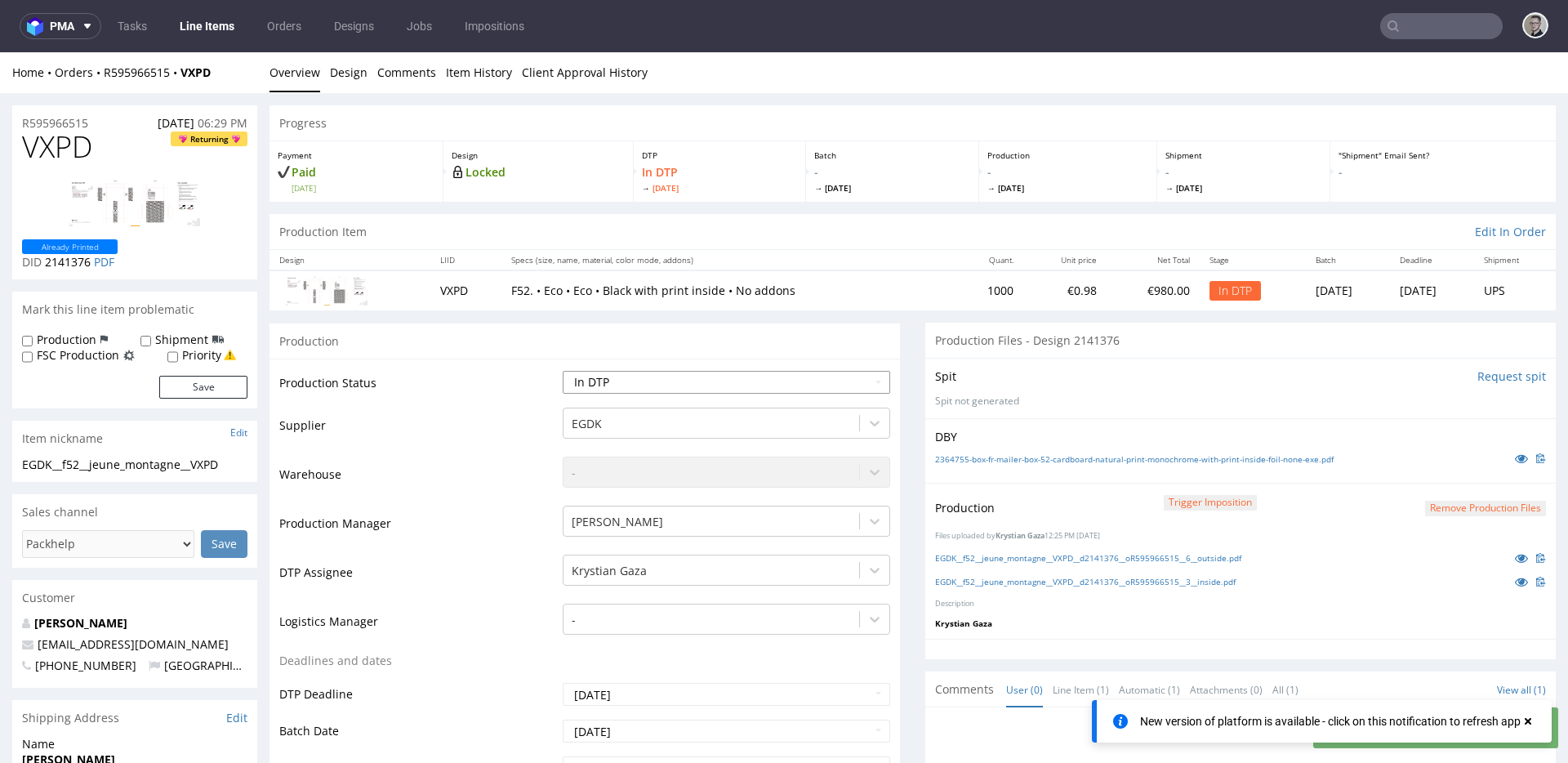
click at [815, 386] on select "Waiting for Artwork Waiting for Diecut Waiting for Mockup Waiting for DTP Waiti…" at bounding box center [727, 382] width 327 height 23
select select "dtp_production_ready"
click at [563, 371] on select "Waiting for Artwork Waiting for Diecut Waiting for Mockup Waiting for DTP Waiti…" at bounding box center [727, 382] width 327 height 23
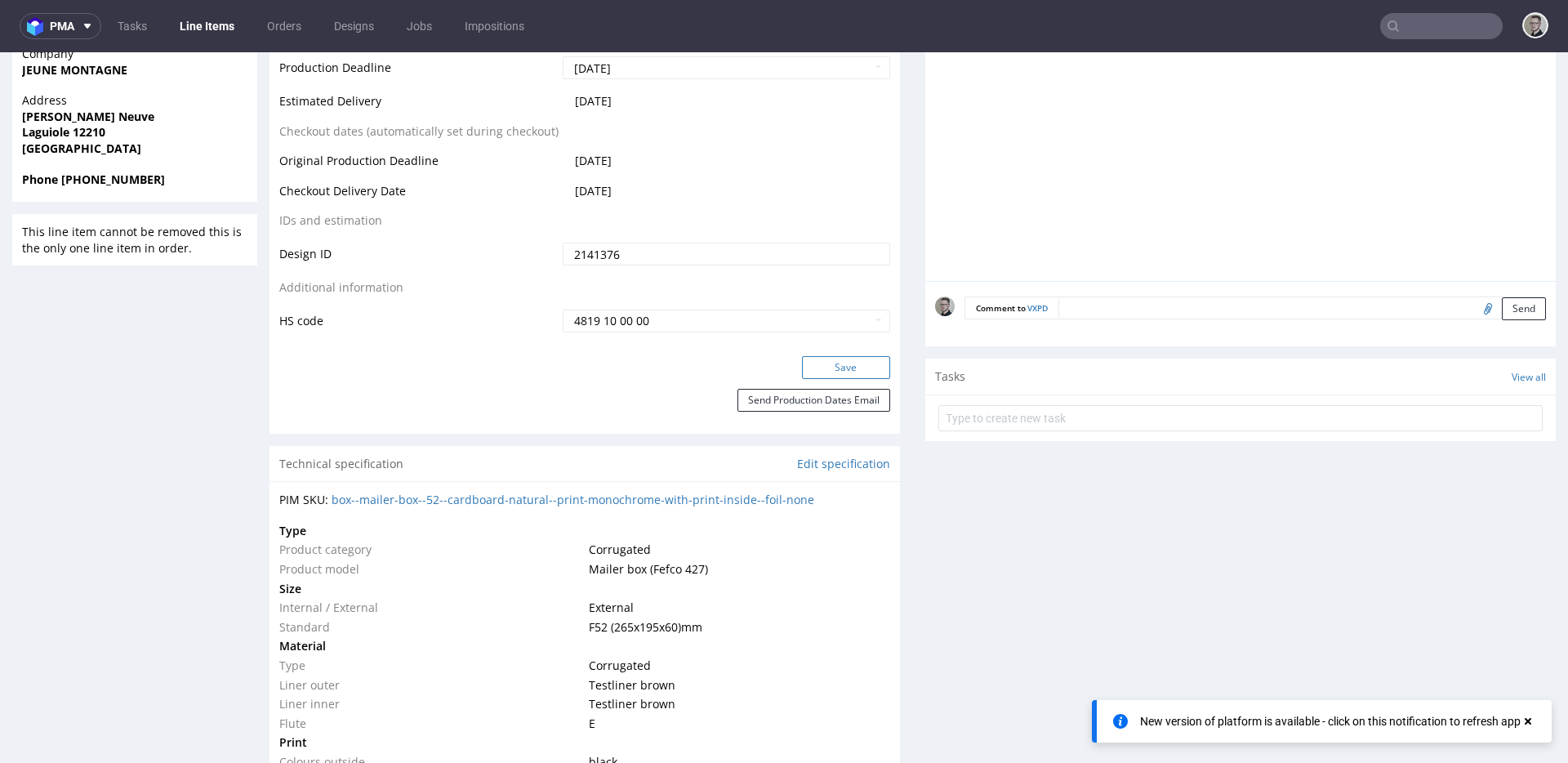
click at [827, 356] on button "Save" at bounding box center [846, 366] width 88 height 23
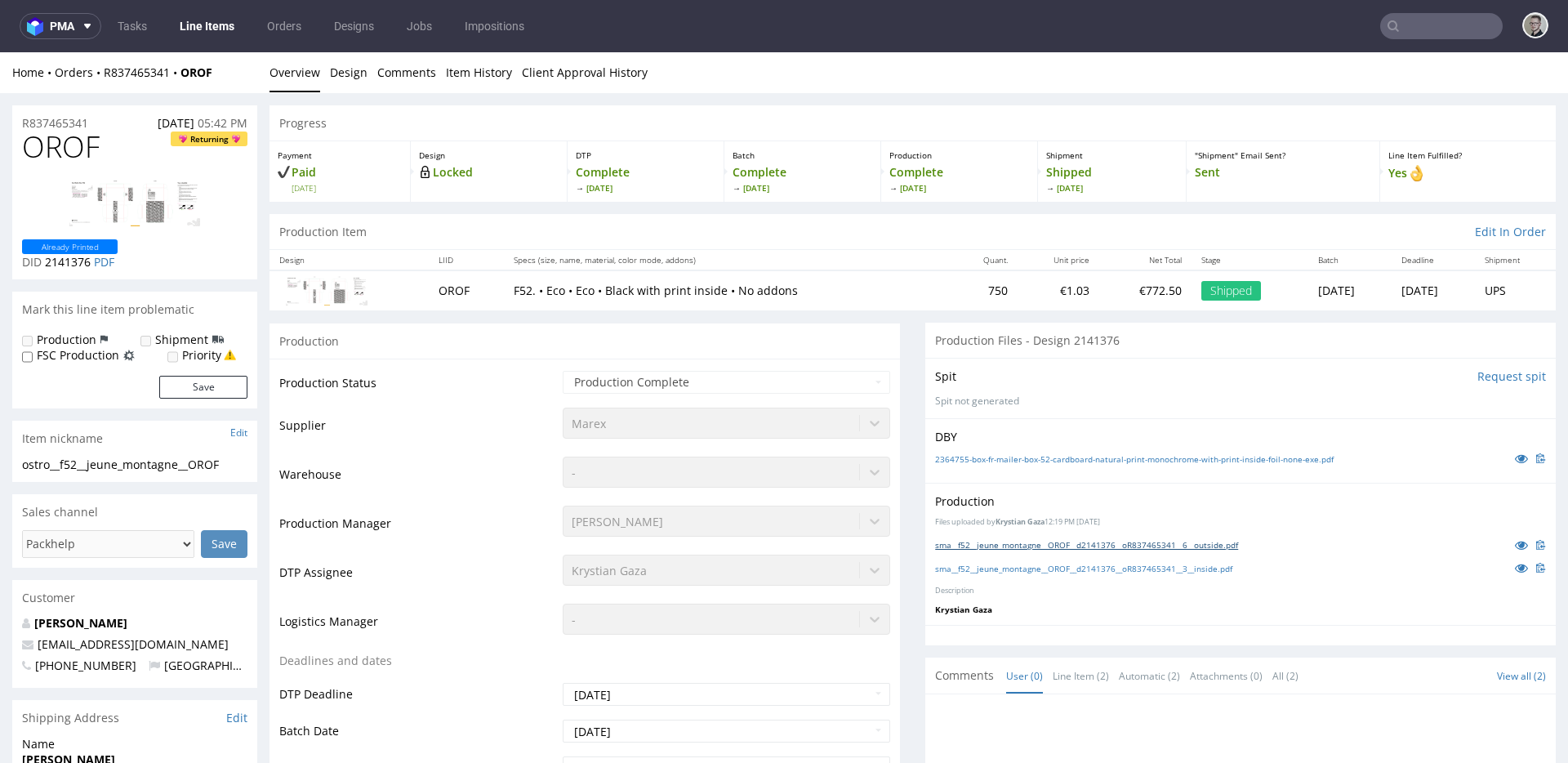
click at [1086, 542] on link "sma__f52__jeune_montagne__OROF__d2141376__oR837465341__6__outside.pdf" at bounding box center [1086, 545] width 303 height 12
click at [1086, 573] on div "sma__f52__jeune_montagne__OROF__d2141376__oR837465341__3__inside.pdf" at bounding box center [1241, 567] width 611 height 18
click at [1089, 567] on link "sma__f52__jeune_montagne__OROF__d2141376__oR837465341__3__inside.pdf" at bounding box center [1083, 568] width 297 height 12
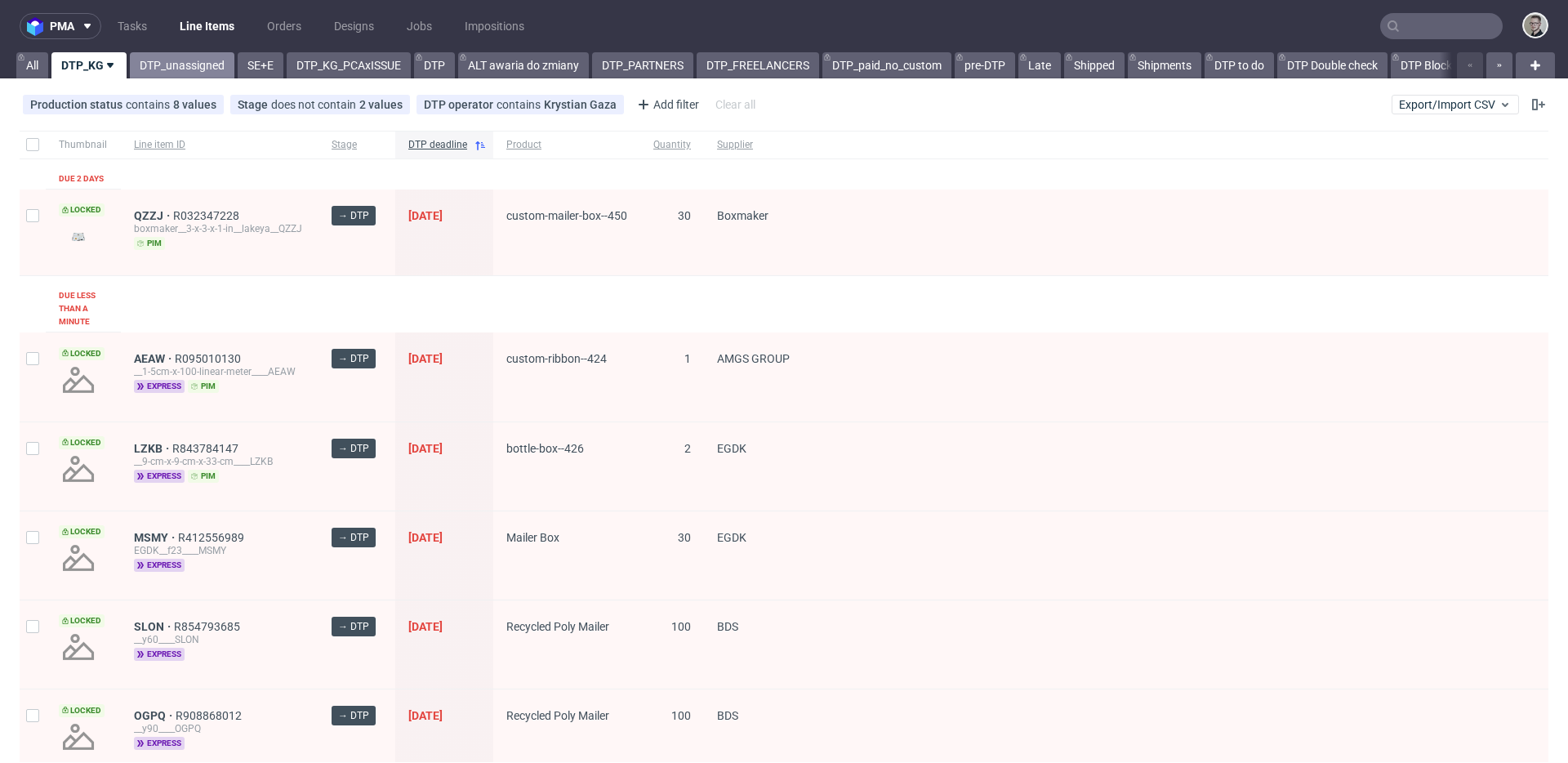
click at [161, 58] on link "DTP_unassigned" at bounding box center [182, 65] width 105 height 26
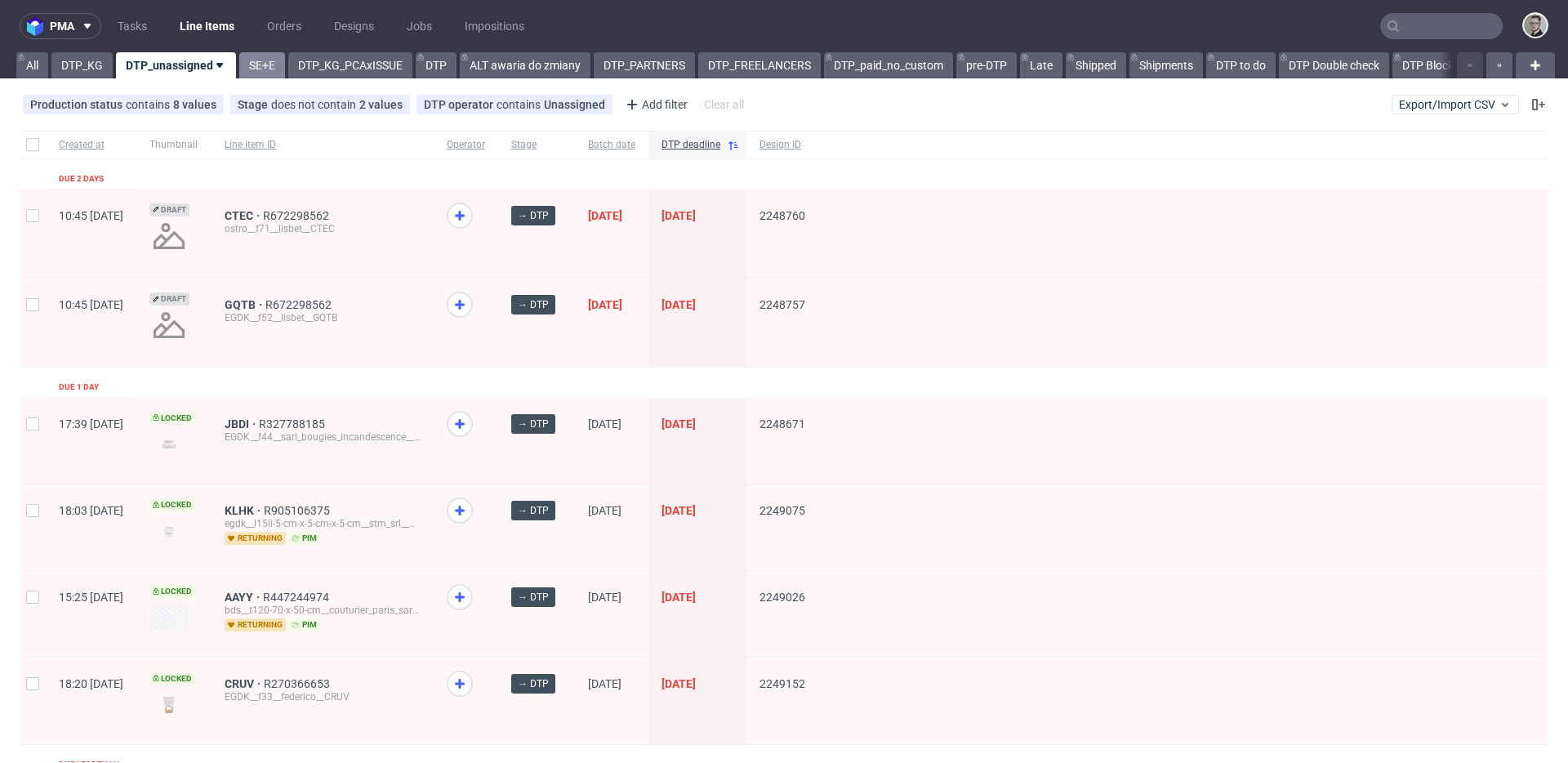
click at [254, 60] on link "SE+E" at bounding box center [262, 65] width 45 height 26
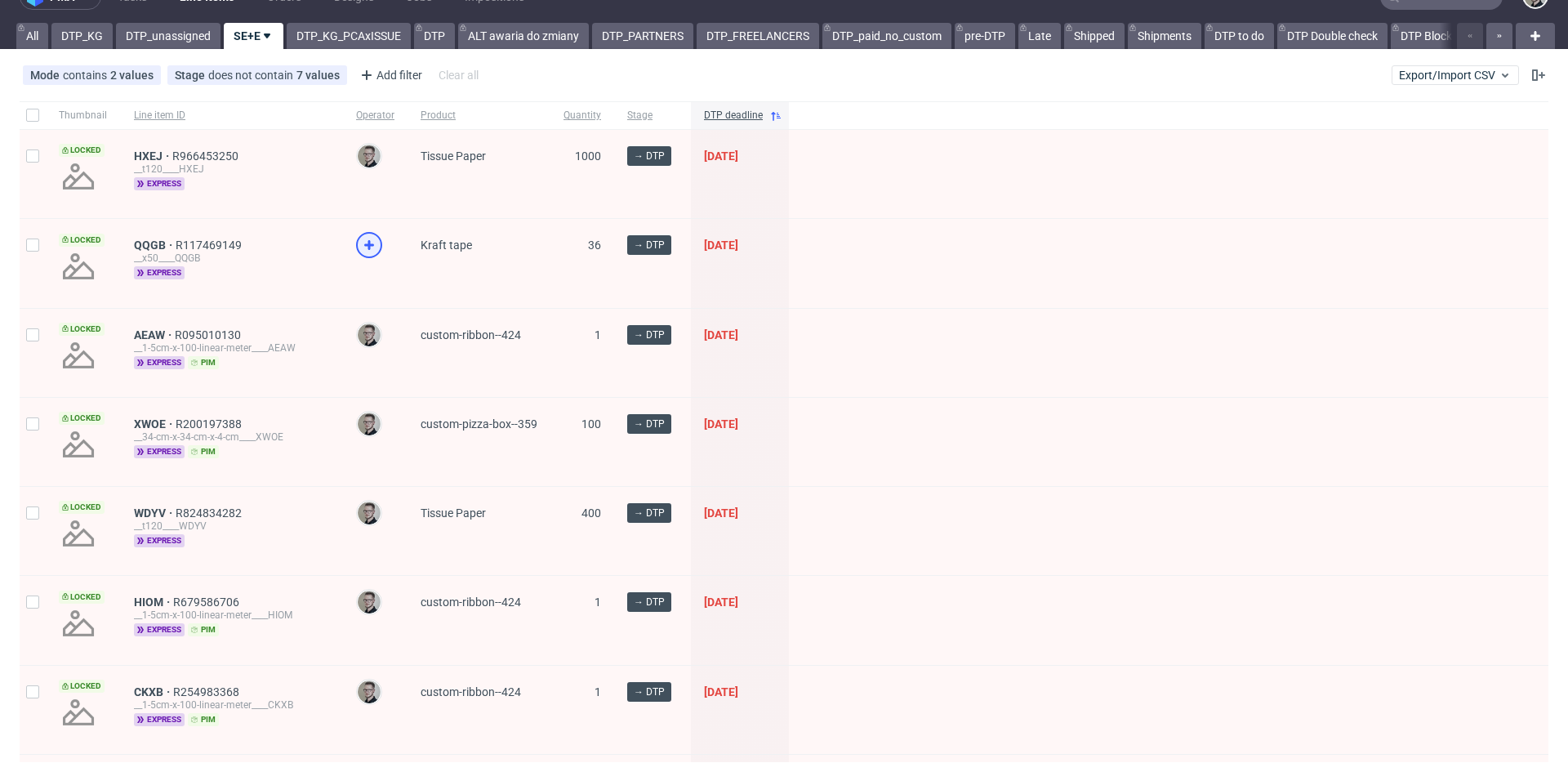
click at [378, 240] on div at bounding box center [368, 245] width 26 height 26
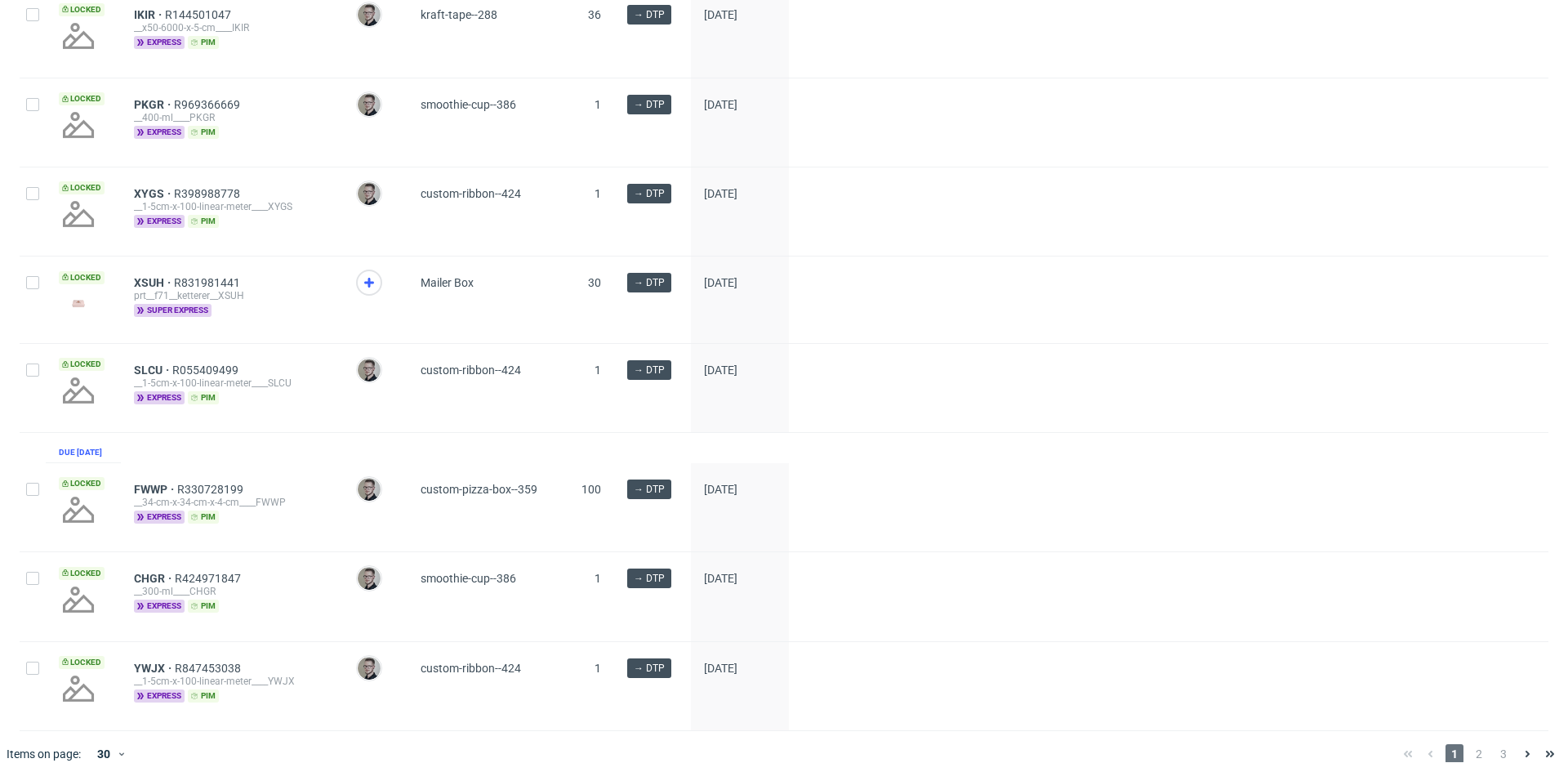
scroll to position [2204, 0]
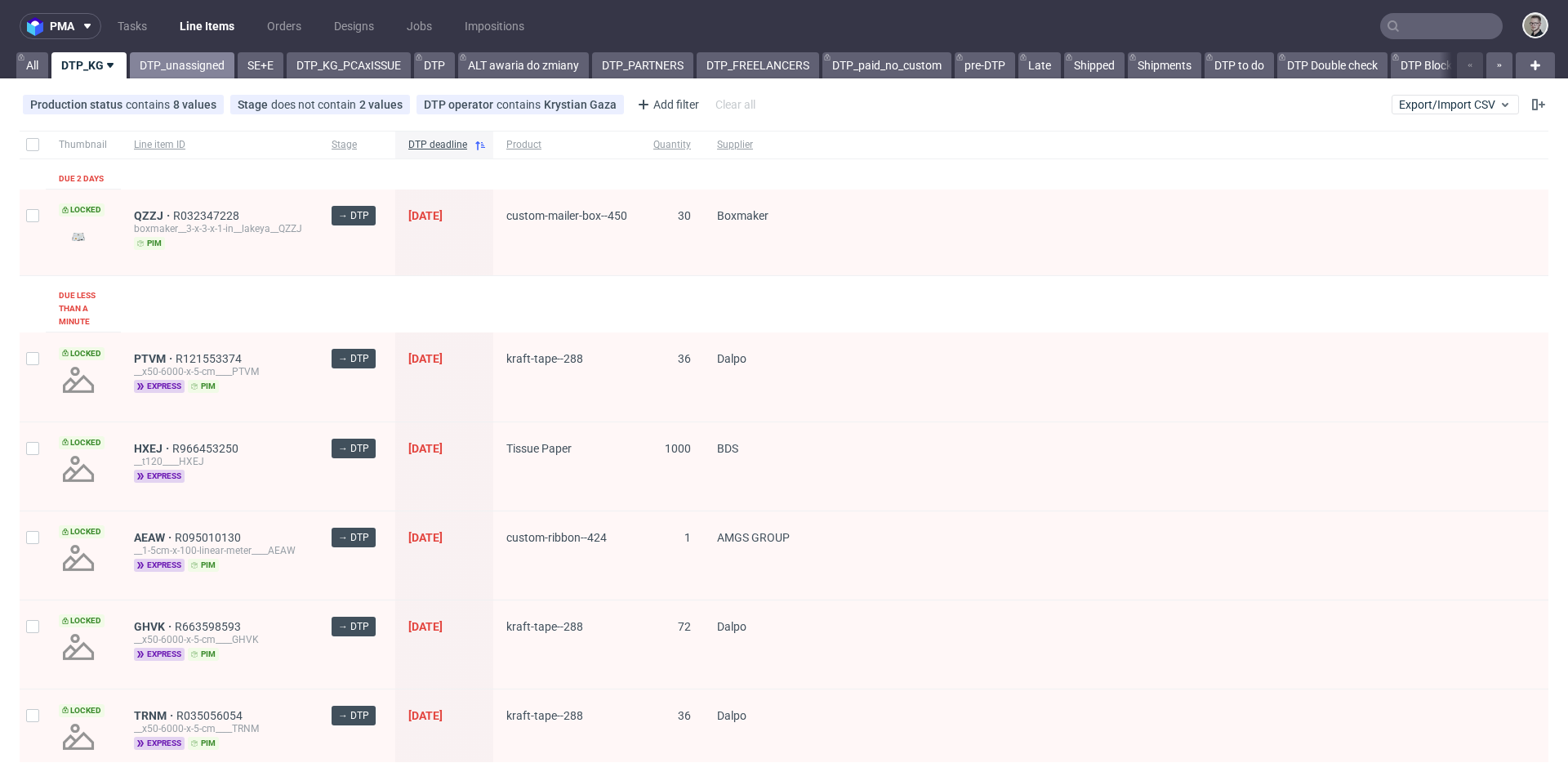
click at [189, 72] on link "DTP_unassigned" at bounding box center [182, 65] width 105 height 26
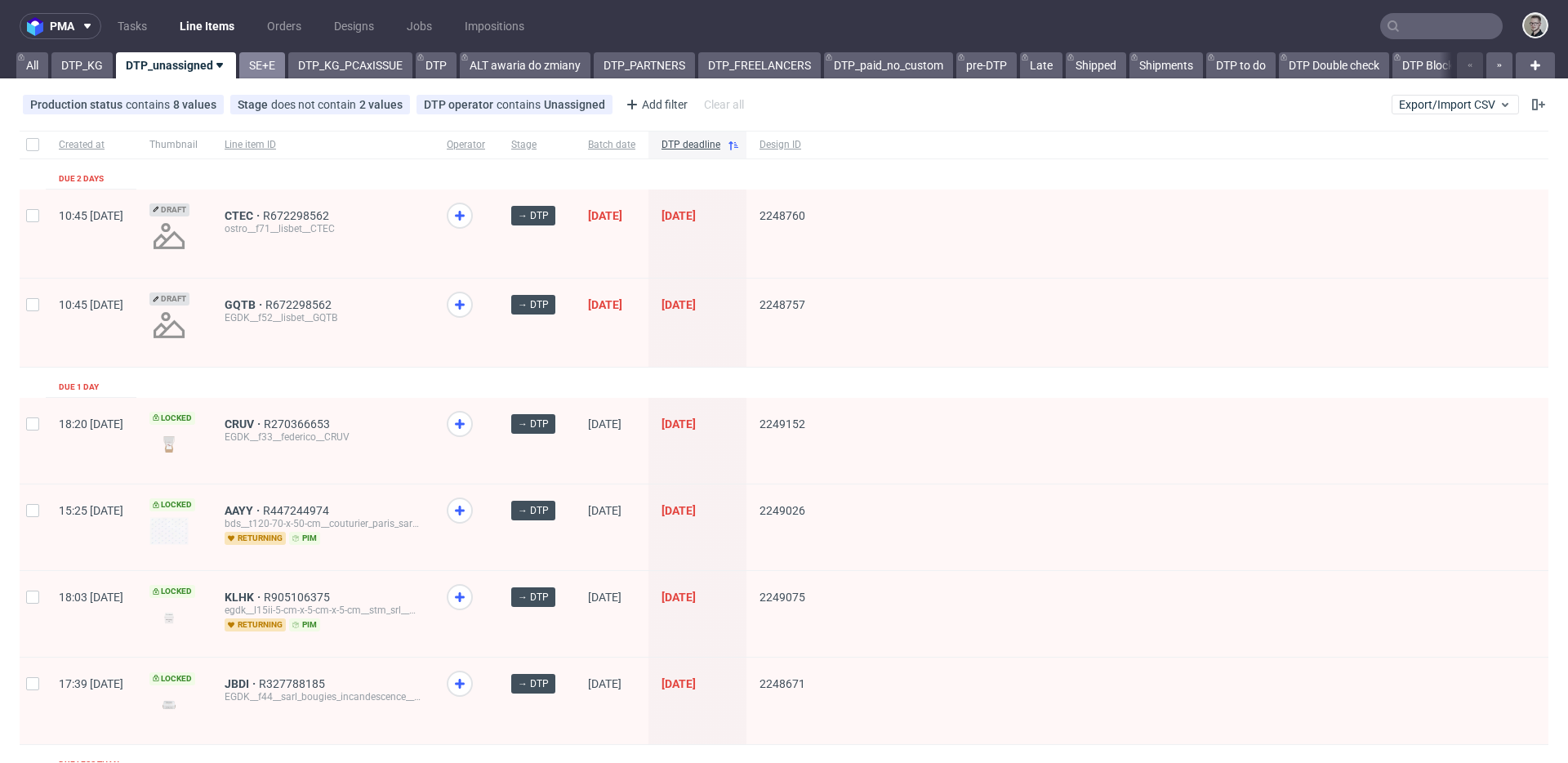
click at [260, 60] on link "SE+E" at bounding box center [262, 65] width 45 height 26
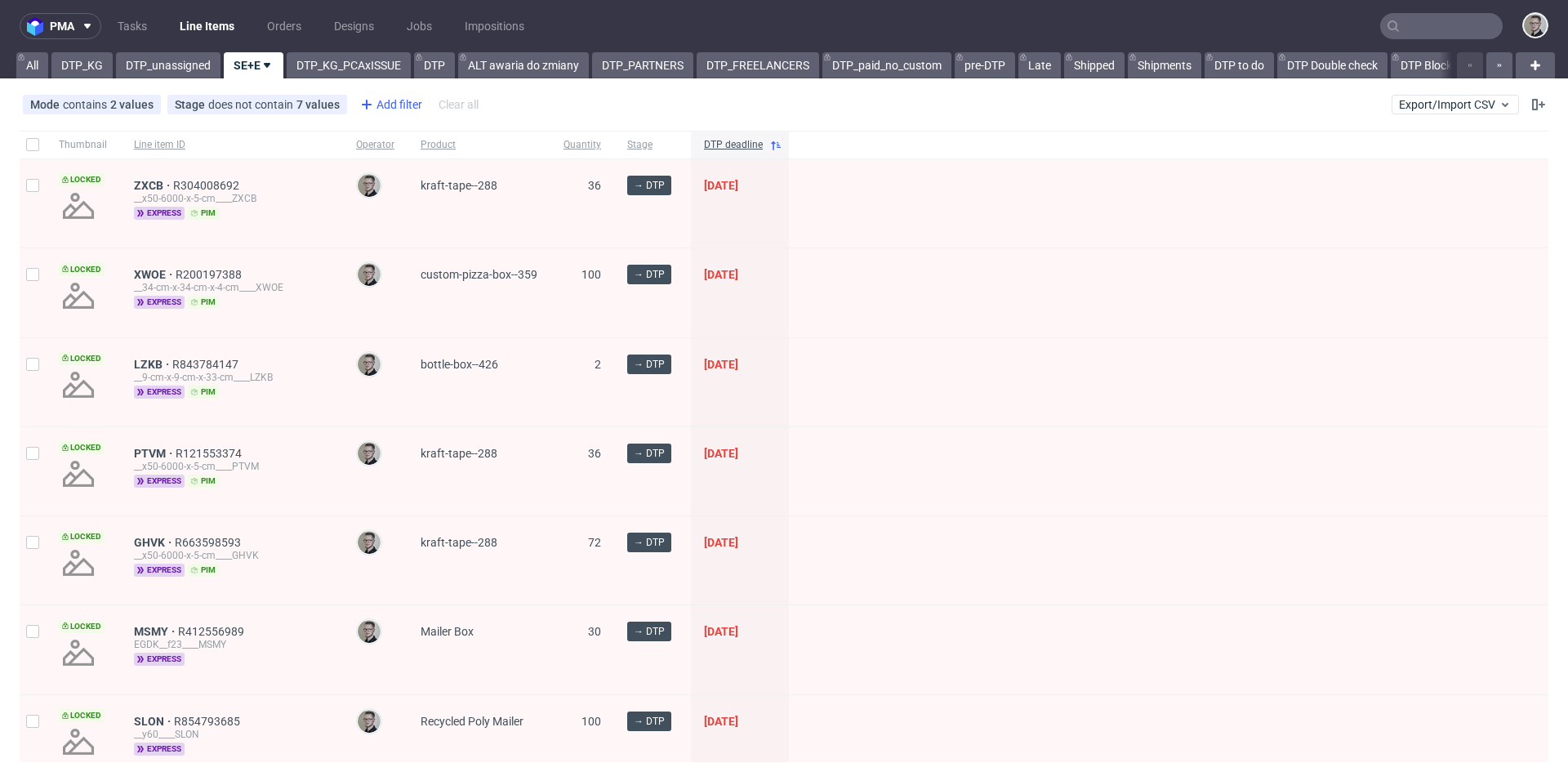
click at [384, 99] on div "Add filter" at bounding box center [389, 105] width 72 height 26
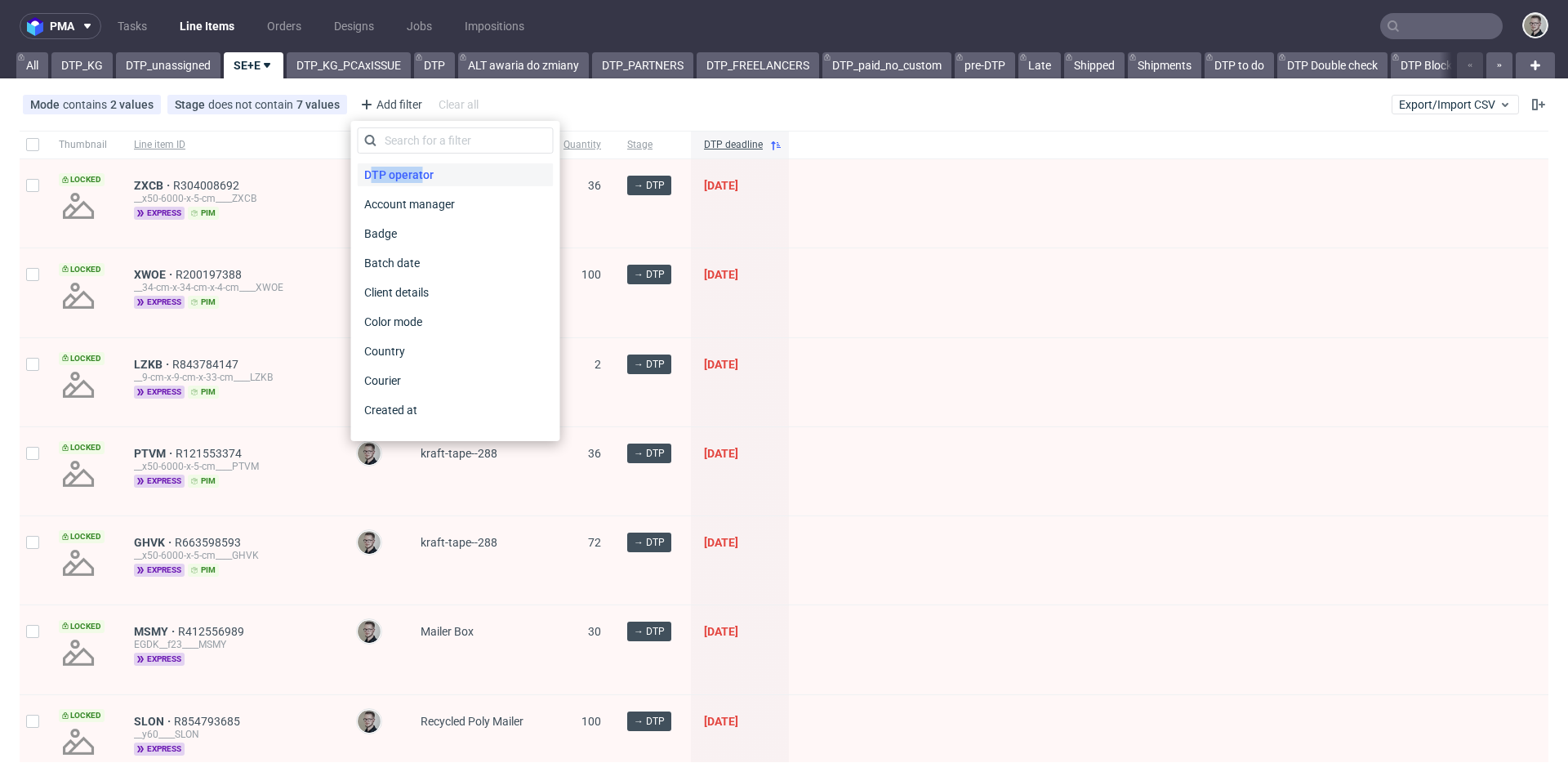
click at [414, 166] on span "DTP operator" at bounding box center [398, 175] width 83 height 23
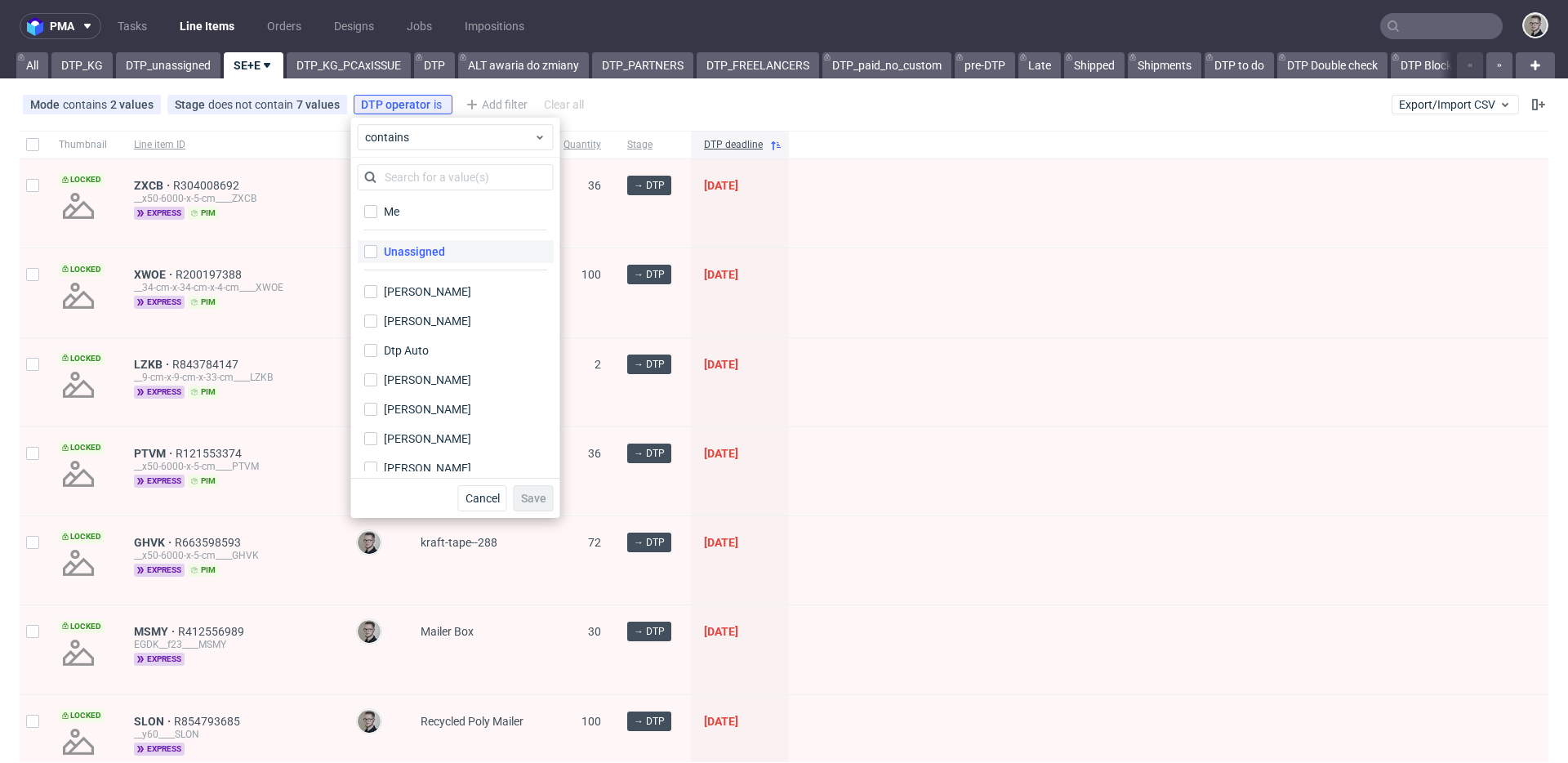
click at [433, 245] on div "Unassigned" at bounding box center [414, 252] width 61 height 16
click at [377, 245] on input "Unassigned" at bounding box center [370, 251] width 13 height 13
checkbox input "true"
click at [544, 492] on span "Save" at bounding box center [534, 497] width 25 height 12
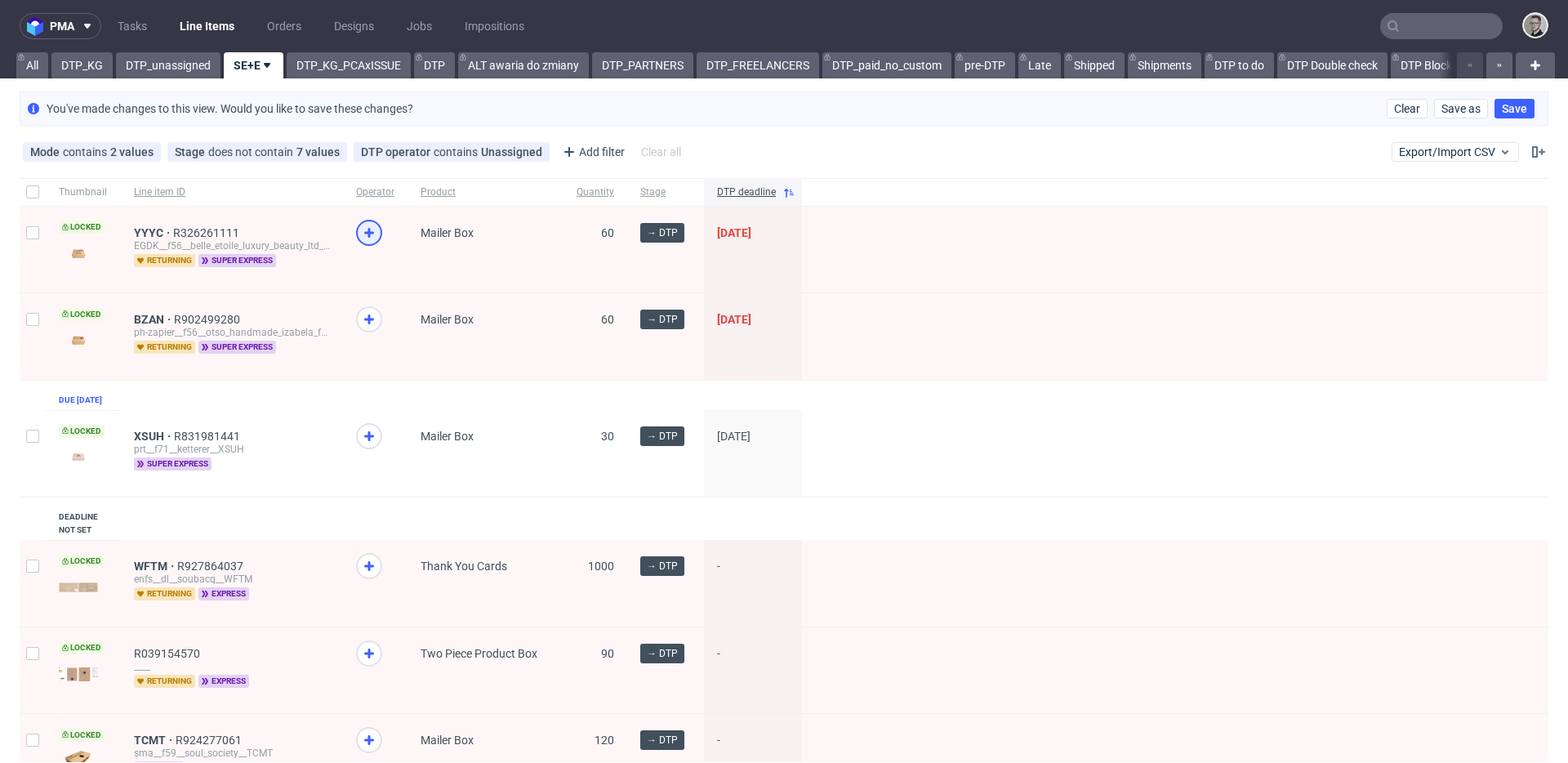
click at [372, 236] on icon at bounding box center [369, 233] width 20 height 20
click at [368, 318] on use at bounding box center [368, 319] width 10 height 10
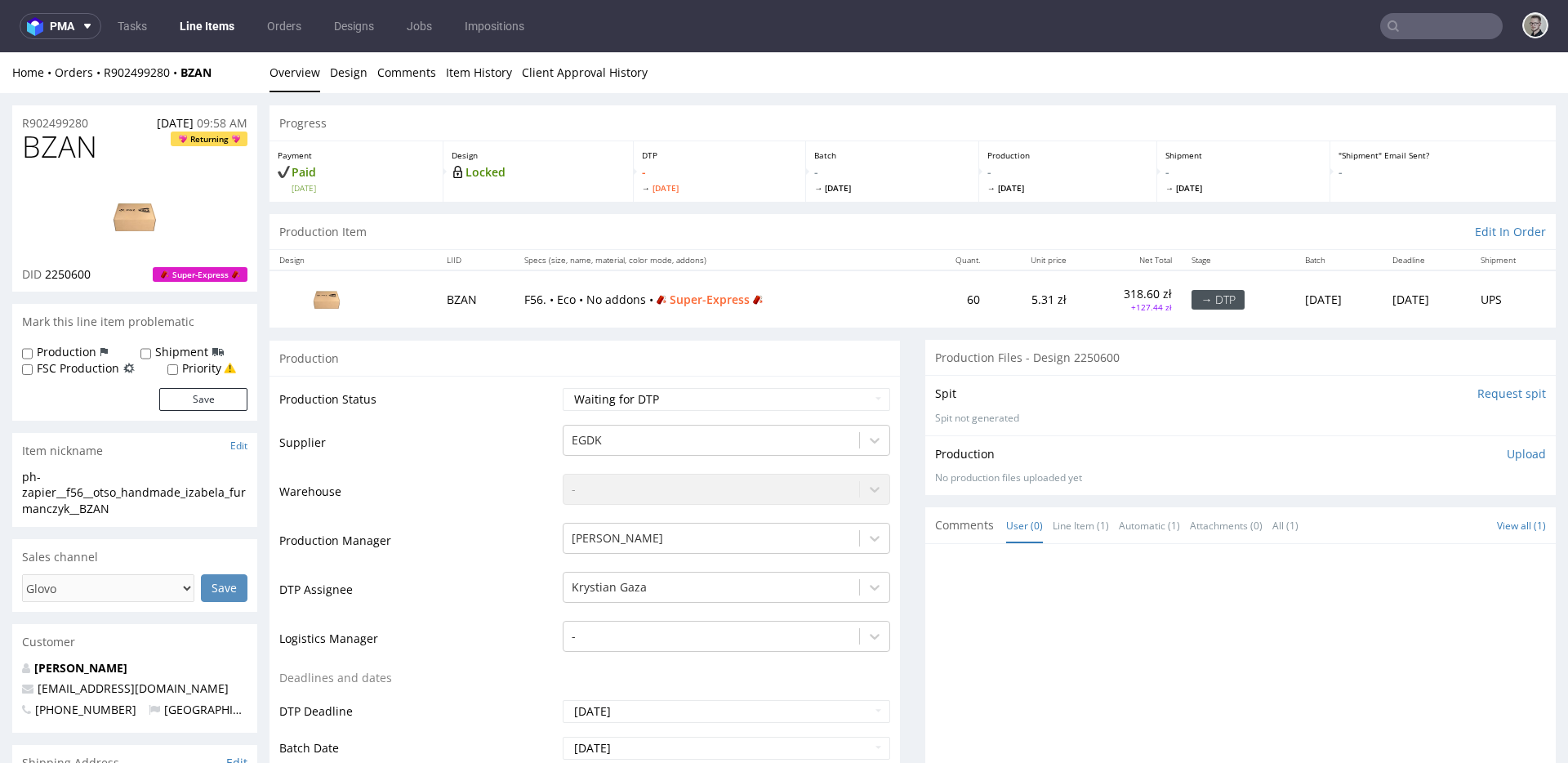
click at [1477, 388] on input "Request spit" at bounding box center [1511, 394] width 68 height 16
click at [356, 75] on link "Design" at bounding box center [348, 72] width 37 height 40
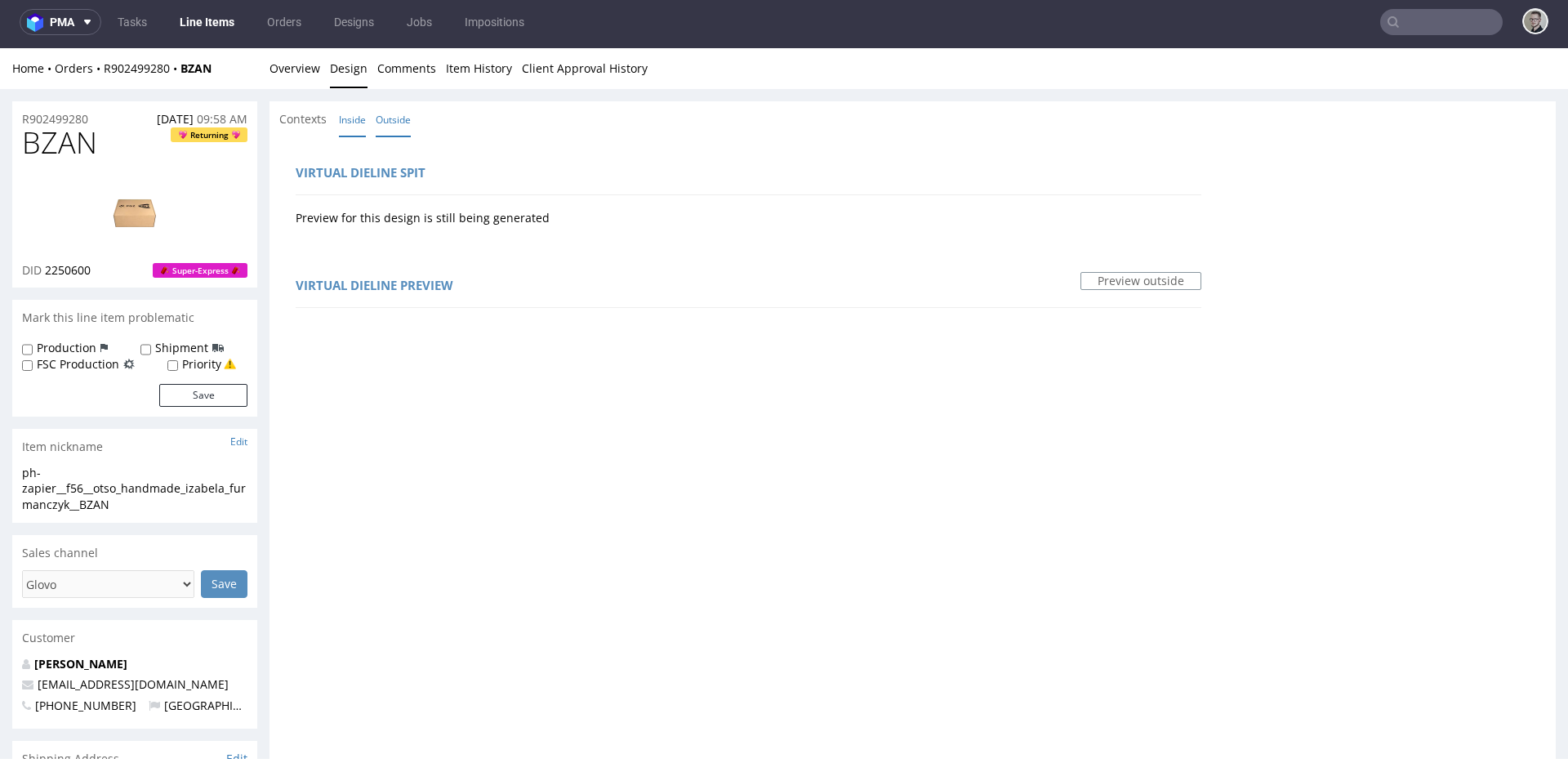
click at [365, 112] on link "Inside" at bounding box center [353, 119] width 27 height 35
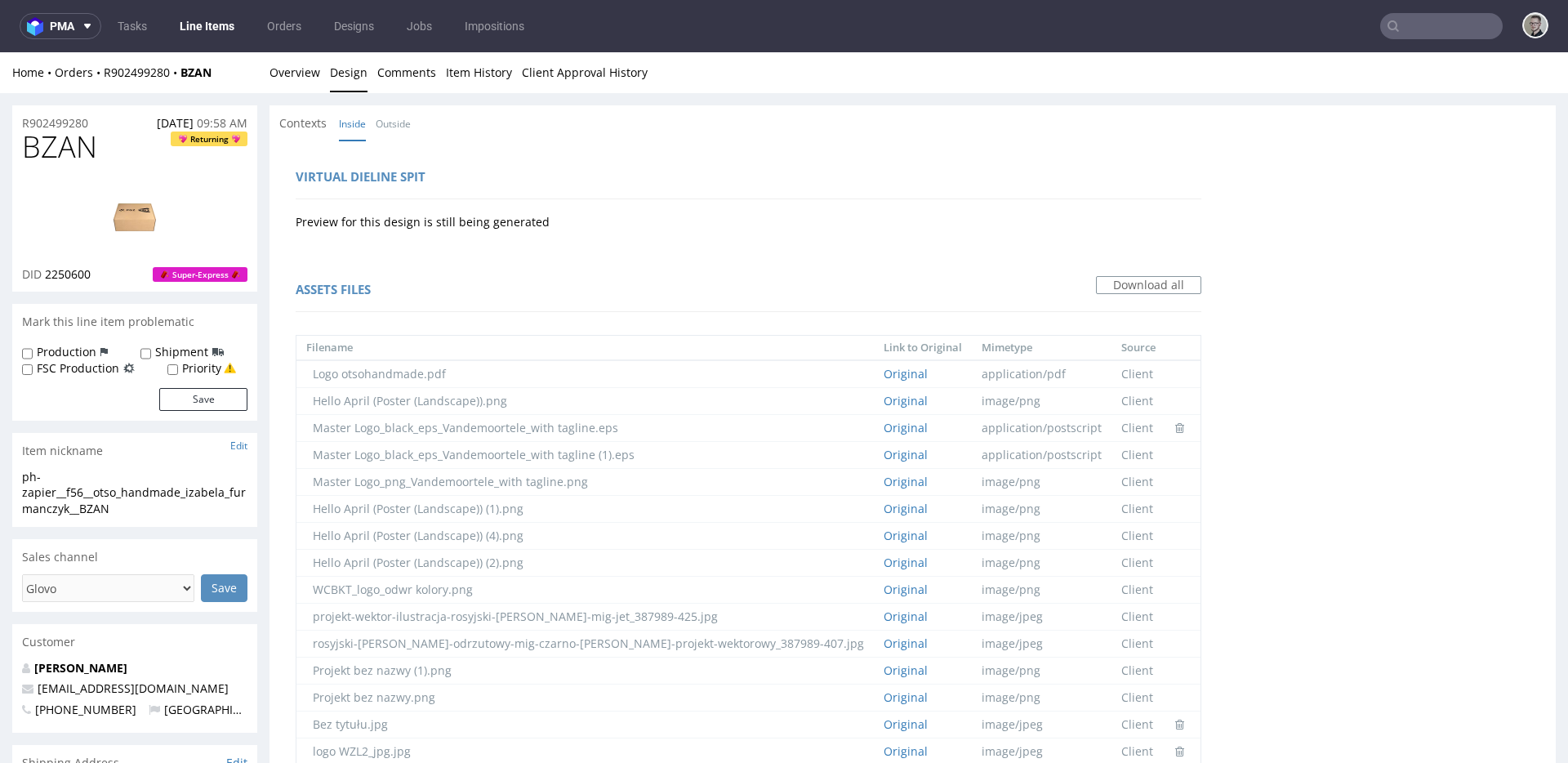
click at [319, 85] on div "Home Orders R902499280 BZAN Overview Design Comments Item History Client Approv…" at bounding box center [784, 72] width 1568 height 41
click at [292, 73] on link "Overview" at bounding box center [295, 72] width 51 height 40
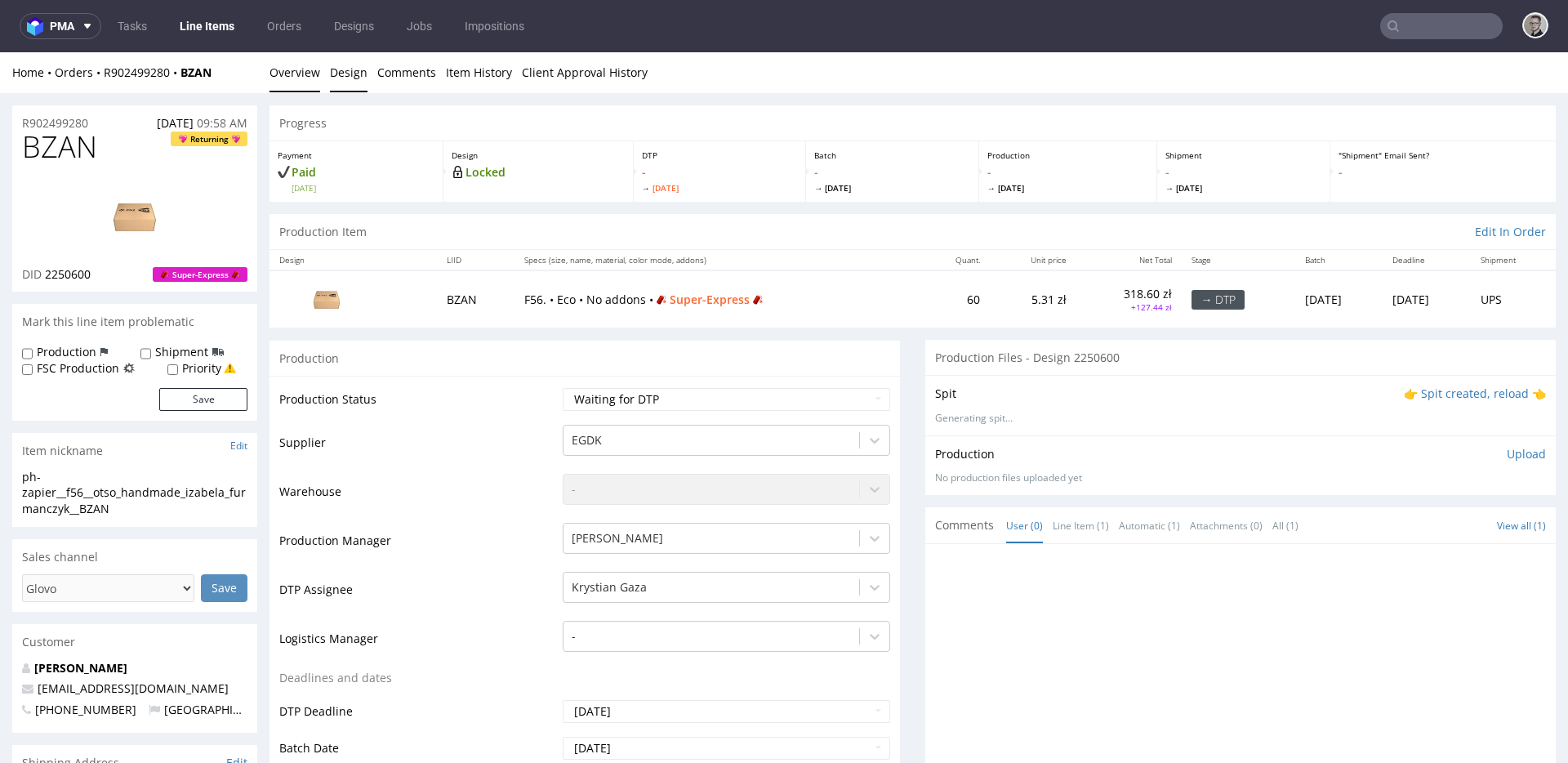
click at [331, 79] on link "Design" at bounding box center [348, 72] width 37 height 40
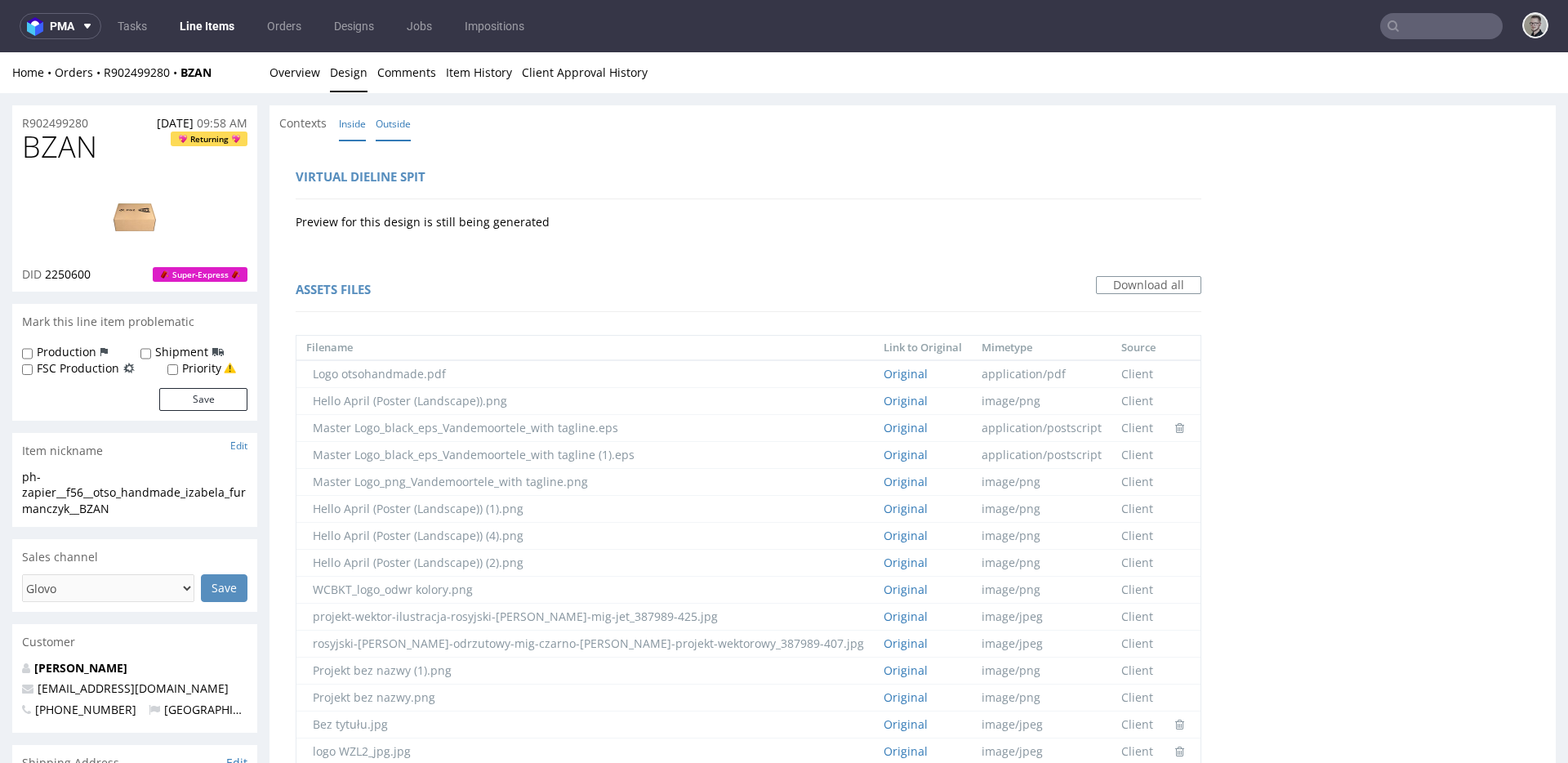
drag, startPoint x: 398, startPoint y: 128, endPoint x: 406, endPoint y: 138, distance: 12.8
click at [398, 128] on link "Outside" at bounding box center [393, 124] width 35 height 35
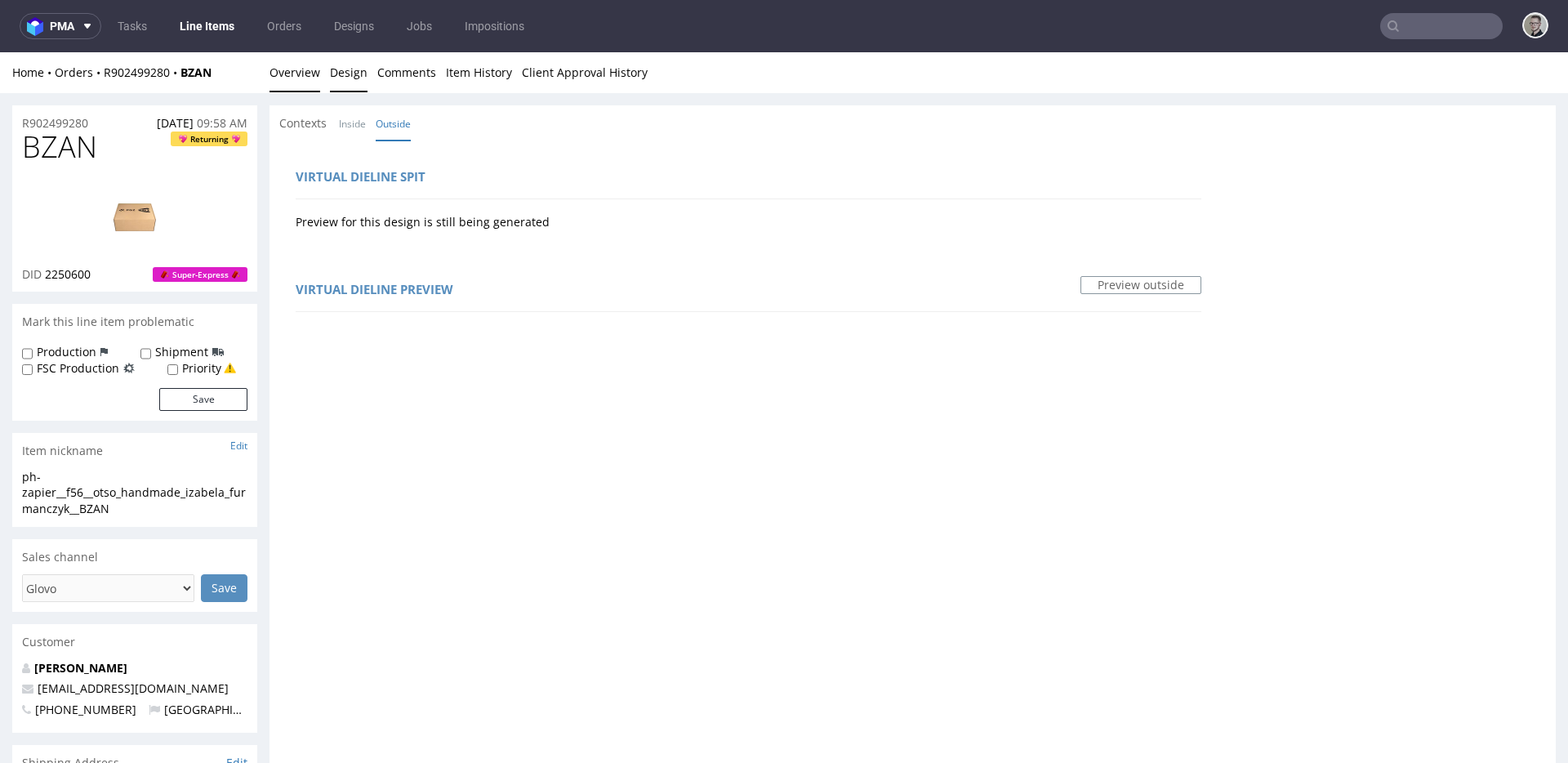
click at [302, 76] on link "Overview" at bounding box center [295, 72] width 51 height 40
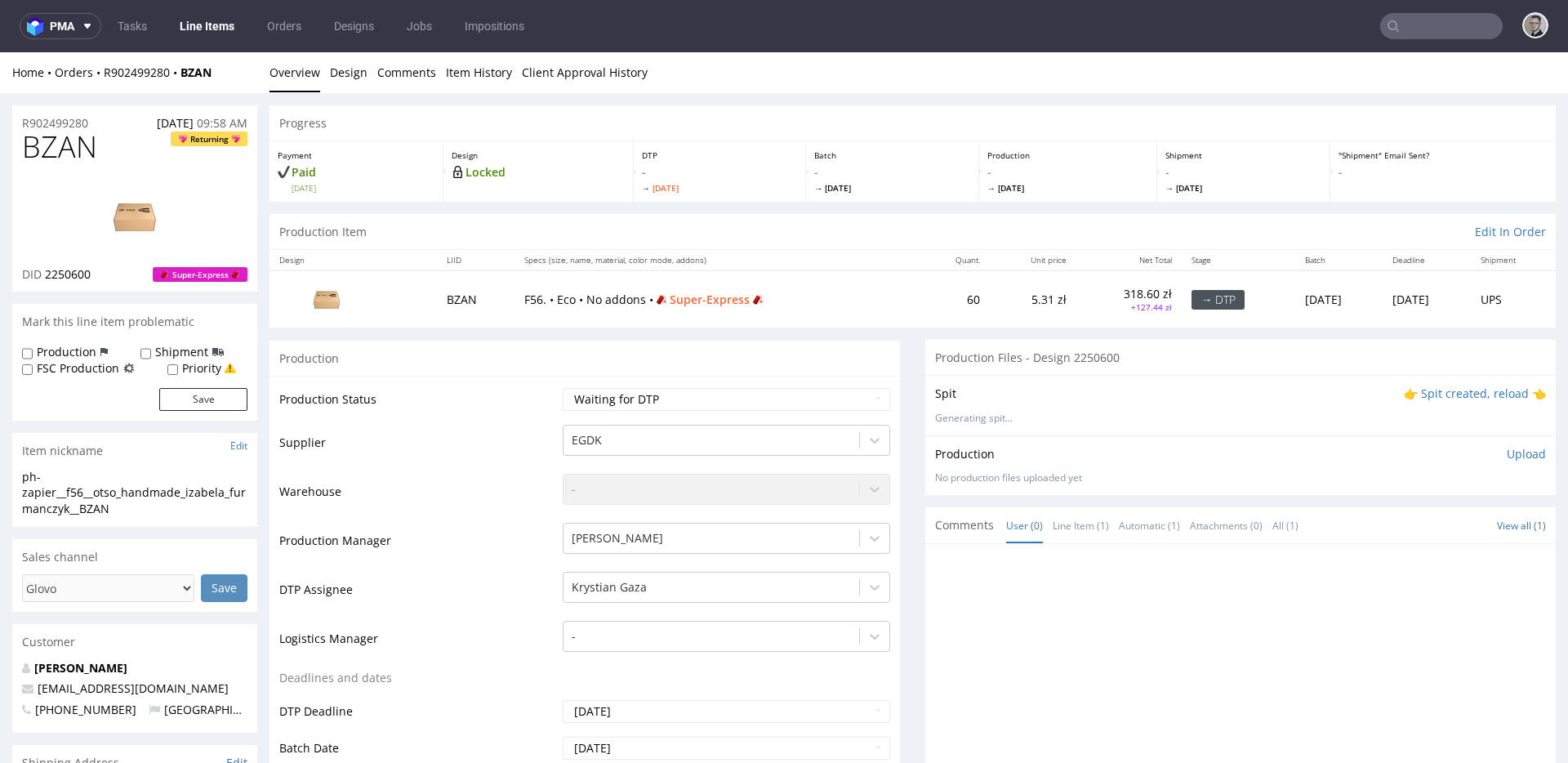
click at [1455, 397] on p "👉 Spit created, reload 👈" at bounding box center [1474, 394] width 142 height 16
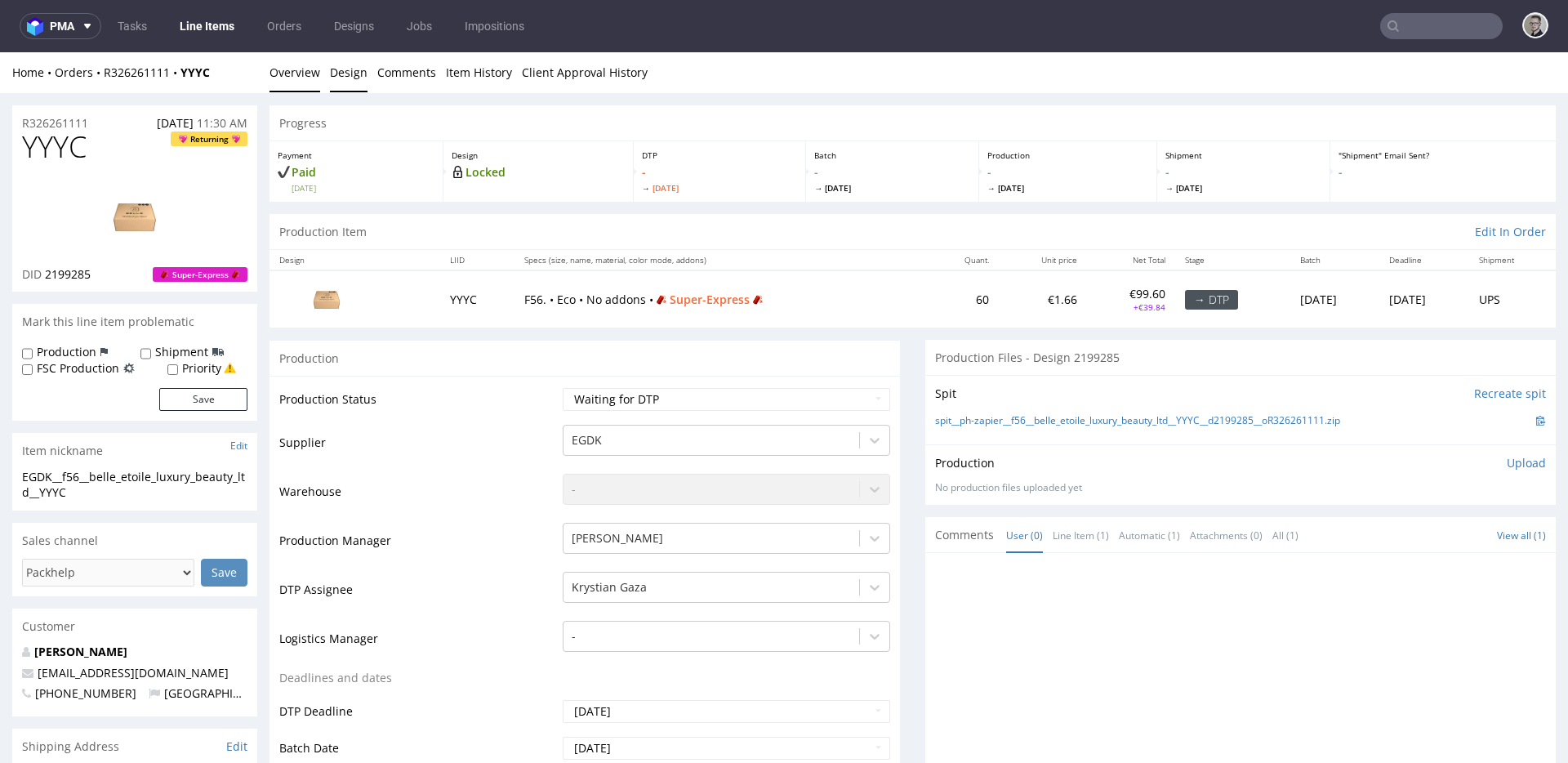
click at [352, 71] on link "Design" at bounding box center [348, 72] width 37 height 40
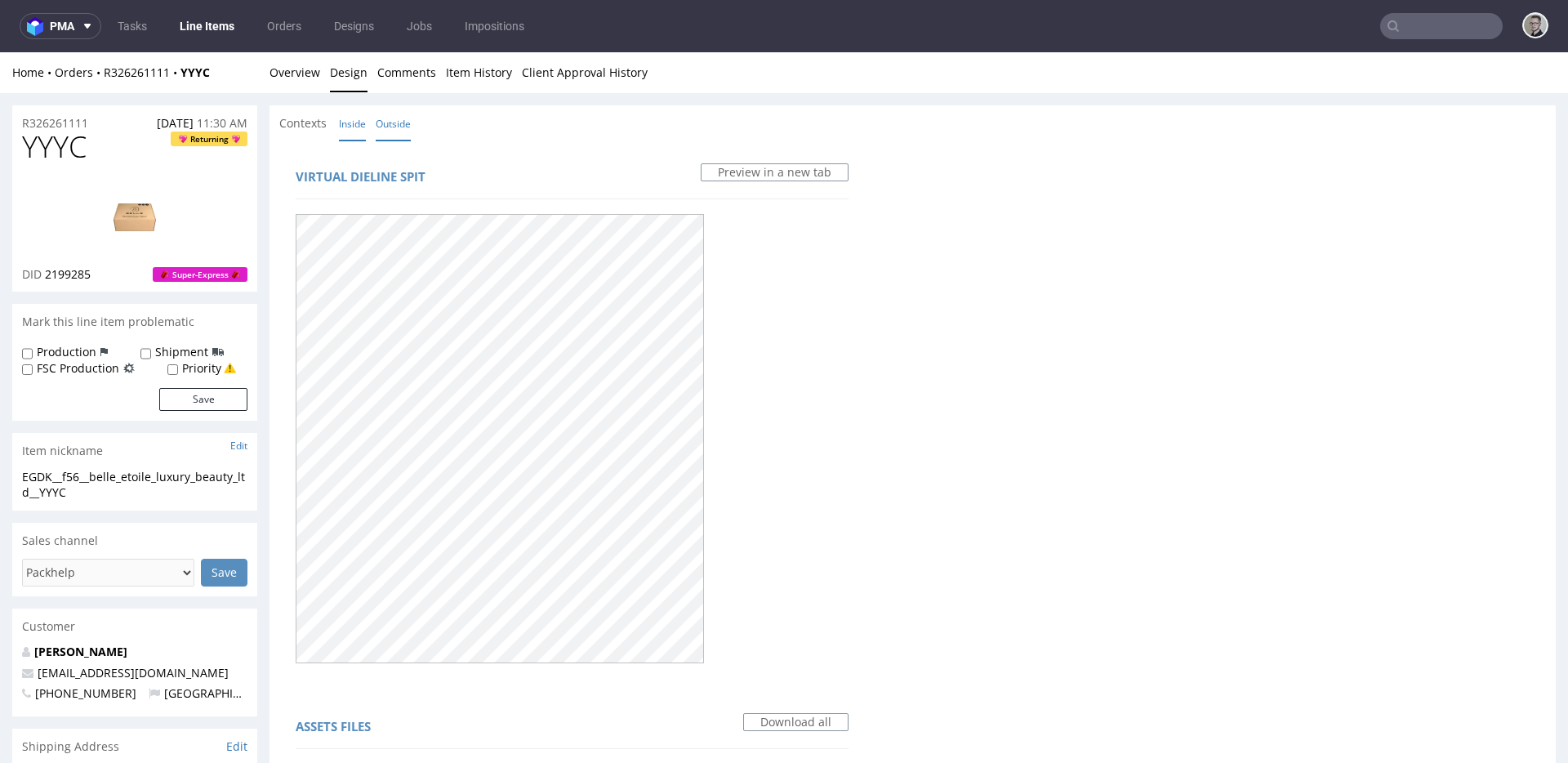
click at [351, 122] on link "Inside" at bounding box center [353, 124] width 27 height 35
click at [307, 87] on link "Overview" at bounding box center [295, 72] width 51 height 40
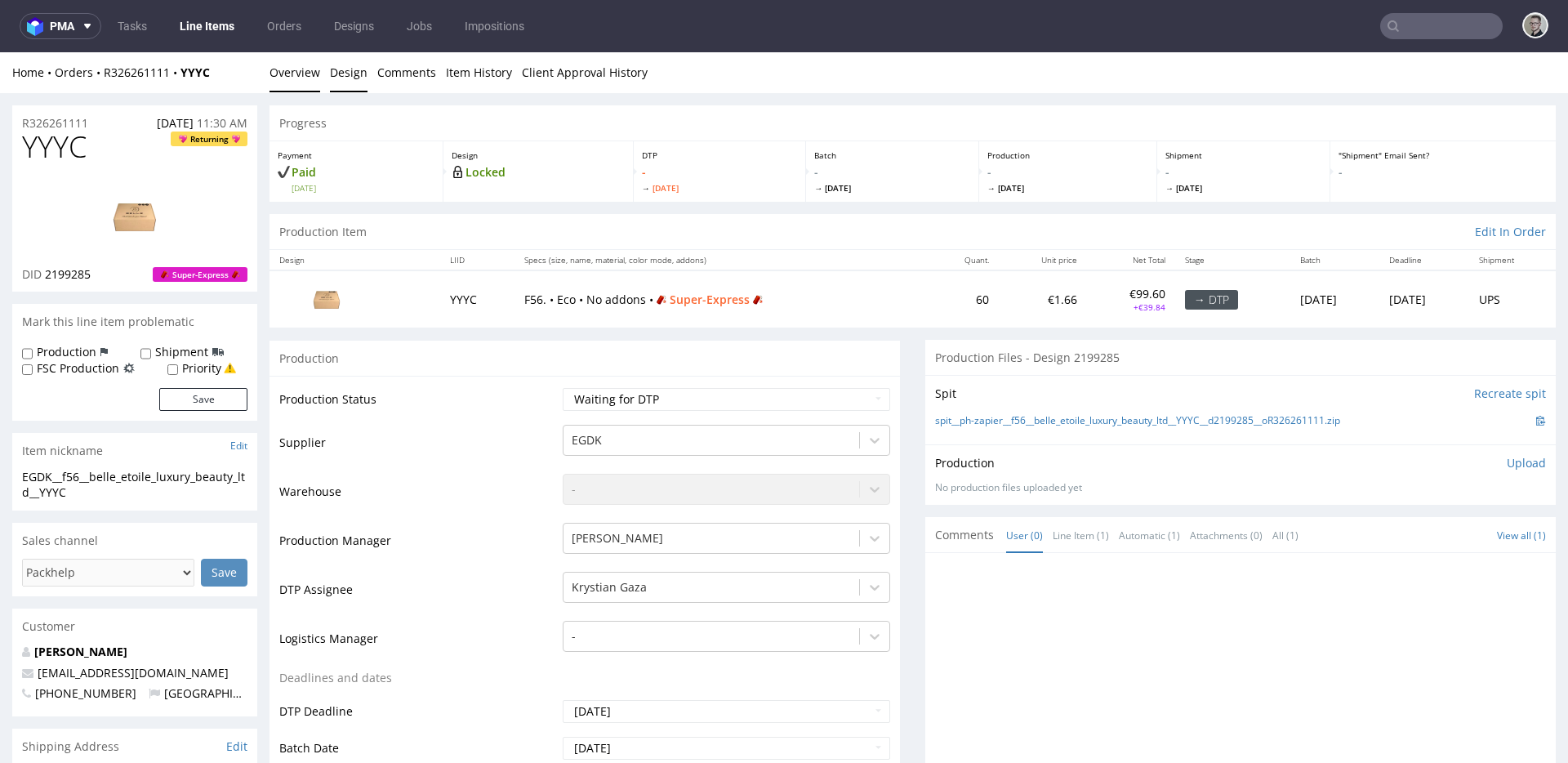
click at [335, 69] on link "Design" at bounding box center [348, 72] width 37 height 40
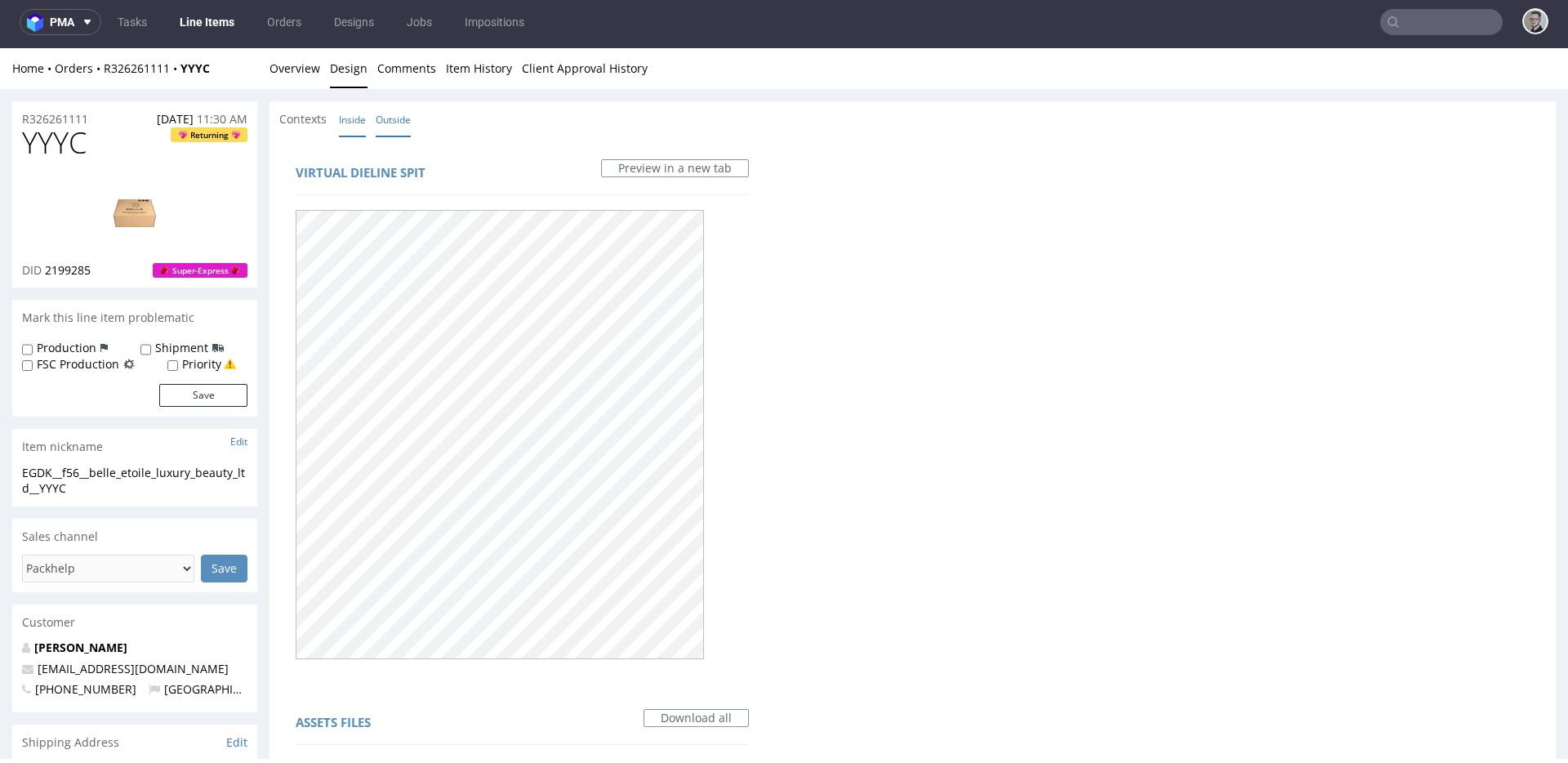
click at [396, 121] on link "Outside" at bounding box center [393, 119] width 35 height 35
click at [275, 23] on link "Orders" at bounding box center [284, 22] width 54 height 26
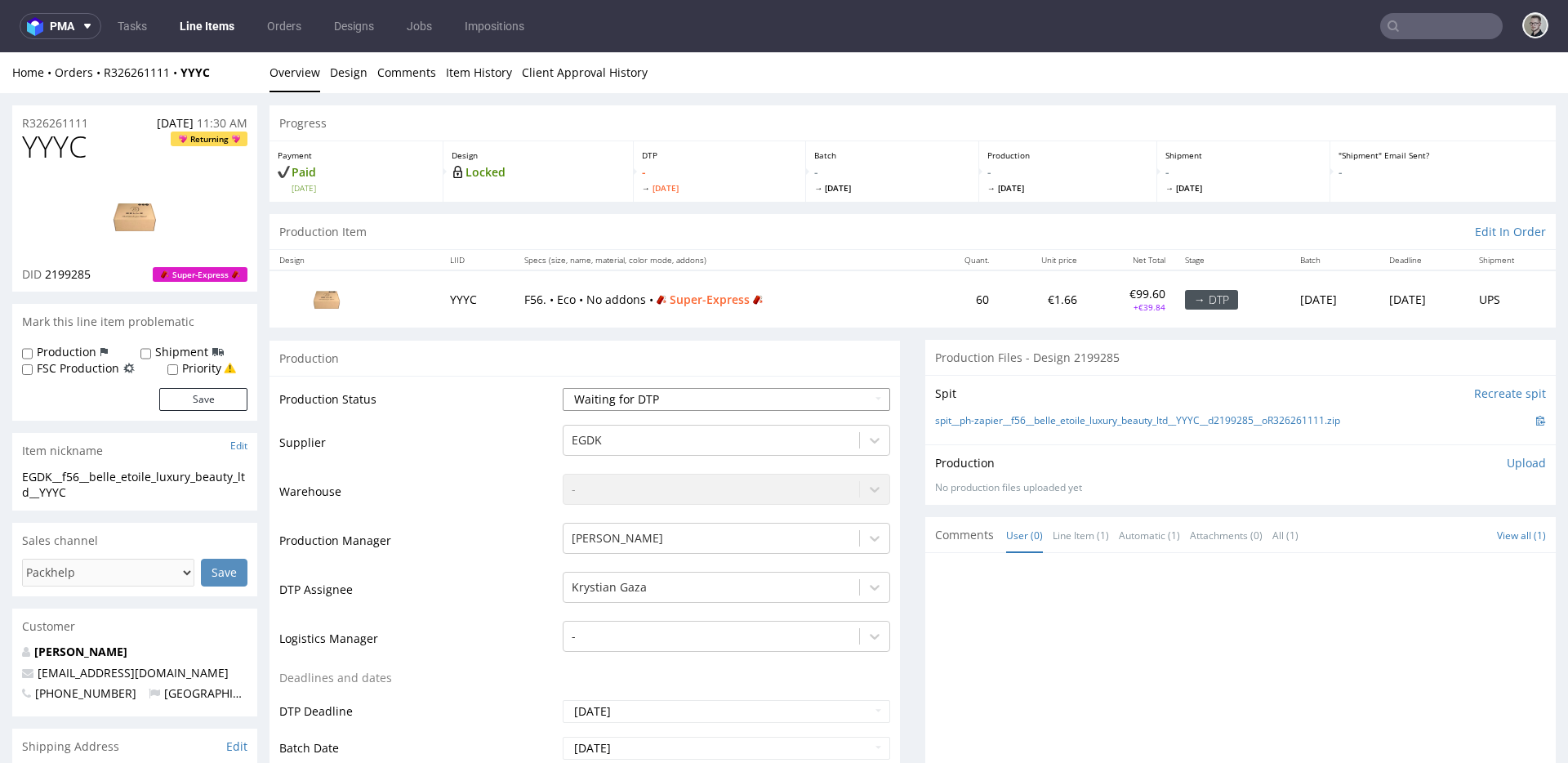
click at [668, 407] on select "Waiting for Artwork Waiting for Diecut Waiting for Mockup Waiting for DTP Waiti…" at bounding box center [727, 398] width 327 height 23
select select "dtp_in_process"
click at [563, 387] on select "Waiting for Artwork Waiting for Diecut Waiting for Mockup Waiting for DTP Waiti…" at bounding box center [727, 398] width 327 height 23
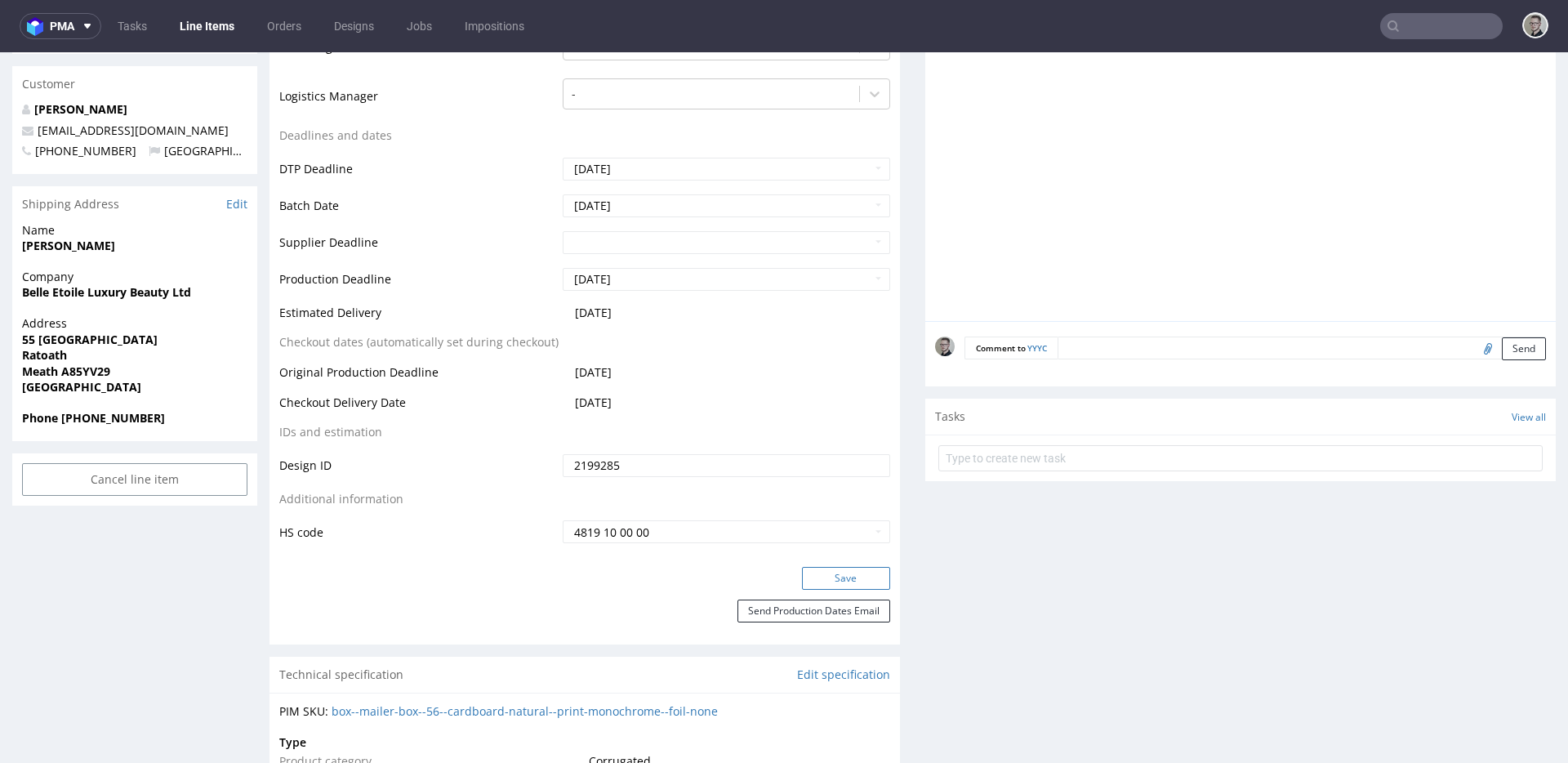
click at [859, 571] on button "Save" at bounding box center [846, 577] width 88 height 23
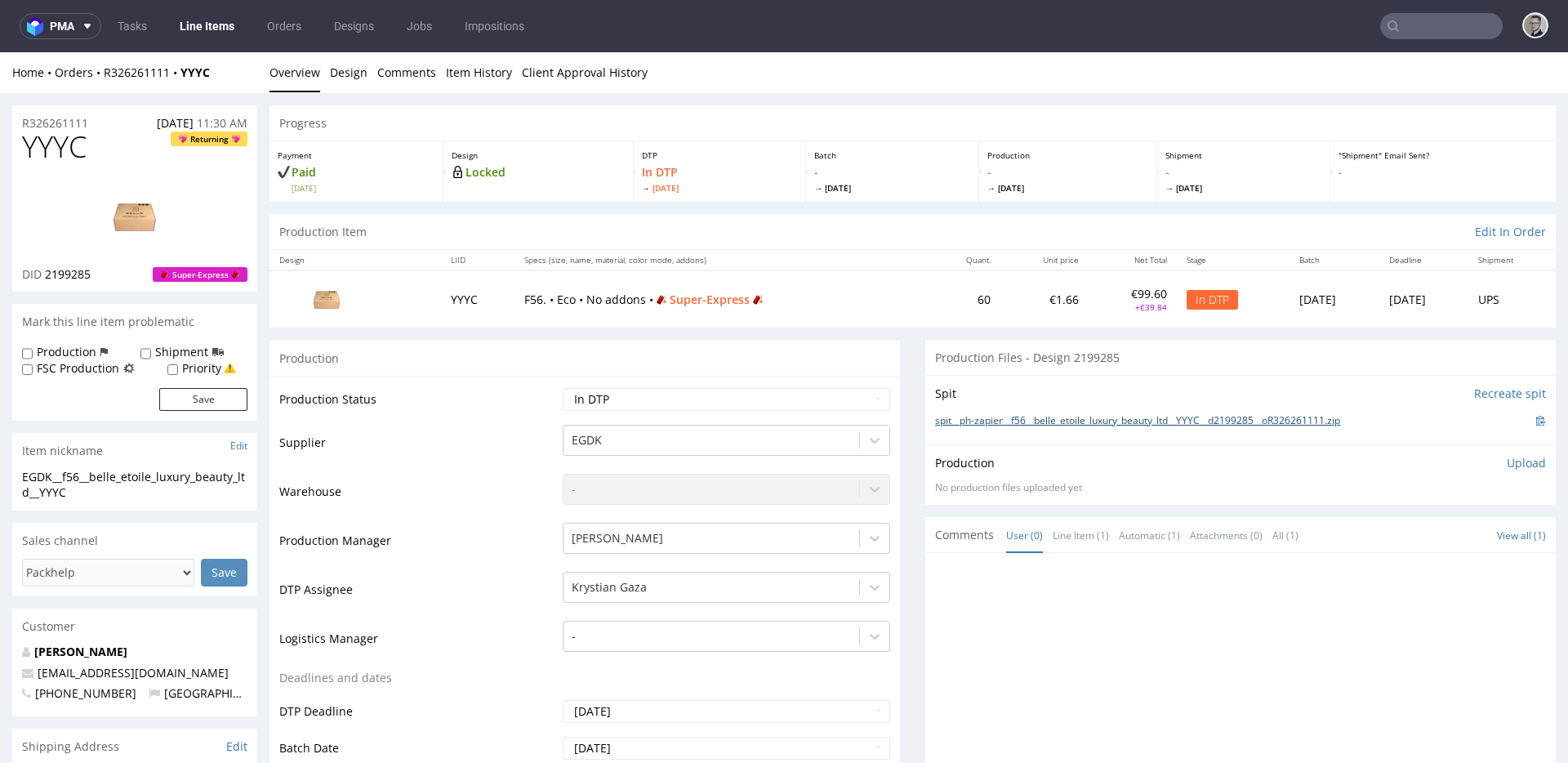
click at [1222, 418] on link "spit__ph-zapier__f56__belle_etoile_luxury_beauty_ltd__YYYC__d2199285__oR3262611…" at bounding box center [1137, 420] width 405 height 14
click at [1506, 461] on p "Upload" at bounding box center [1525, 463] width 39 height 16
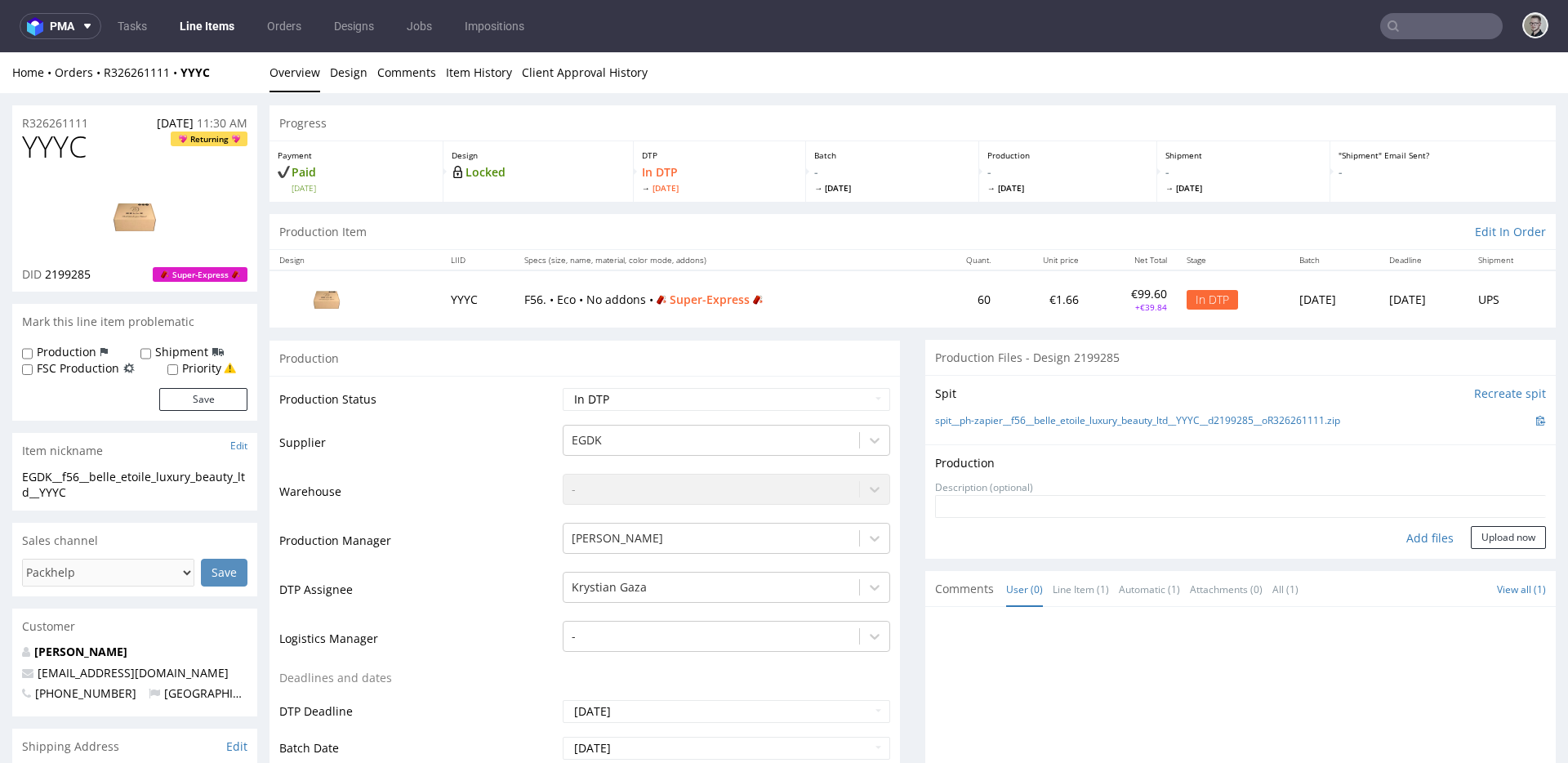
click at [1414, 535] on div "Add files" at bounding box center [1430, 537] width 82 height 25
type input "C:\fakepath\ph-zapier__f56__belle_etoile_luxury_beauty_ltd__YYYC__d2199285__oR3…"
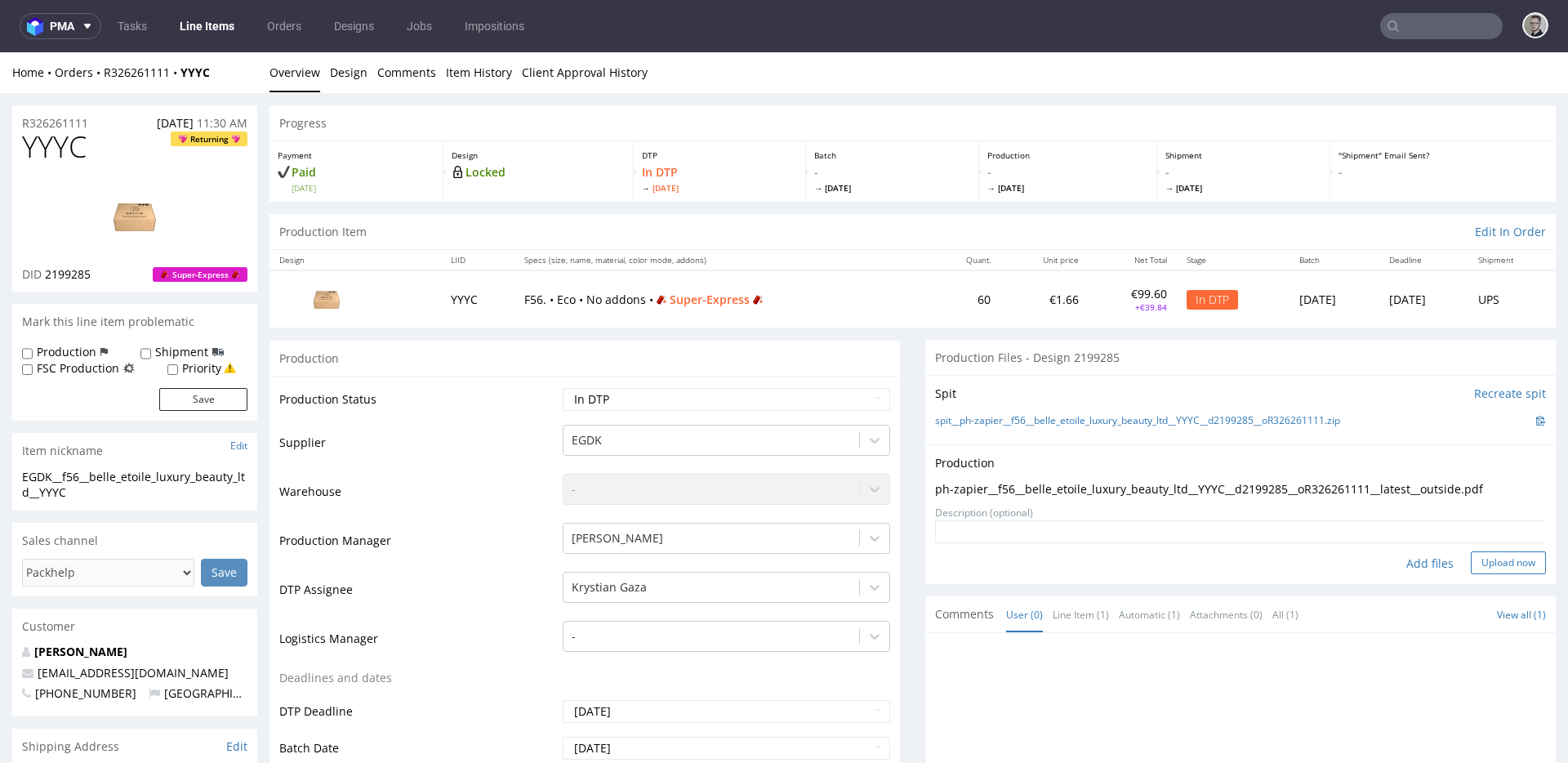
click at [1471, 562] on button "Upload now" at bounding box center [1508, 562] width 75 height 23
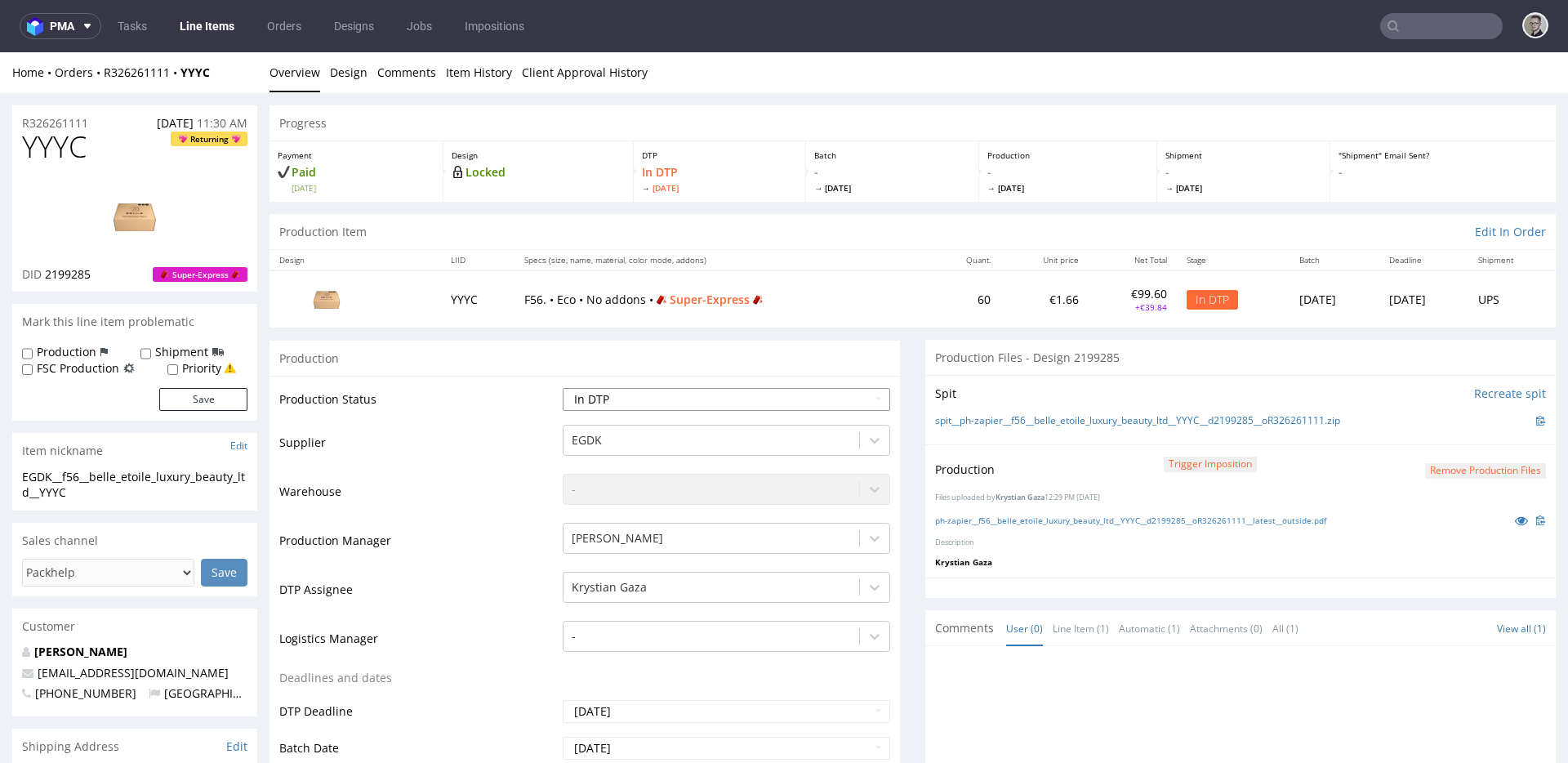
click at [762, 397] on select "Waiting for Artwork Waiting for Diecut Waiting for Mockup Waiting for DTP Waiti…" at bounding box center [727, 398] width 327 height 23
select select "dtp_production_ready"
click at [563, 387] on select "Waiting for Artwork Waiting for Diecut Waiting for Mockup Waiting for DTP Waiti…" at bounding box center [727, 398] width 327 height 23
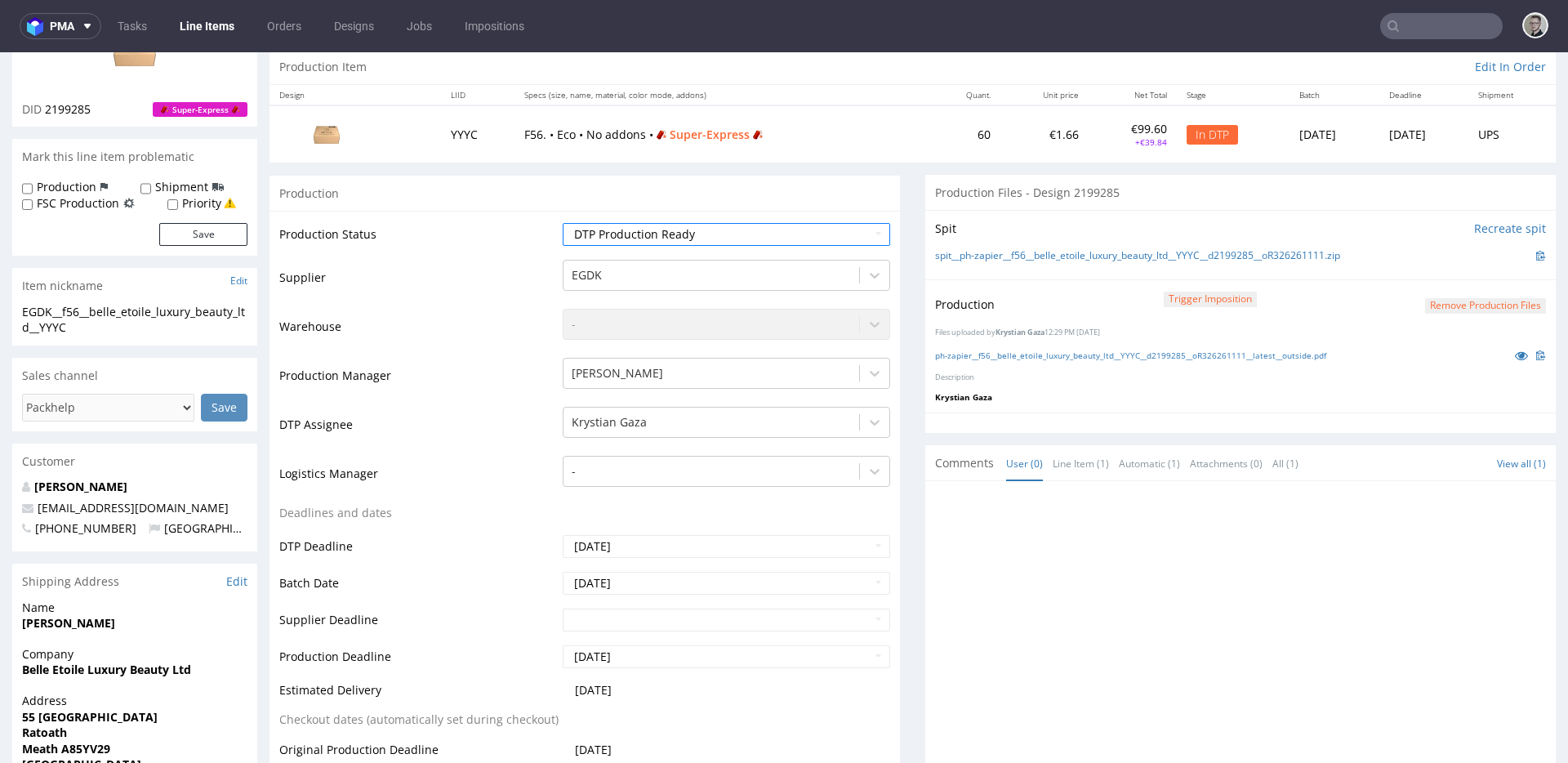
scroll to position [486, 0]
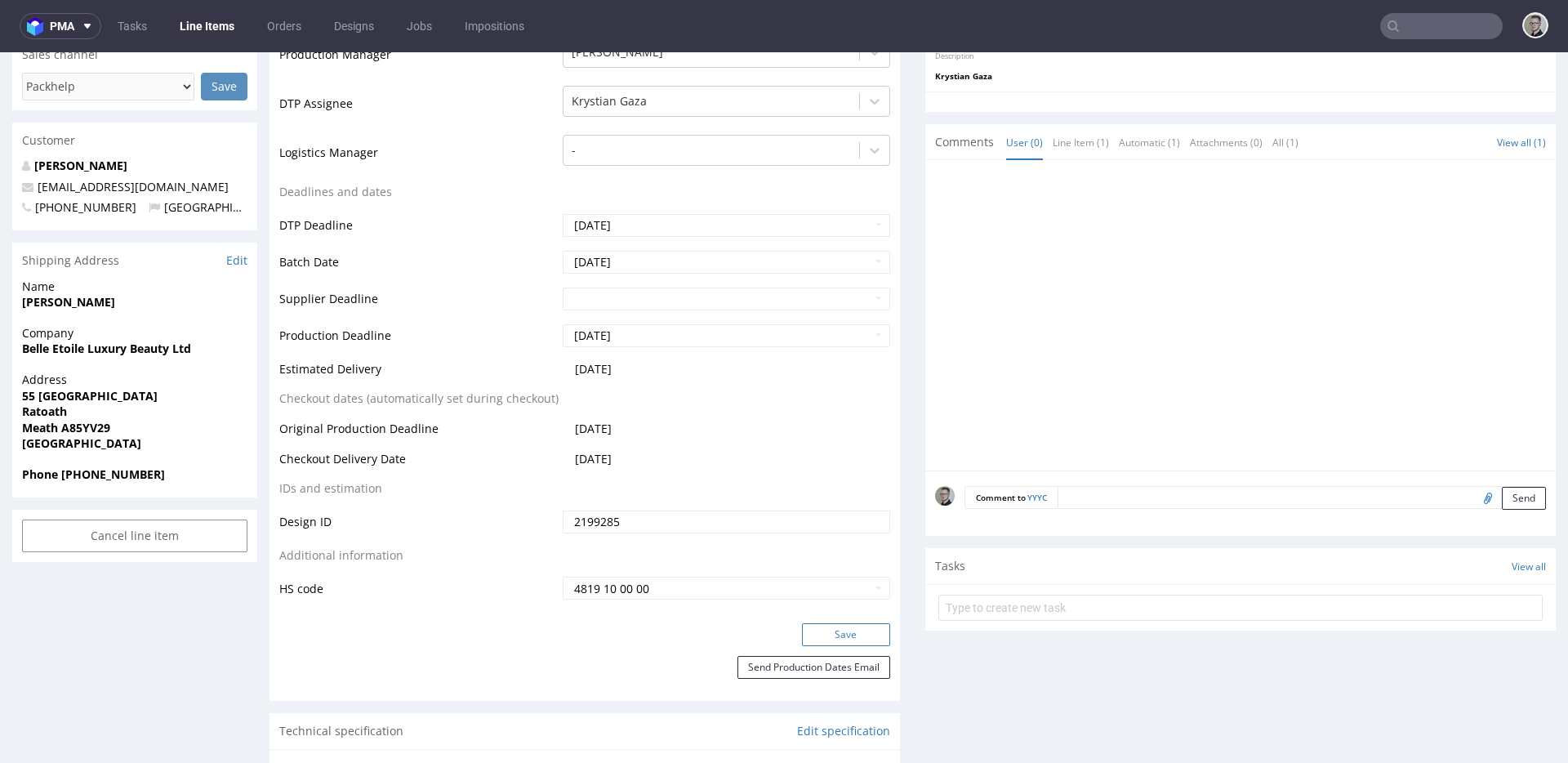
click at [839, 636] on button "Save" at bounding box center [846, 634] width 88 height 23
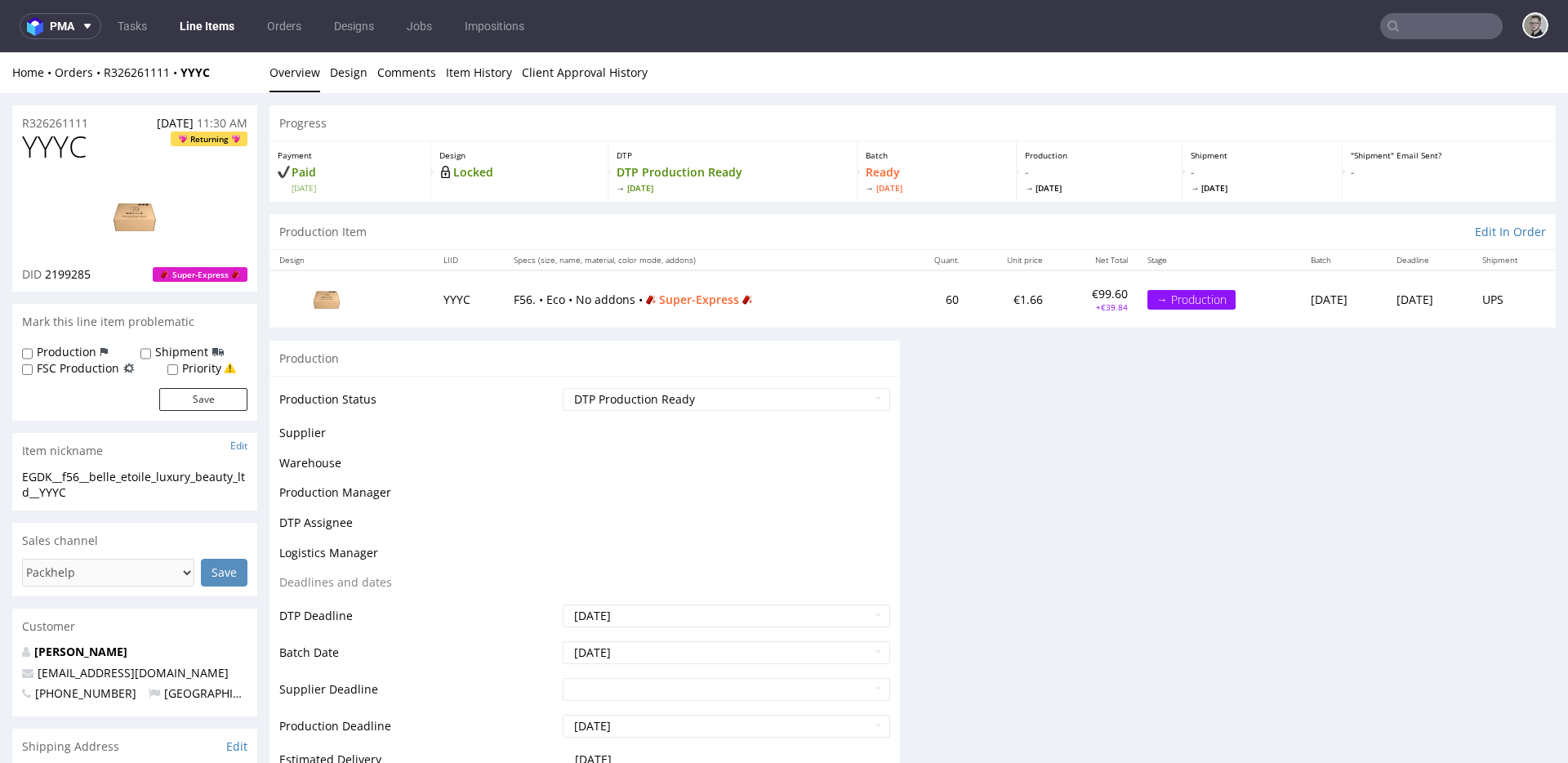
scroll to position [0, 0]
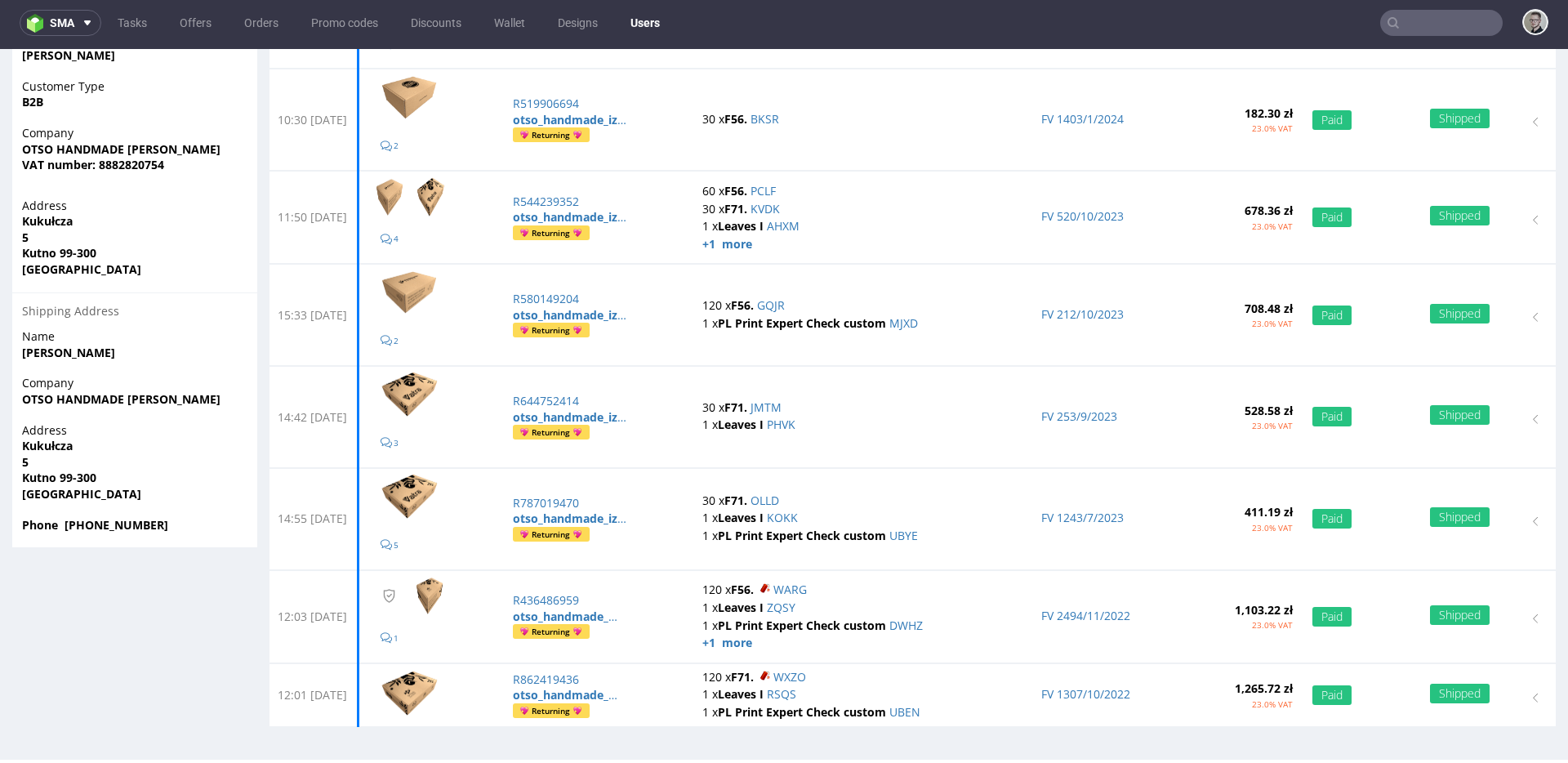
scroll to position [4, 0]
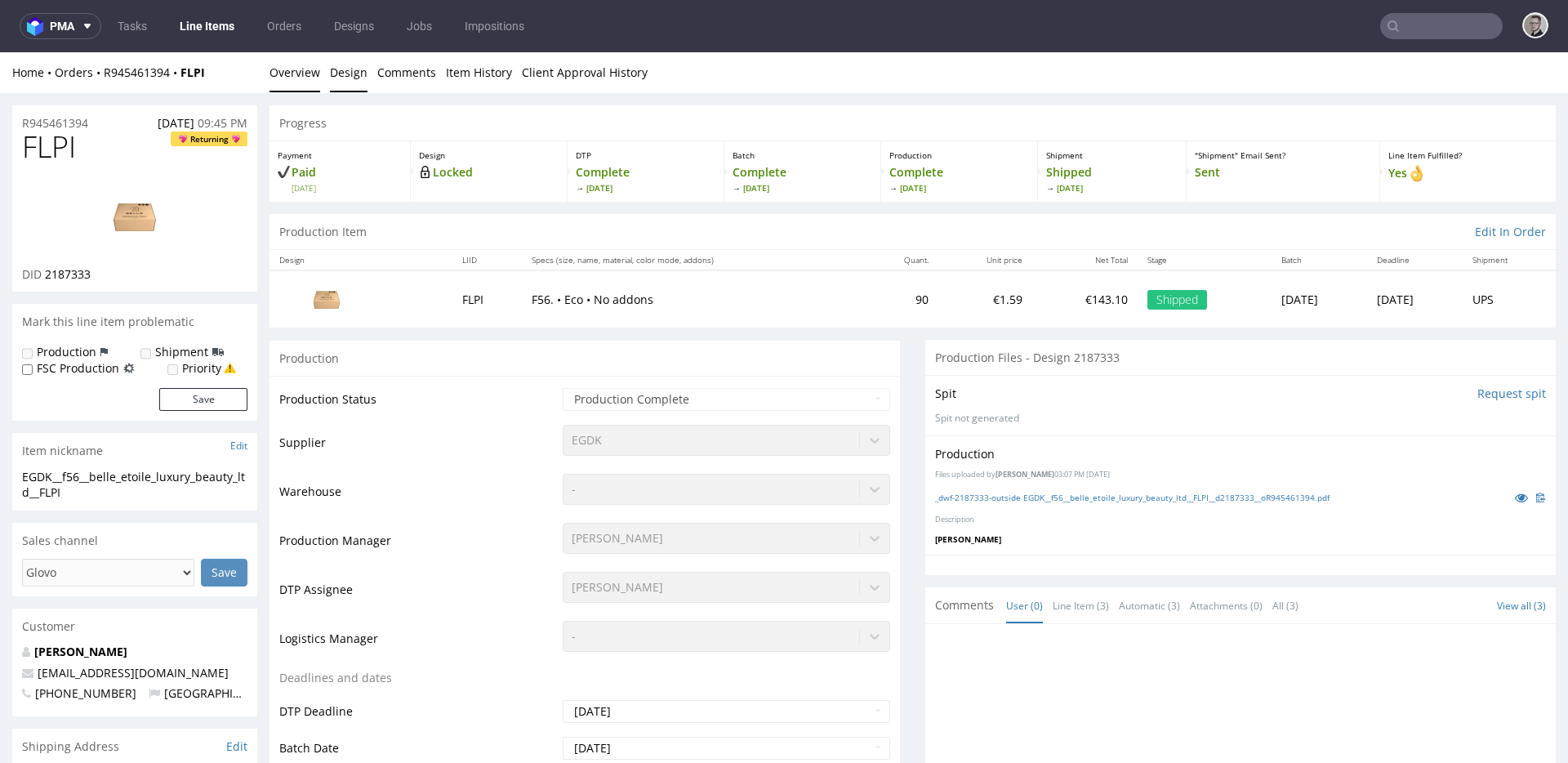
click at [356, 73] on link "Design" at bounding box center [348, 72] width 37 height 40
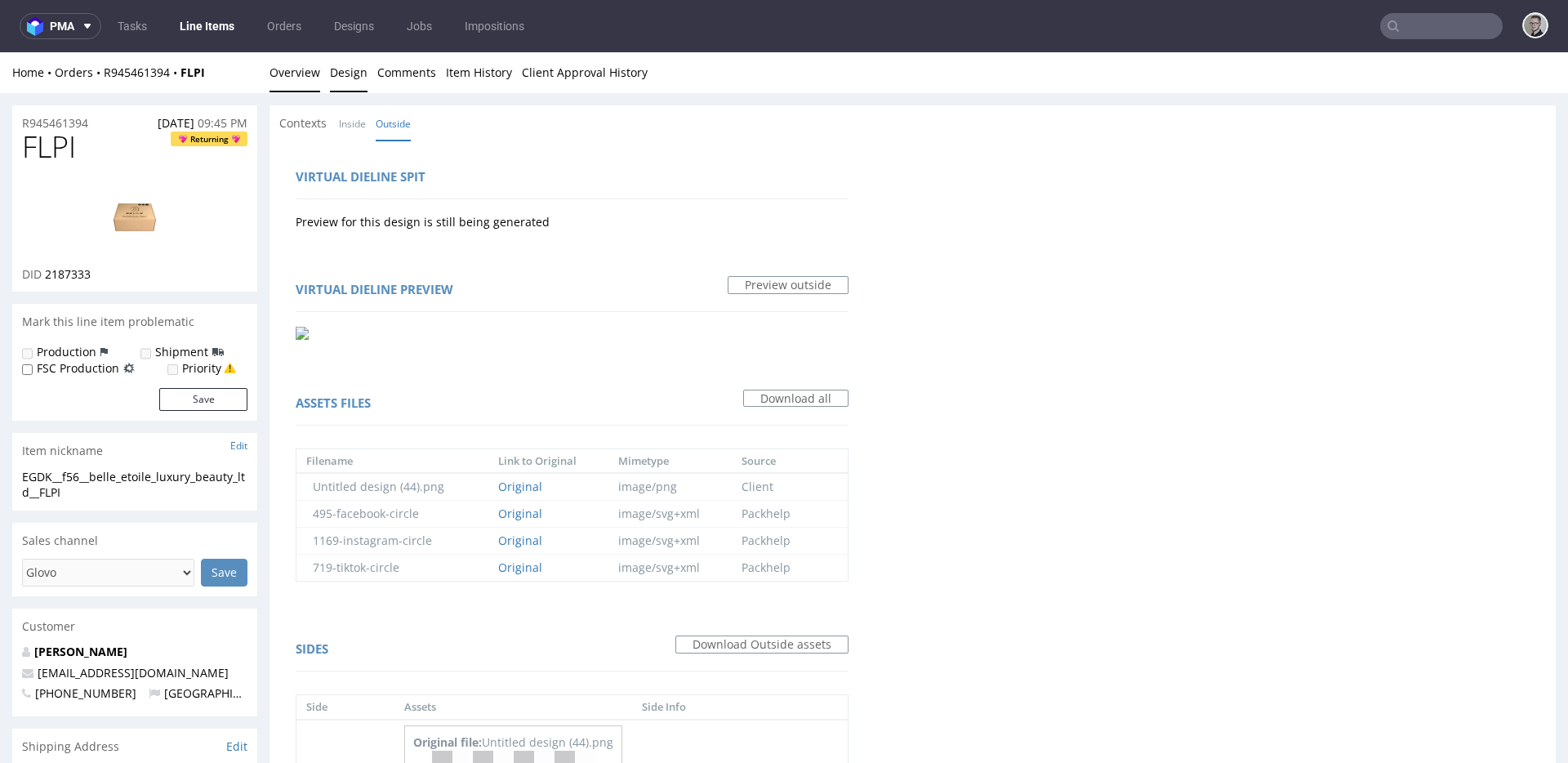
click at [276, 70] on link "Overview" at bounding box center [295, 72] width 51 height 40
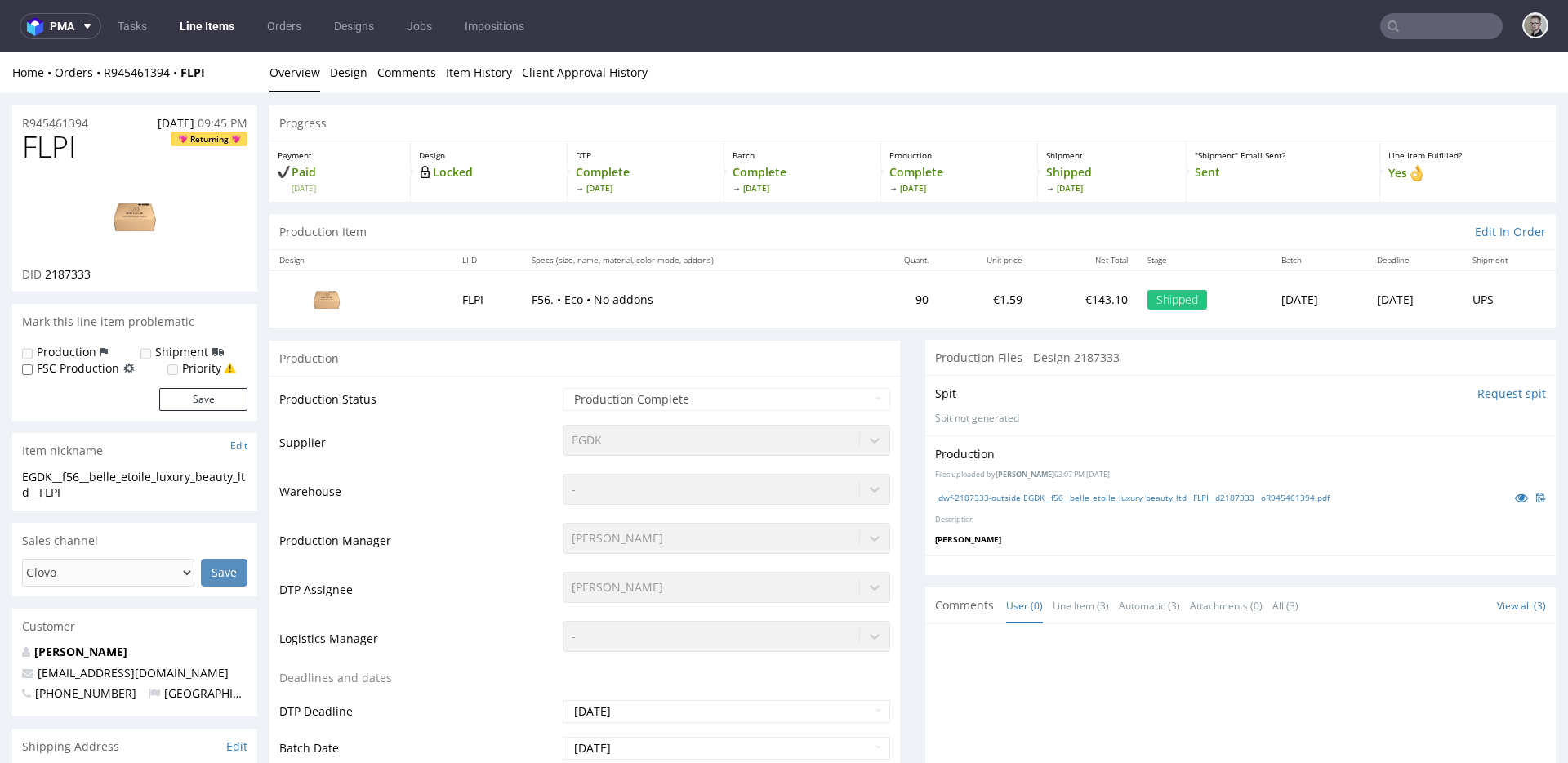
drag, startPoint x: 136, startPoint y: 212, endPoint x: 147, endPoint y: 87, distance: 125.5
click at [1017, 499] on link "_dwf-2187333-outside EGDK__f56__belle_etoile_luxury_beauty_ltd__FLPI__d2187333_…" at bounding box center [1132, 497] width 395 height 12
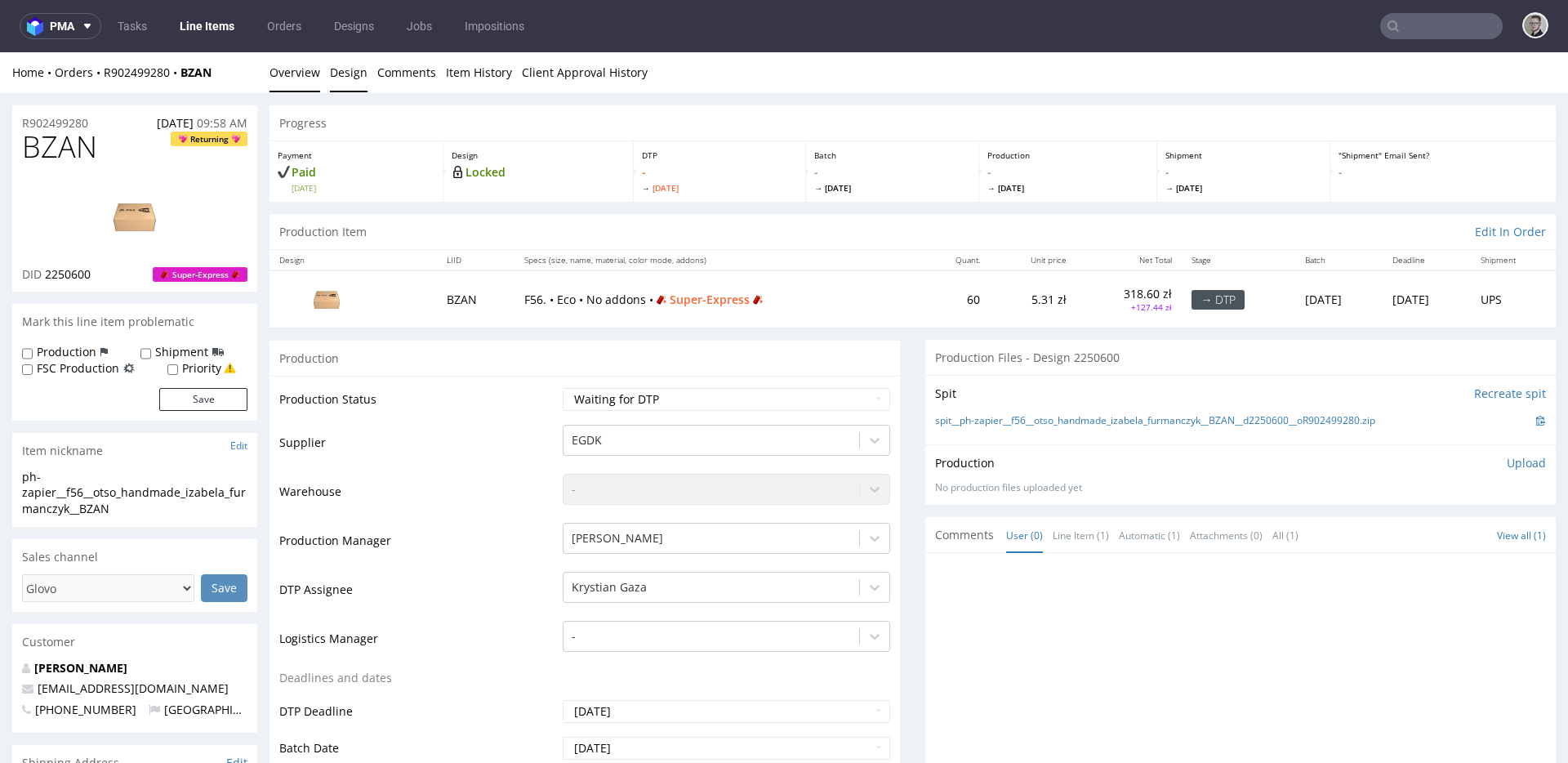
click at [351, 75] on link "Design" at bounding box center [348, 72] width 37 height 40
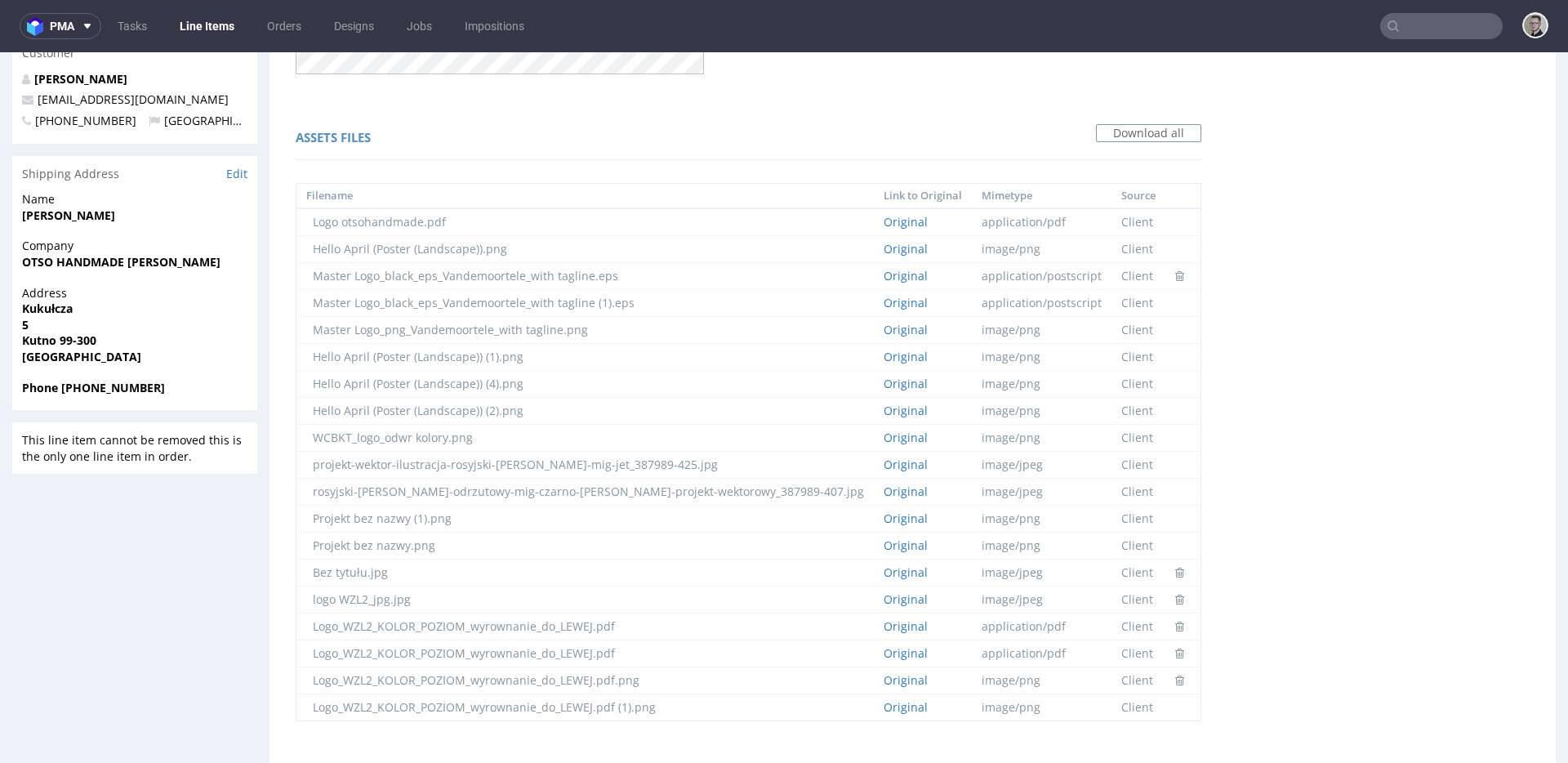
scroll to position [1034, 0]
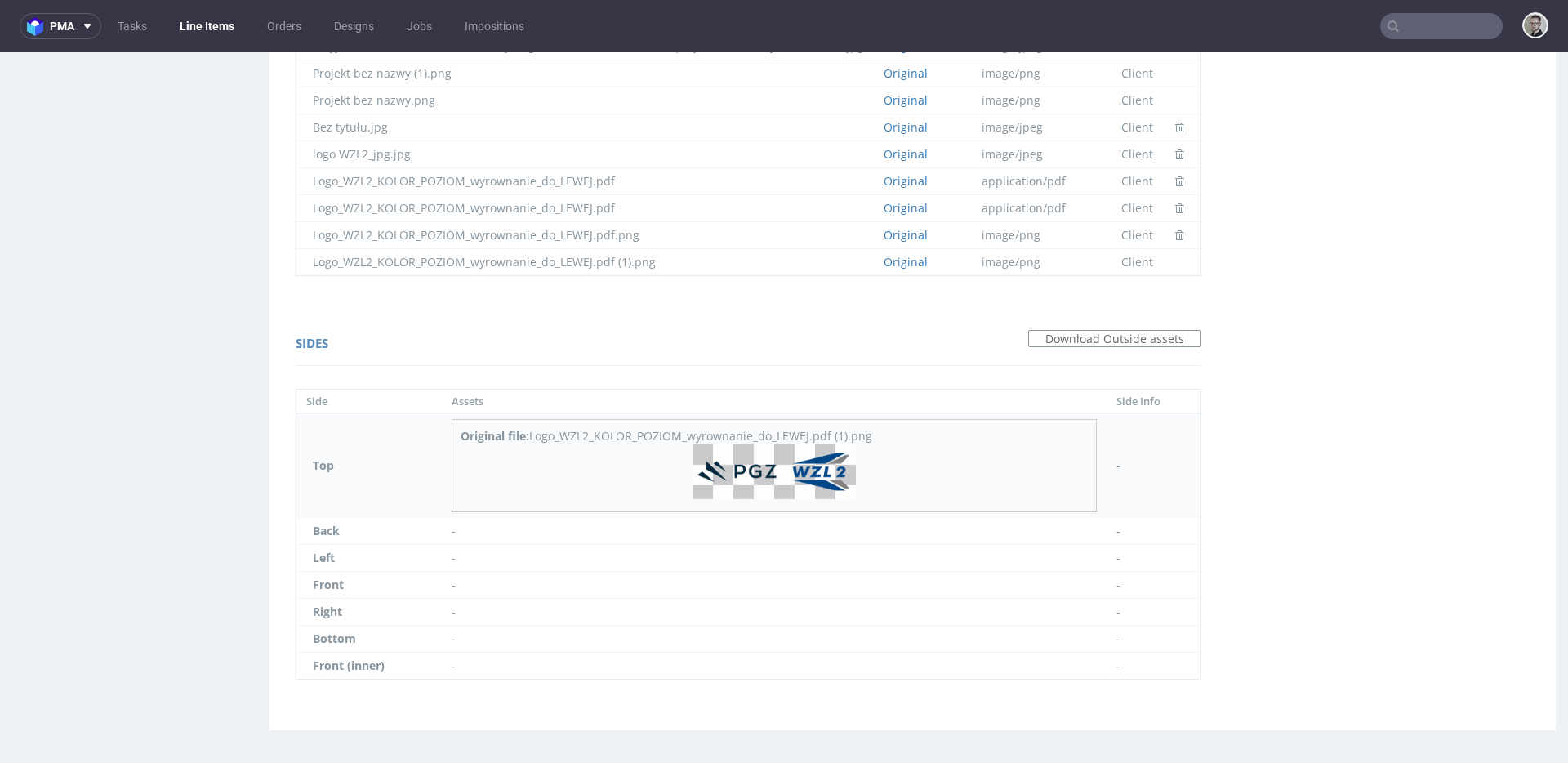
click at [692, 474] on img at bounding box center [774, 471] width 164 height 55
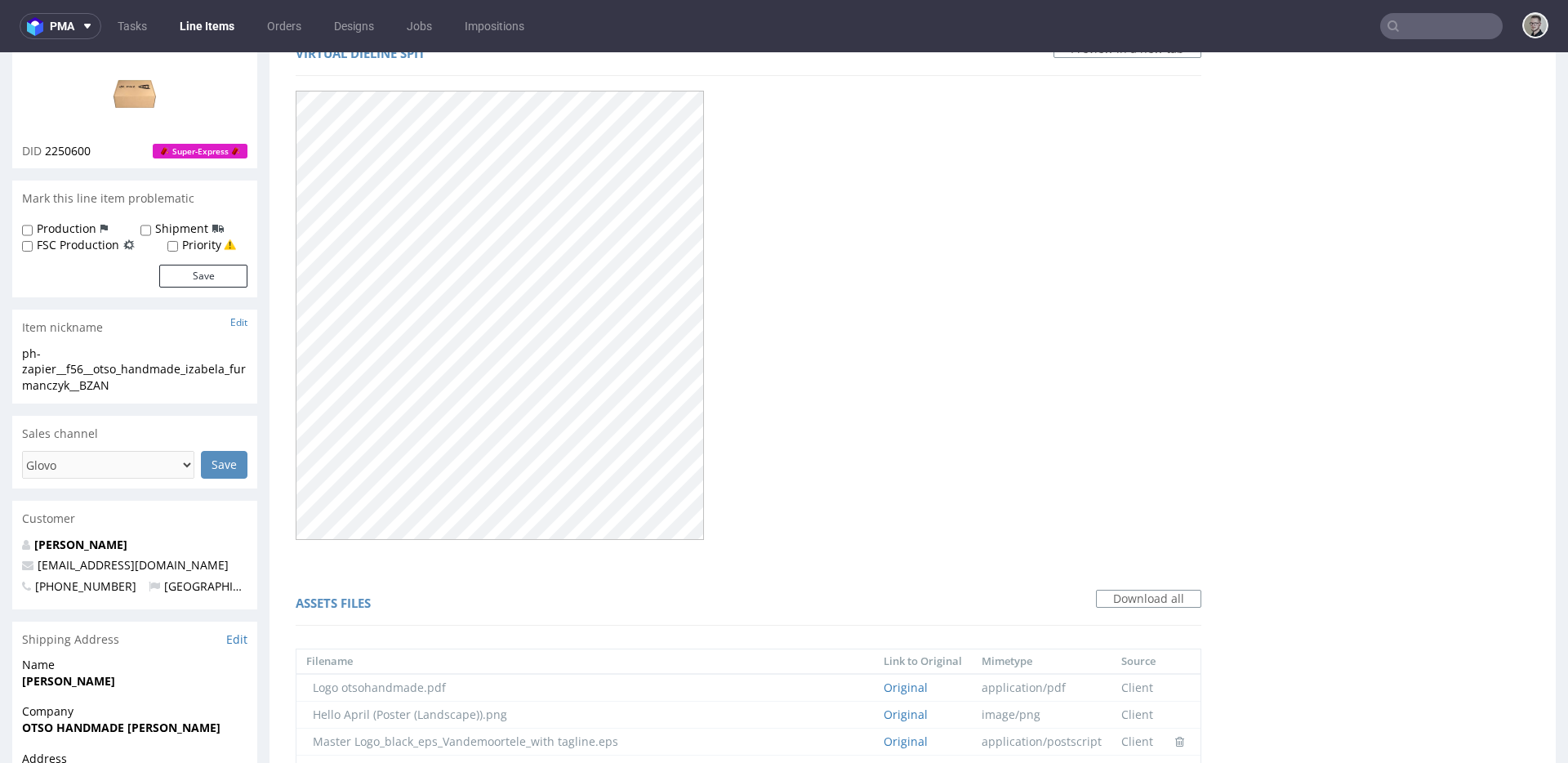
scroll to position [0, 0]
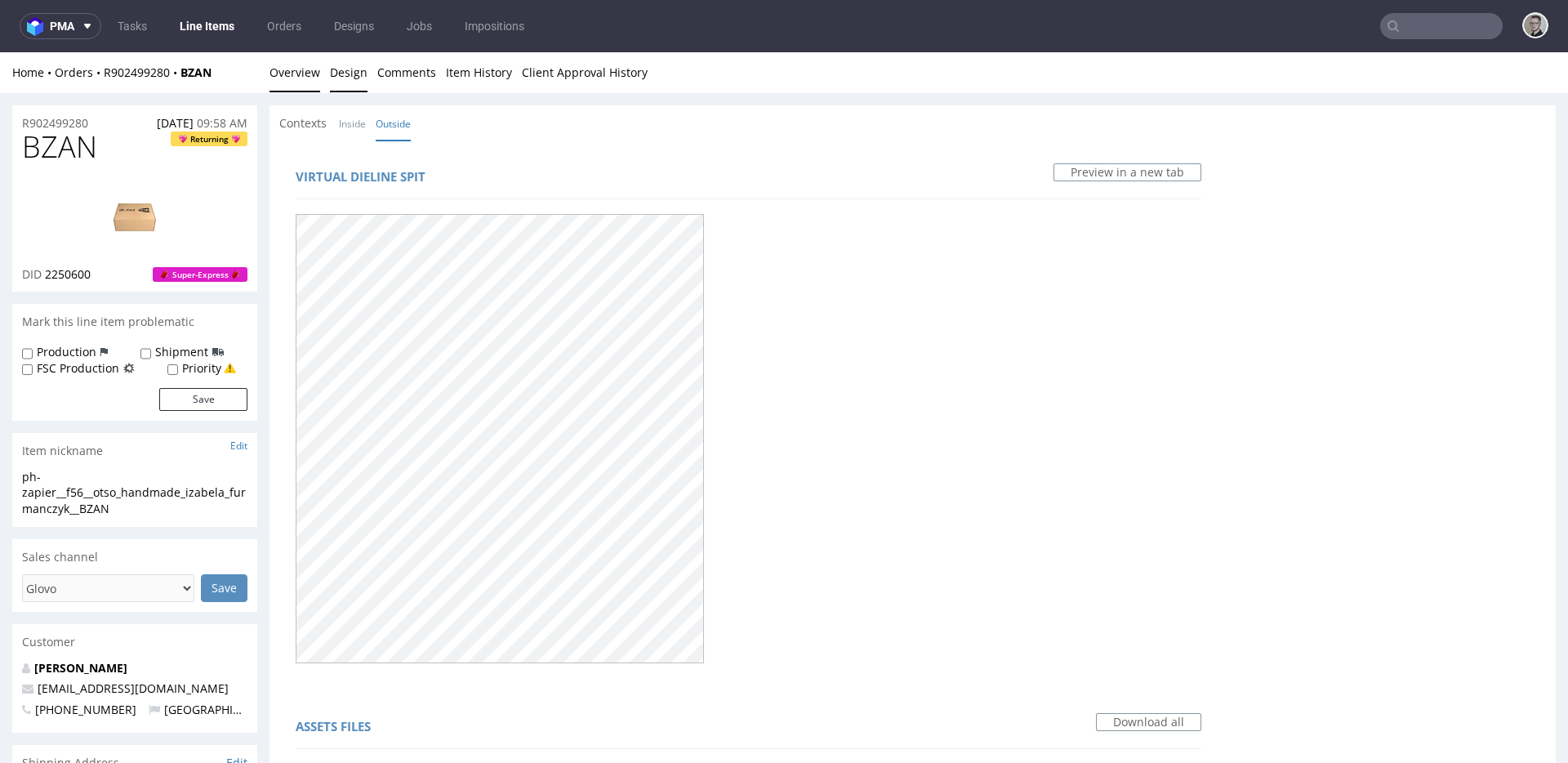
click at [314, 75] on link "Overview" at bounding box center [295, 72] width 51 height 40
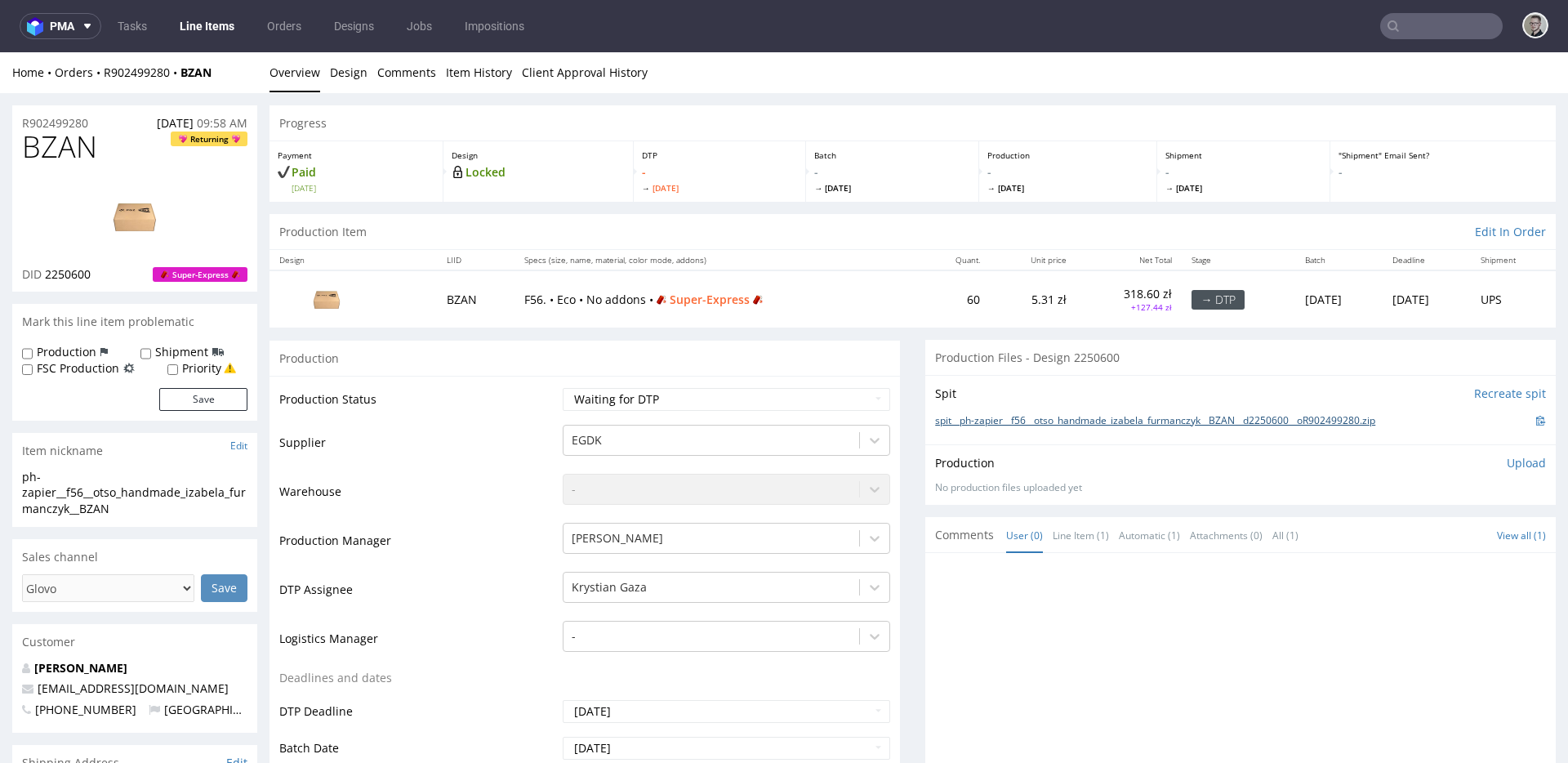
click at [1202, 419] on link "spit__ph-zapier__f56__otso_handmade_izabela_furmanczyk__BZAN__d2250600__oR90249…" at bounding box center [1155, 420] width 440 height 14
click at [1506, 469] on p "Upload" at bounding box center [1525, 463] width 39 height 16
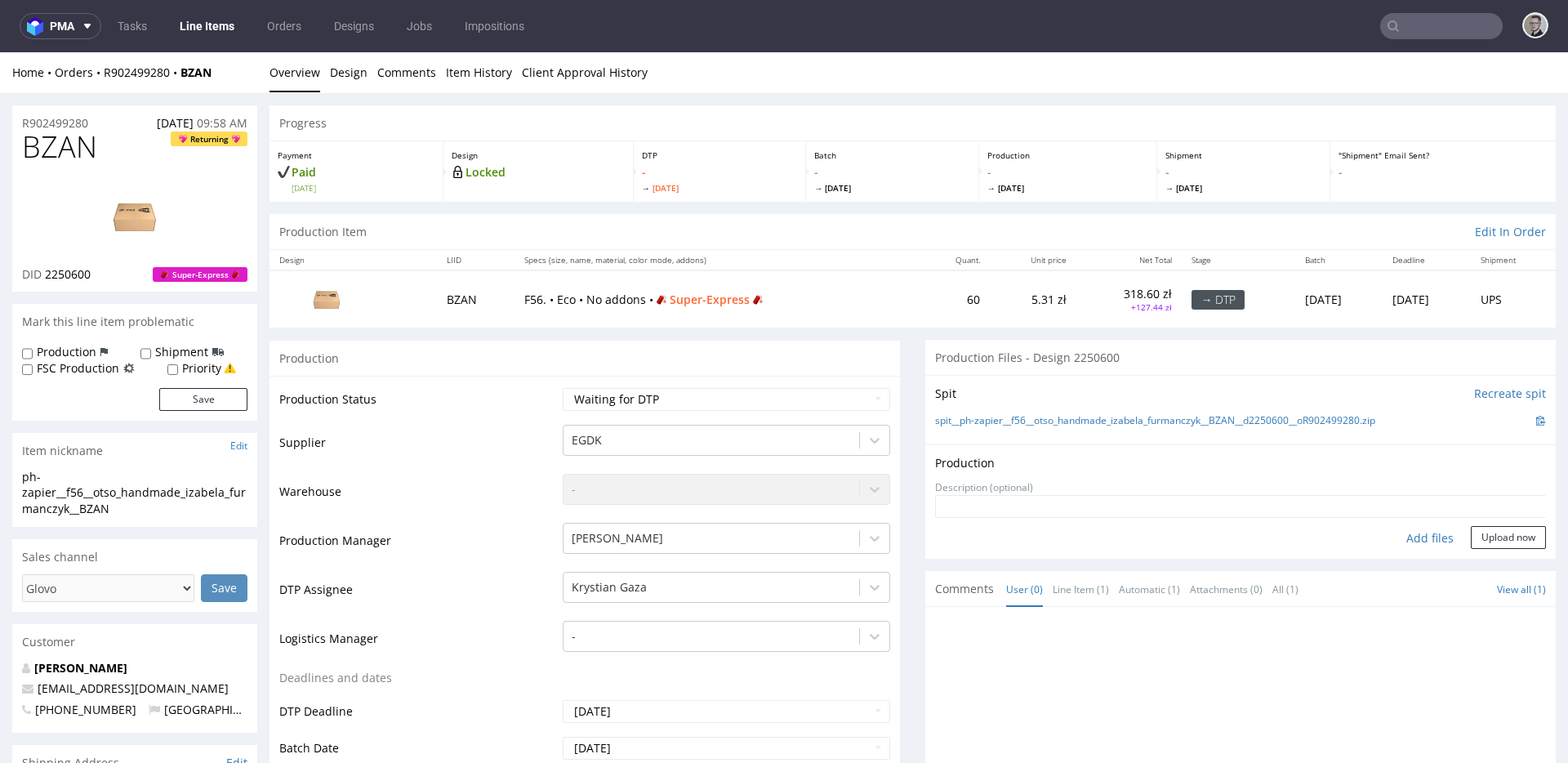
click at [1411, 539] on div "Add files" at bounding box center [1430, 537] width 82 height 25
type input "C:\fakepath\spit__ph-zapier__f56__otso_handmade_izabela_furmanczyk__BZAN__d2250…"
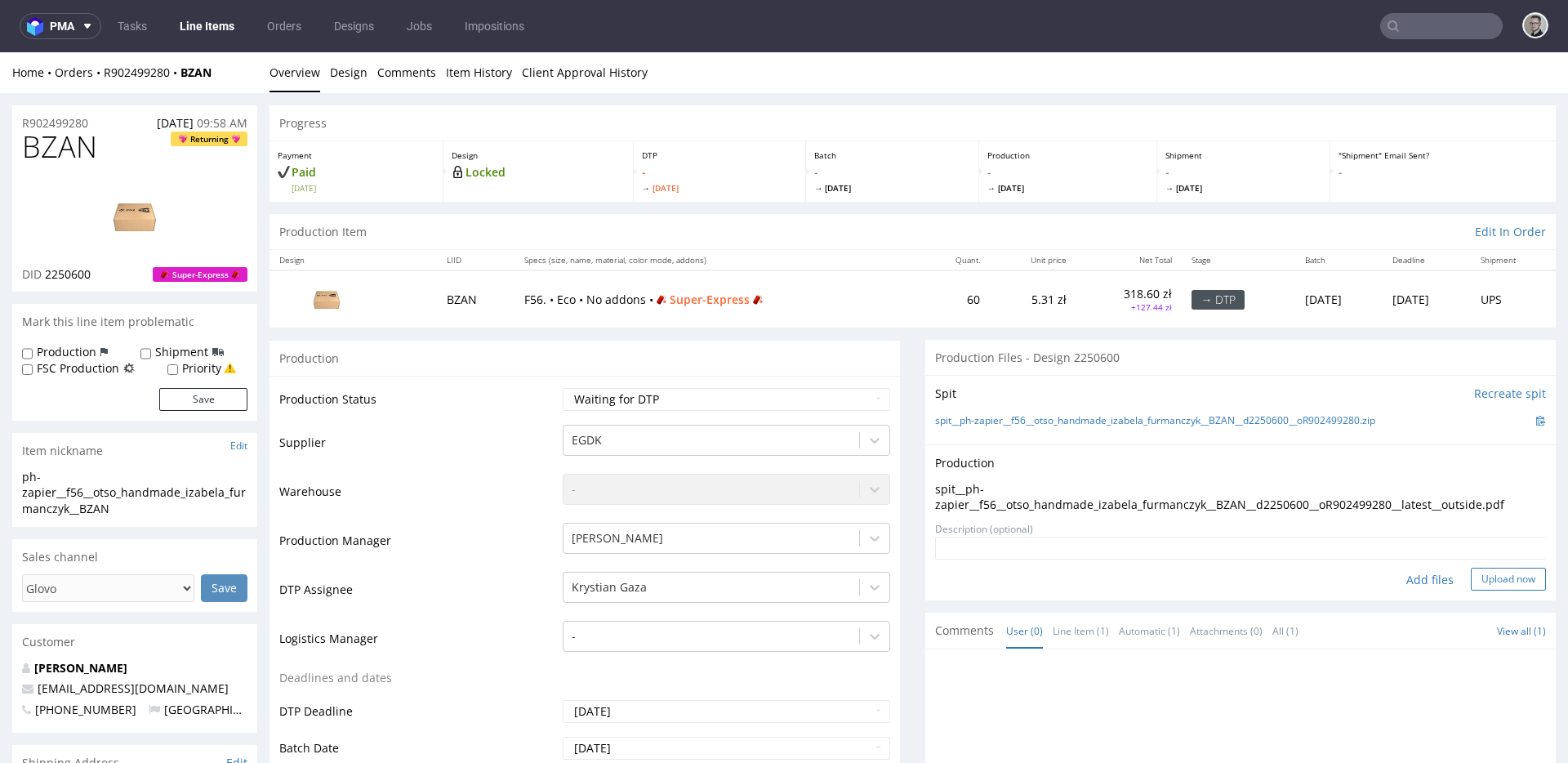
click at [1479, 579] on button "Upload now" at bounding box center [1508, 578] width 75 height 23
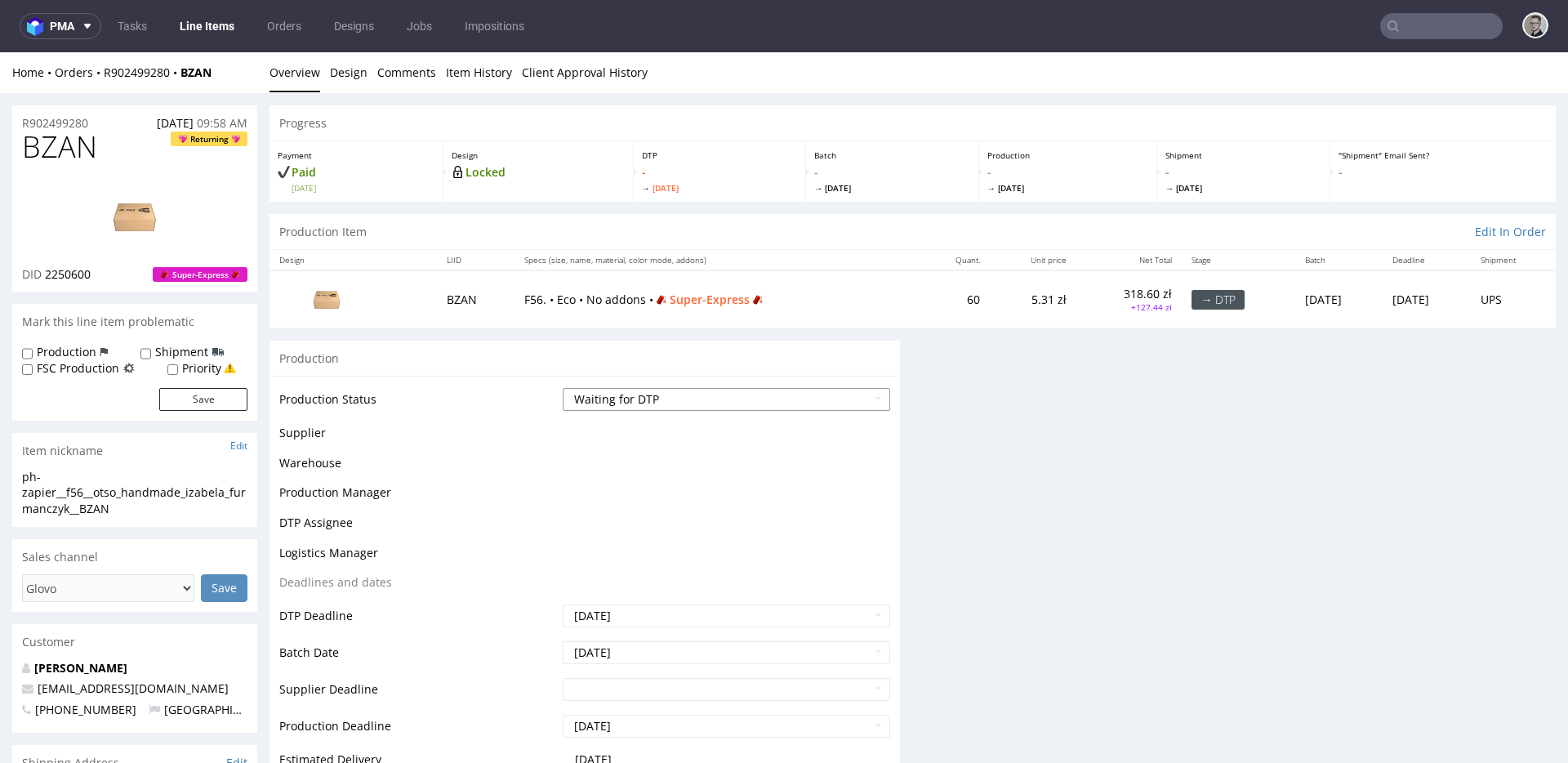
click at [667, 397] on select "Waiting for Artwork Waiting for Diecut Waiting for Mockup Waiting for DTP Waiti…" at bounding box center [727, 398] width 327 height 23
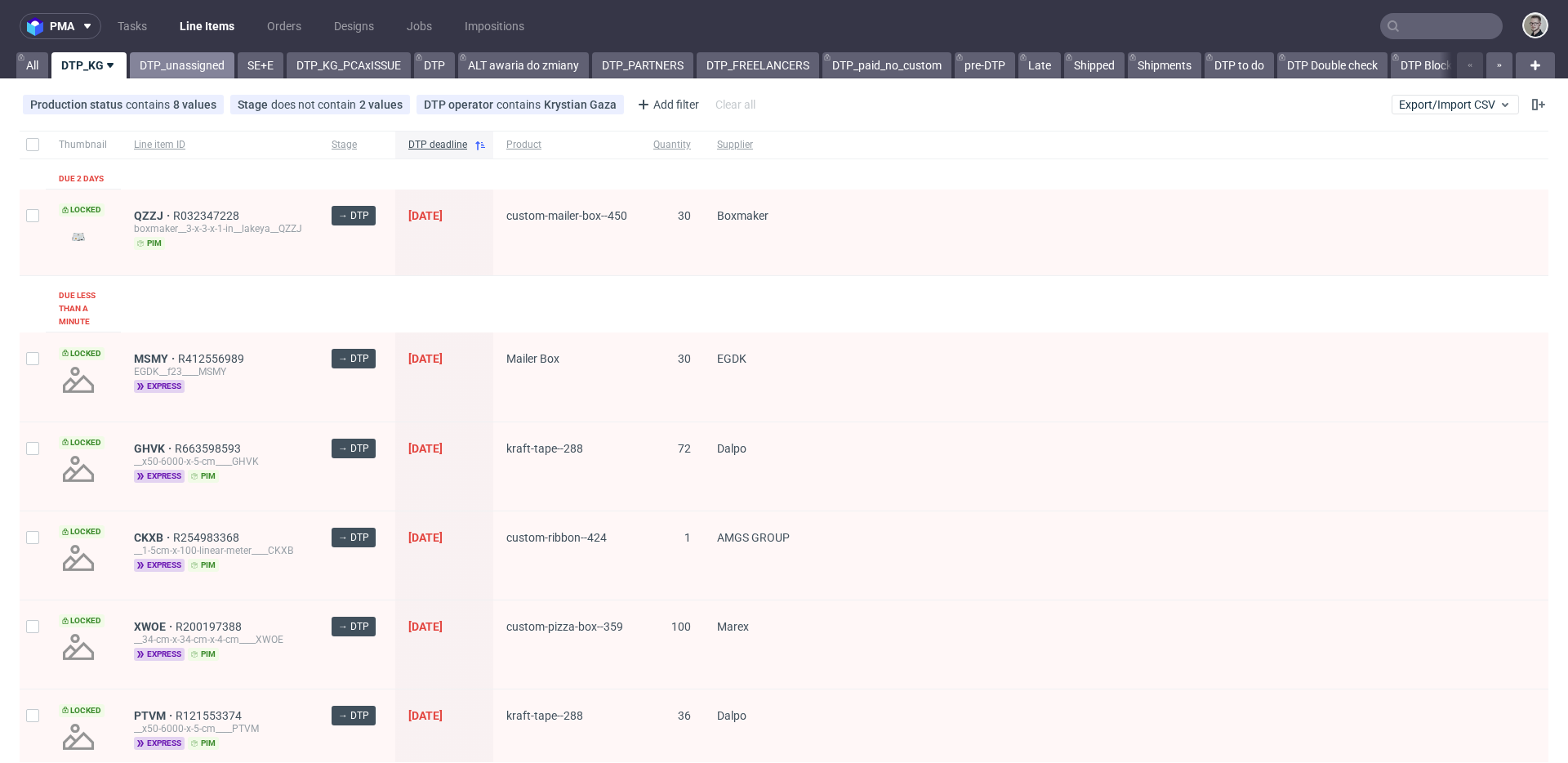
click at [206, 67] on link "DTP_unassigned" at bounding box center [182, 65] width 105 height 26
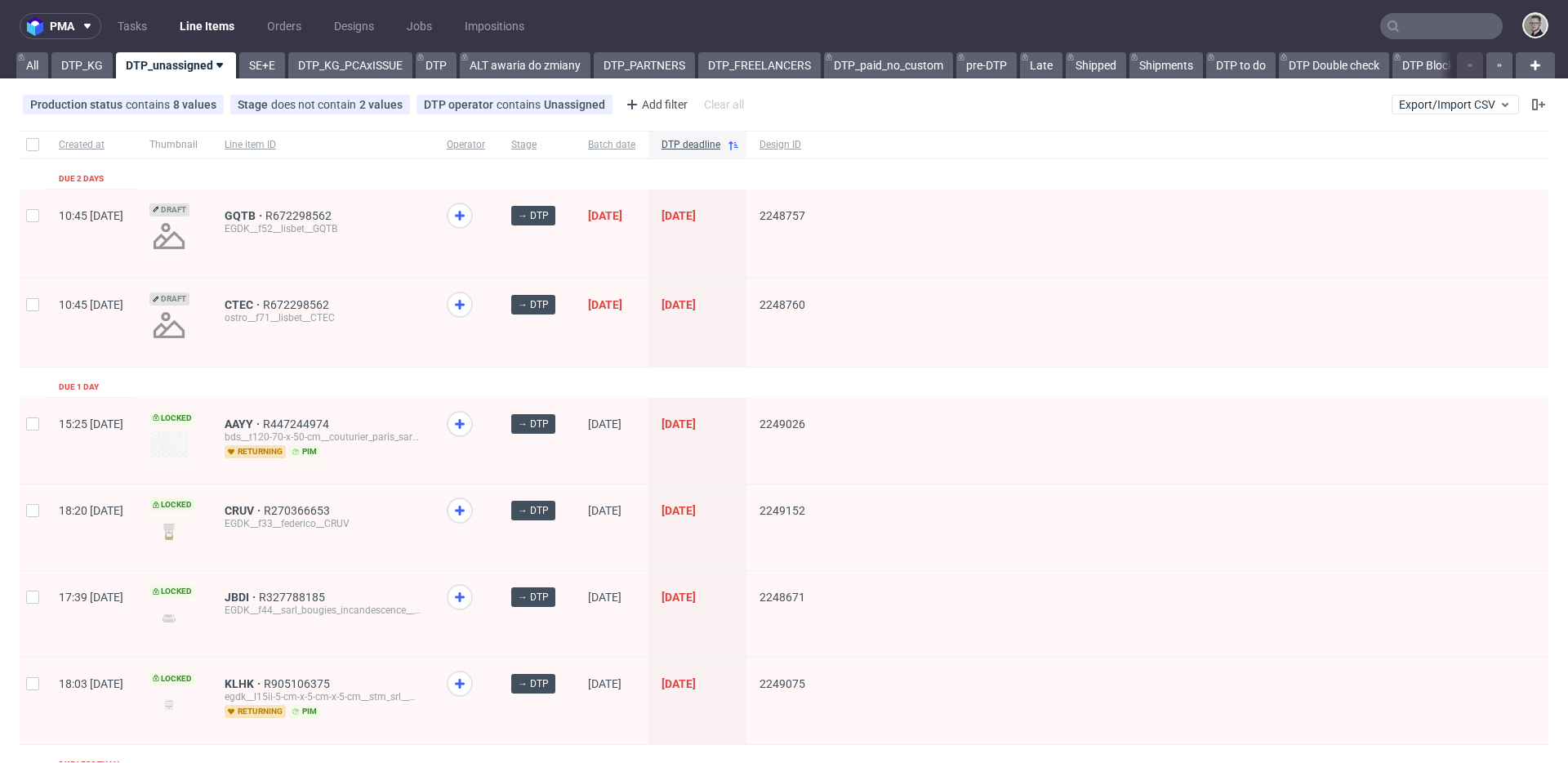
click at [256, 52] on nav "pma Tasks Line Items Orders Designs Jobs Impositions" at bounding box center [784, 25] width 1568 height 52
click at [255, 55] on link "SE+E" at bounding box center [262, 65] width 45 height 26
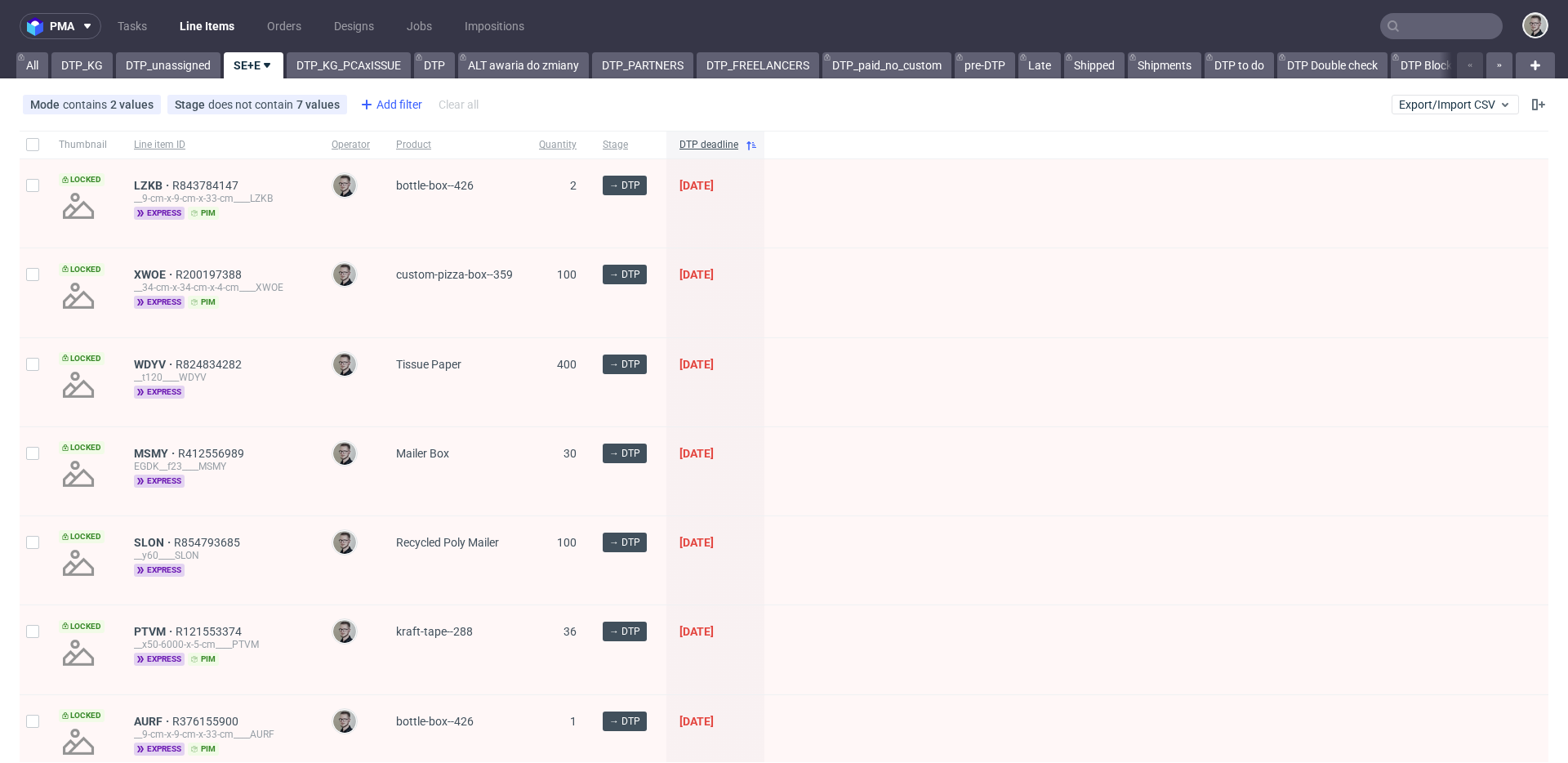
click at [368, 99] on icon at bounding box center [367, 105] width 20 height 20
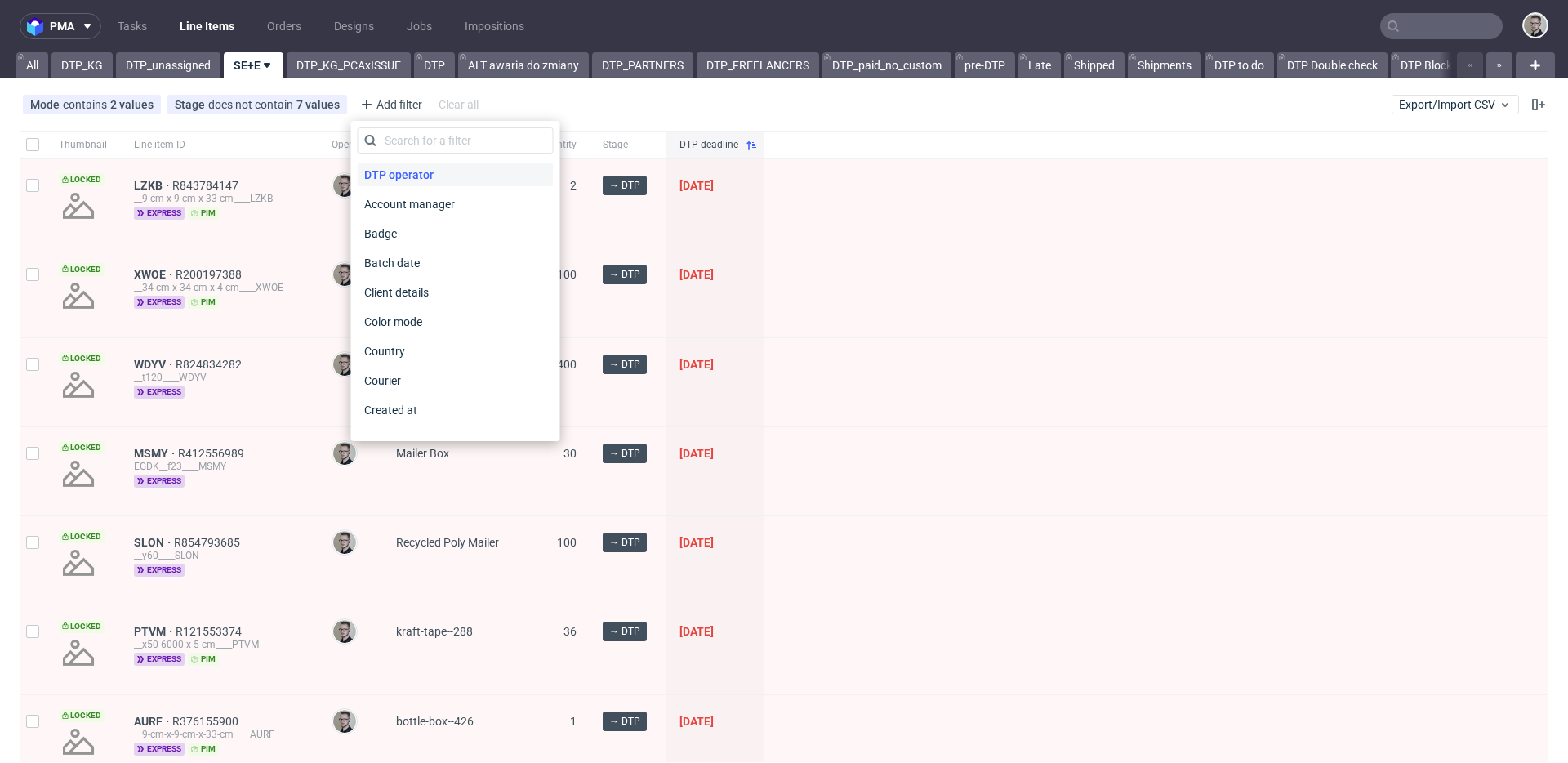
click at [408, 173] on span "DTP operator" at bounding box center [398, 175] width 83 height 23
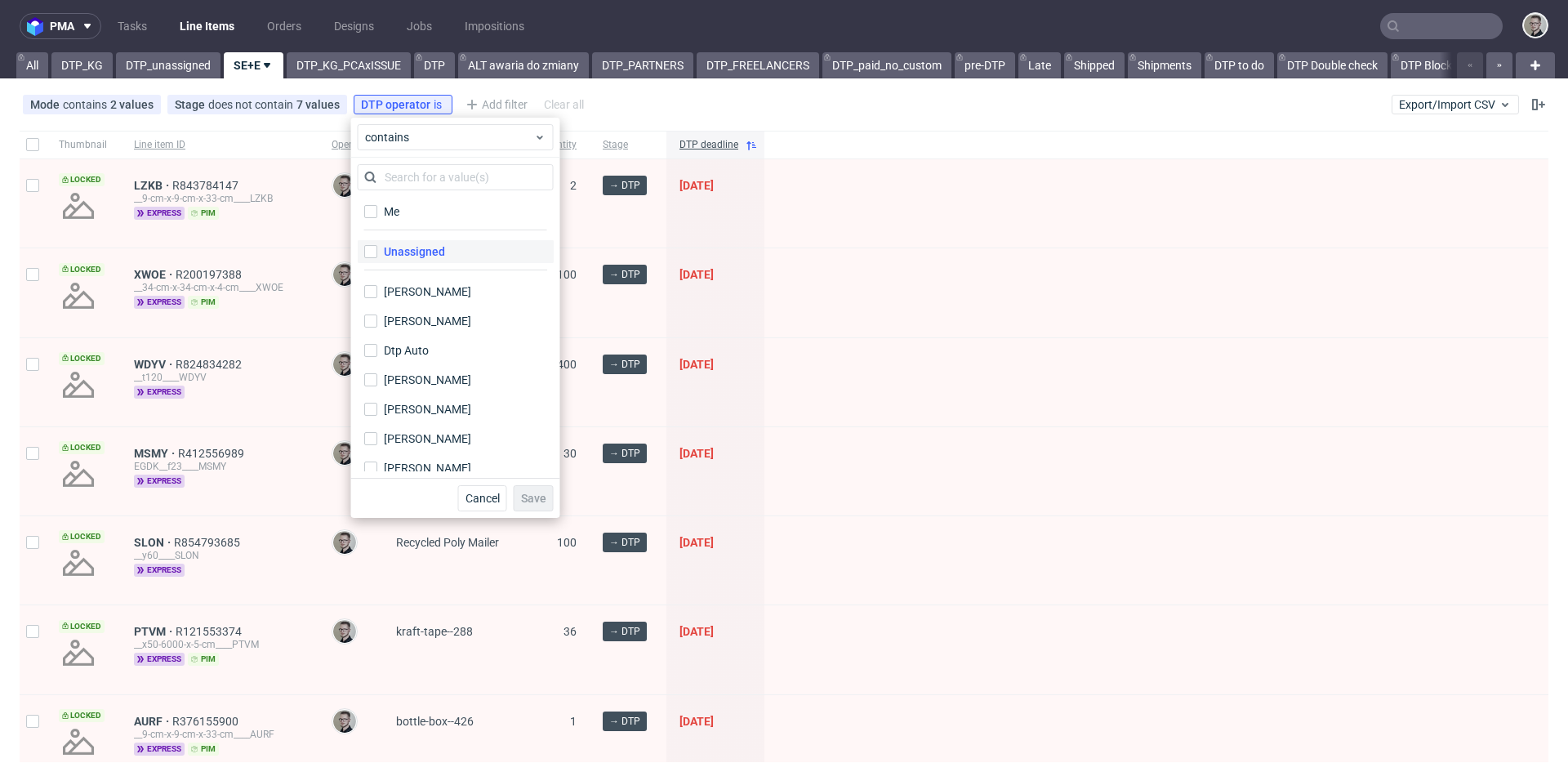
click at [427, 246] on div "Unassigned" at bounding box center [414, 252] width 61 height 16
click at [377, 246] on input "Unassigned" at bounding box center [370, 251] width 13 height 13
checkbox input "true"
click at [538, 496] on span "Save" at bounding box center [534, 497] width 25 height 12
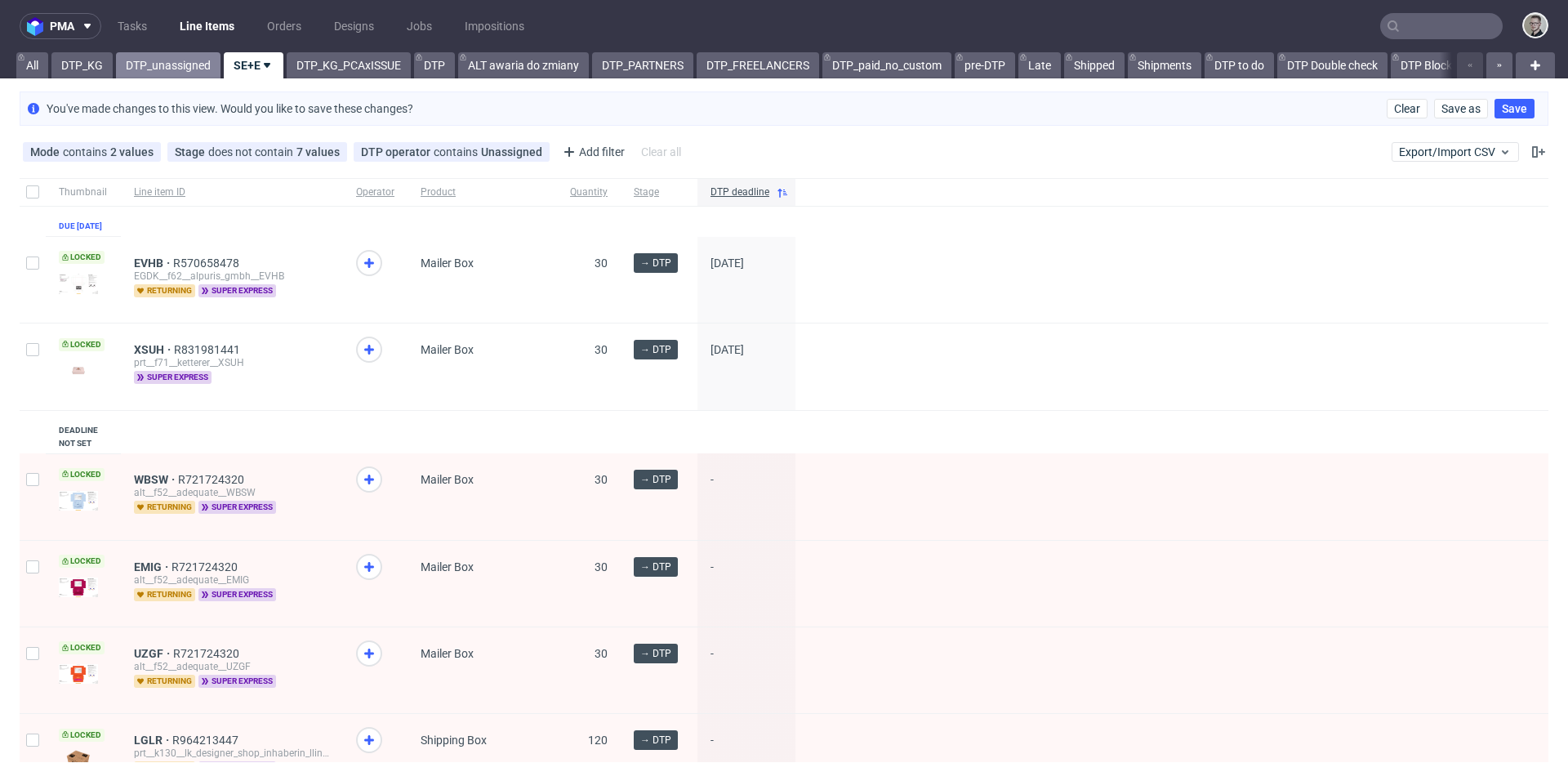
click at [148, 59] on link "DTP_unassigned" at bounding box center [167, 65] width 105 height 26
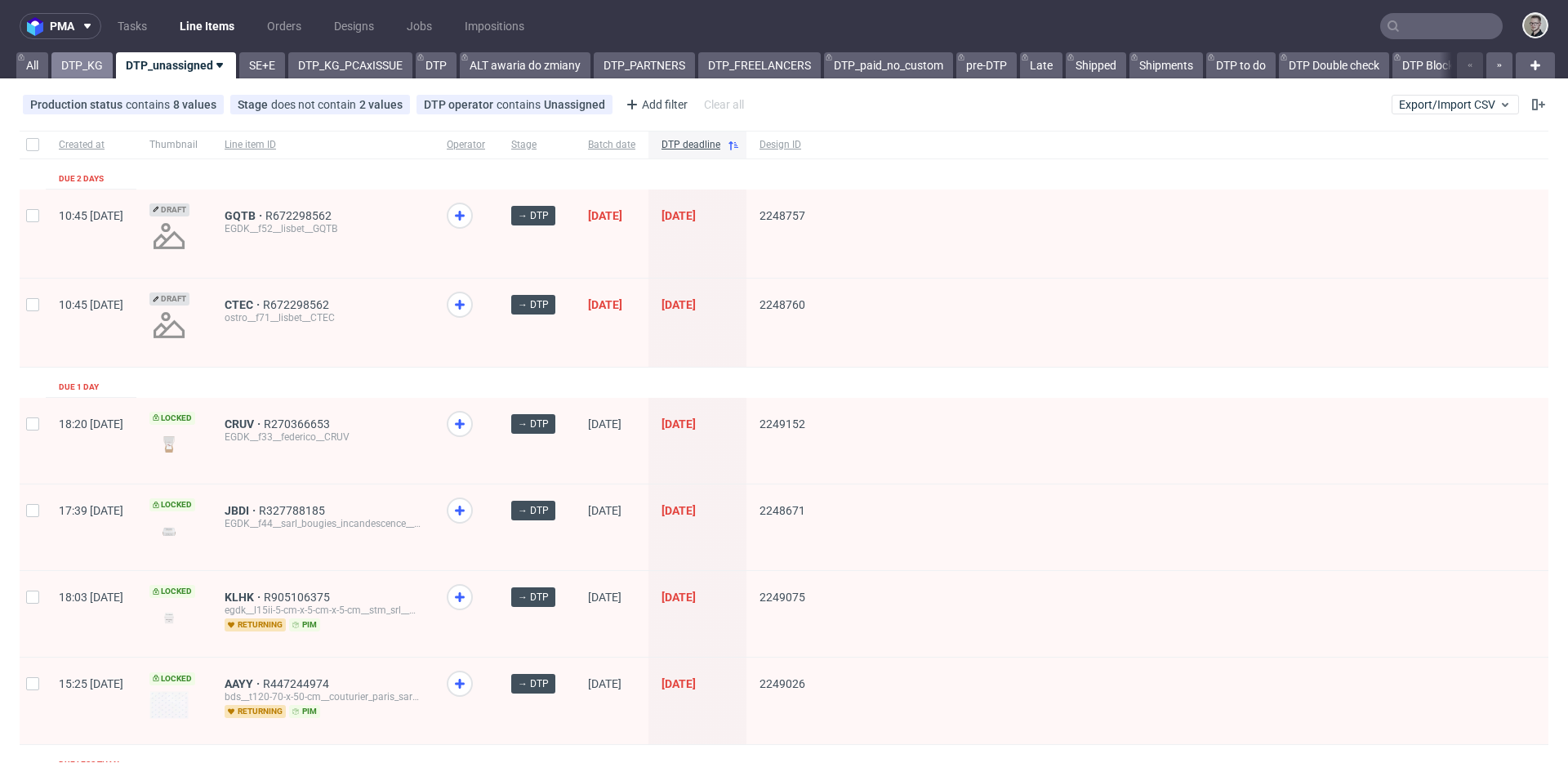
click at [101, 68] on link "DTP_KG" at bounding box center [82, 65] width 61 height 26
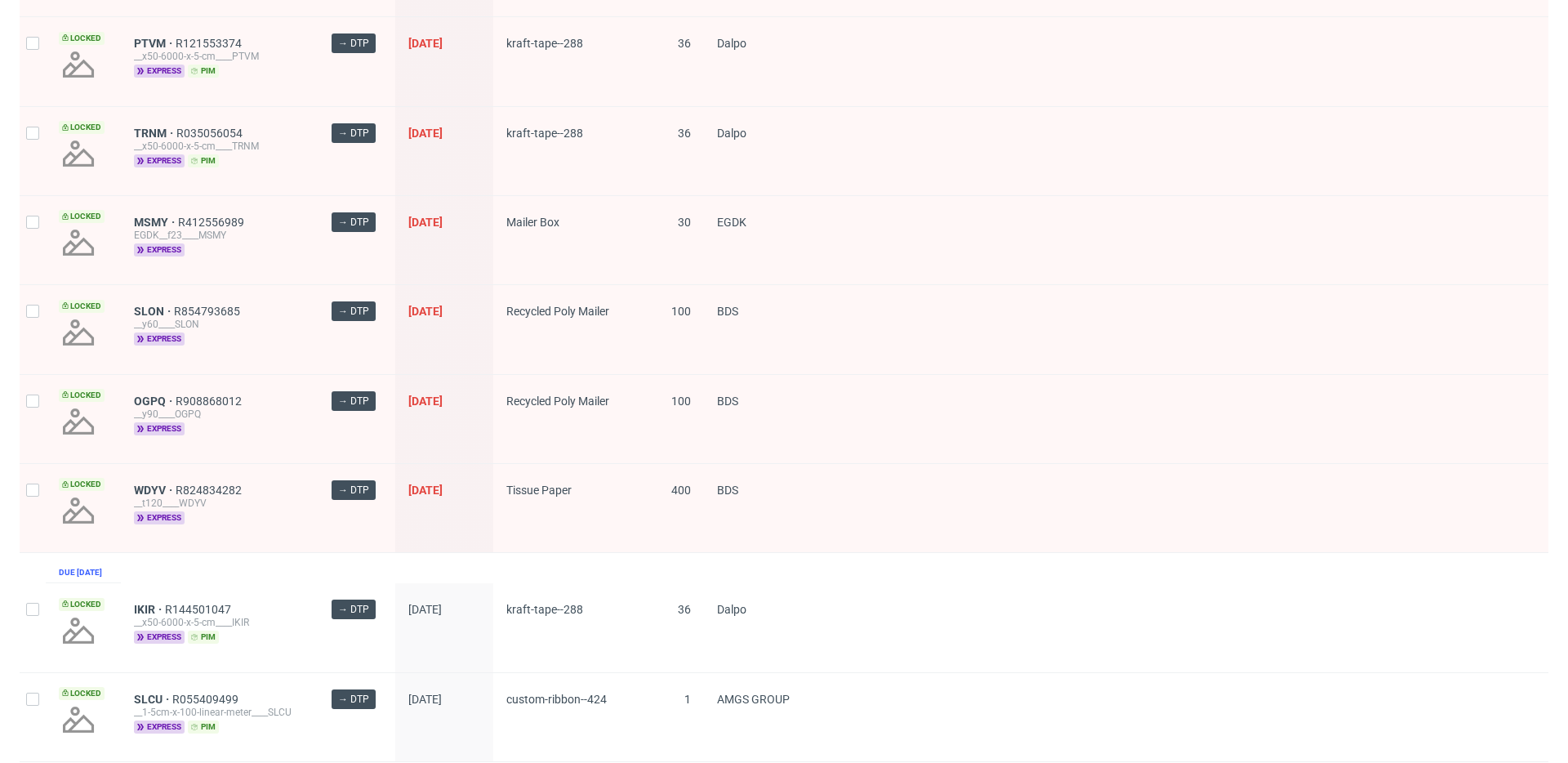
scroll to position [1582, 0]
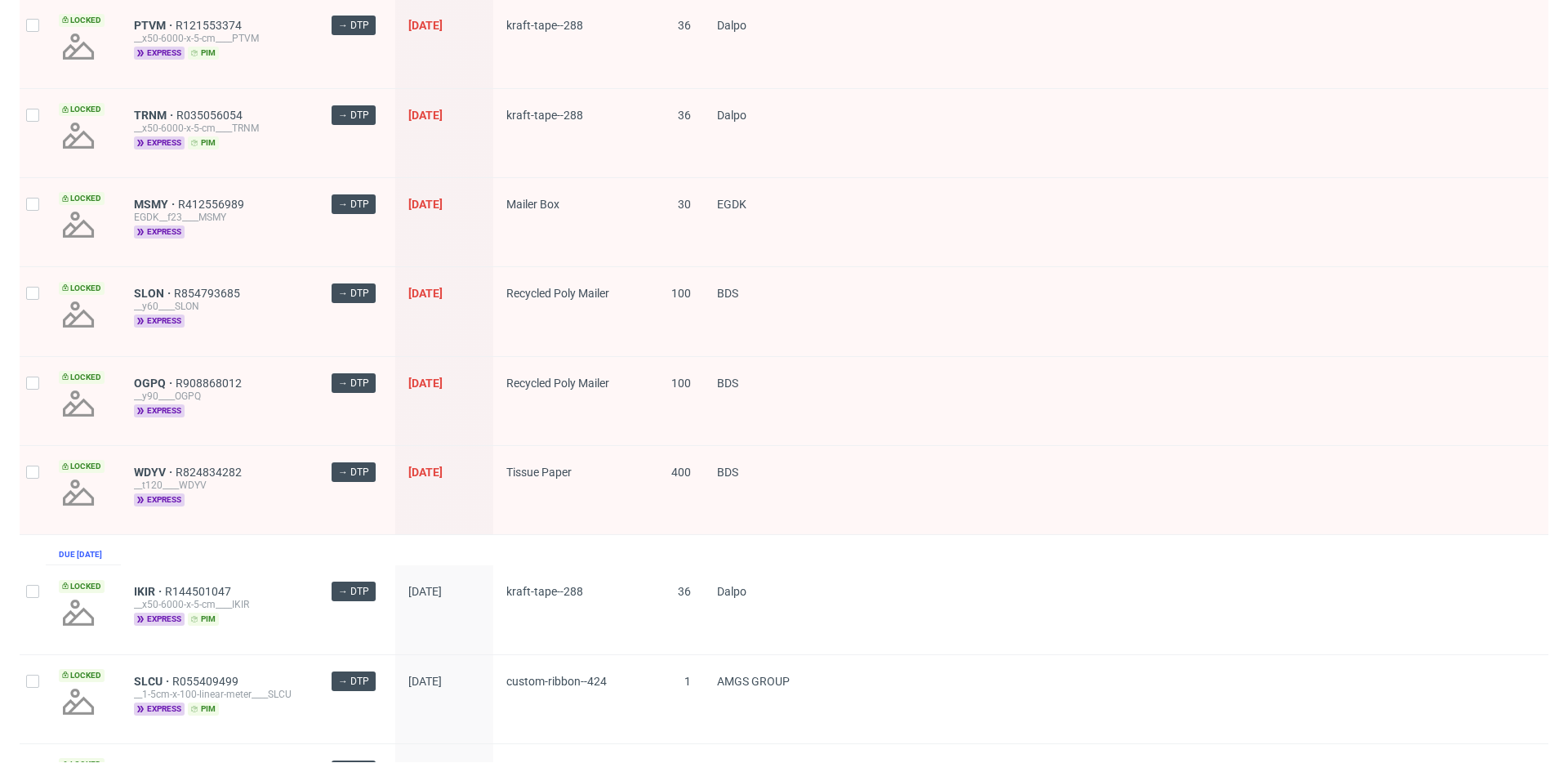
click at [26, 459] on div at bounding box center [33, 489] width 26 height 88
checkbox input "true"
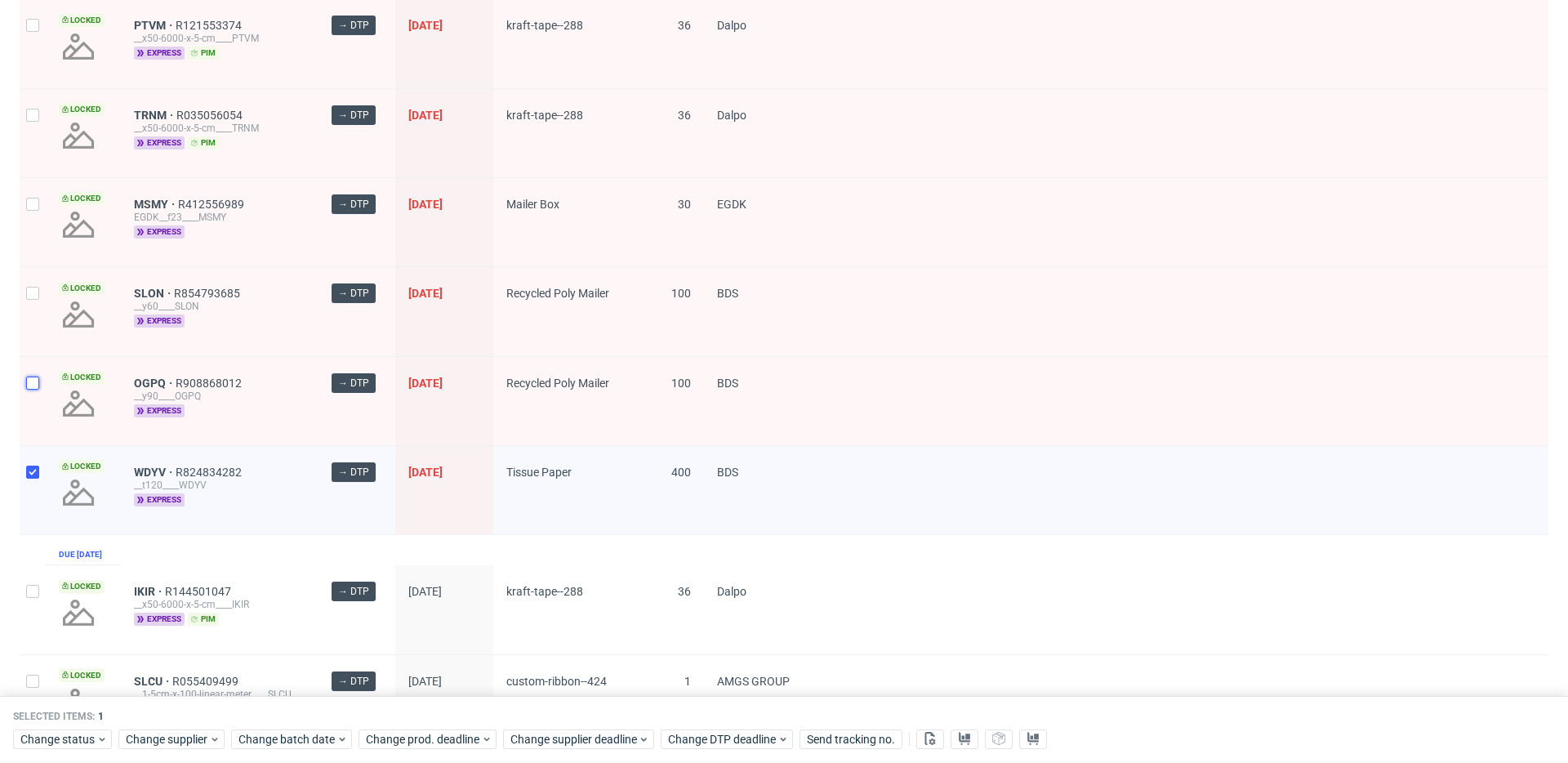
click at [30, 383] on input "checkbox" at bounding box center [33, 383] width 13 height 13
checkbox input "true"
click at [30, 301] on div at bounding box center [33, 311] width 26 height 88
checkbox input "true"
click at [43, 216] on div at bounding box center [33, 222] width 26 height 88
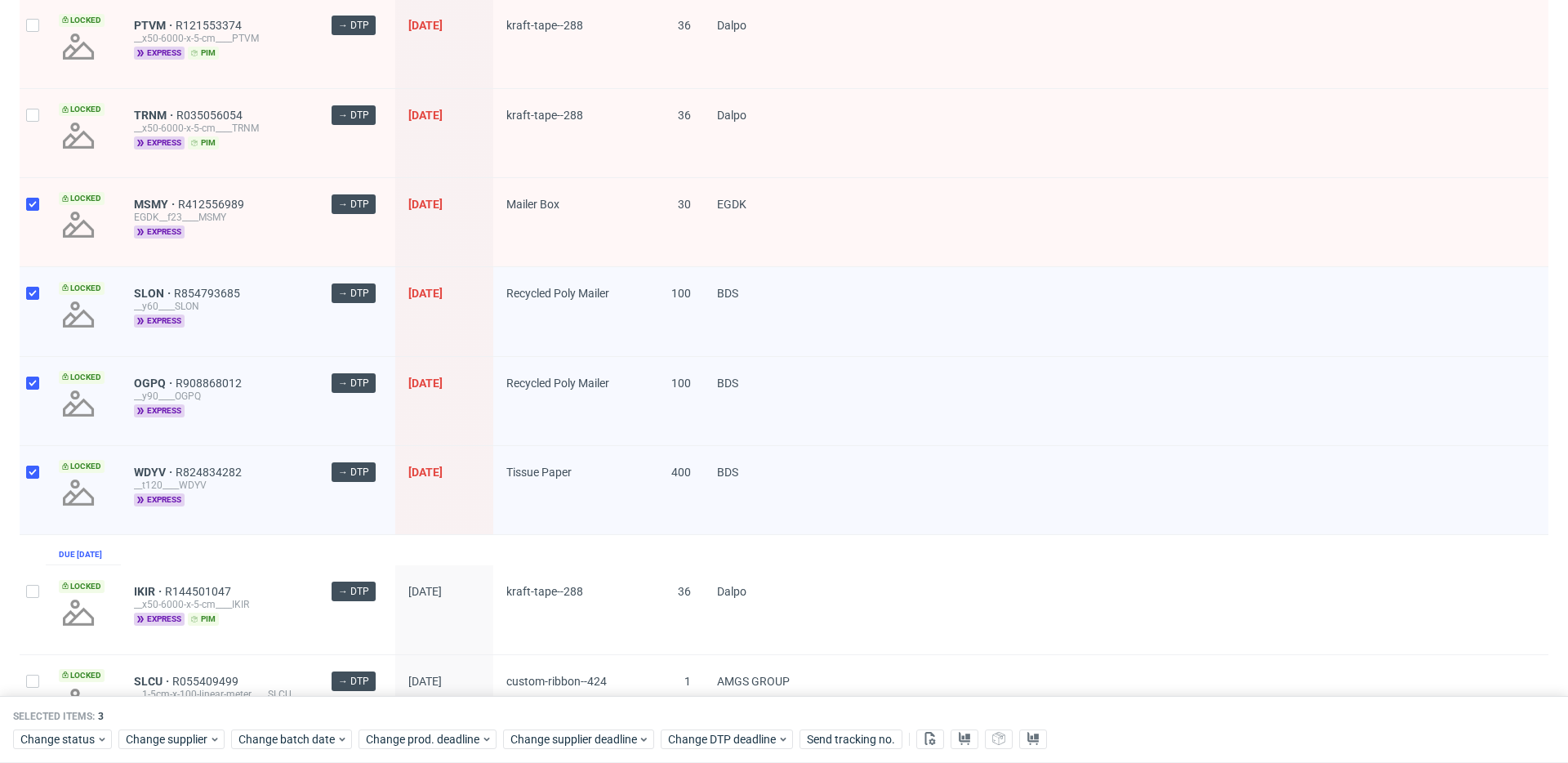
checkbox input "true"
click at [44, 139] on div at bounding box center [33, 133] width 26 height 88
checkbox input "true"
click at [40, 74] on div at bounding box center [33, 43] width 26 height 88
checkbox input "true"
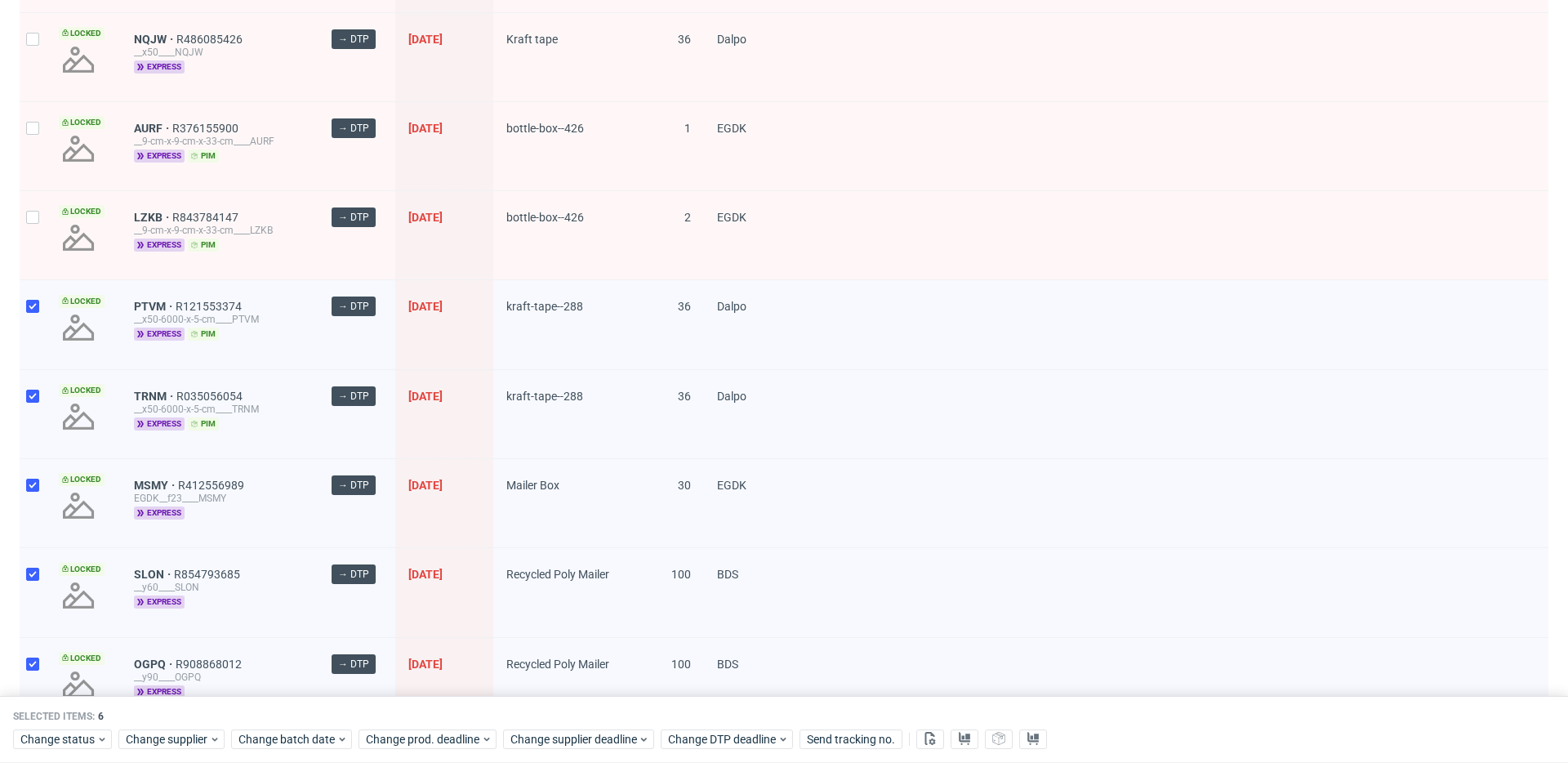
scroll to position [1299, 0]
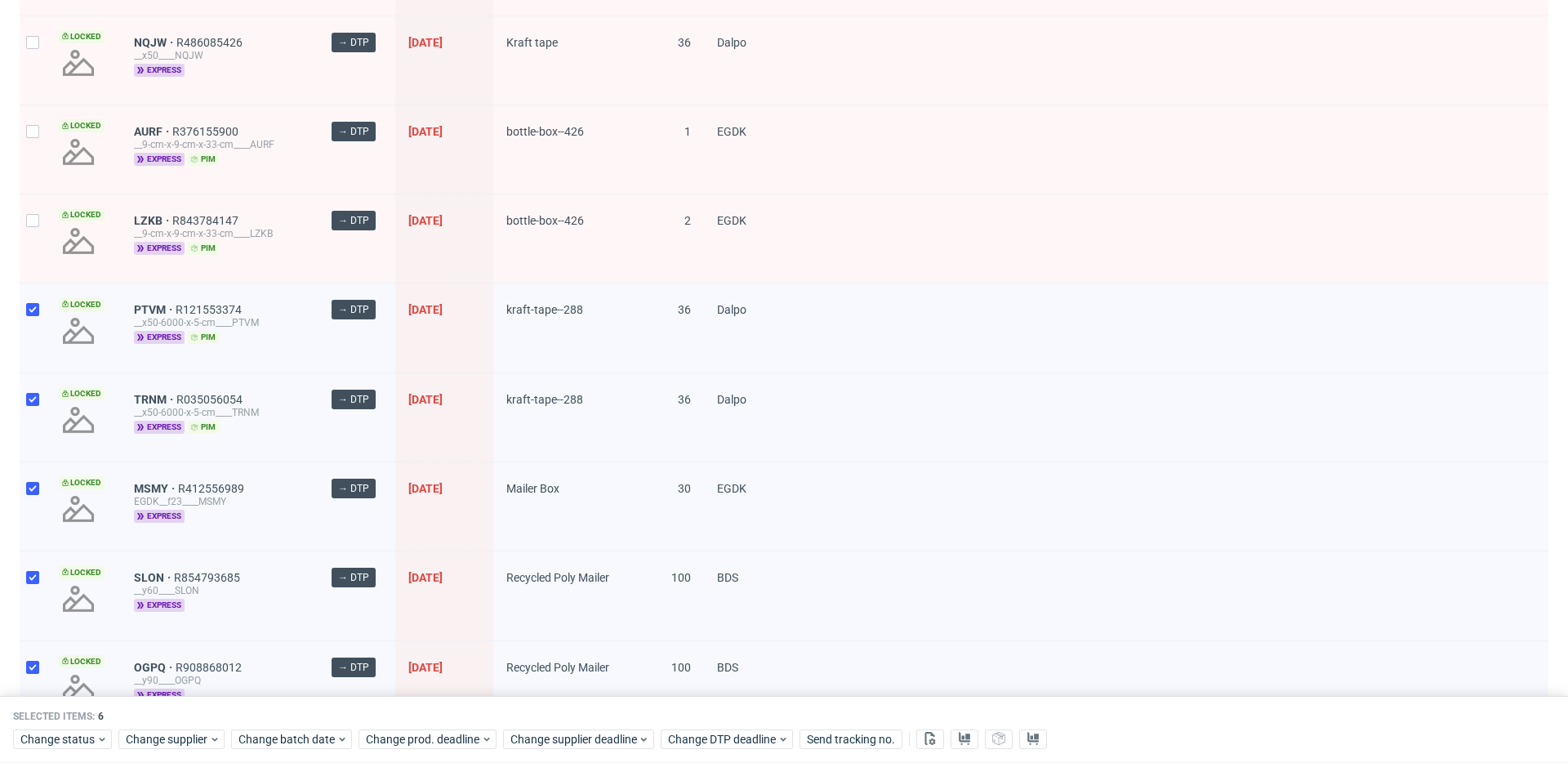
drag, startPoint x: 39, startPoint y: 210, endPoint x: 36, endPoint y: 161, distance: 49.1
click at [39, 210] on div at bounding box center [33, 238] width 26 height 88
checkbox input "true"
click at [33, 125] on input "checkbox" at bounding box center [33, 131] width 13 height 13
checkbox input "true"
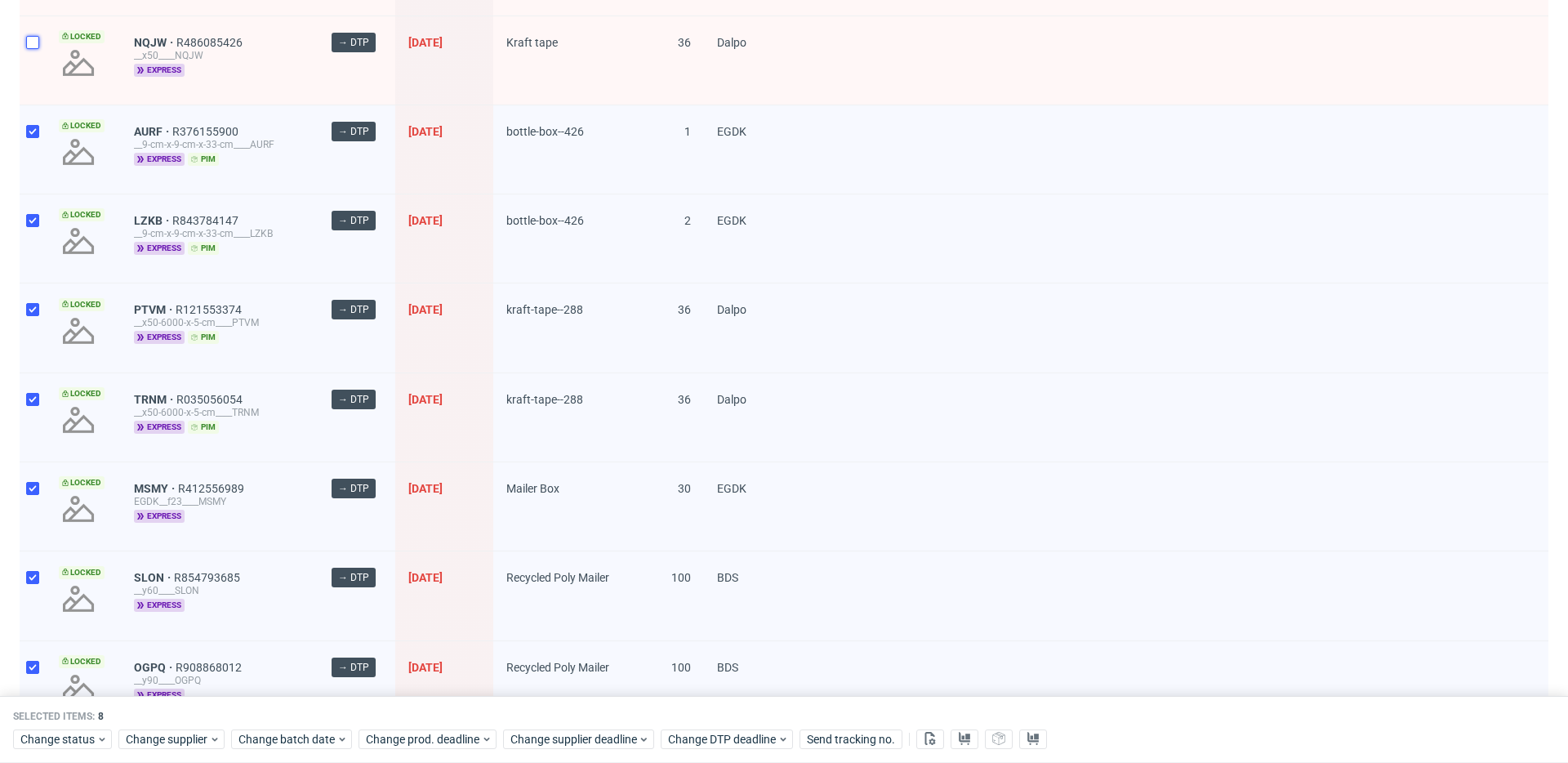
click at [30, 43] on input "checkbox" at bounding box center [33, 43] width 13 height 13
checkbox input "true"
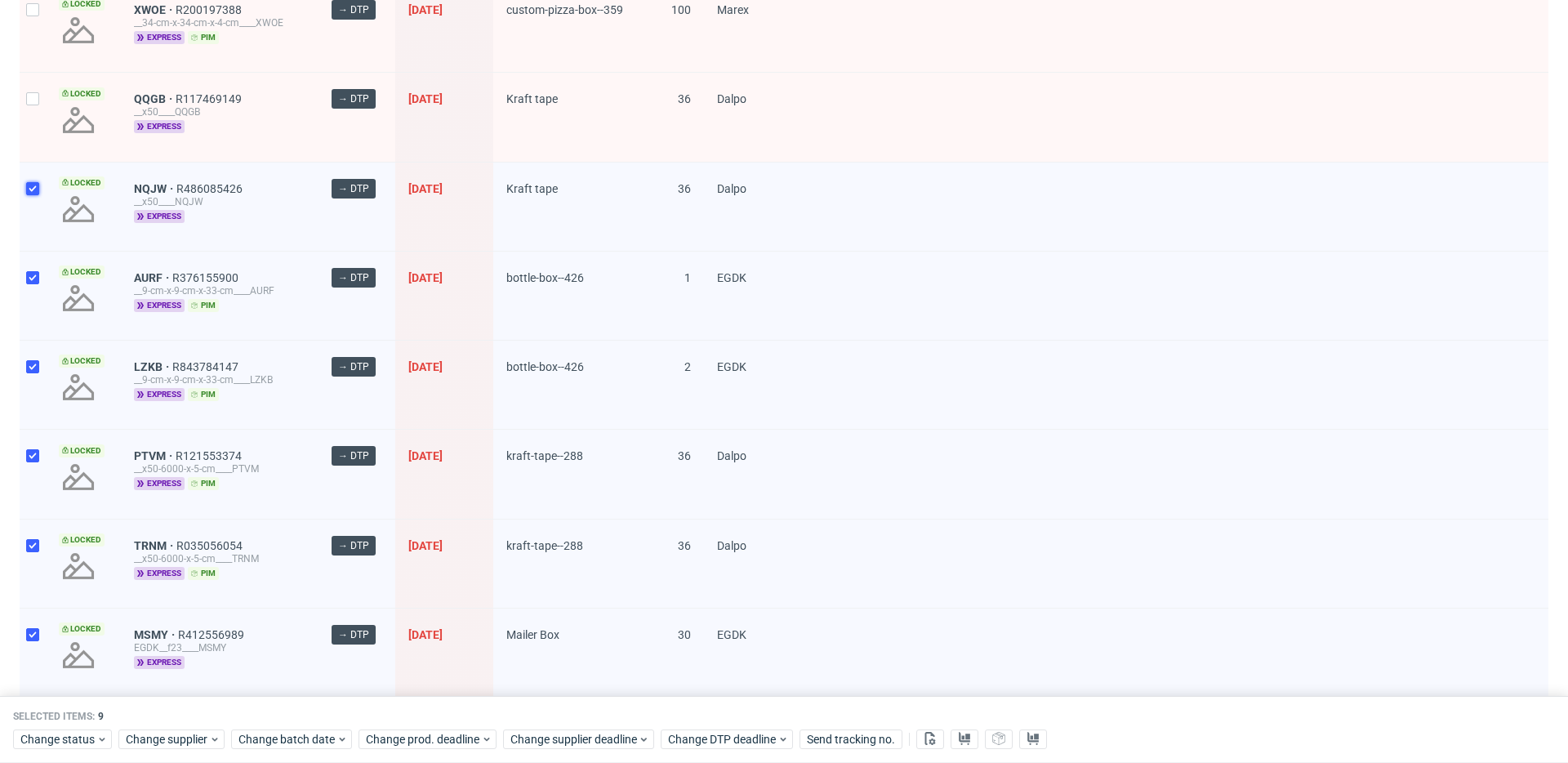
scroll to position [1151, 0]
click at [41, 122] on div at bounding box center [33, 117] width 26 height 88
checkbox input "true"
click at [36, 65] on div at bounding box center [33, 28] width 26 height 88
checkbox input "true"
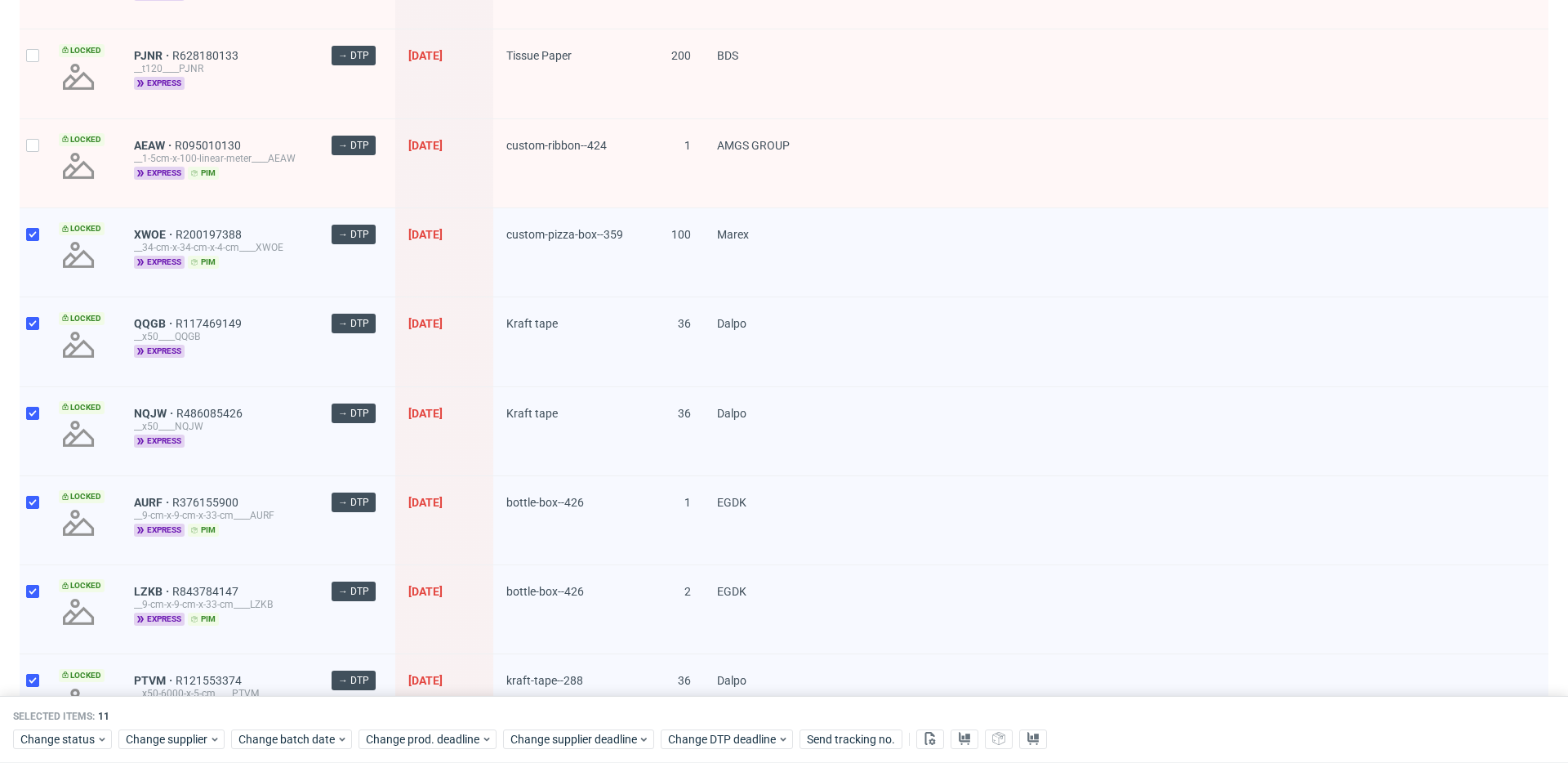
scroll to position [823, 0]
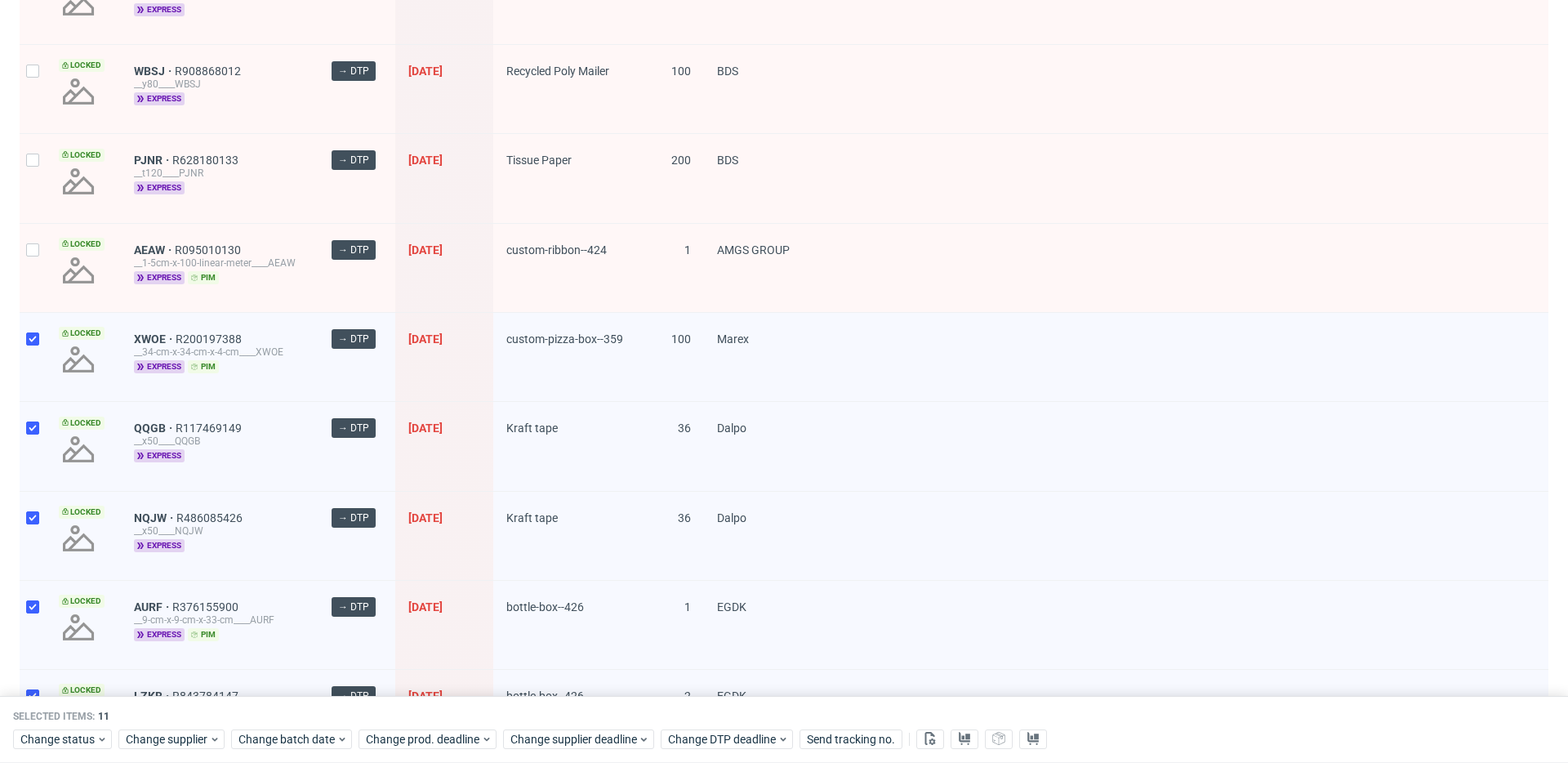
click at [26, 242] on div at bounding box center [33, 267] width 26 height 88
checkbox input "true"
click at [27, 161] on input "checkbox" at bounding box center [33, 160] width 13 height 13
checkbox input "true"
click at [34, 95] on div at bounding box center [33, 88] width 26 height 88
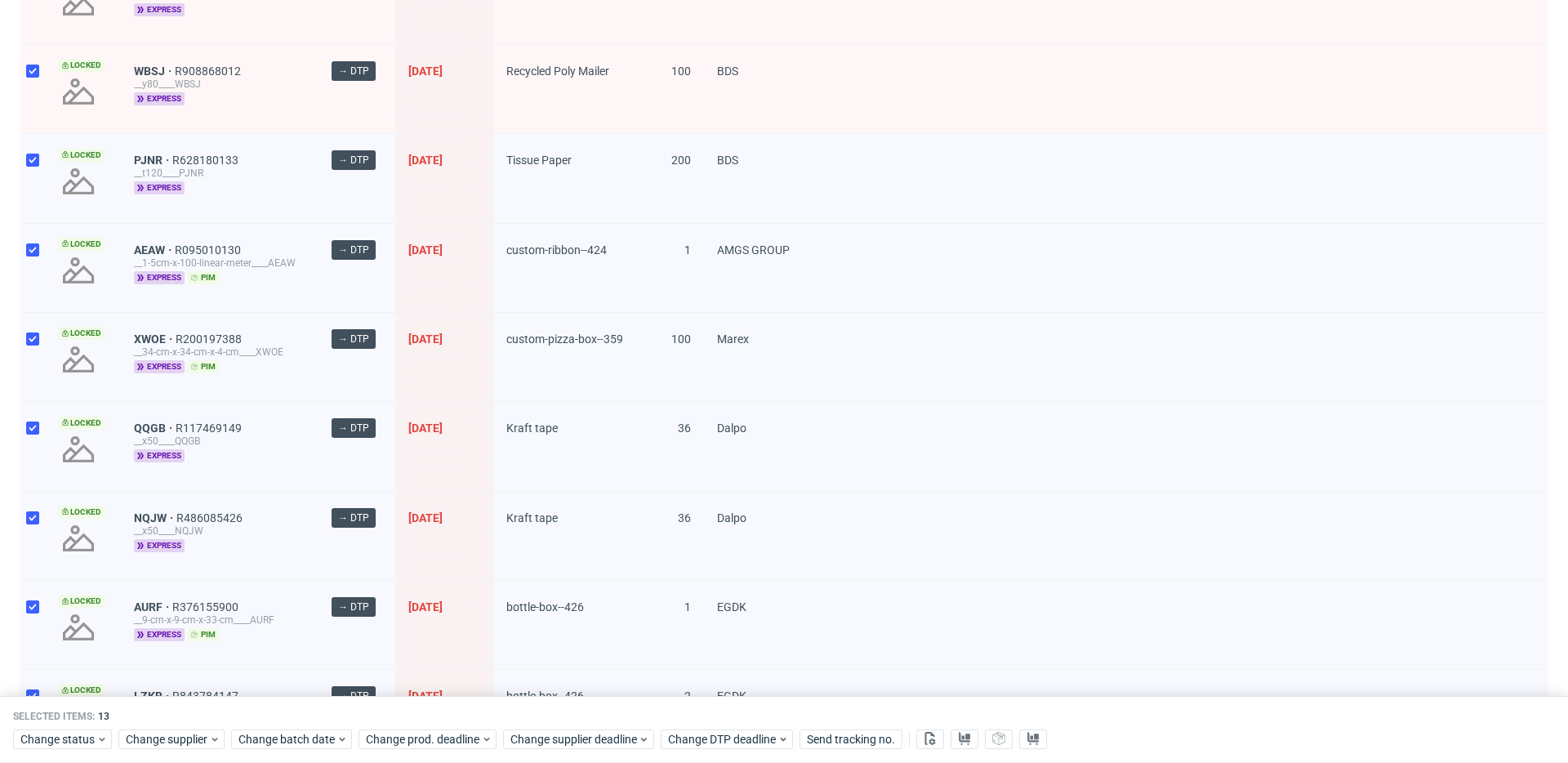
checkbox input "true"
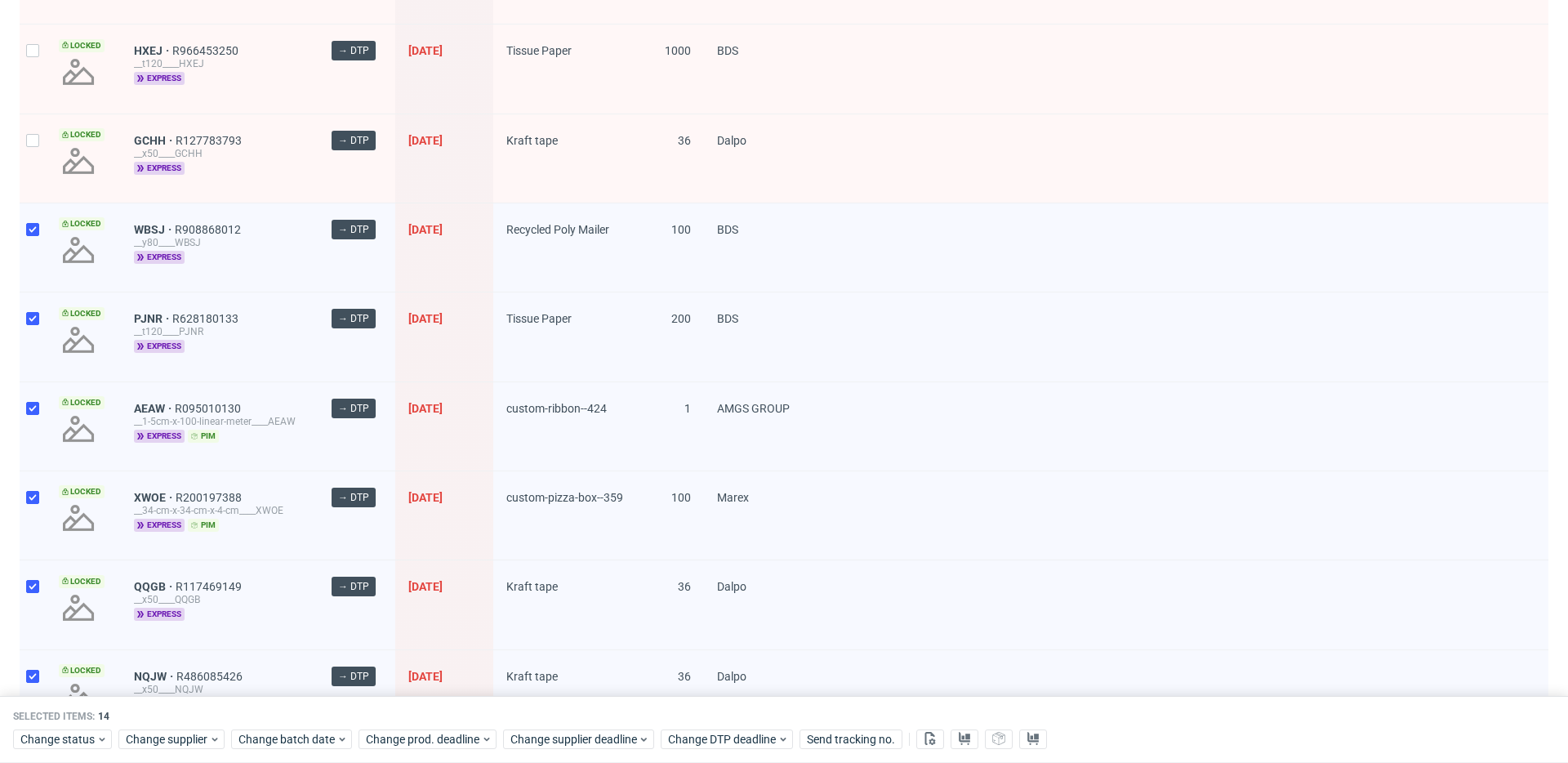
scroll to position [523, 0]
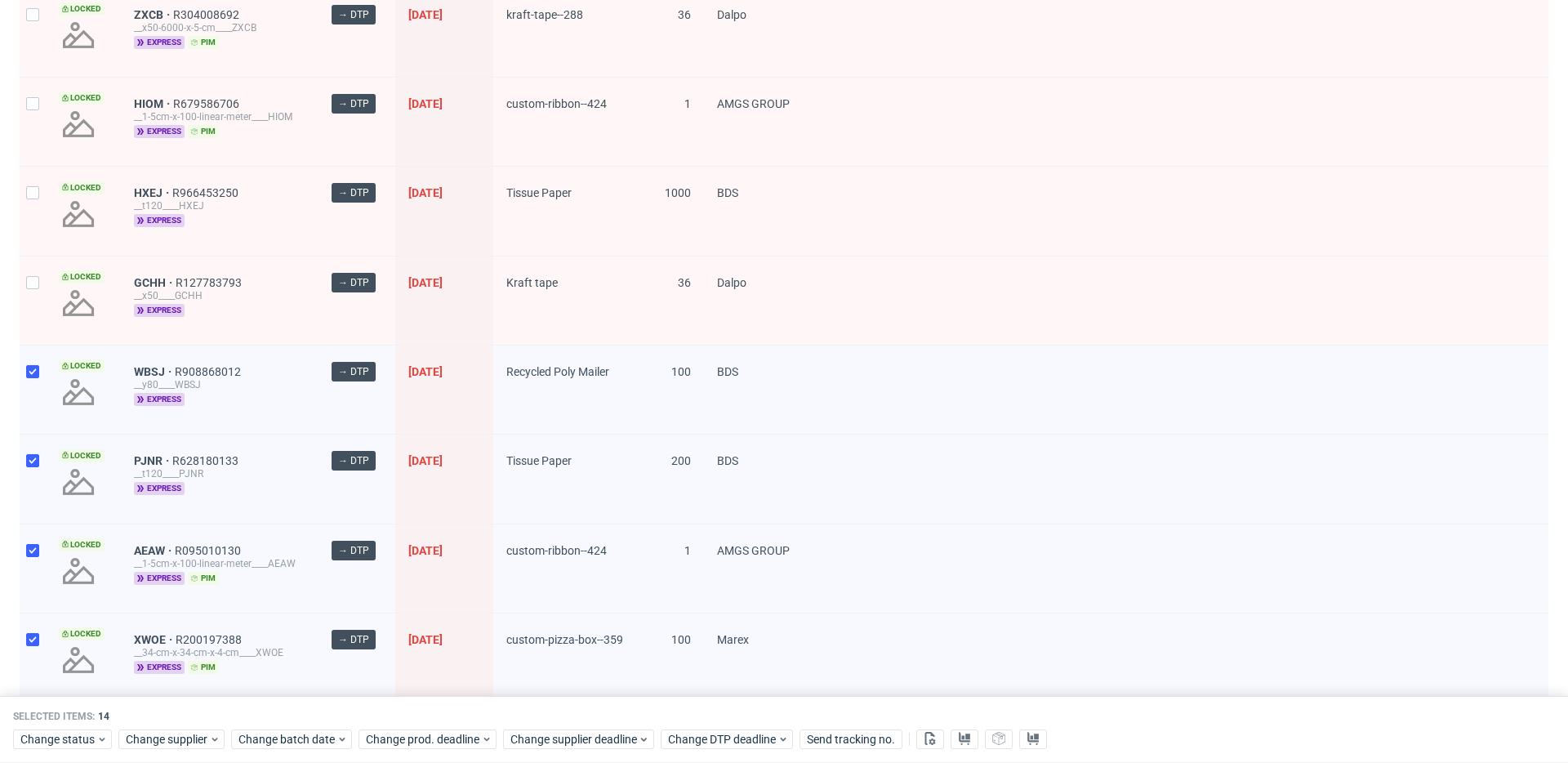
click at [33, 305] on div at bounding box center [33, 300] width 26 height 88
checkbox input "true"
click at [43, 204] on div at bounding box center [33, 210] width 26 height 88
checkbox input "true"
click at [44, 132] on div at bounding box center [33, 121] width 26 height 88
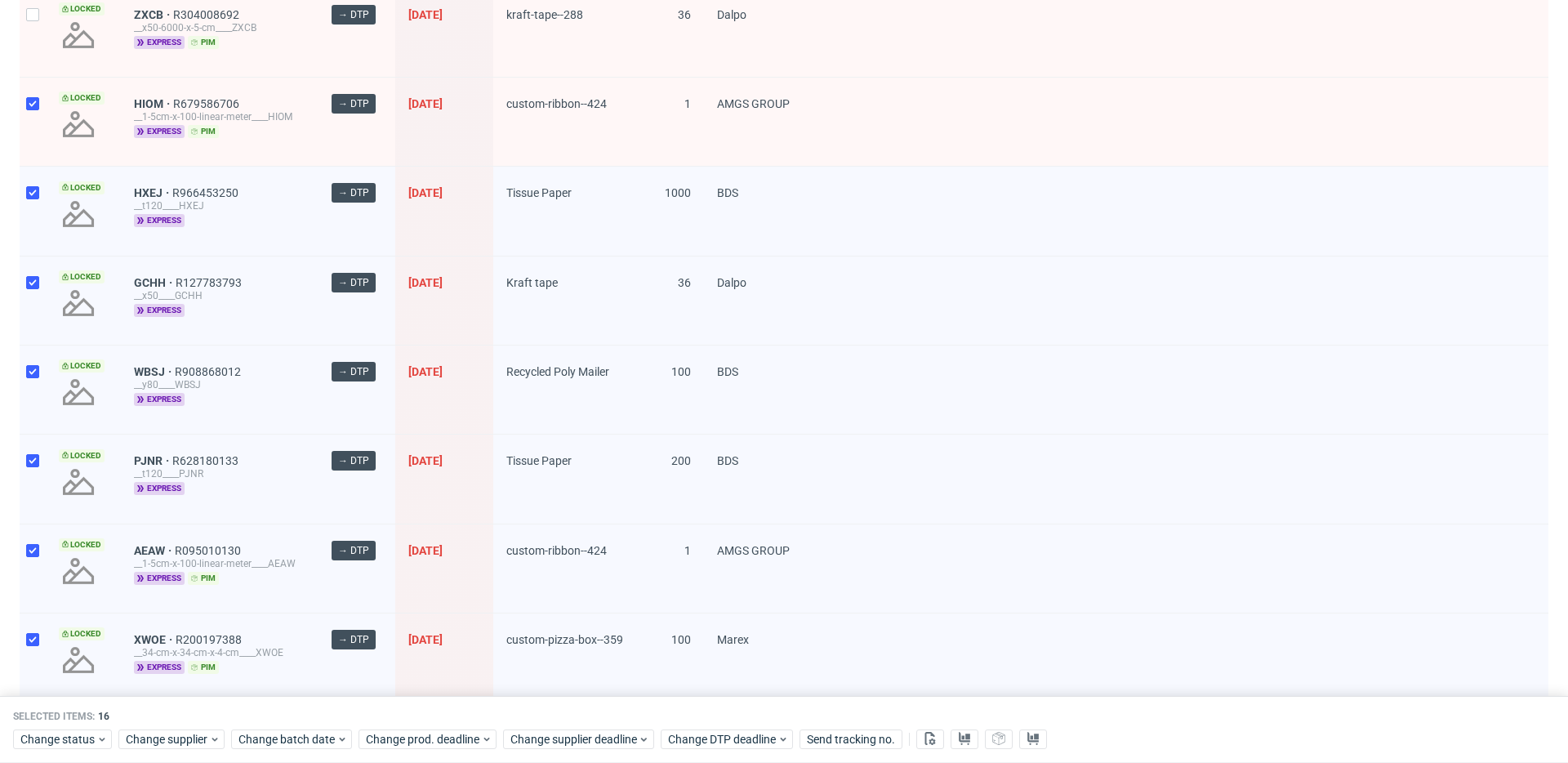
checkbox input "true"
click at [21, 52] on div at bounding box center [33, 32] width 26 height 88
checkbox input "true"
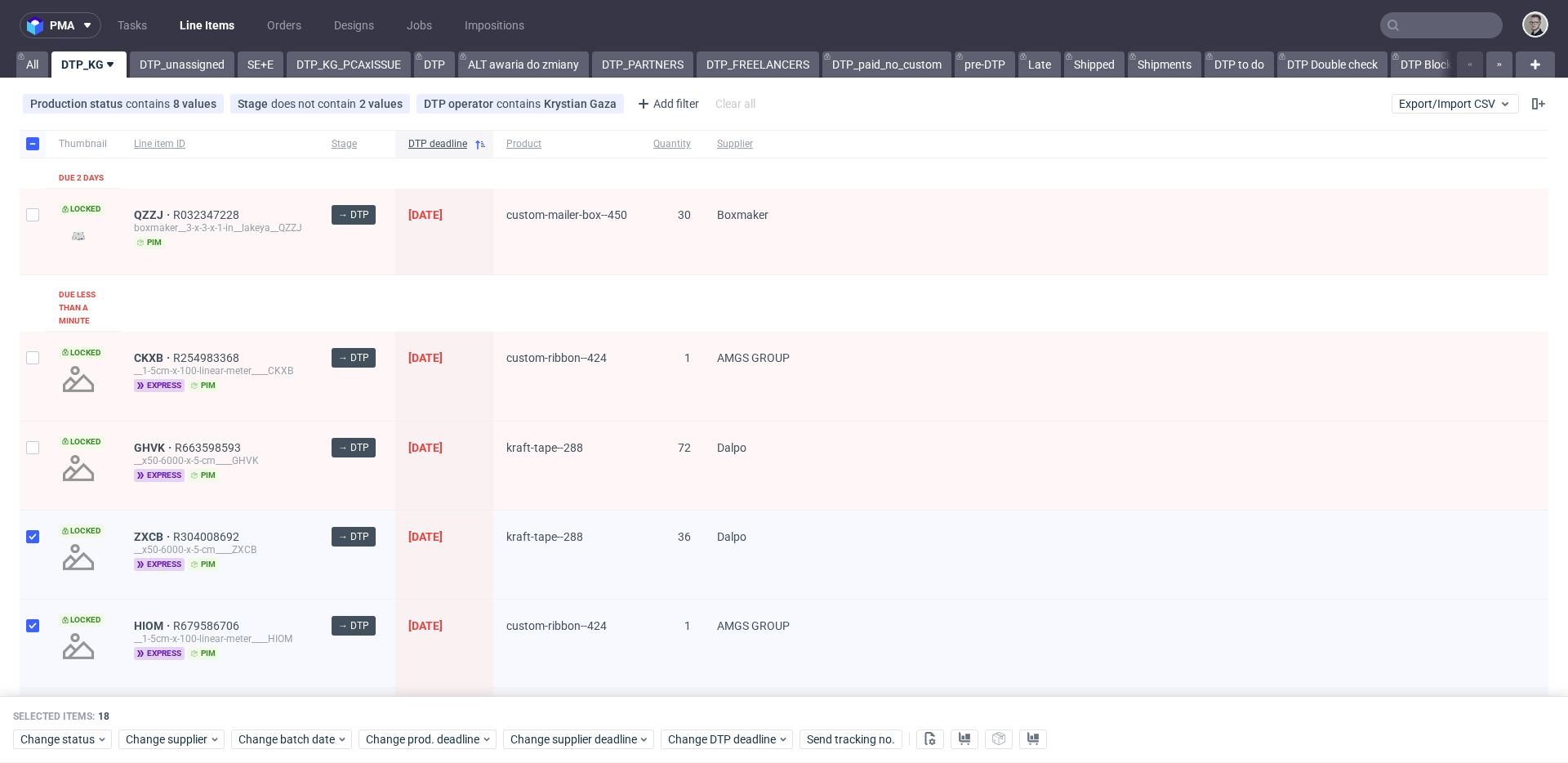
scroll to position [0, 0]
click at [45, 467] on div "Locked" at bounding box center [83, 466] width 75 height 88
click at [38, 381] on div at bounding box center [33, 376] width 26 height 89
checkbox input "true"
click at [49, 473] on div "Locked" at bounding box center [83, 466] width 75 height 88
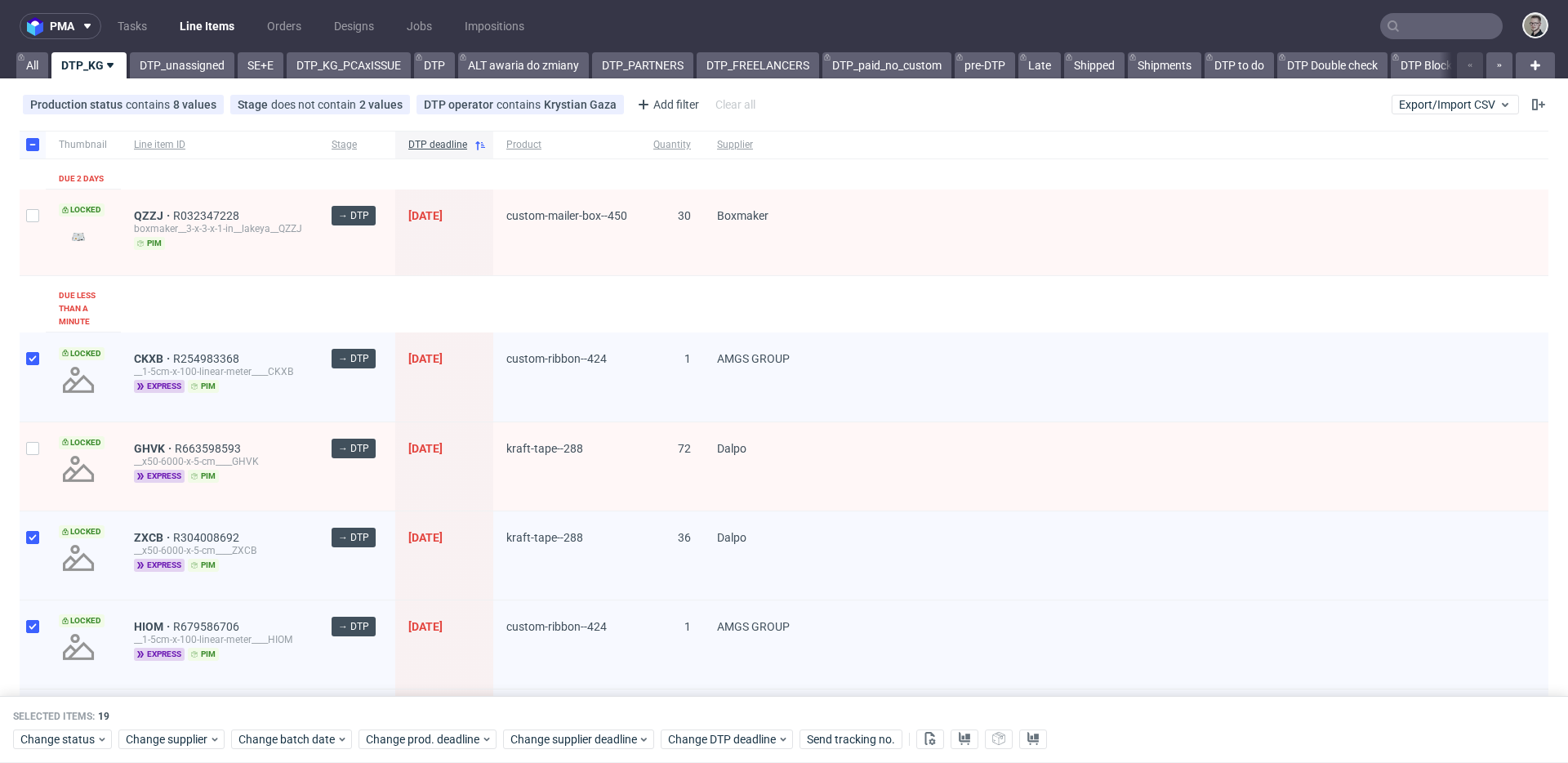
click at [35, 460] on div at bounding box center [33, 466] width 26 height 88
checkbox input "true"
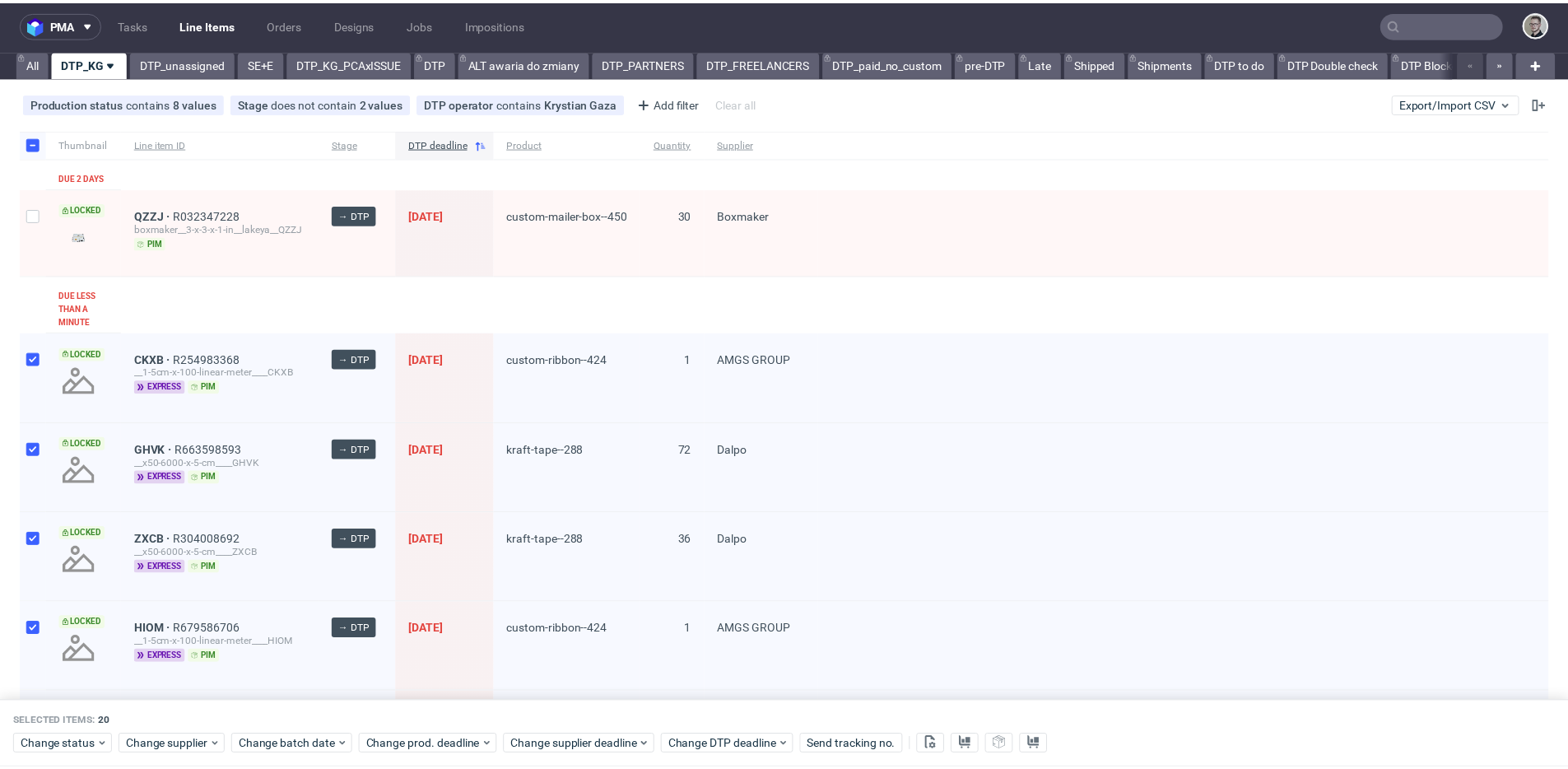
scroll to position [4, 0]
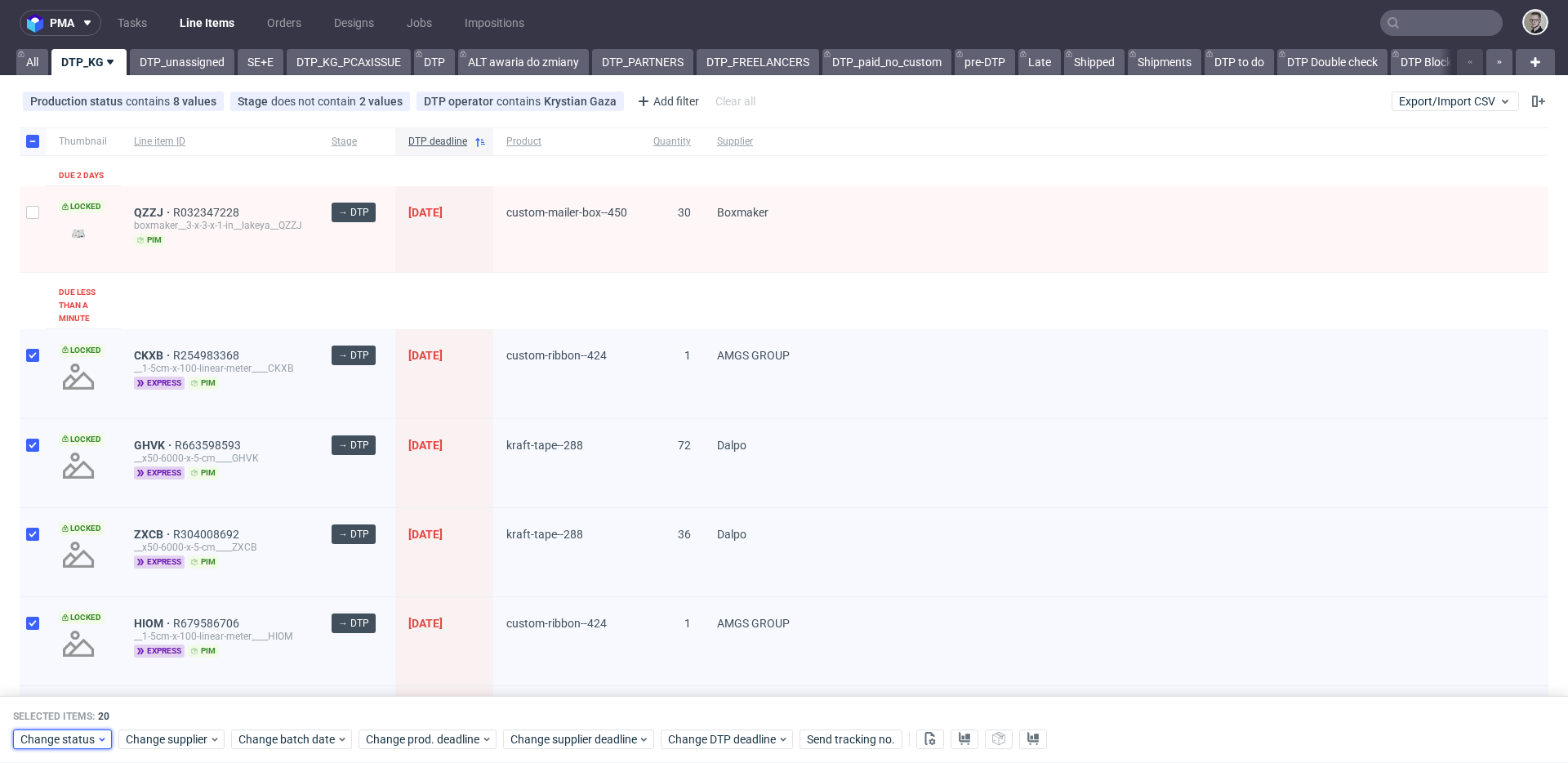
click at [103, 739] on icon at bounding box center [102, 738] width 12 height 13
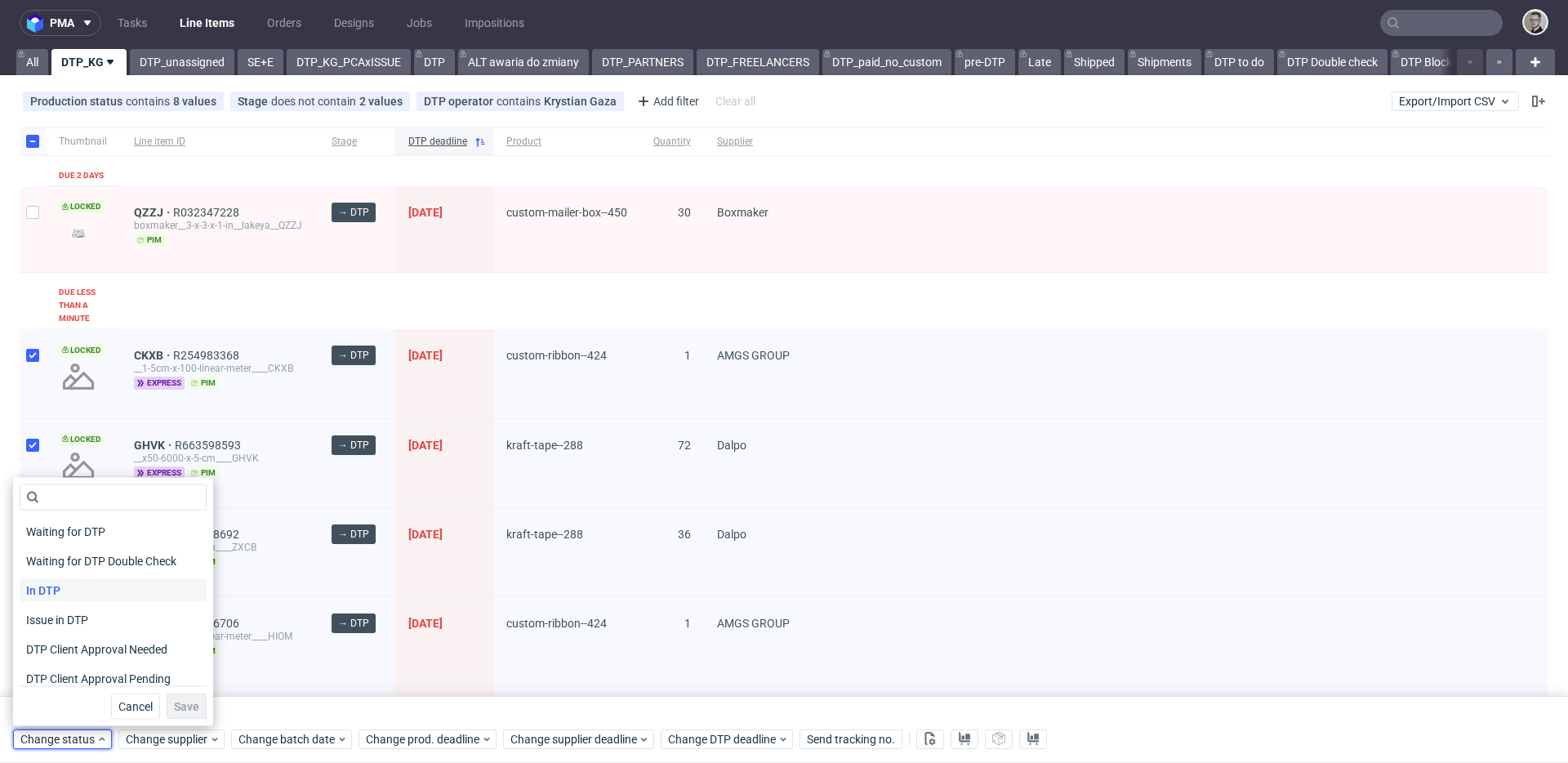
click at [85, 582] on div "In DTP" at bounding box center [114, 590] width 187 height 23
click at [188, 710] on span "Save" at bounding box center [186, 706] width 25 height 12
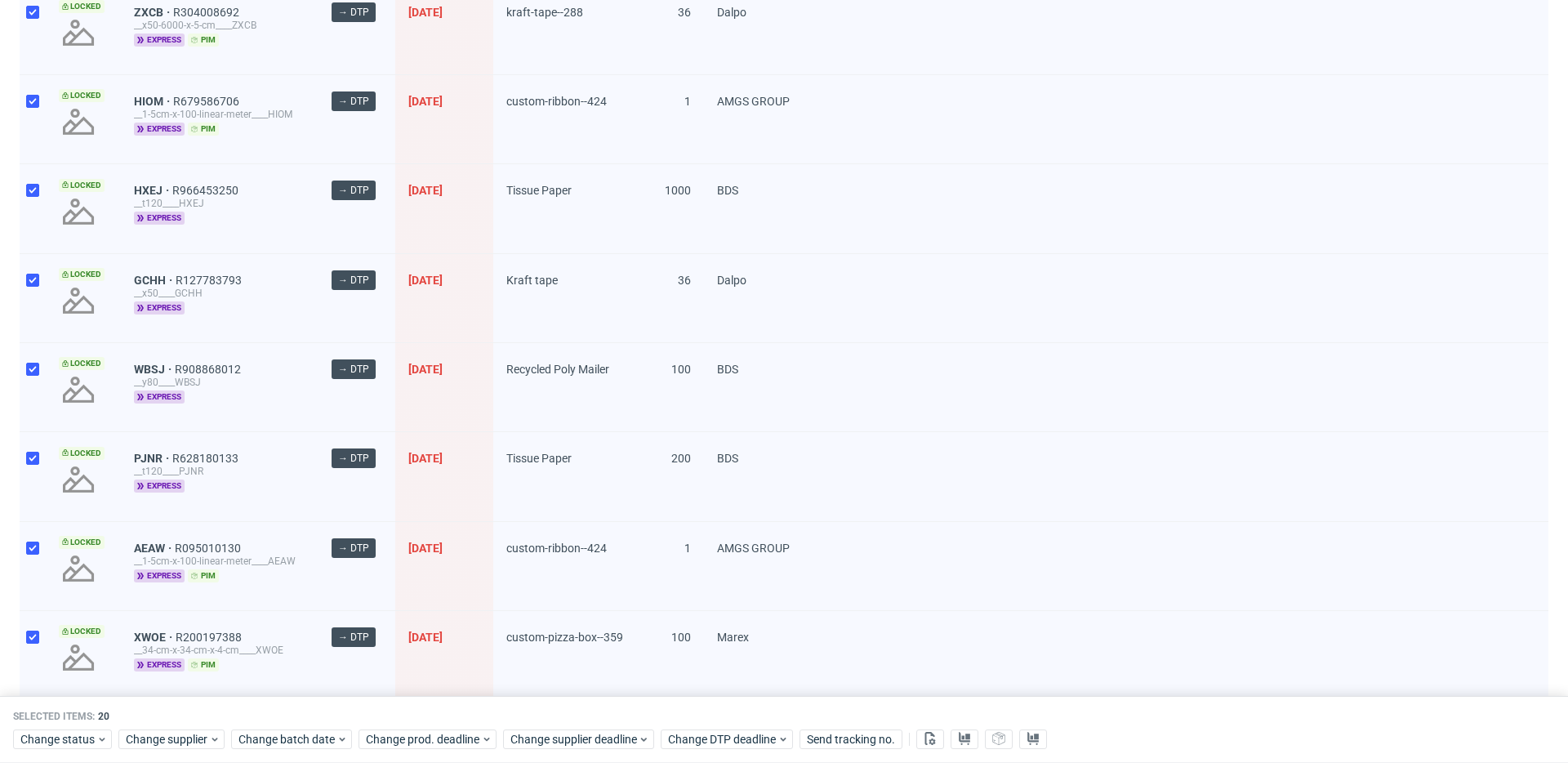
scroll to position [518, 0]
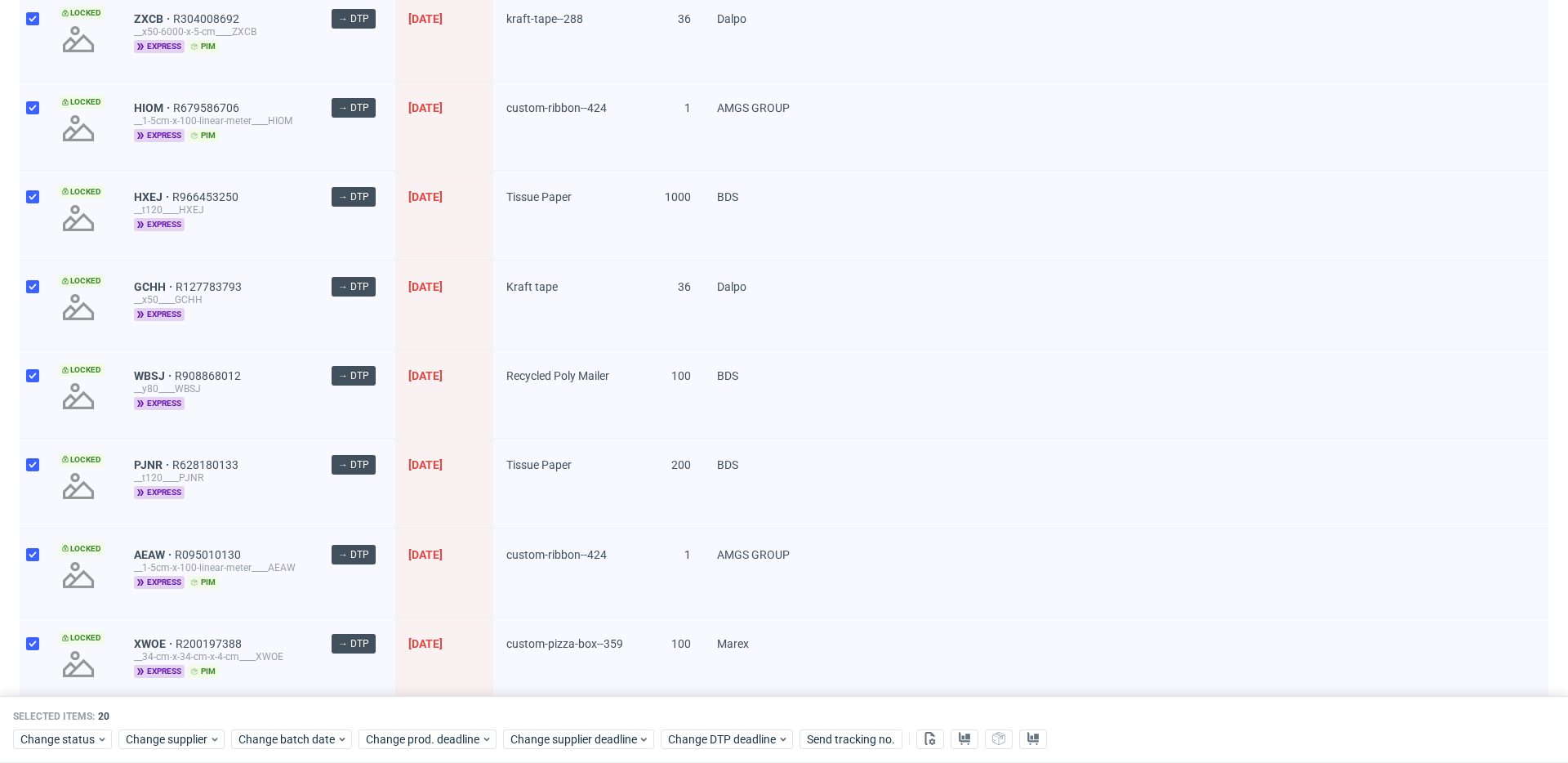
drag, startPoint x: 147, startPoint y: 195, endPoint x: 154, endPoint y: 172, distance: 24.0
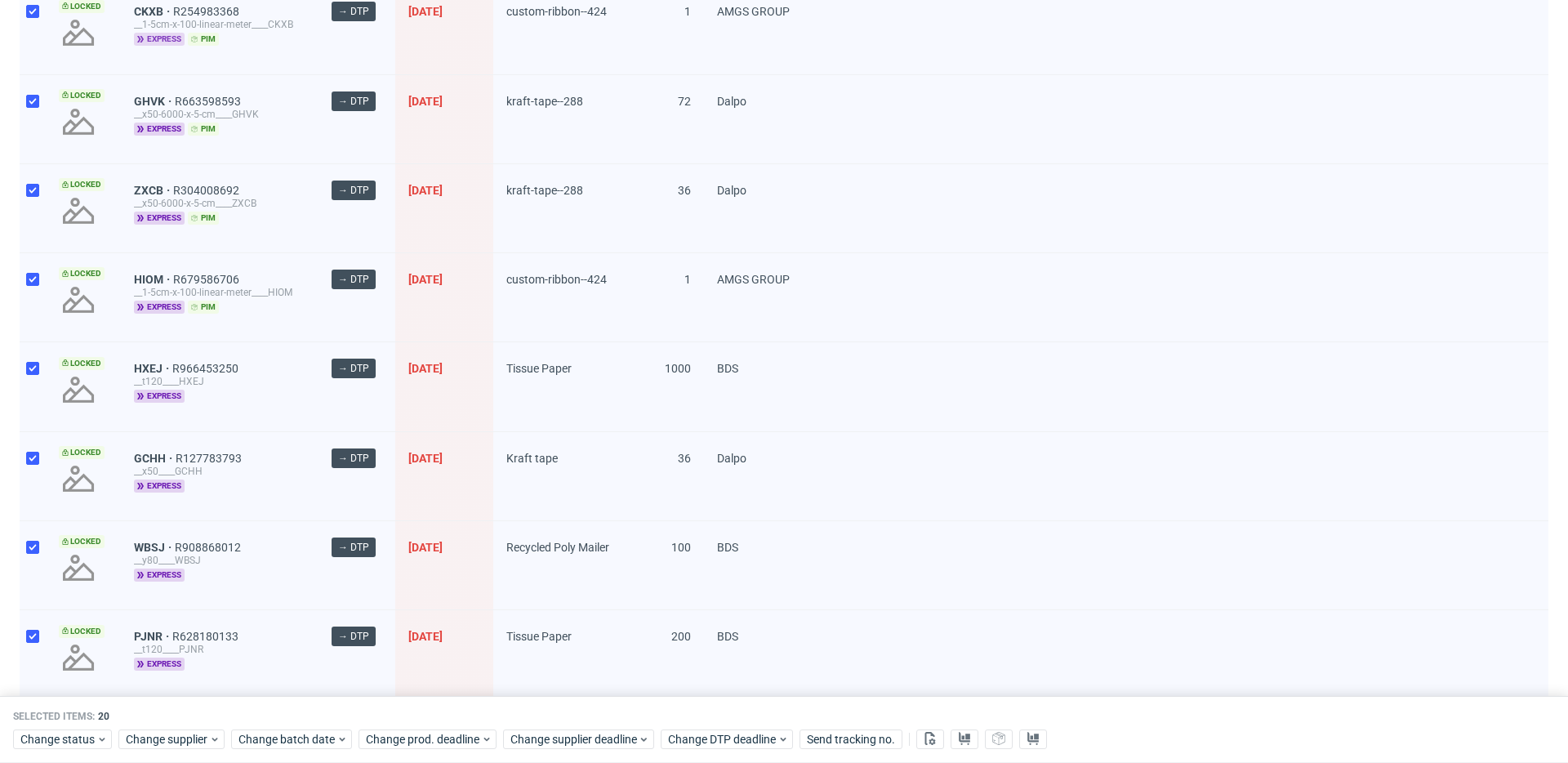
scroll to position [347, 0]
drag, startPoint x: 150, startPoint y: 94, endPoint x: 151, endPoint y: 79, distance: 15.0
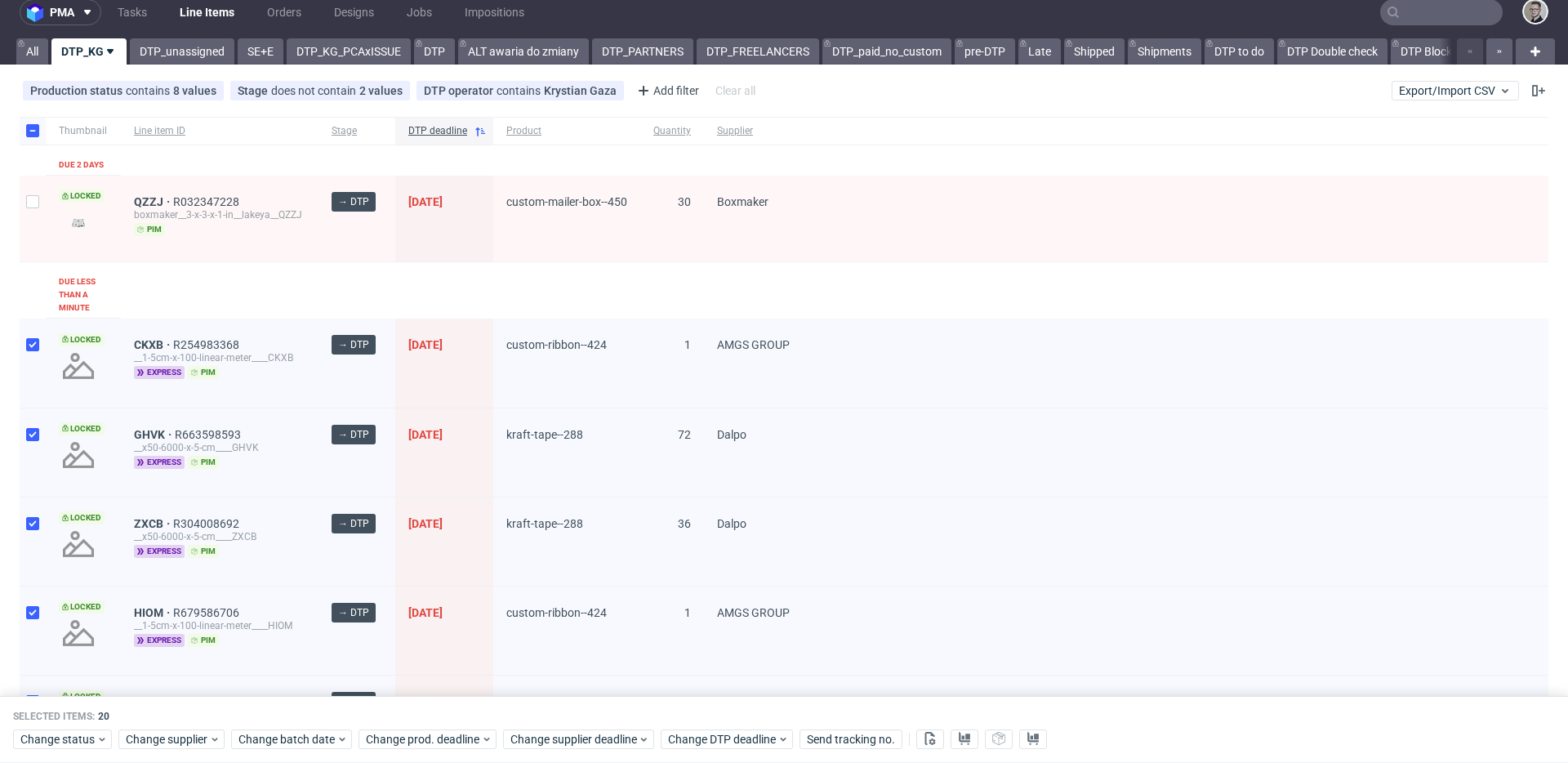
scroll to position [0, 0]
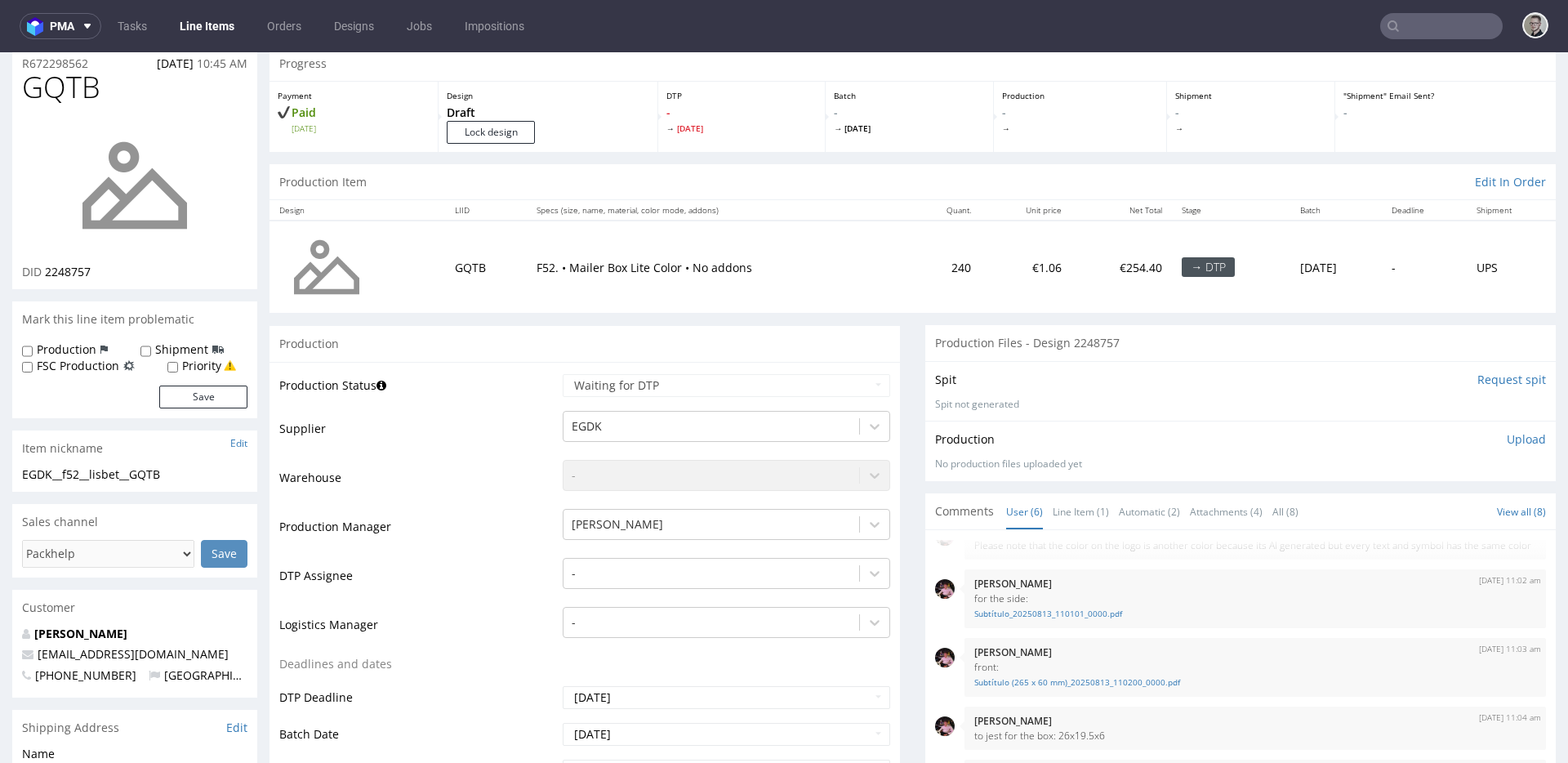
scroll to position [266, 0]
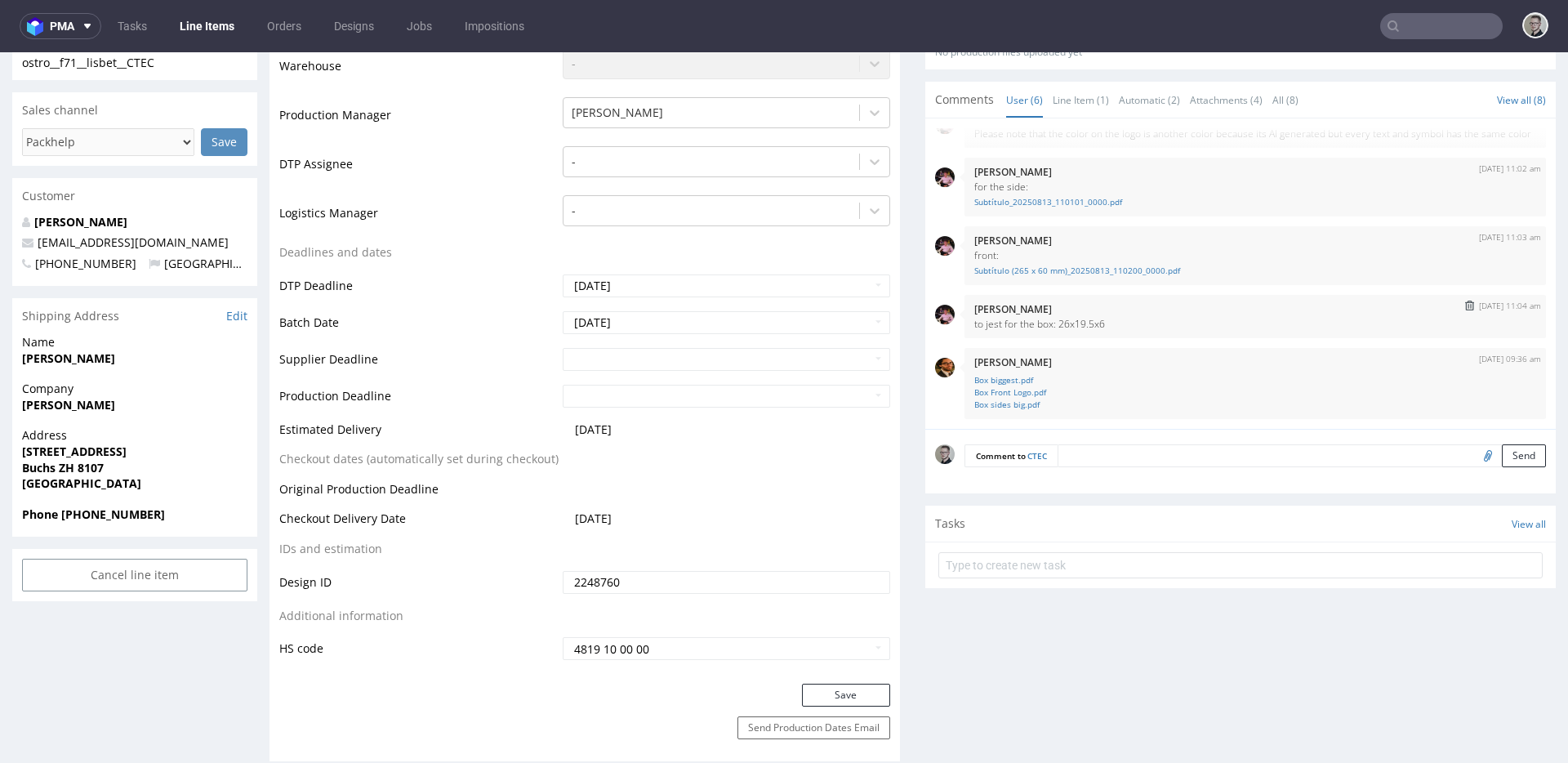
scroll to position [480, 0]
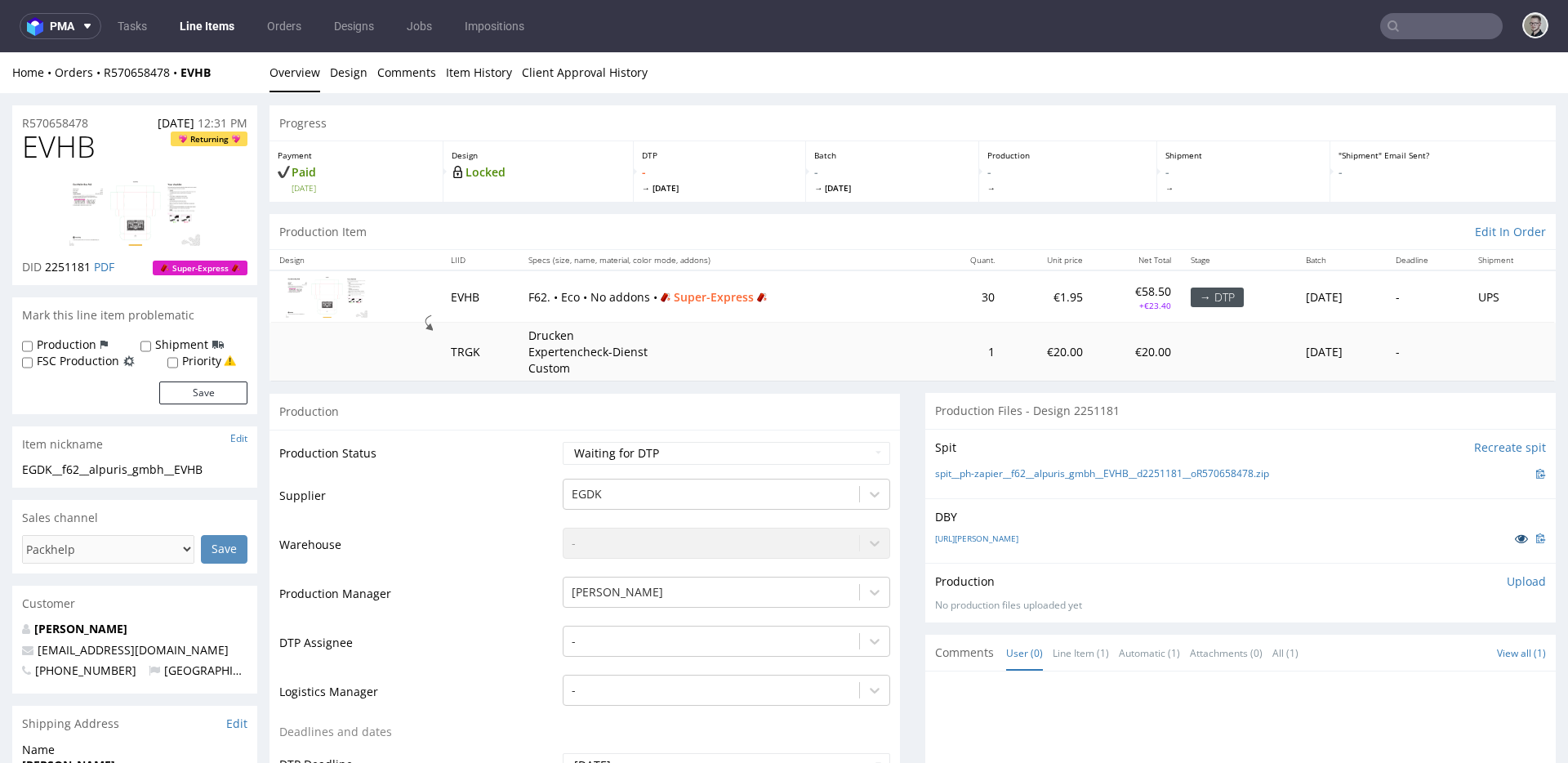
click at [1514, 539] on icon at bounding box center [1521, 537] width 13 height 12
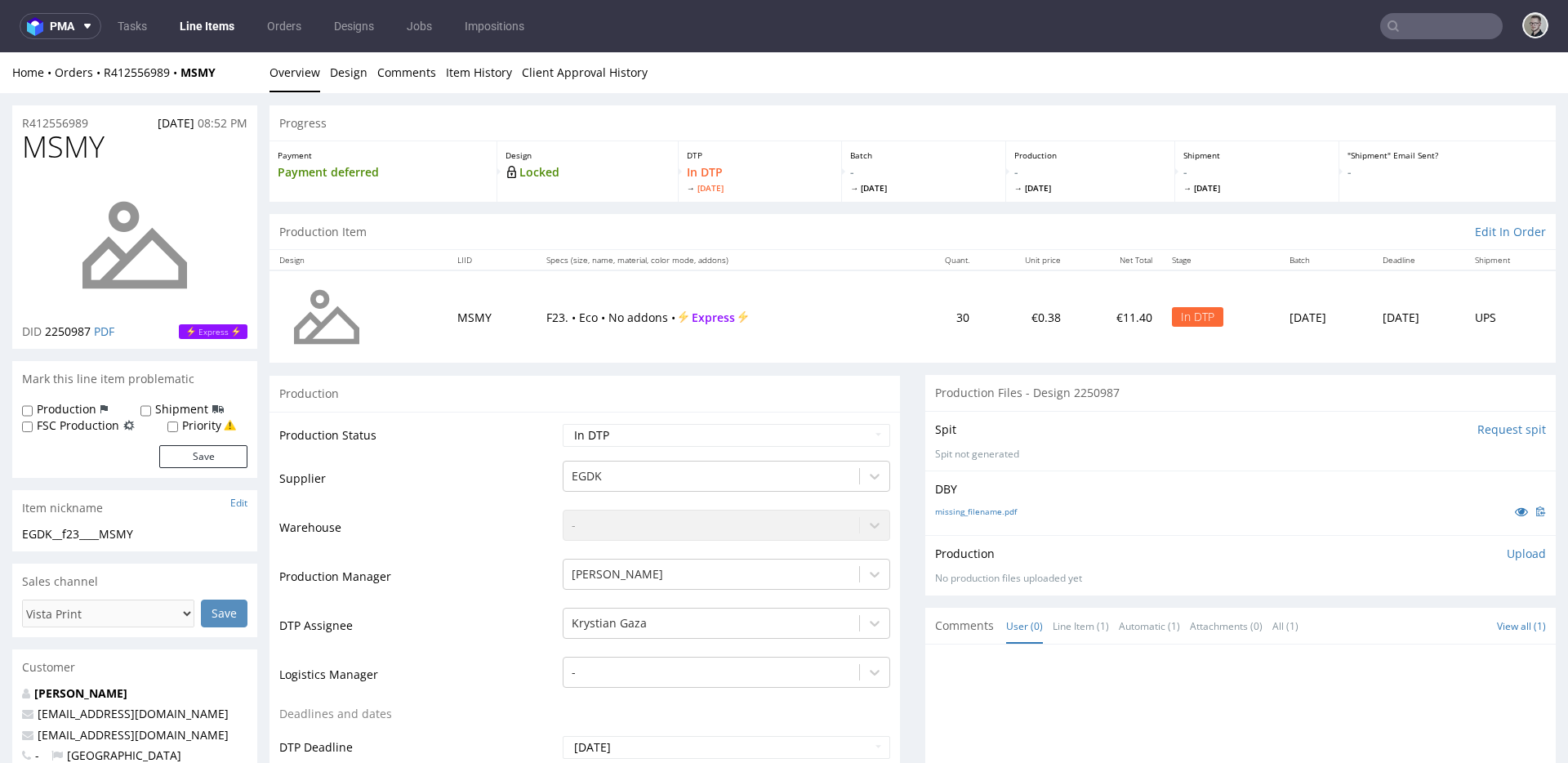
click at [1504, 427] on input "Request spit" at bounding box center [1511, 429] width 68 height 16
click at [990, 523] on link "missing_filename.pdf" at bounding box center [976, 521] width 82 height 12
click at [1037, 451] on link "spit__EGDK__f23____MSMY__d2250987__oR412556989.zip" at bounding box center [1065, 456] width 260 height 14
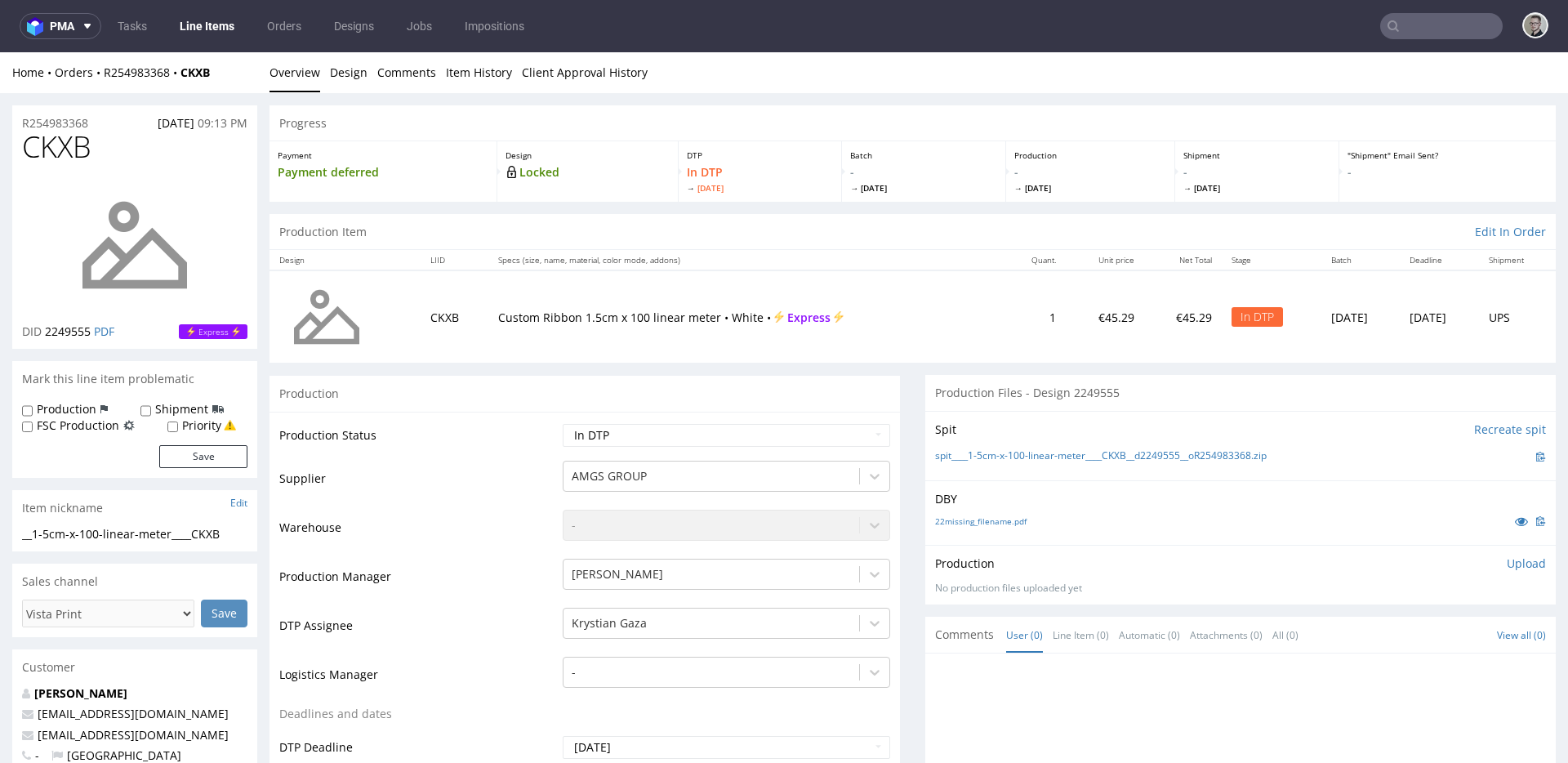
click at [1004, 339] on td "1" at bounding box center [1035, 316] width 62 height 92
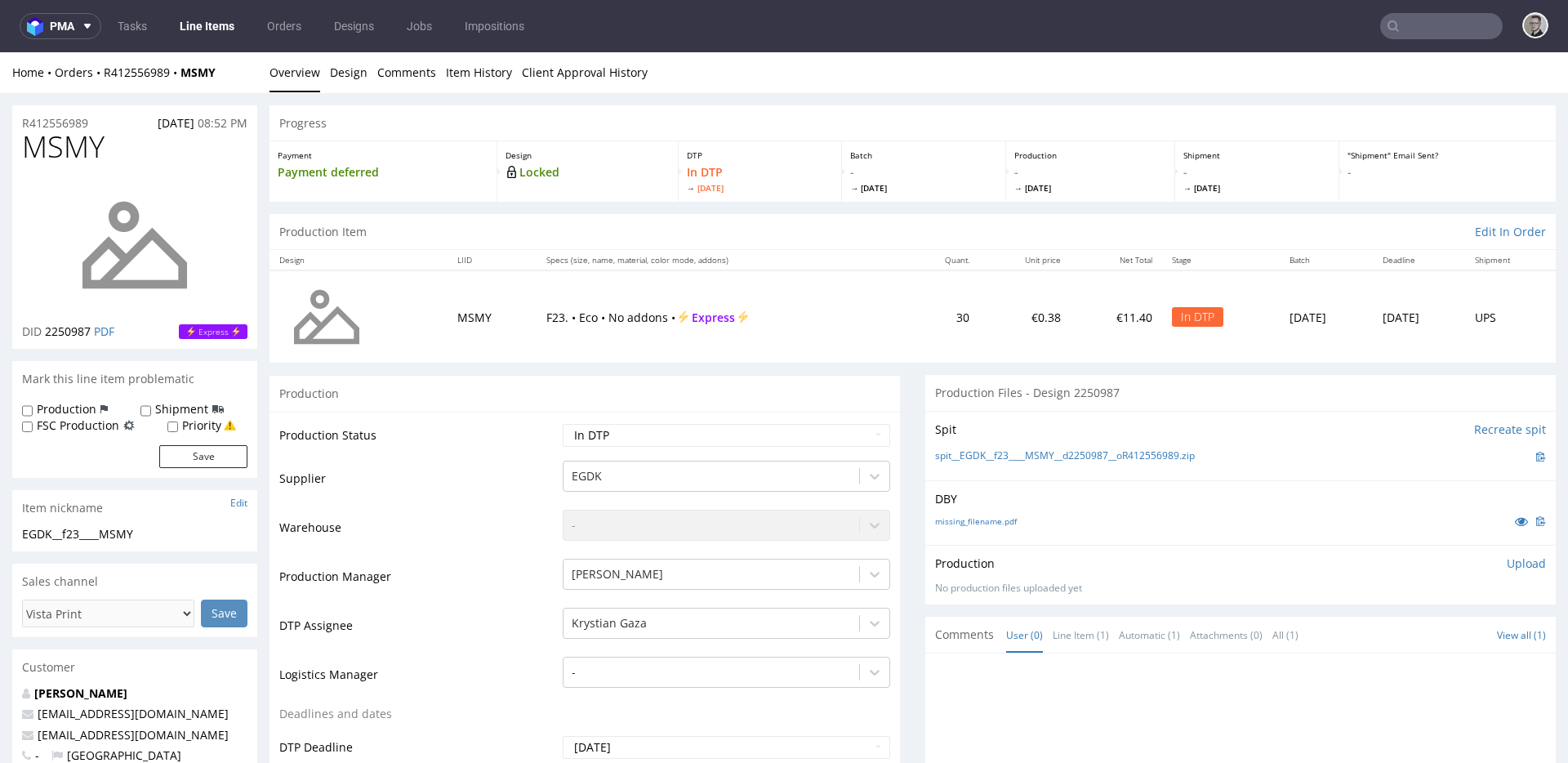
click at [1506, 563] on p "Upload" at bounding box center [1525, 564] width 39 height 16
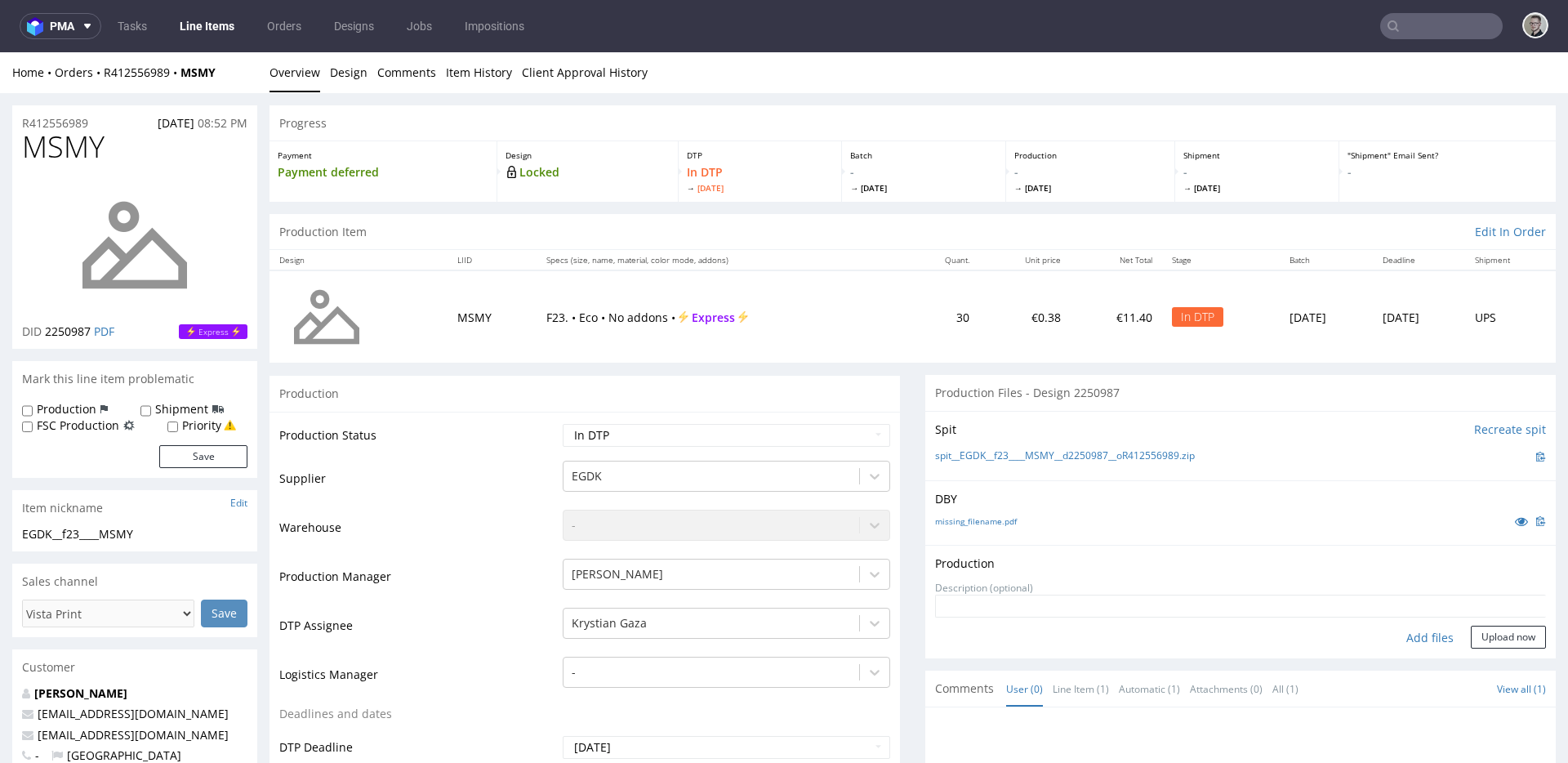
click at [1408, 639] on div "Add files" at bounding box center [1430, 638] width 82 height 25
type input "C:\fakepath\EGDK__f23____MSMY__d2250987__oR412556989__latest__outside.pdf"
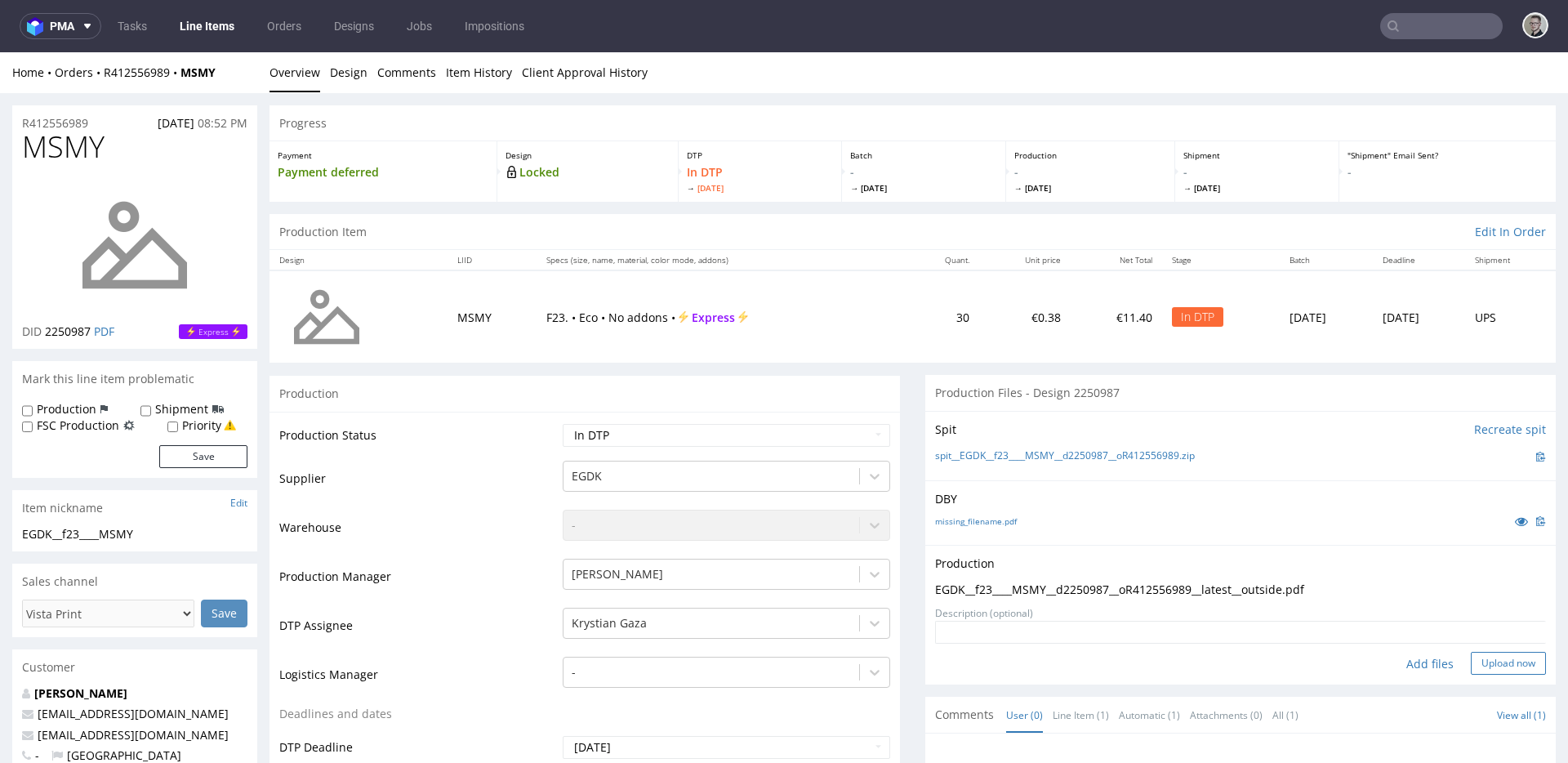
click at [1510, 665] on button "Upload now" at bounding box center [1508, 662] width 75 height 23
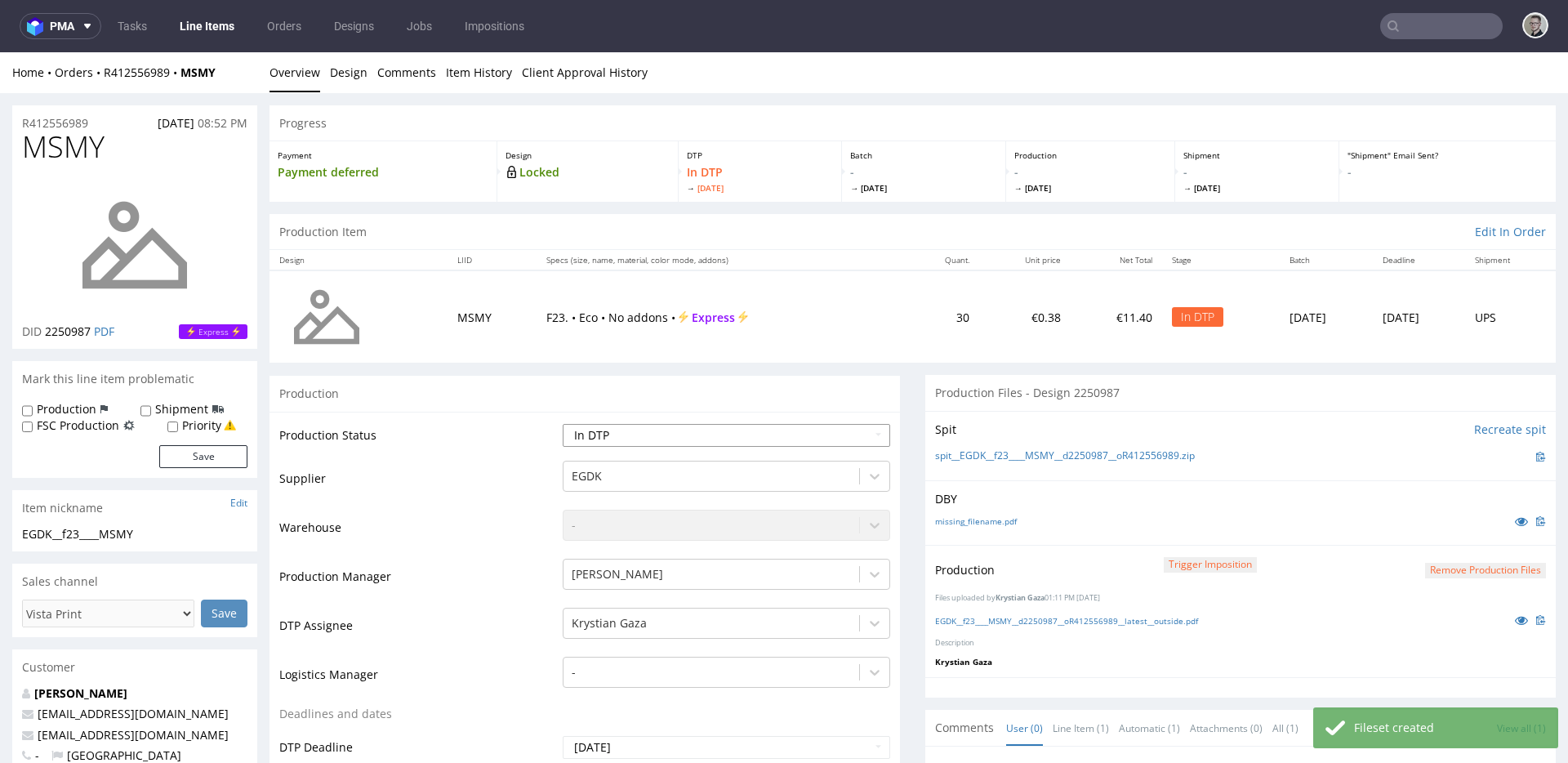
select select "dtp_production_ready"
click at [563, 424] on select "Waiting for Artwork Waiting for Diecut Waiting for Mockup Waiting for DTP Waiti…" at bounding box center [727, 435] width 327 height 23
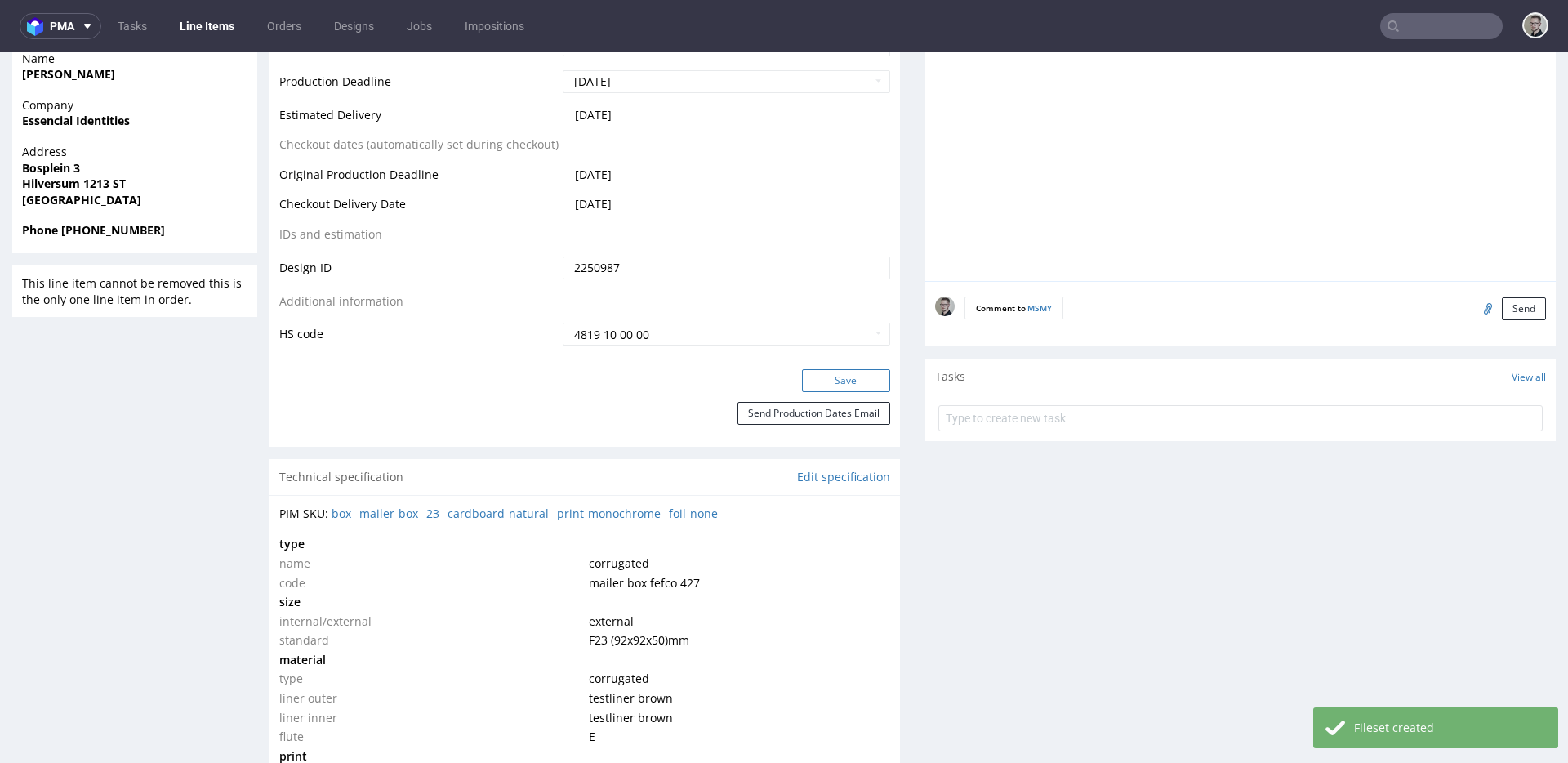
click at [866, 373] on button "Save" at bounding box center [846, 380] width 88 height 23
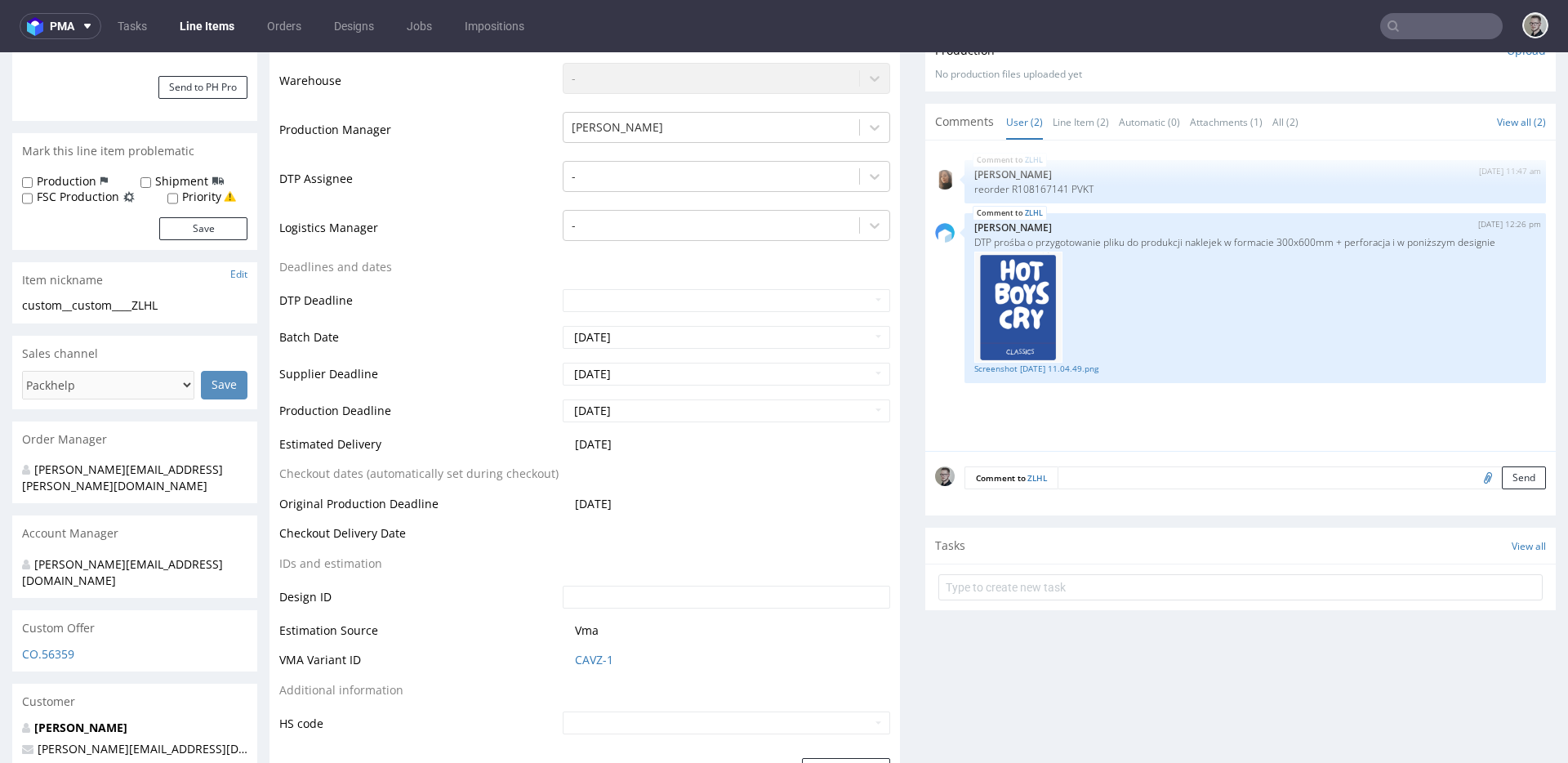
scroll to position [304, 0]
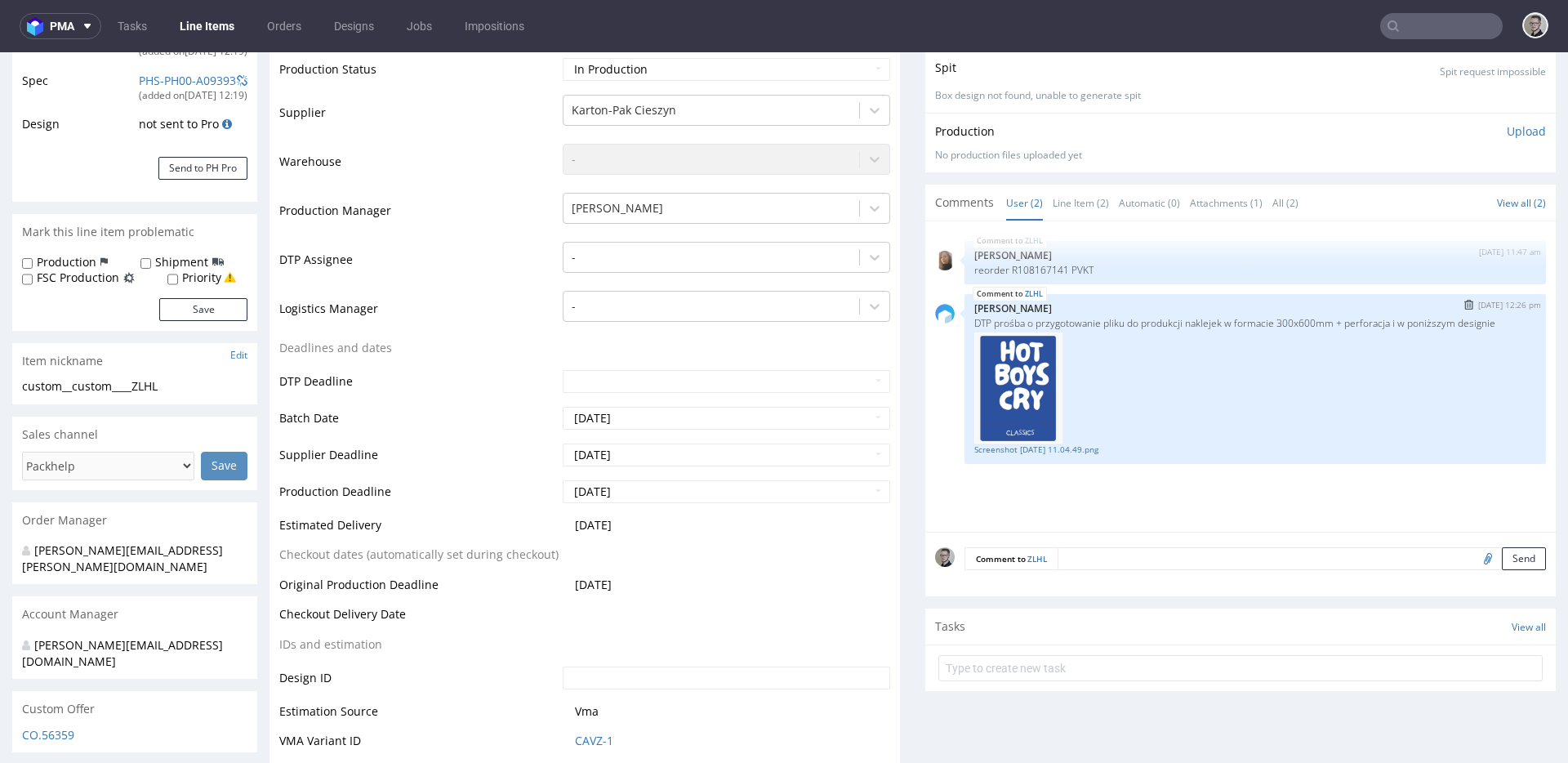
click at [1104, 457] on div "ZLHL 20th Aug 25 | 12:26 pm Michał Palasek DTP prośba o przygotowanie pliku do …" at bounding box center [1254, 378] width 581 height 170
click at [1105, 451] on link "Screenshot 2025-08-20 at 11.04.49.png" at bounding box center [1255, 449] width 562 height 12
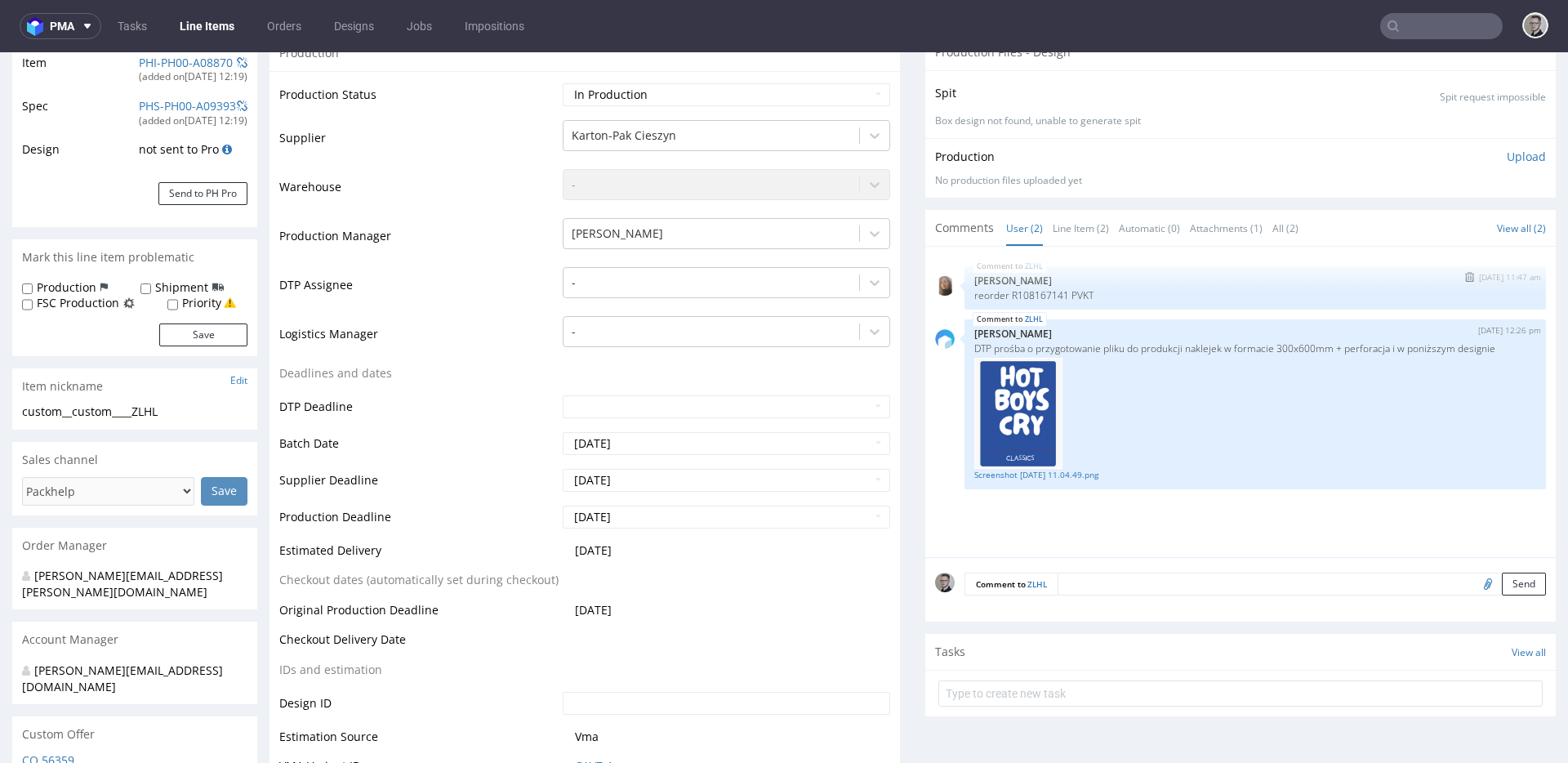
scroll to position [25, 0]
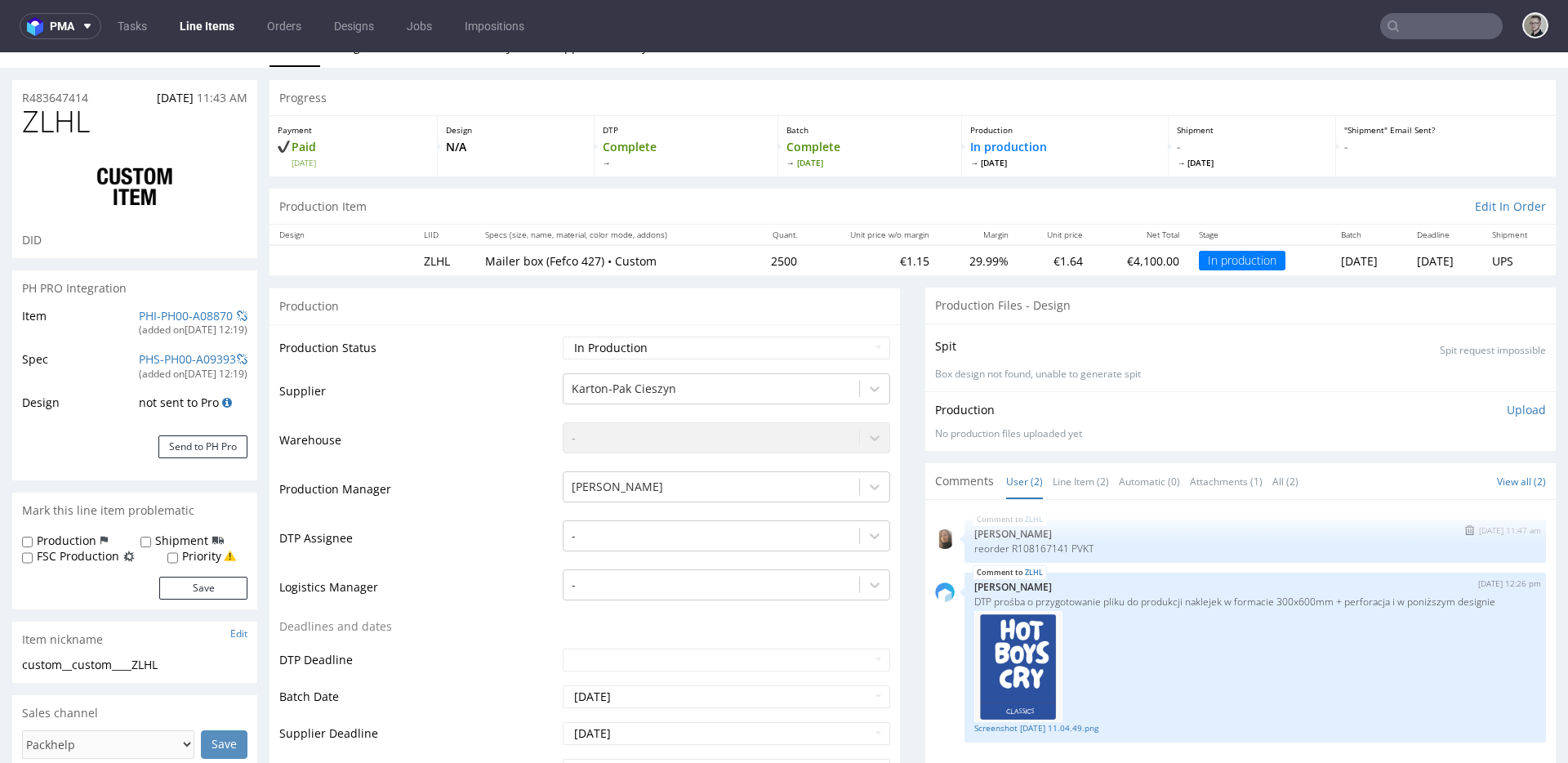
click at [1065, 547] on p "reorder R108167141 PVKT" at bounding box center [1255, 547] width 562 height 12
copy p "PVKT"
click at [583, 526] on div "-" at bounding box center [710, 536] width 296 height 26
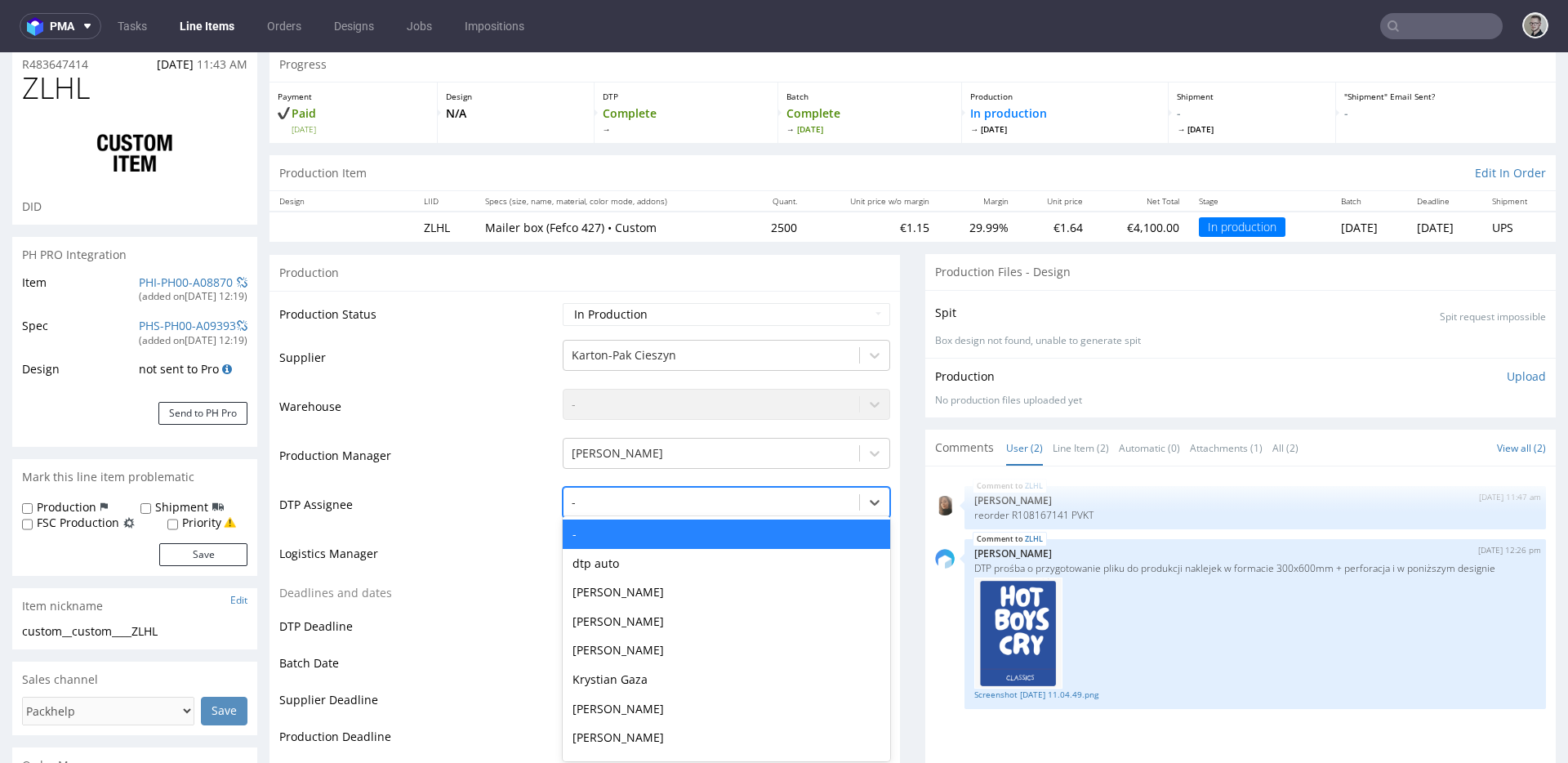
scroll to position [64, 0]
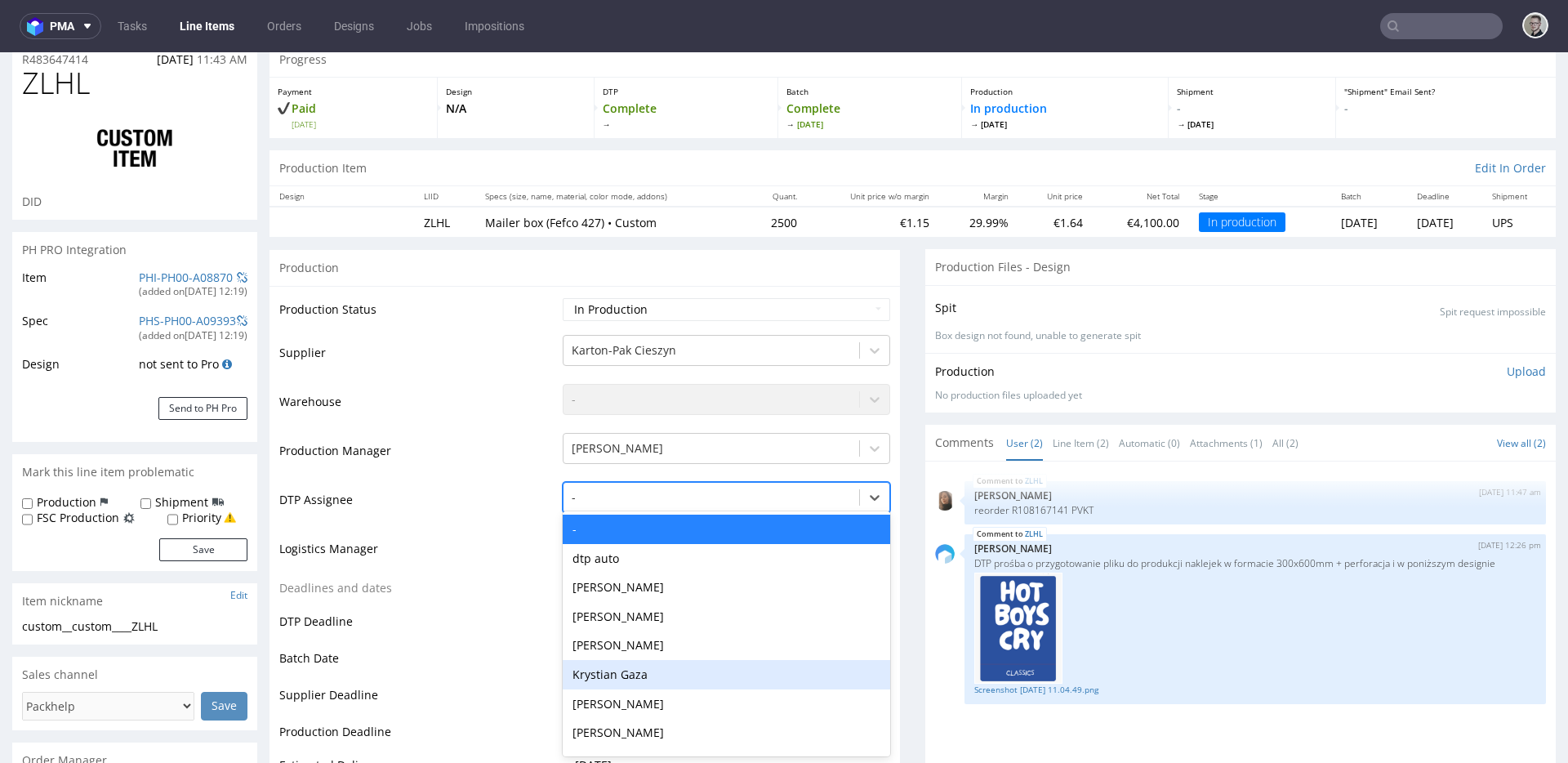
click at [633, 670] on div "Krystian Gaza" at bounding box center [727, 674] width 327 height 29
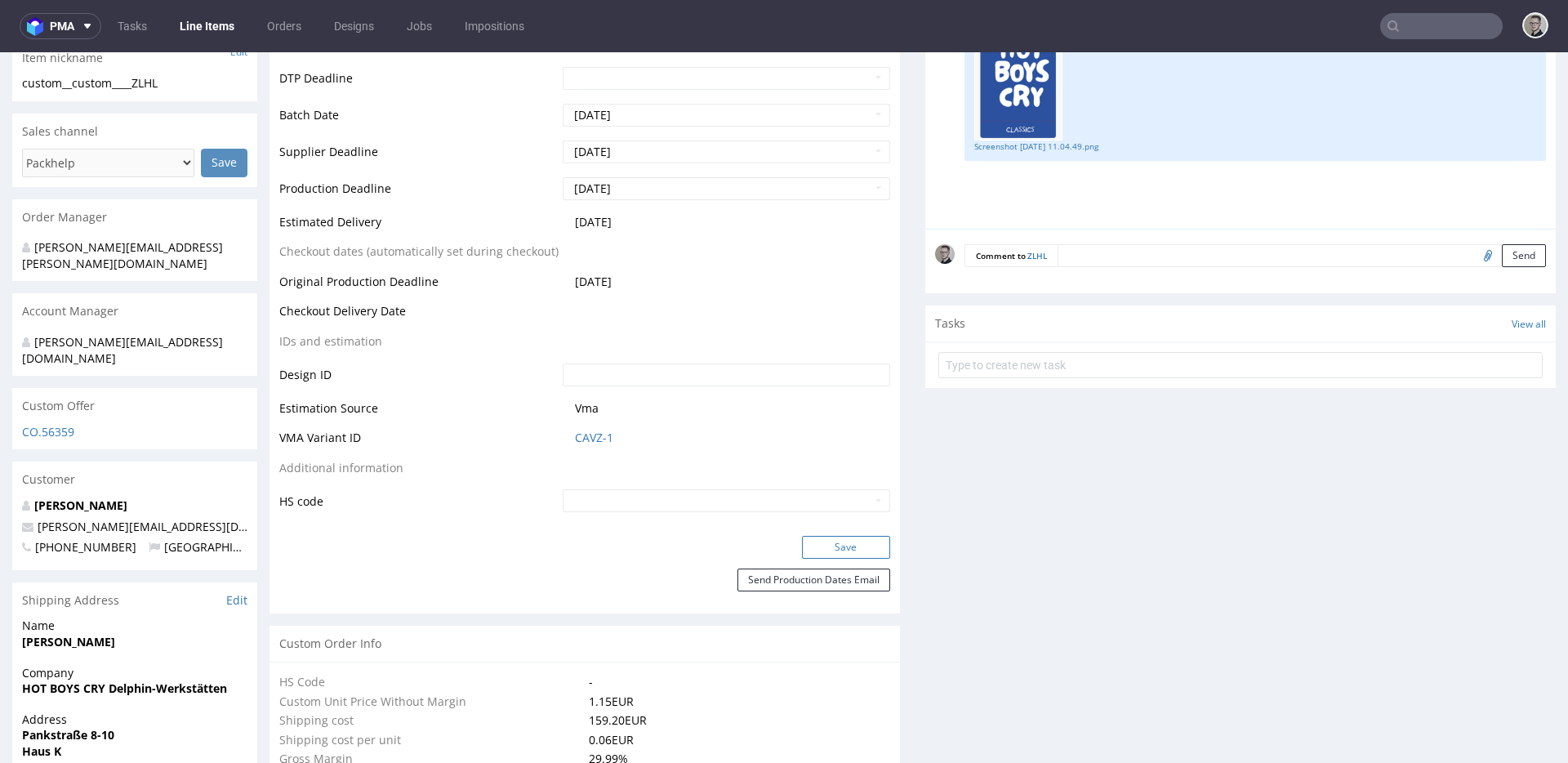
click at [865, 548] on button "Save" at bounding box center [846, 547] width 88 height 23
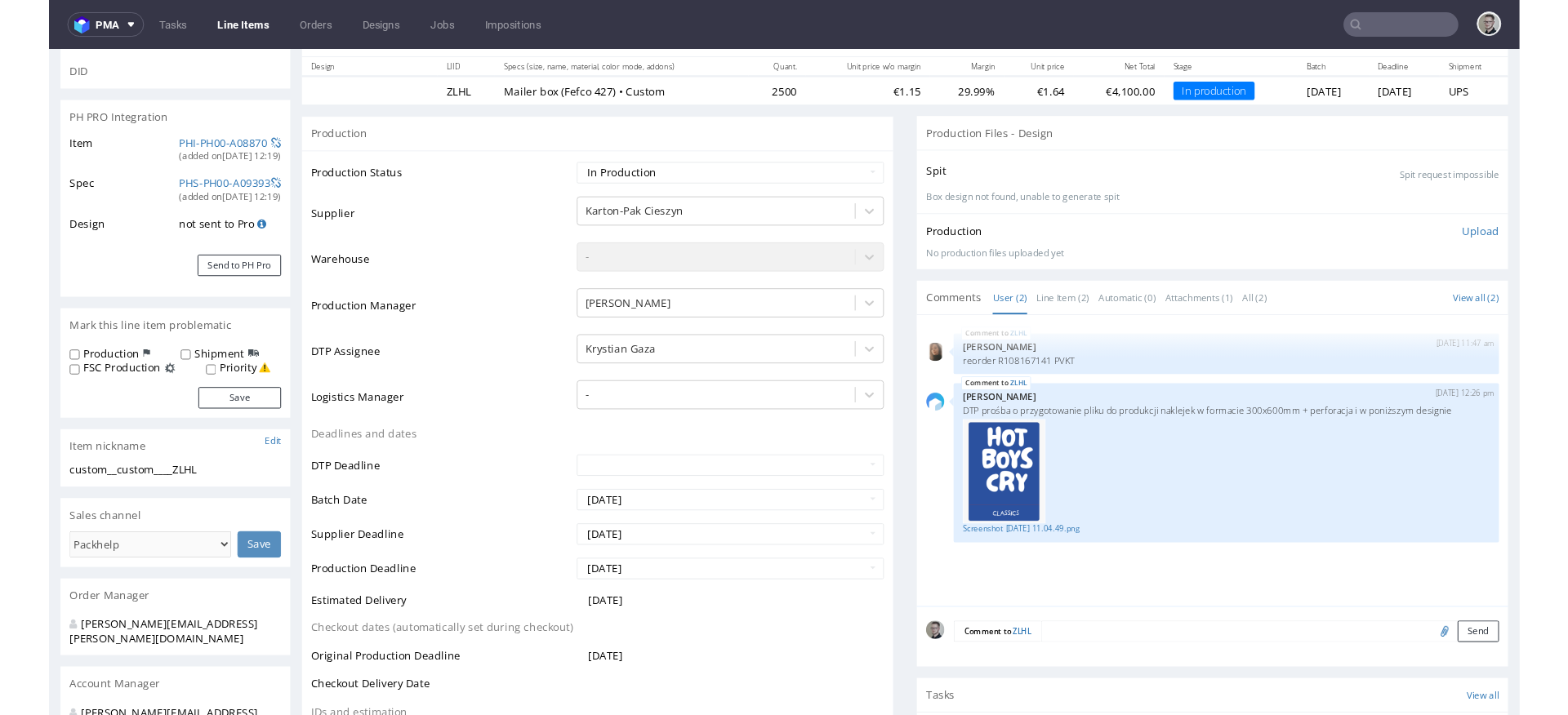
scroll to position [309, 0]
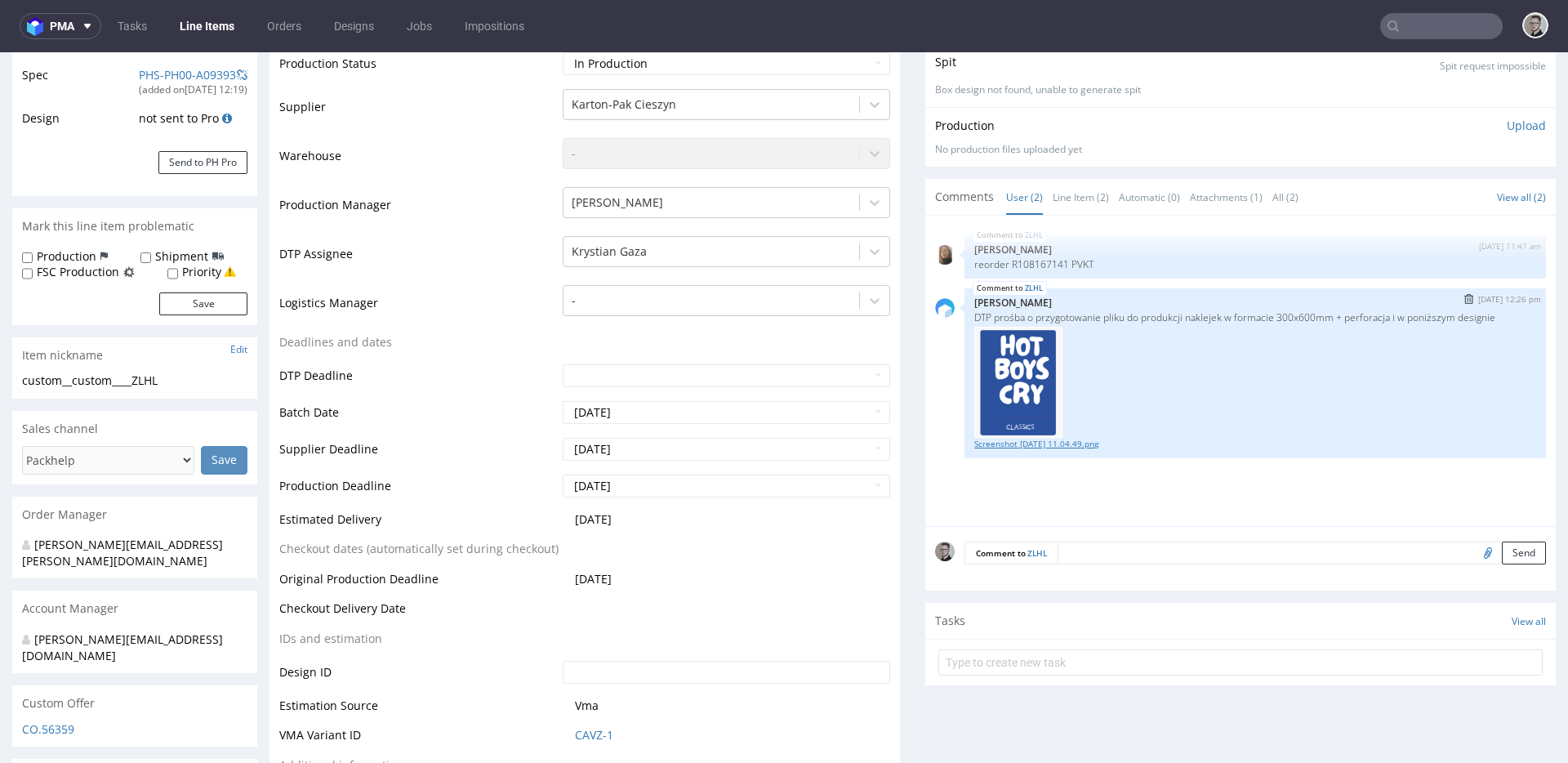
drag, startPoint x: 1030, startPoint y: 434, endPoint x: 1035, endPoint y: 442, distance: 9.4
click at [1030, 434] on img at bounding box center [1018, 382] width 88 height 111
click at [1037, 443] on link "Screenshot 2025-08-20 at 11.04.49.png" at bounding box center [1255, 443] width 562 height 12
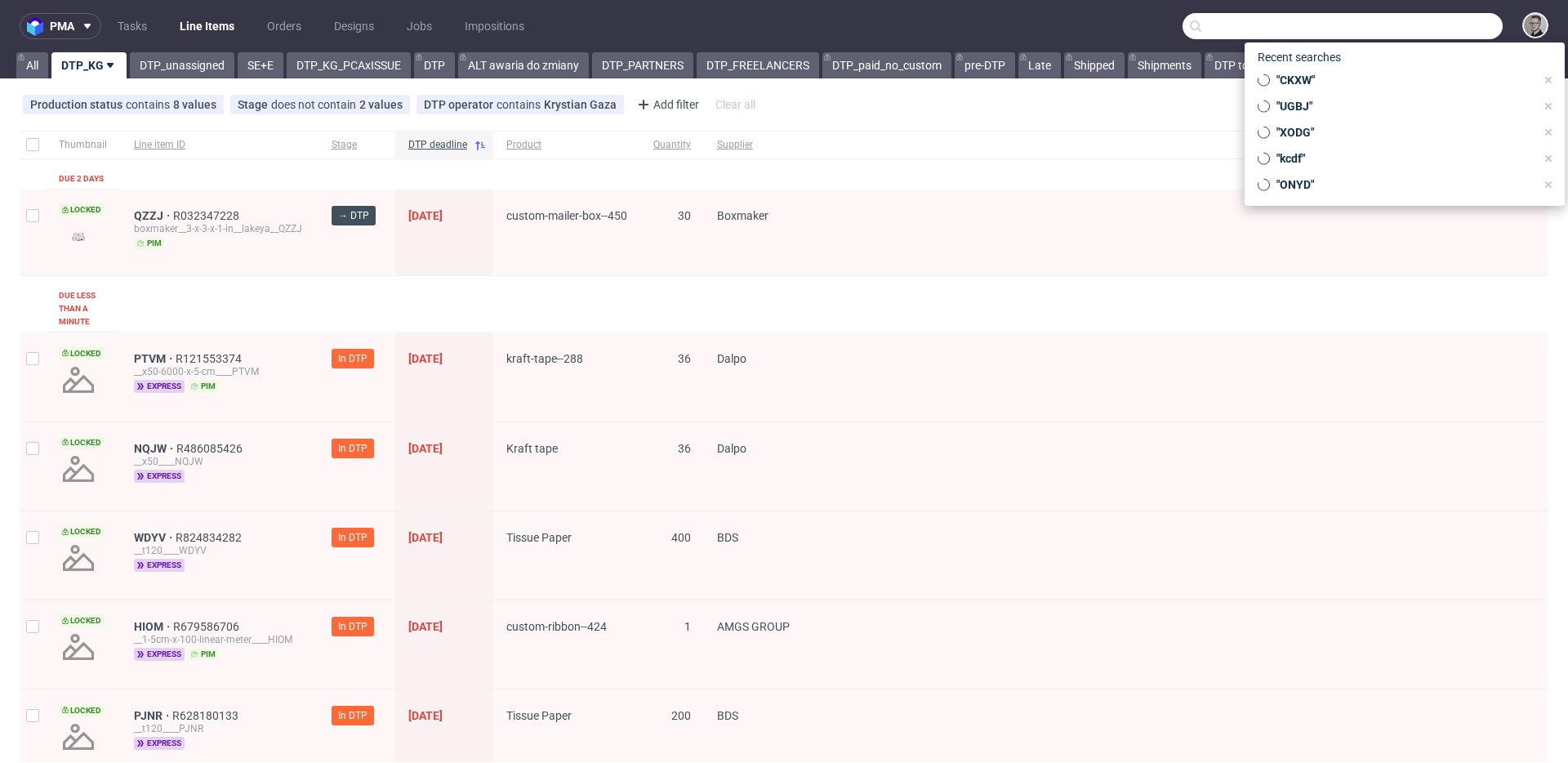
click at [1418, 15] on input "text" at bounding box center [1342, 25] width 320 height 26
paste input "PVKT"
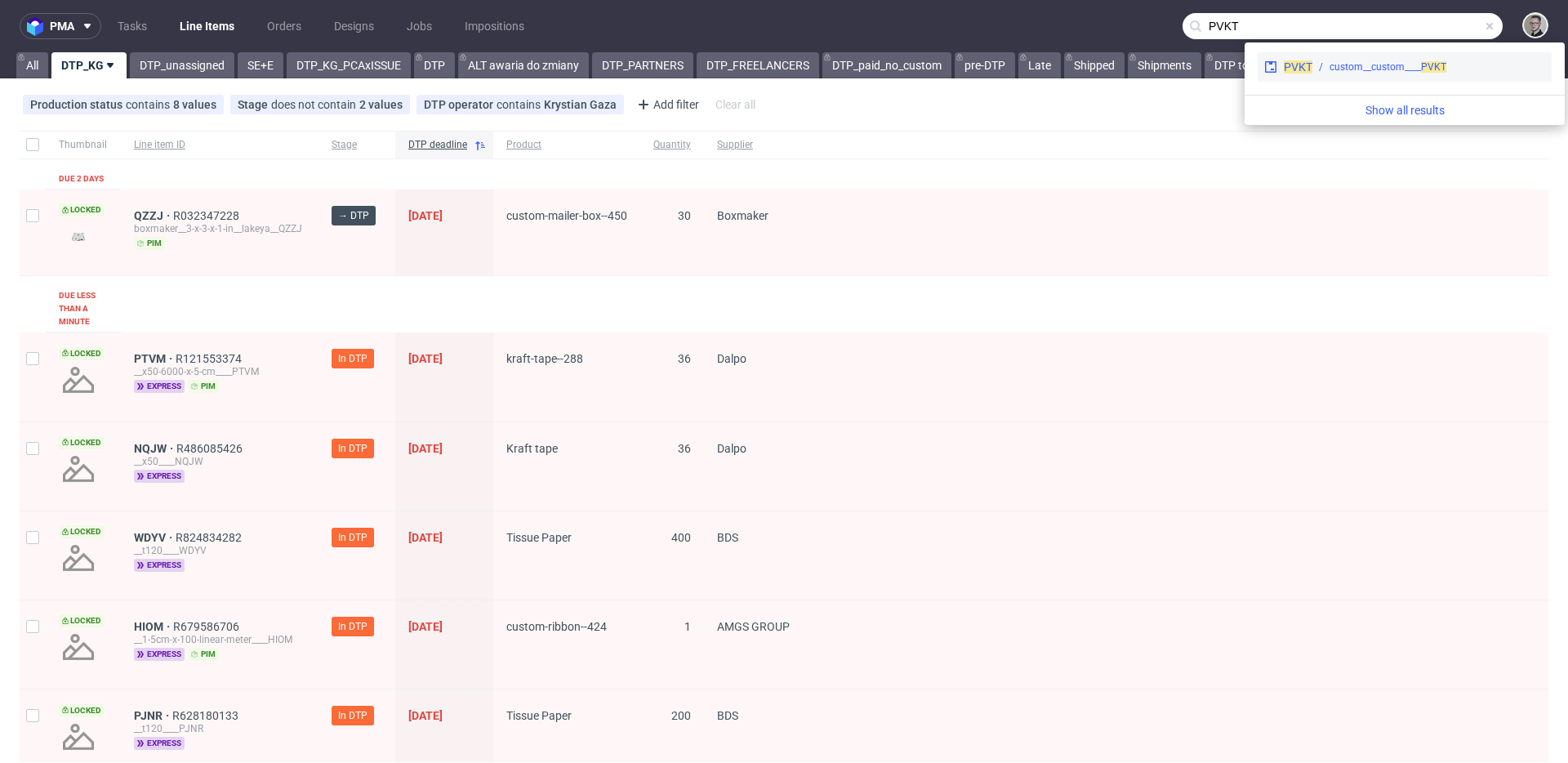
type input "PVKT"
click at [1387, 67] on div "custom__custom____ PVKT" at bounding box center [1388, 67] width 116 height 15
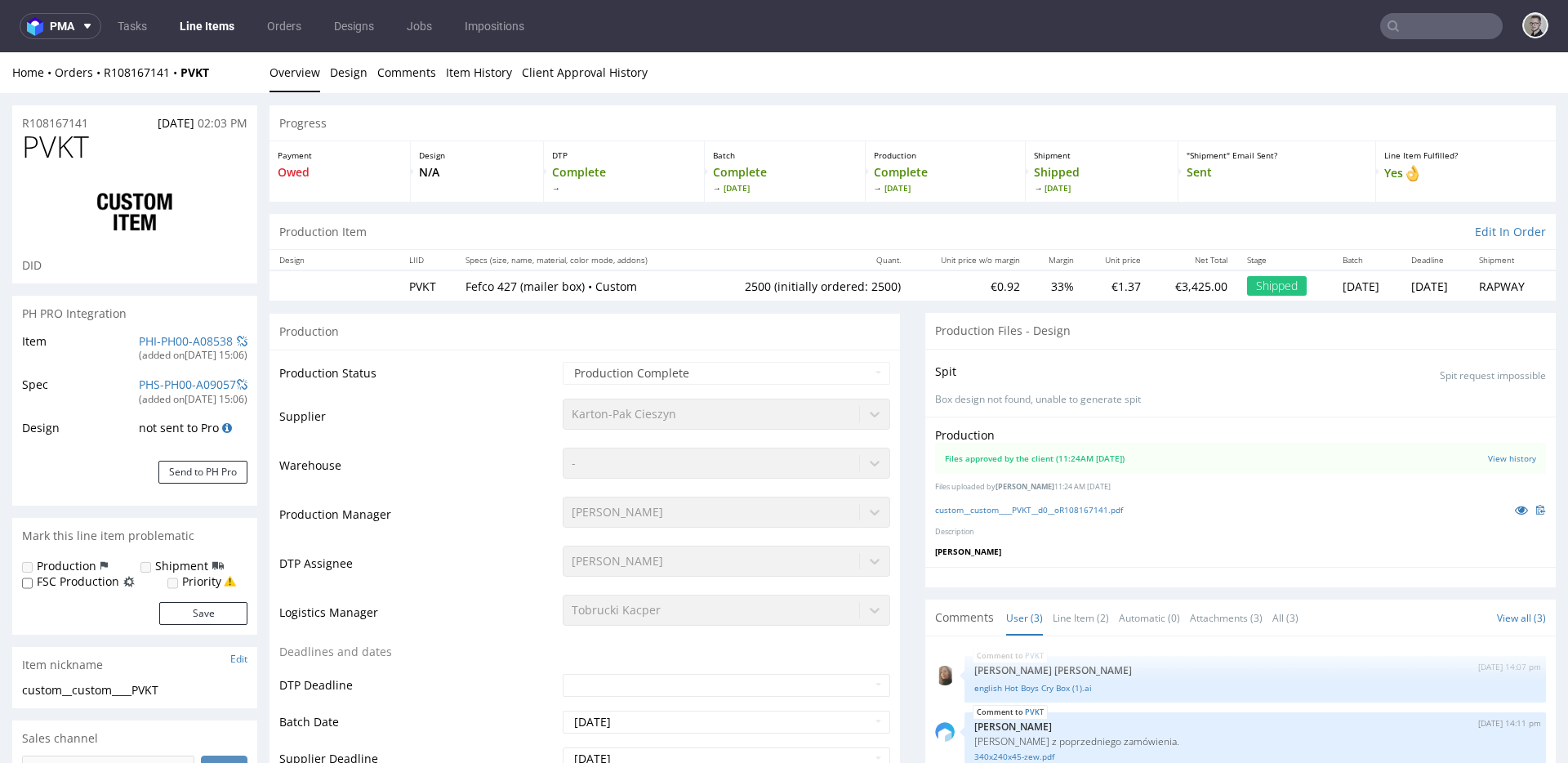
select select "in_progress"
click at [1100, 519] on div "Production Files approved by the client (11:24AM [DATE]) View history Files upl…" at bounding box center [1240, 491] width 630 height 150
click at [1112, 506] on link "custom__custom____PVKT__d0__oR108167141.pdf" at bounding box center [1029, 509] width 187 height 12
